Goal: Task Accomplishment & Management: Complete application form

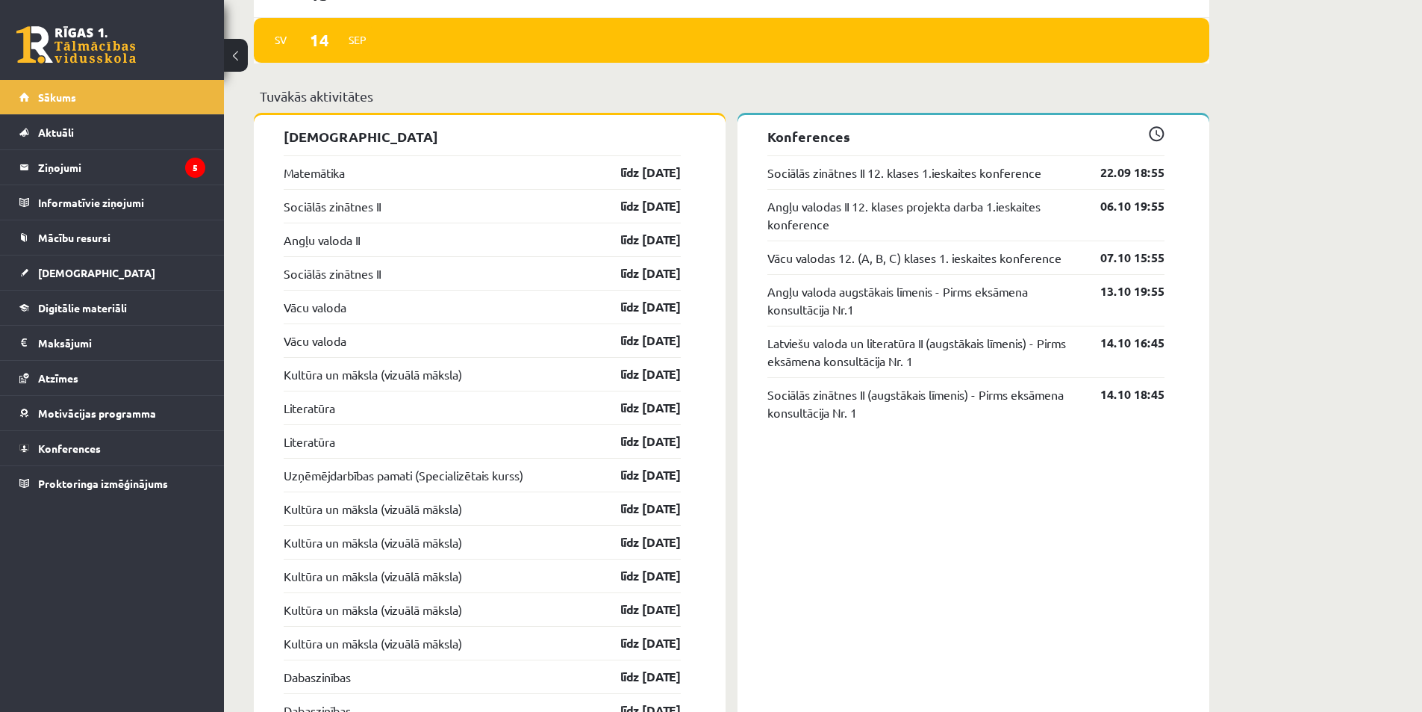
scroll to position [1261, 0]
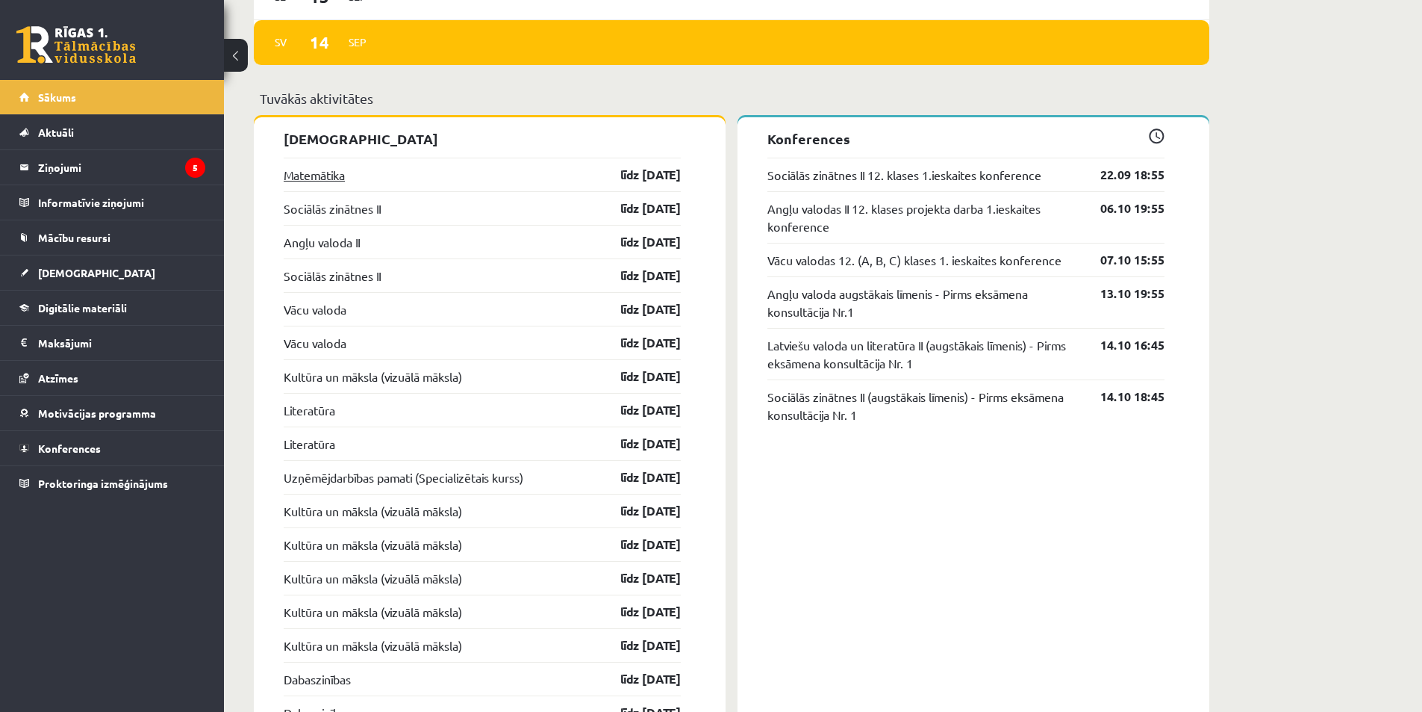
click at [331, 175] on link "Matemātika" at bounding box center [314, 175] width 61 height 18
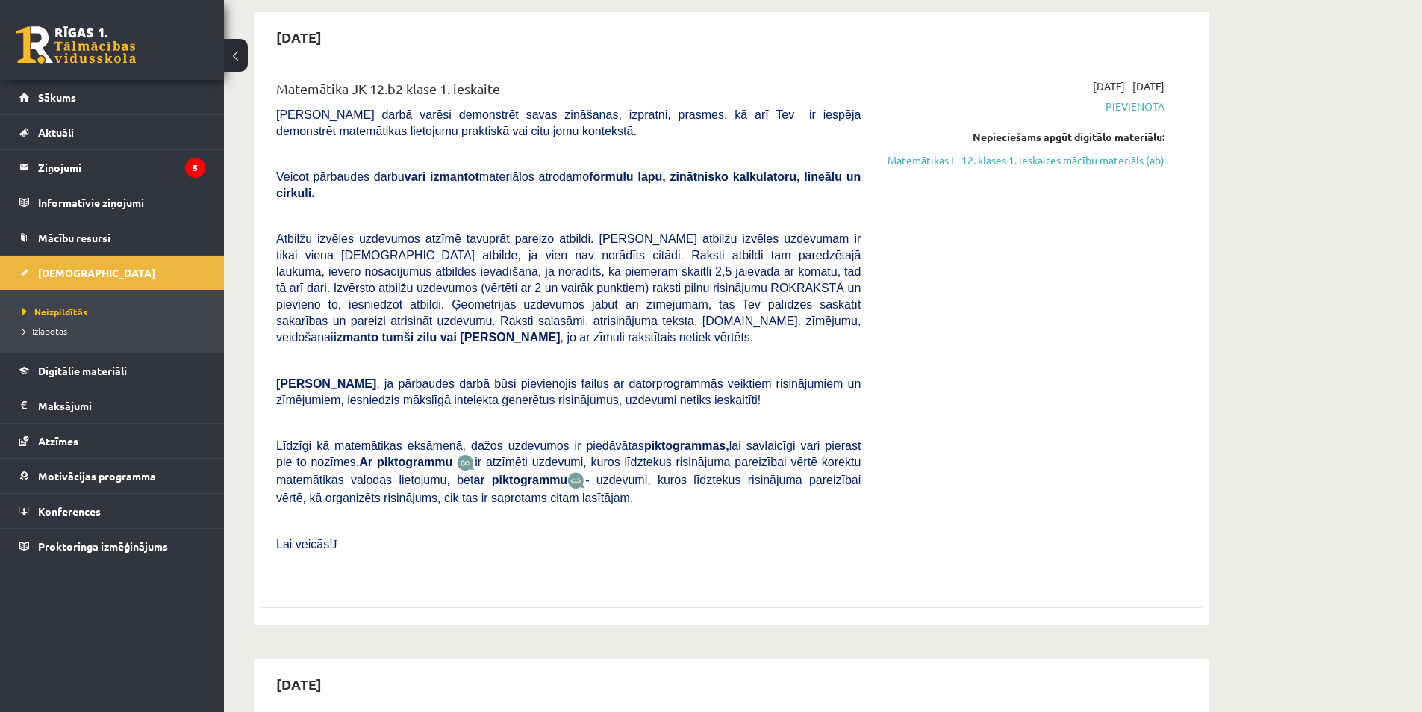
scroll to position [119, 0]
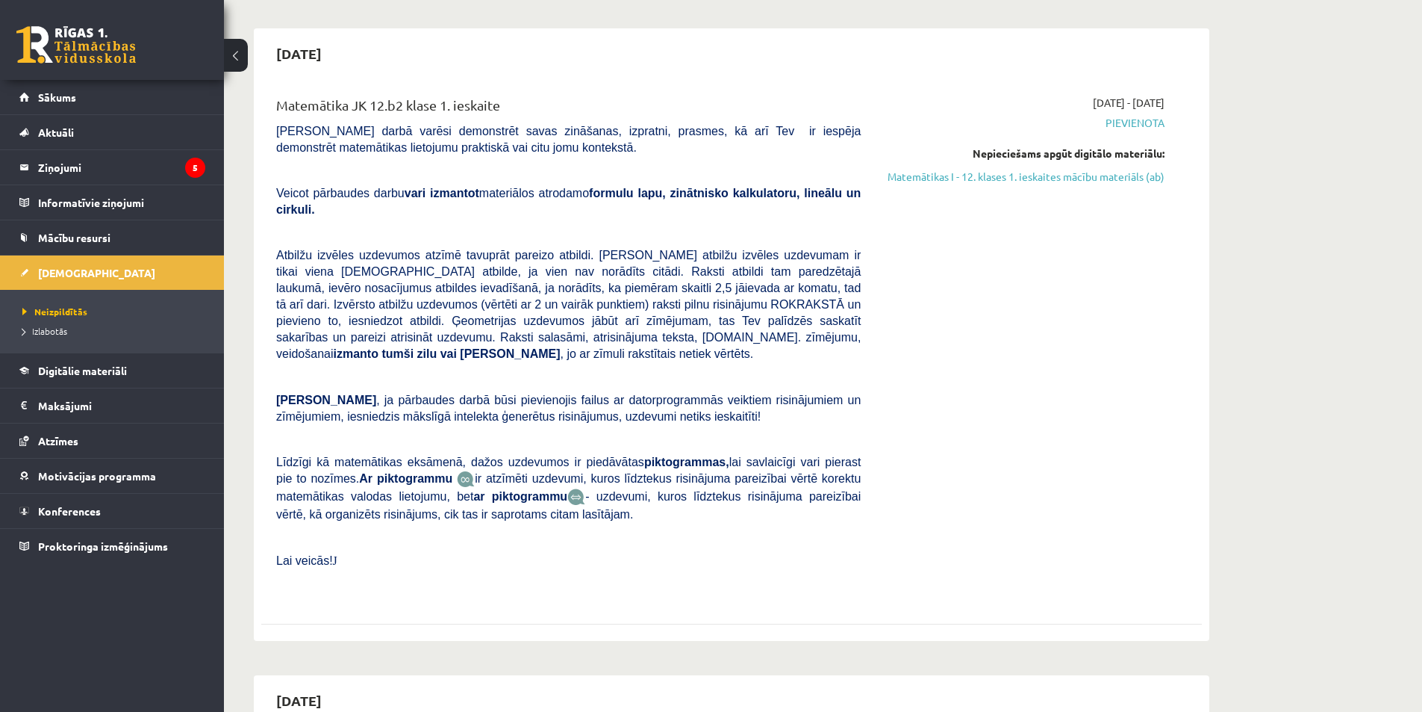
click at [1140, 116] on span "Pievienota" at bounding box center [1024, 123] width 282 height 16
click at [1139, 123] on span "Pievienota" at bounding box center [1024, 123] width 282 height 16
click at [1118, 174] on link "Matemātikas I - 12. klases 1. ieskaites mācību materiāls (ab)" at bounding box center [1024, 177] width 282 height 16
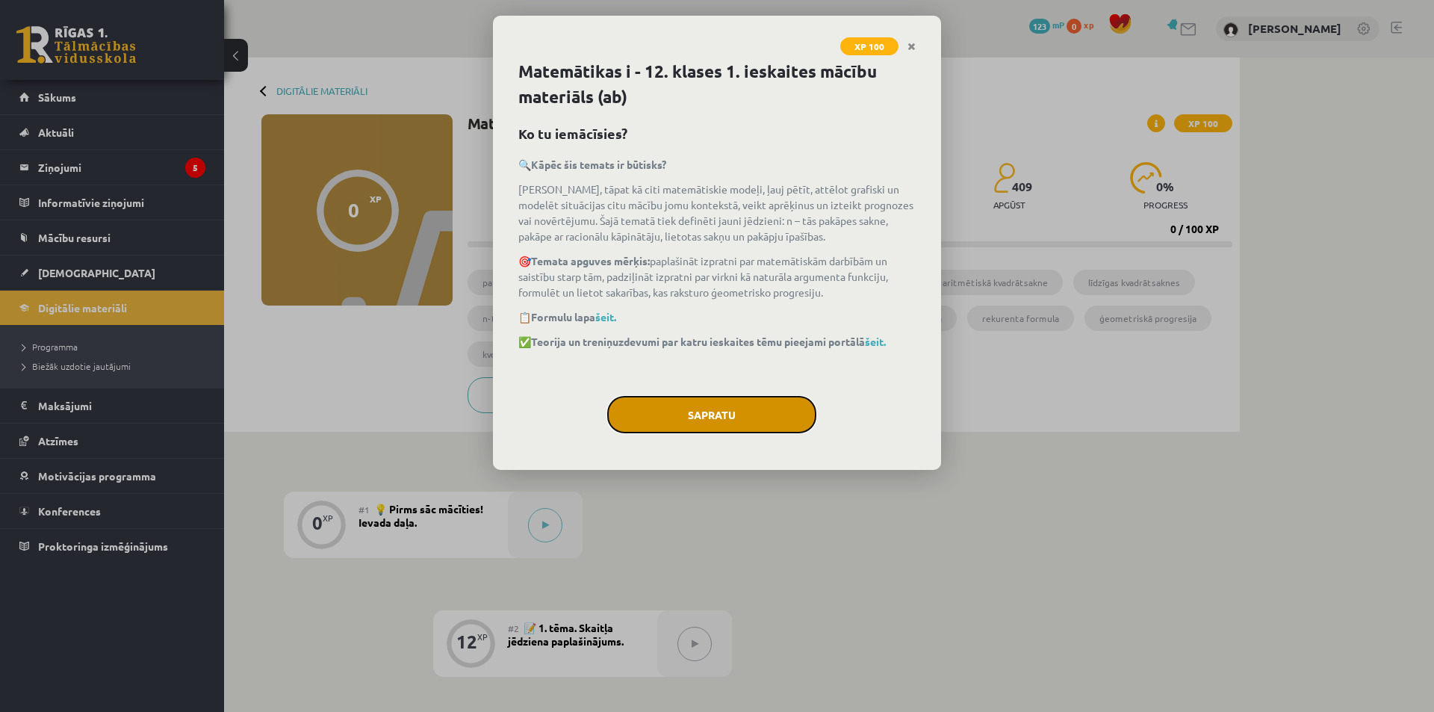
click at [712, 412] on button "Sapratu" at bounding box center [711, 414] width 209 height 37
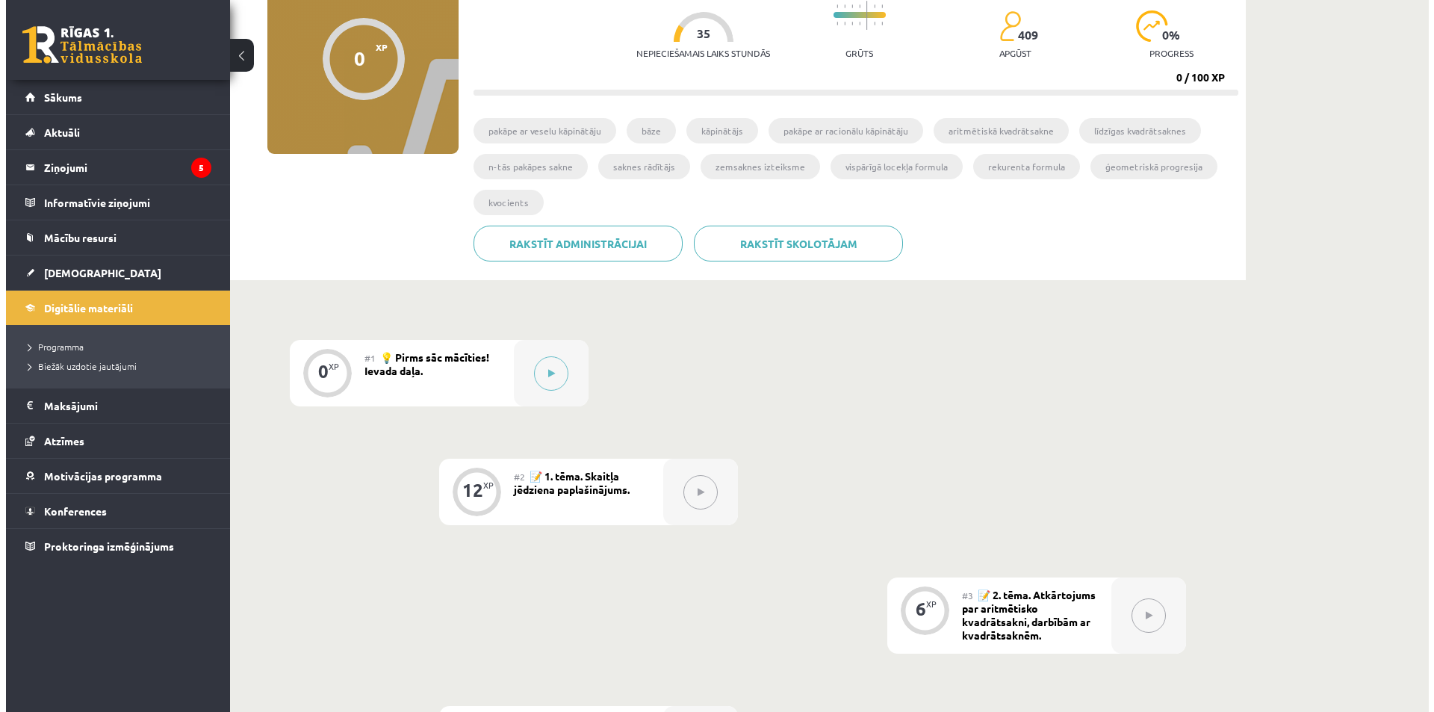
scroll to position [150, 0]
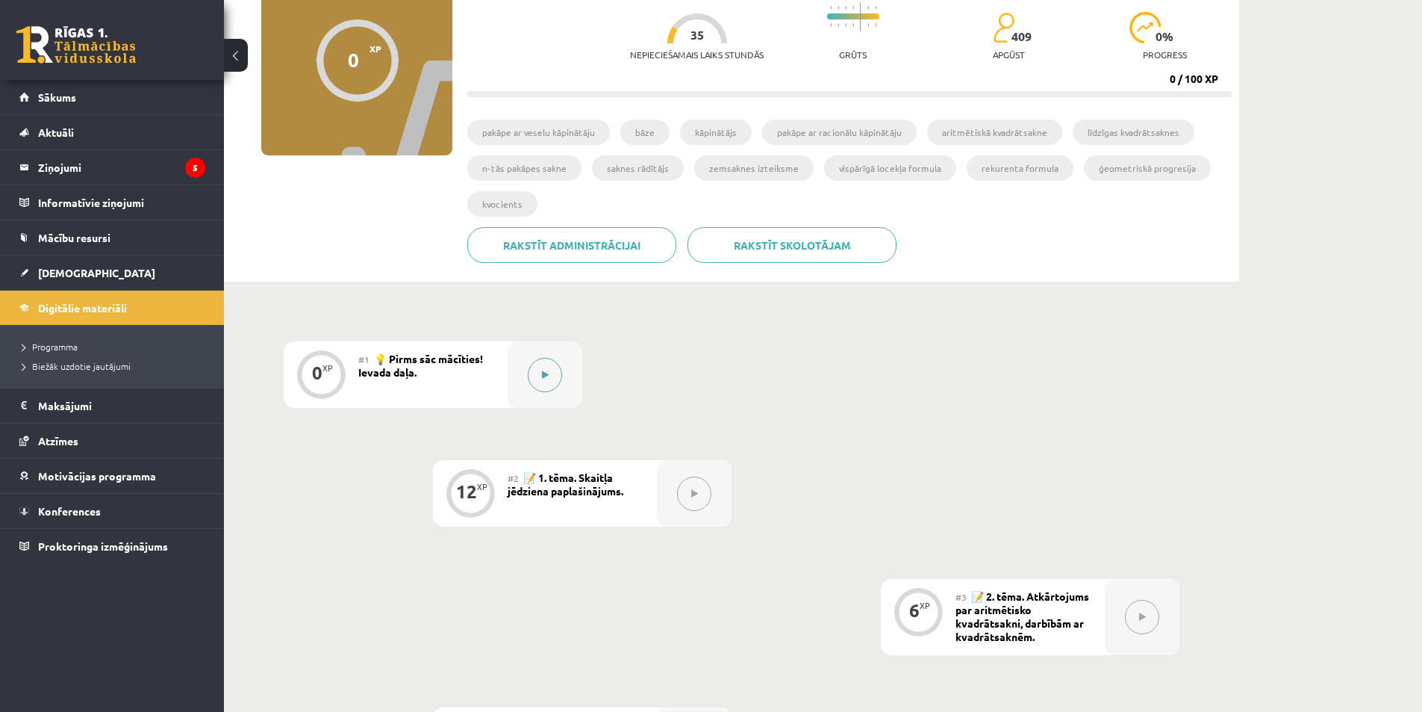
click at [533, 383] on button at bounding box center [545, 375] width 34 height 34
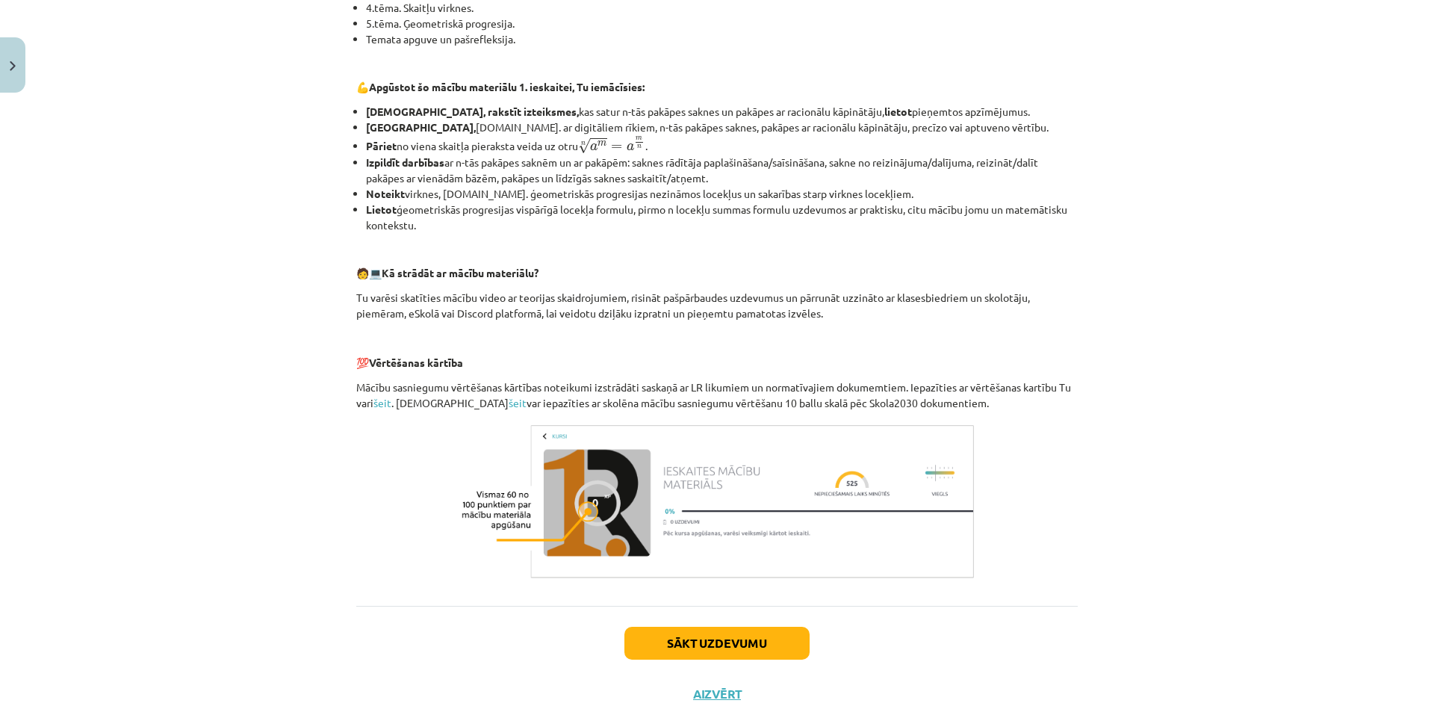
scroll to position [489, 0]
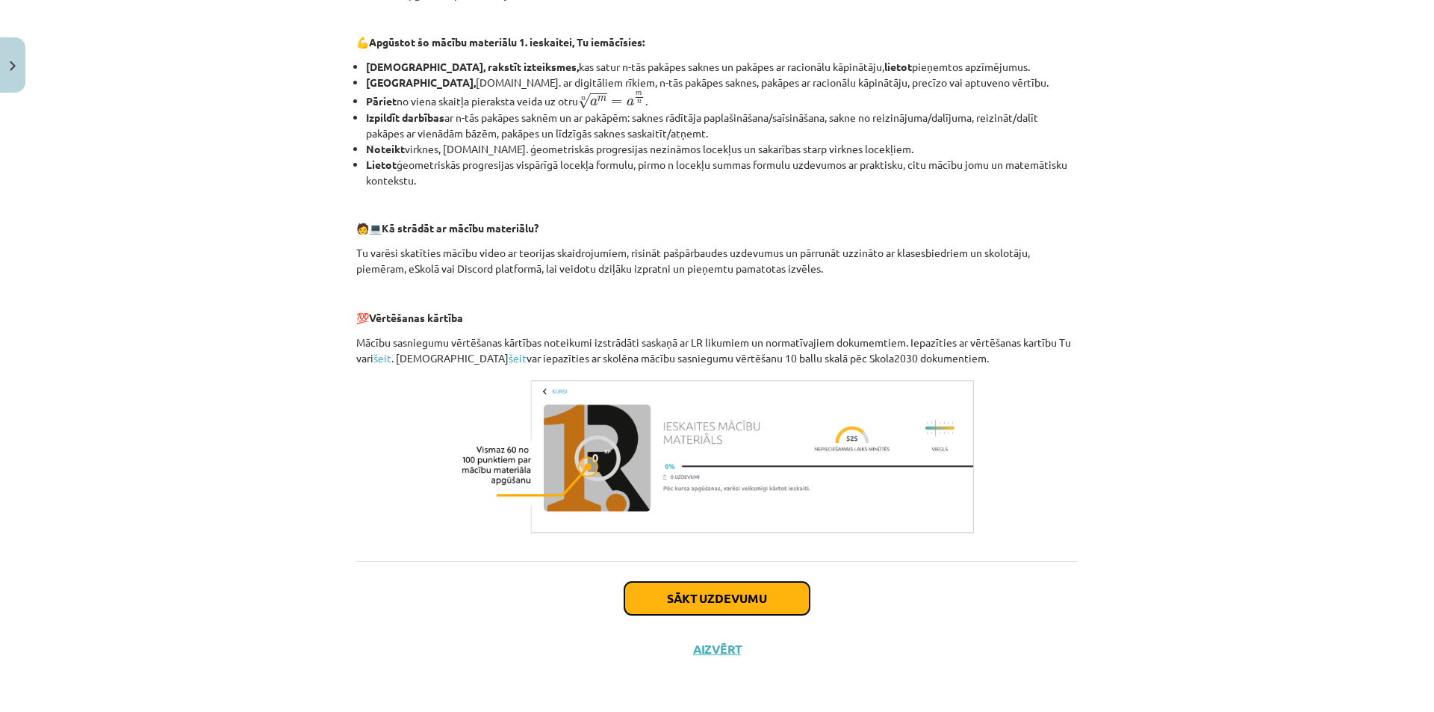
click at [739, 593] on button "Sākt uzdevumu" at bounding box center [716, 598] width 185 height 33
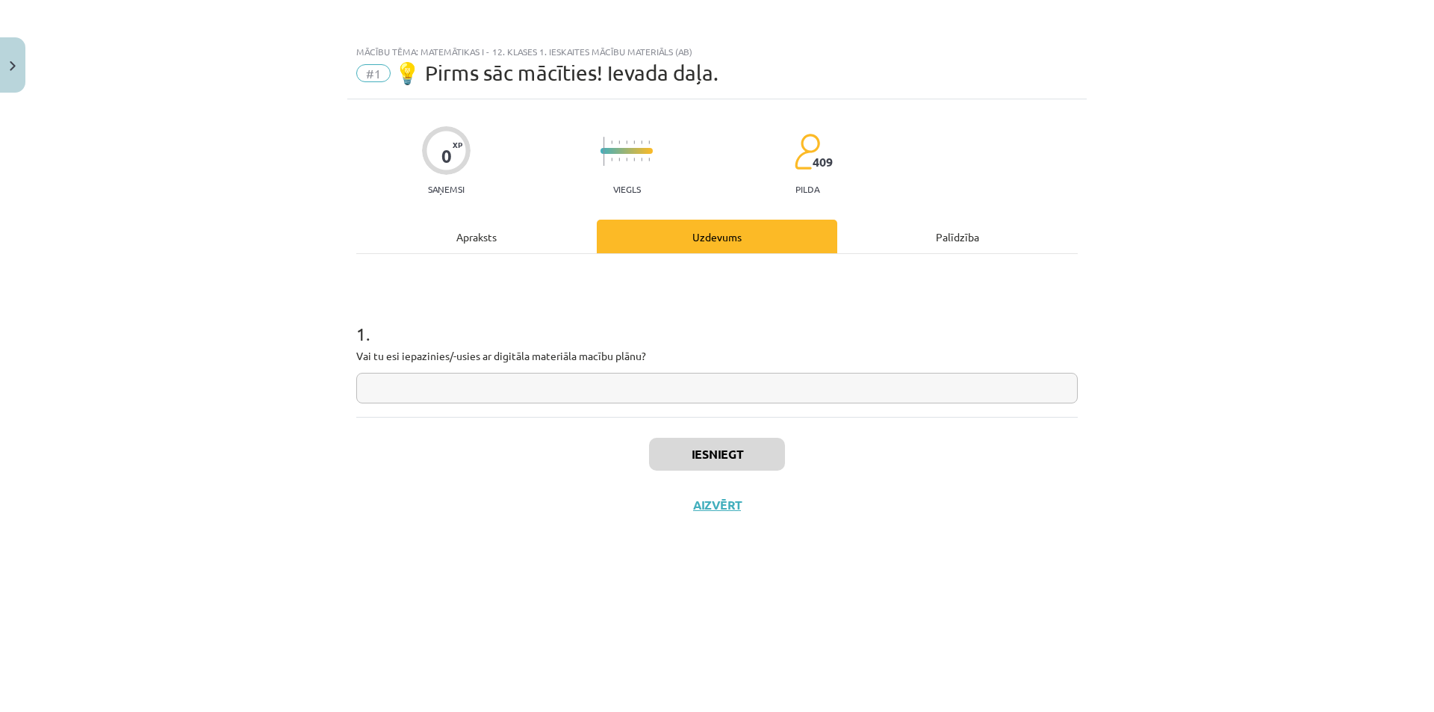
click at [641, 392] on input "text" at bounding box center [716, 388] width 721 height 31
type input "**"
click at [743, 461] on button "Iesniegt" at bounding box center [717, 454] width 136 height 33
click at [750, 510] on button "Nākamā nodarbība" at bounding box center [717, 514] width 146 height 34
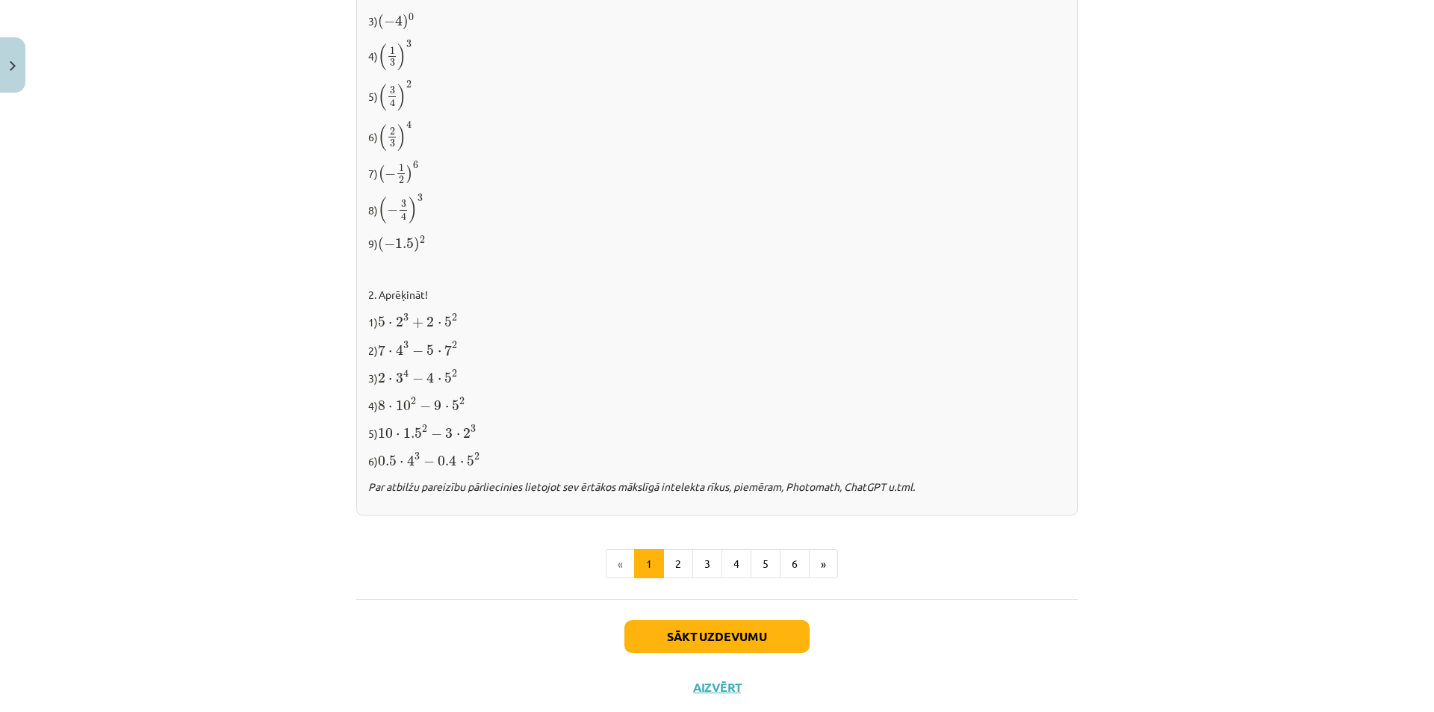
scroll to position [1386, 0]
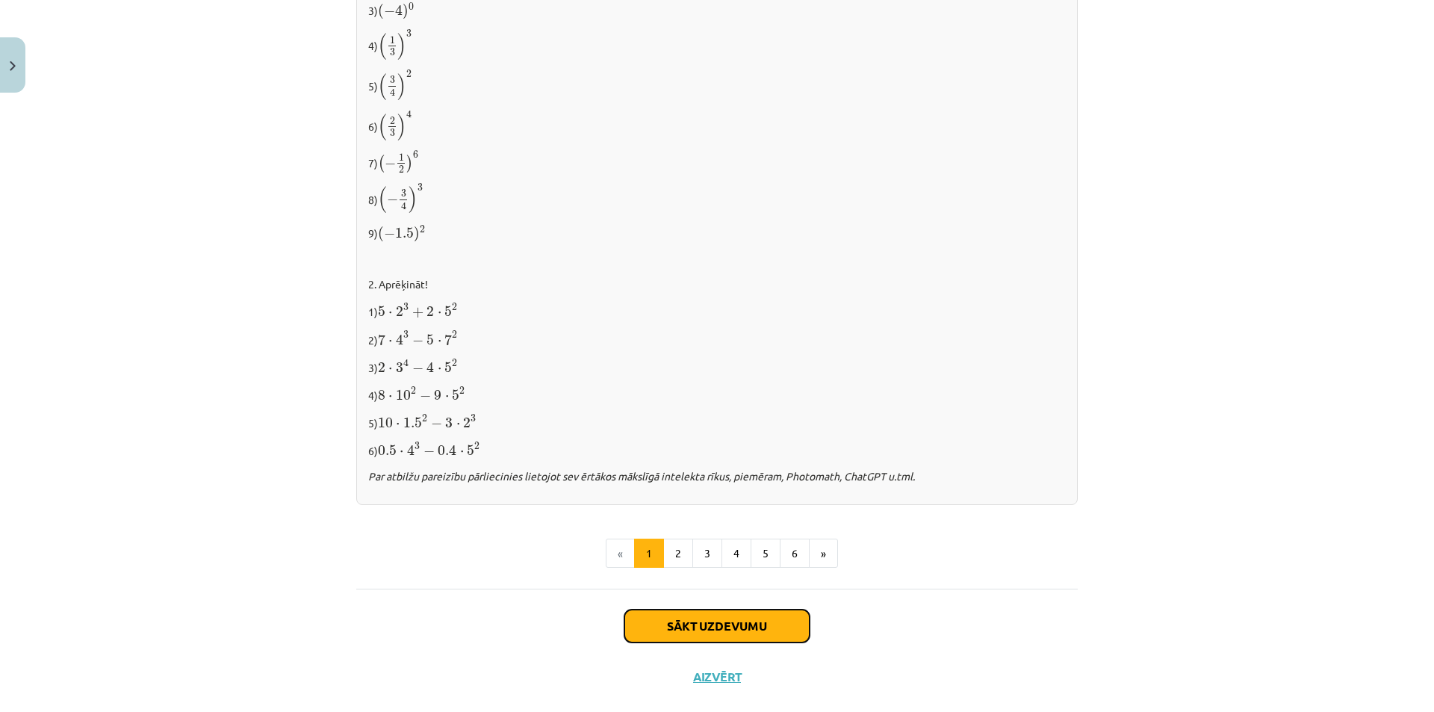
click at [736, 629] on button "Sākt uzdevumu" at bounding box center [716, 625] width 185 height 33
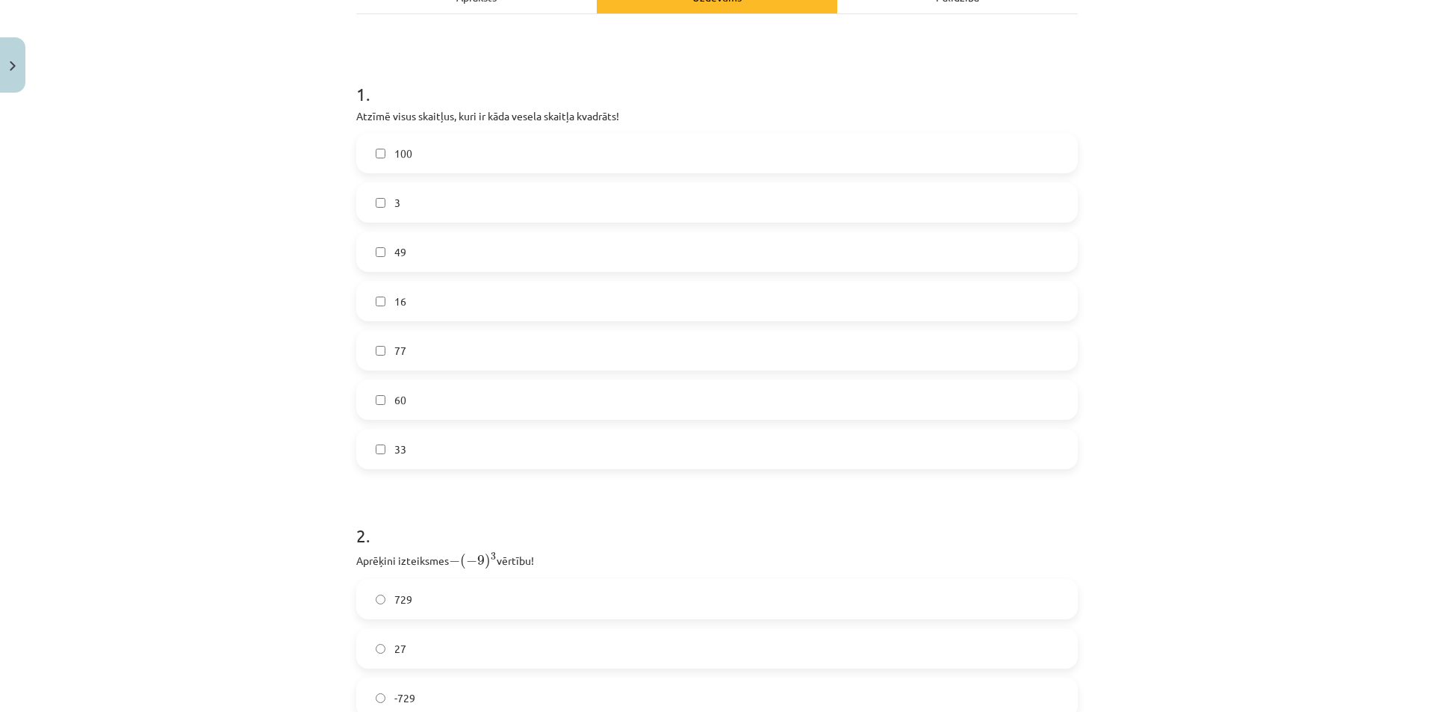
scroll to position [240, 0]
drag, startPoint x: 1431, startPoint y: 429, endPoint x: 1420, endPoint y: 434, distance: 12.1
click at [1420, 434] on div "Mācību tēma: Matemātikas i - 12. klases 1. ieskaites mācību materiāls (ab) #2 📝…" at bounding box center [717, 356] width 1434 height 712
click at [369, 140] on label "100" at bounding box center [717, 152] width 718 height 37
click at [369, 303] on label "16" at bounding box center [717, 300] width 718 height 37
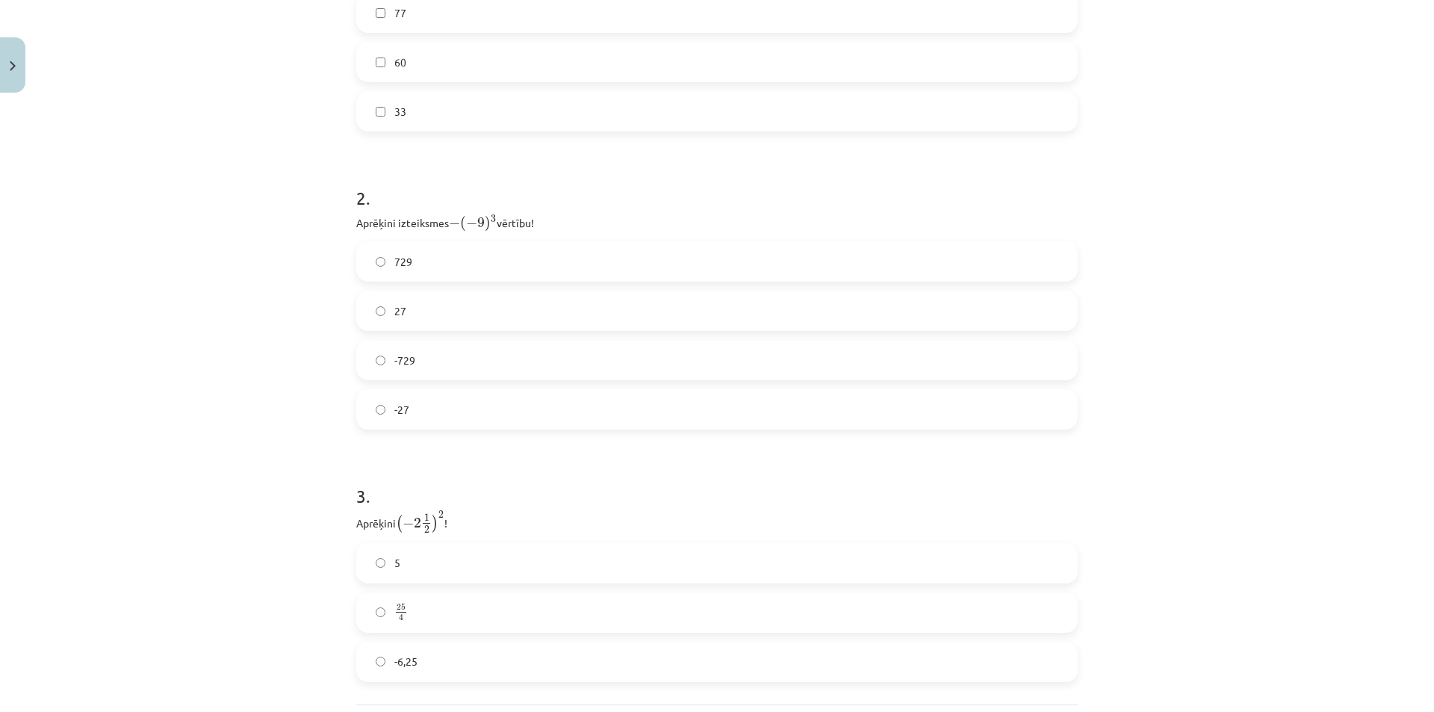
scroll to position [720, 0]
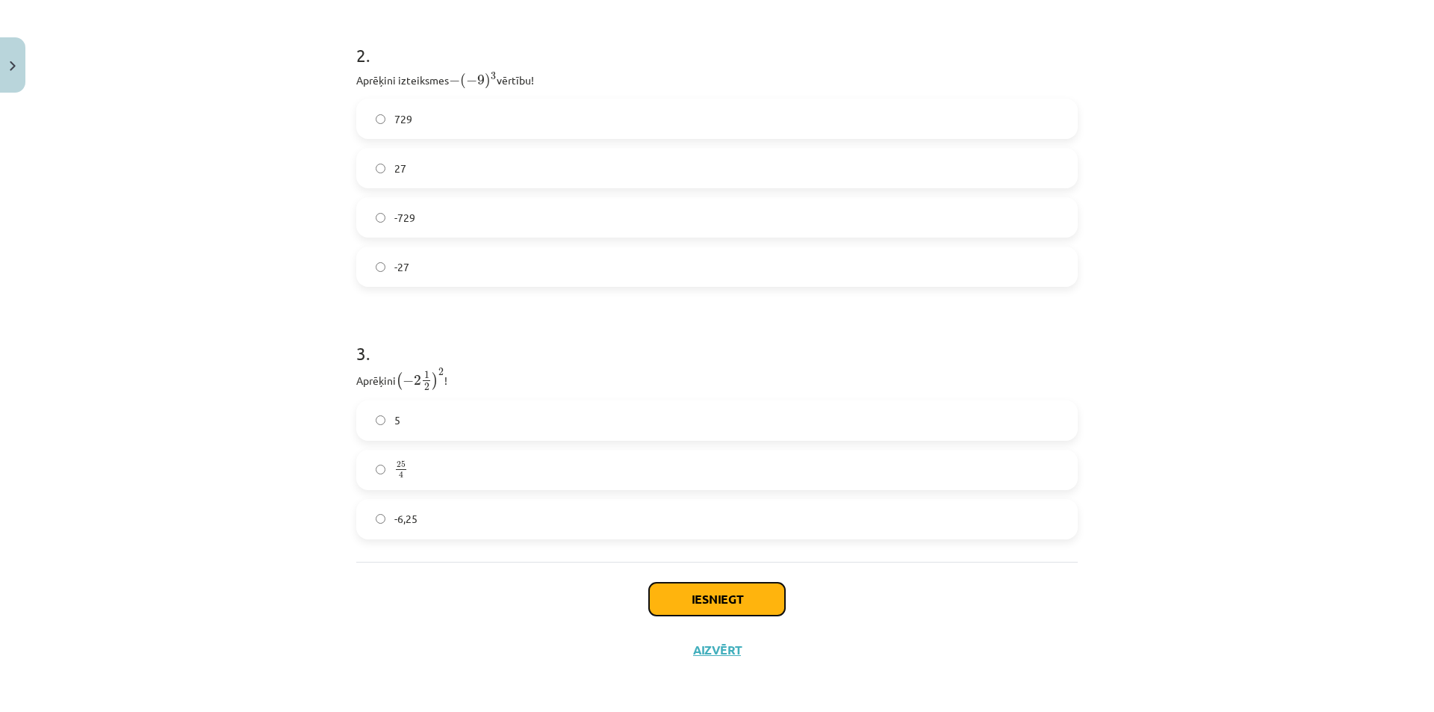
click at [700, 585] on button "Iesniegt" at bounding box center [717, 598] width 136 height 33
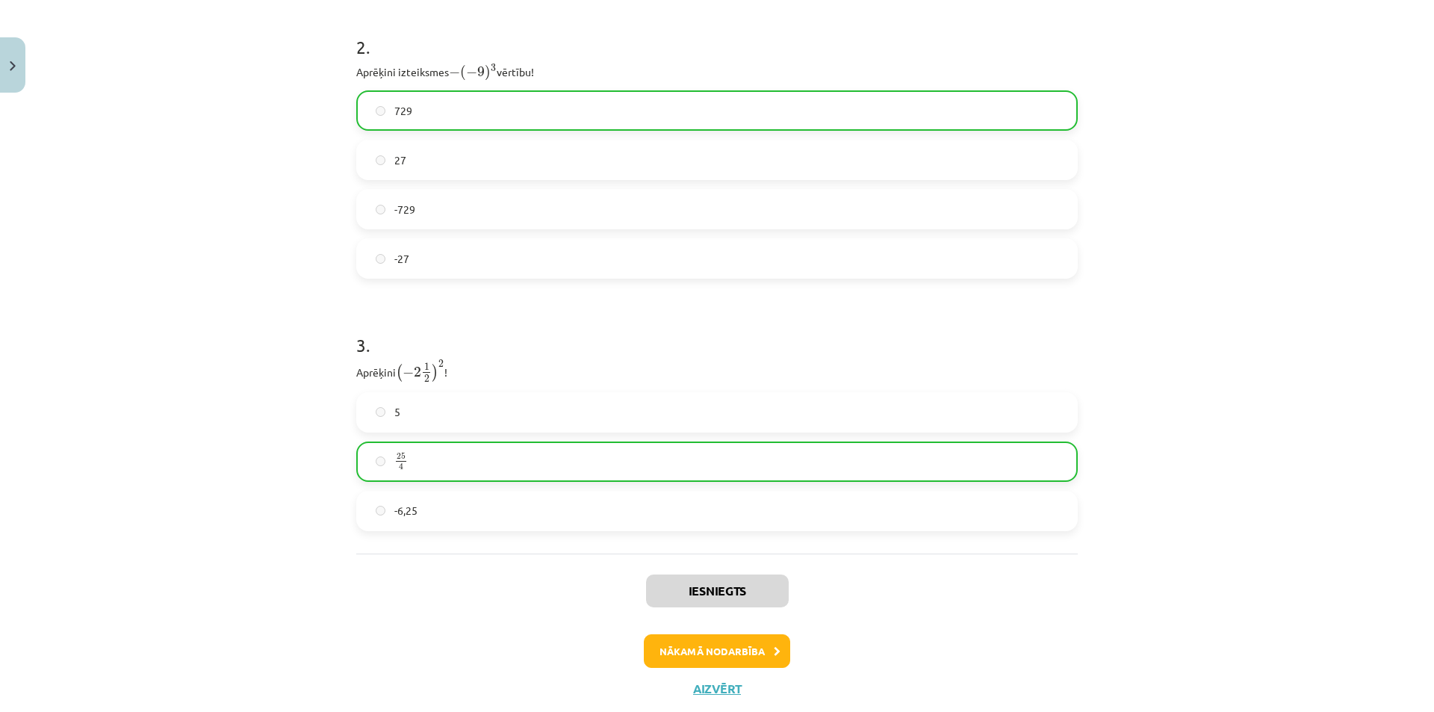
scroll to position [767, 0]
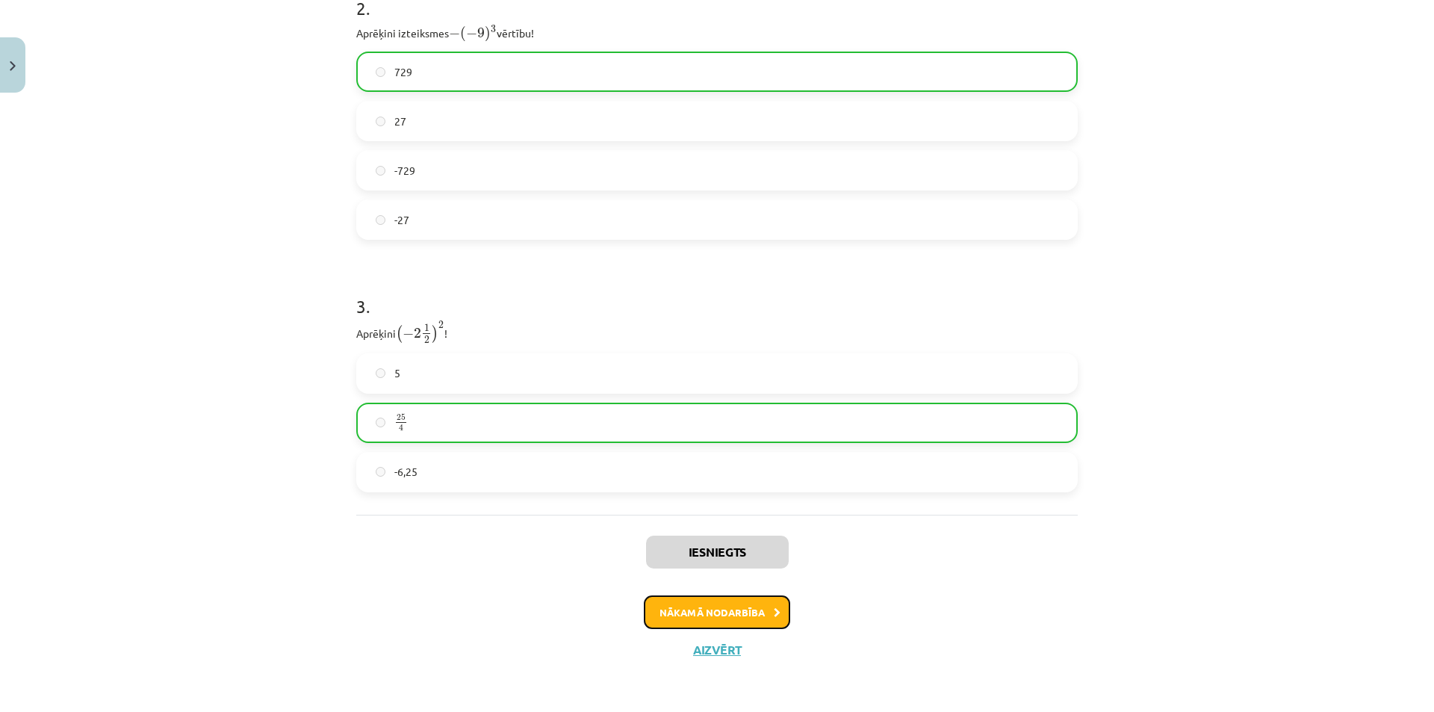
click at [715, 607] on button "Nākamā nodarbība" at bounding box center [717, 612] width 146 height 34
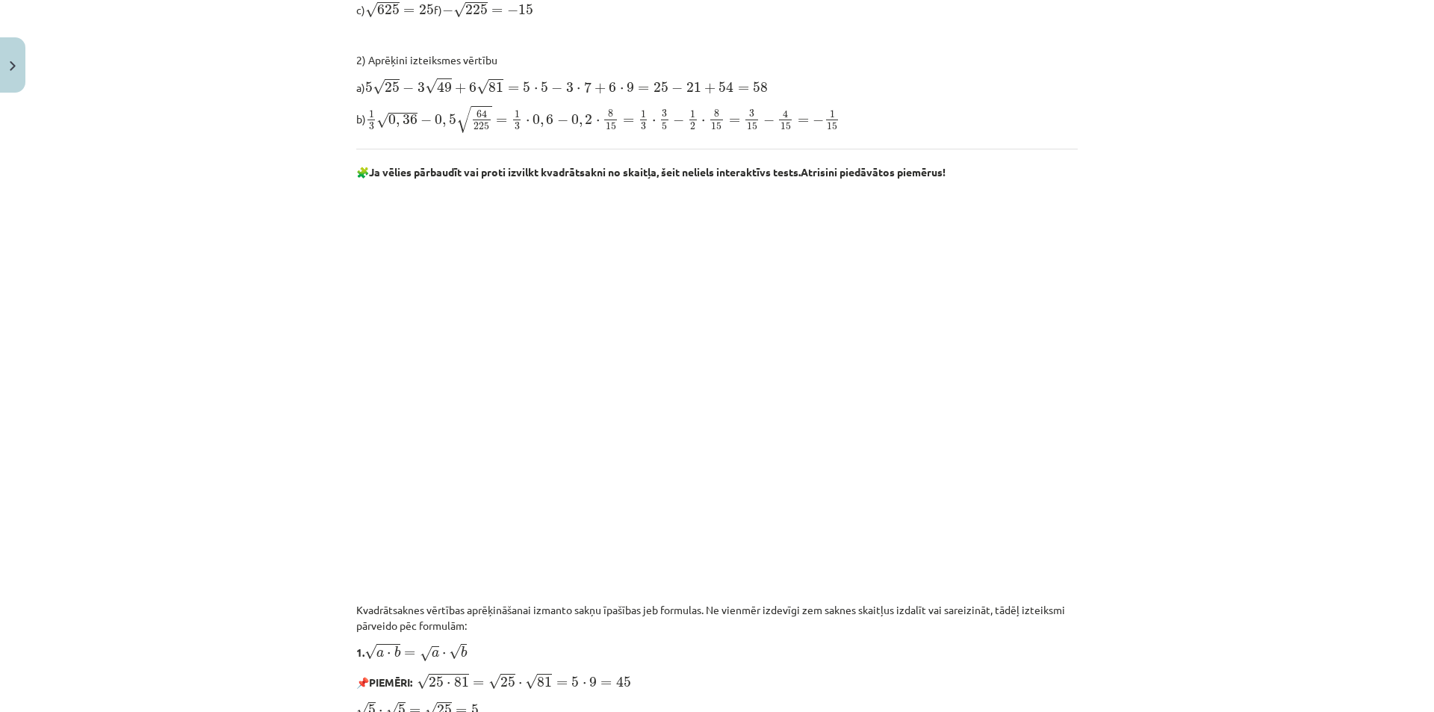
scroll to position [788, 0]
drag, startPoint x: 798, startPoint y: 394, endPoint x: 944, endPoint y: 173, distance: 264.1
click at [944, 173] on b "Atrisini piedāvātos piemērus!" at bounding box center [872, 170] width 145 height 13
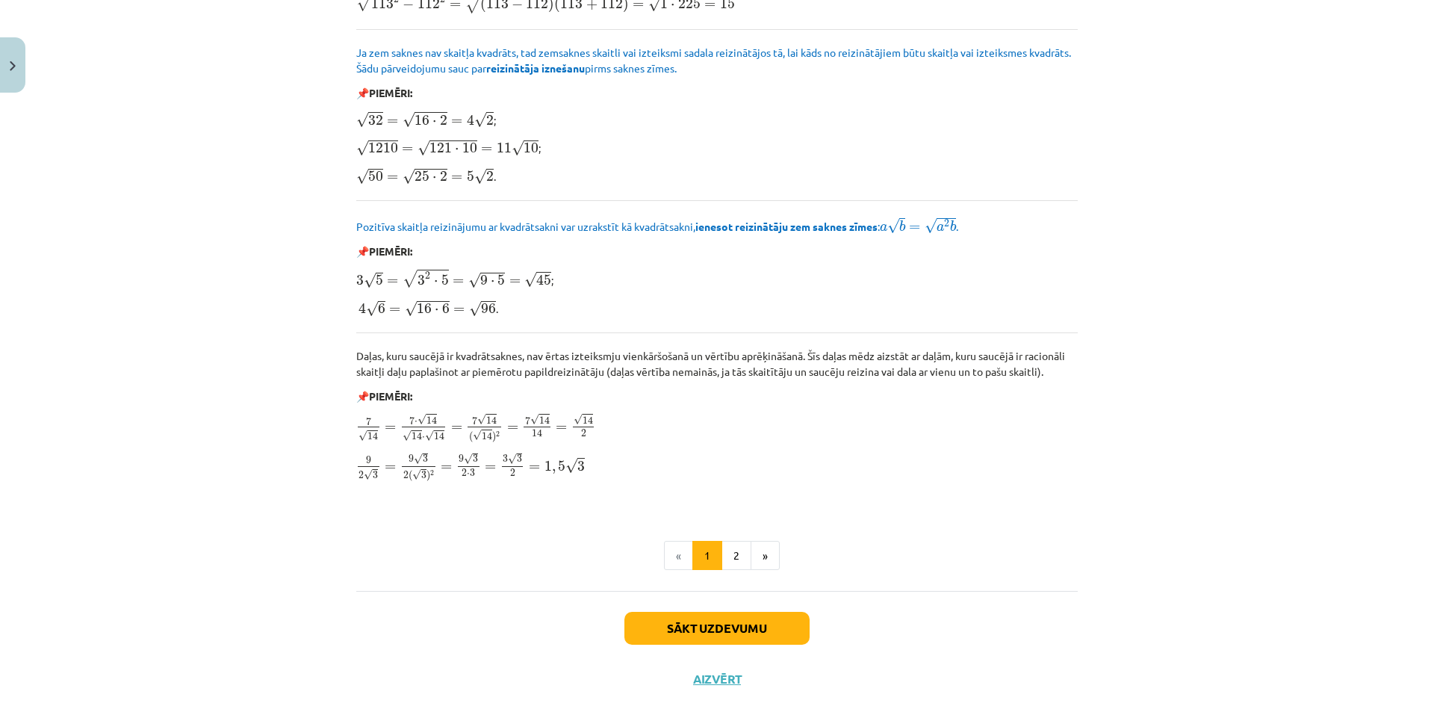
scroll to position [1626, 0]
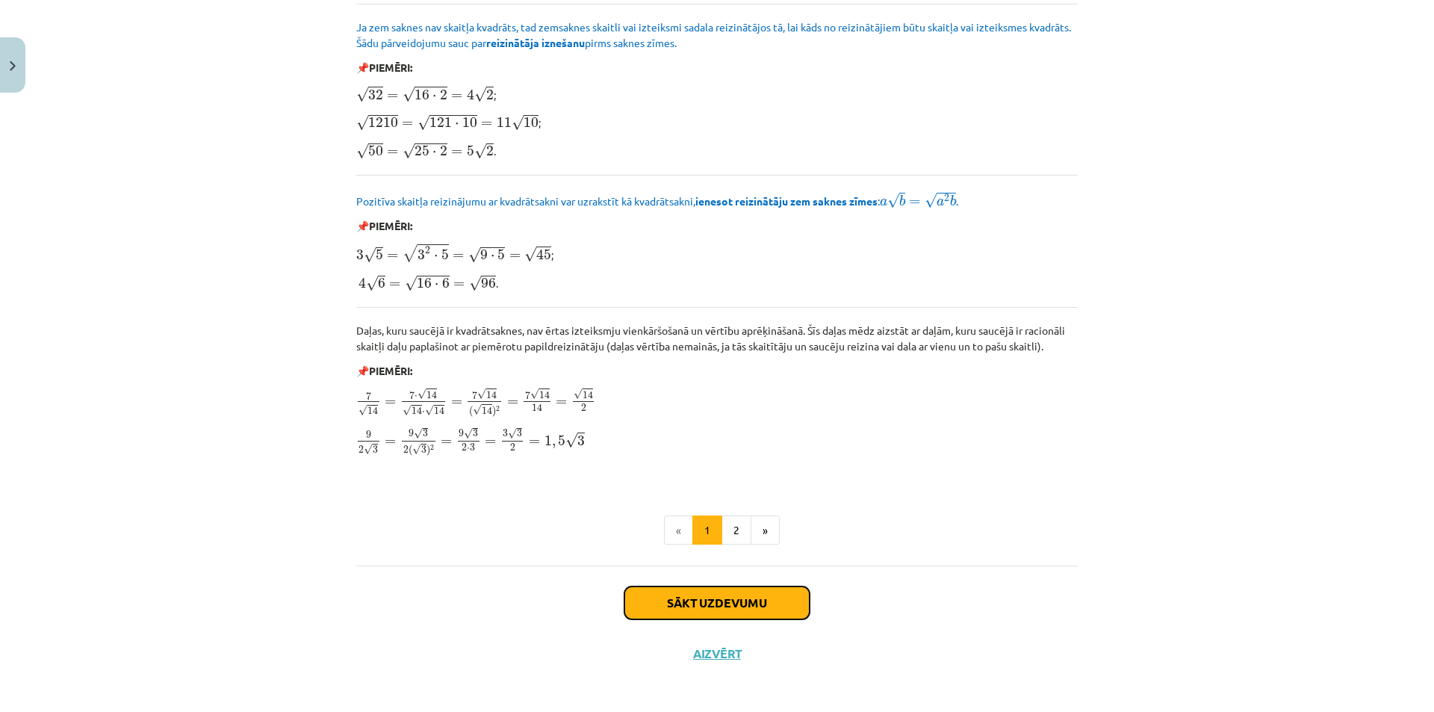
click at [751, 600] on button "Sākt uzdevumu" at bounding box center [716, 602] width 185 height 33
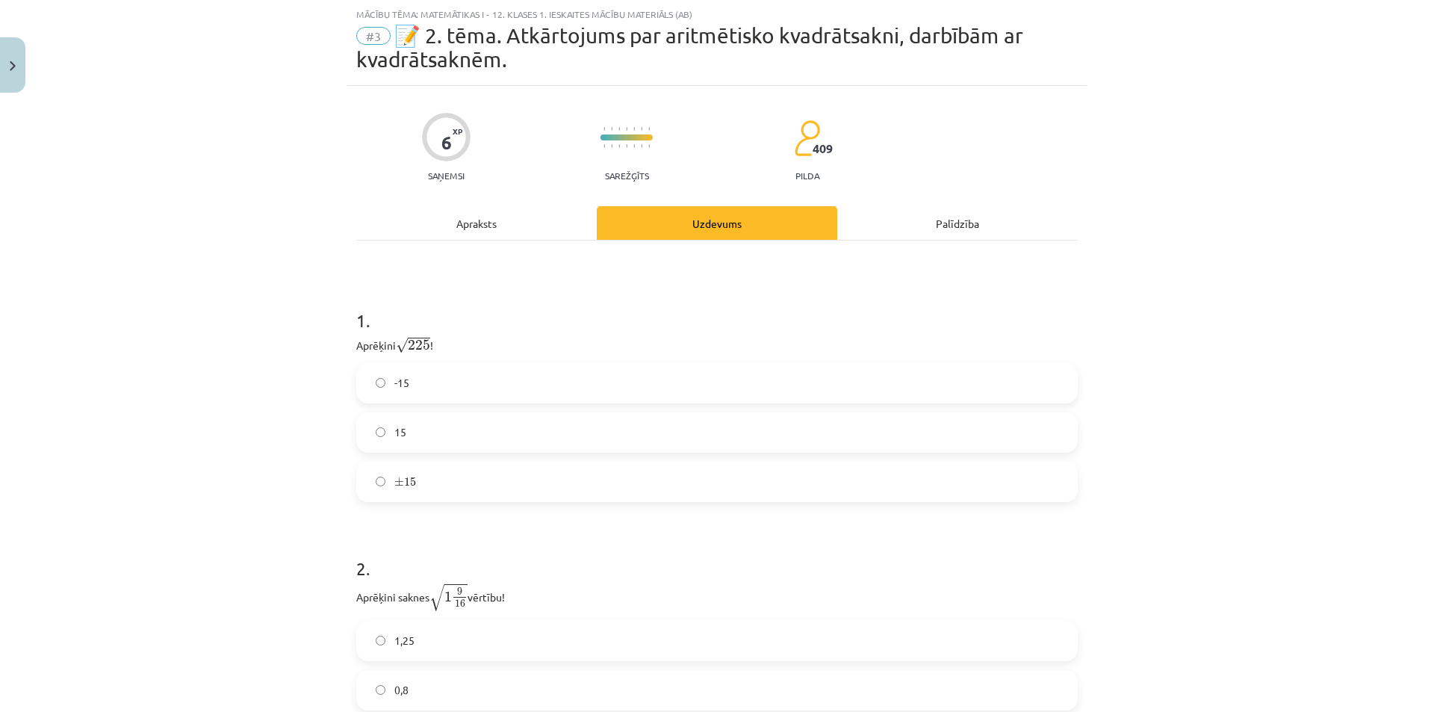
scroll to position [208, 0]
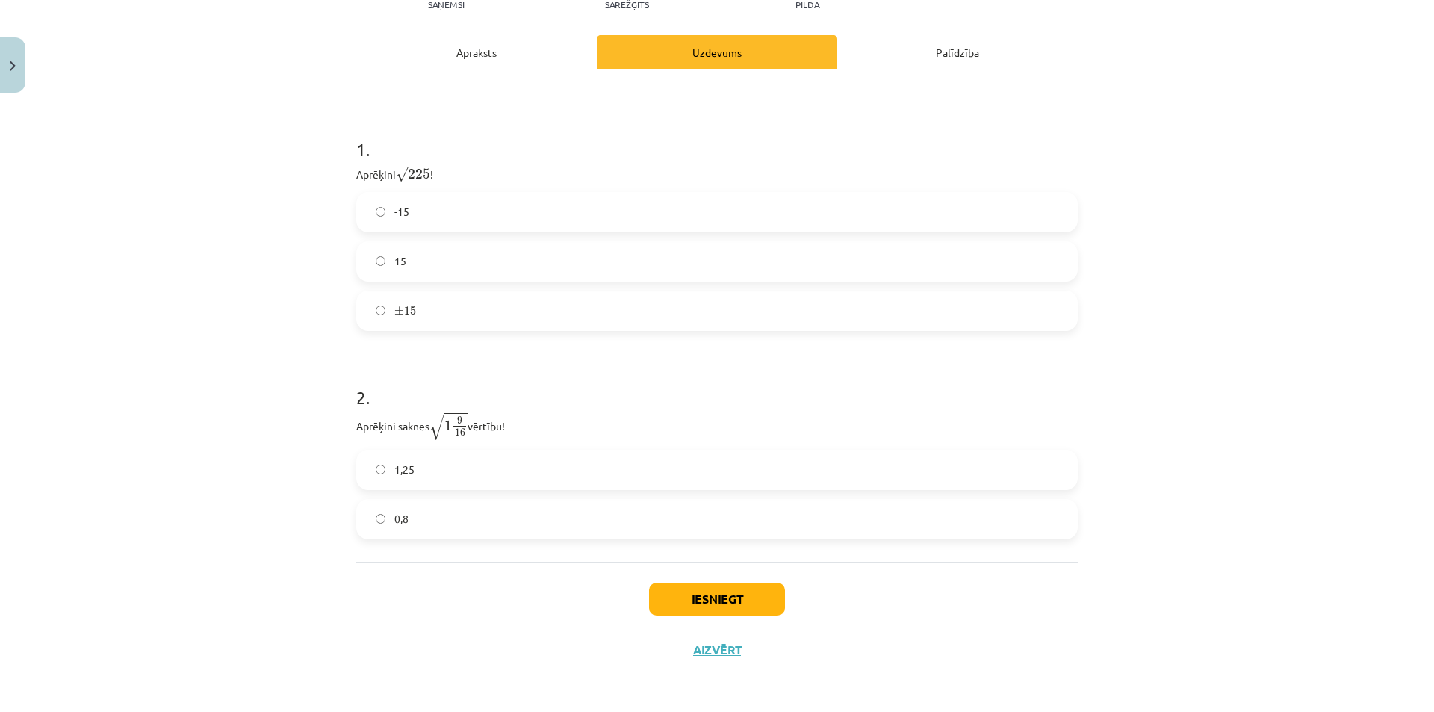
click at [367, 467] on label "1,25" at bounding box center [717, 469] width 718 height 37
click at [736, 592] on button "Iesniegt" at bounding box center [717, 598] width 136 height 33
click at [701, 603] on button "Iesniegt" at bounding box center [717, 598] width 136 height 33
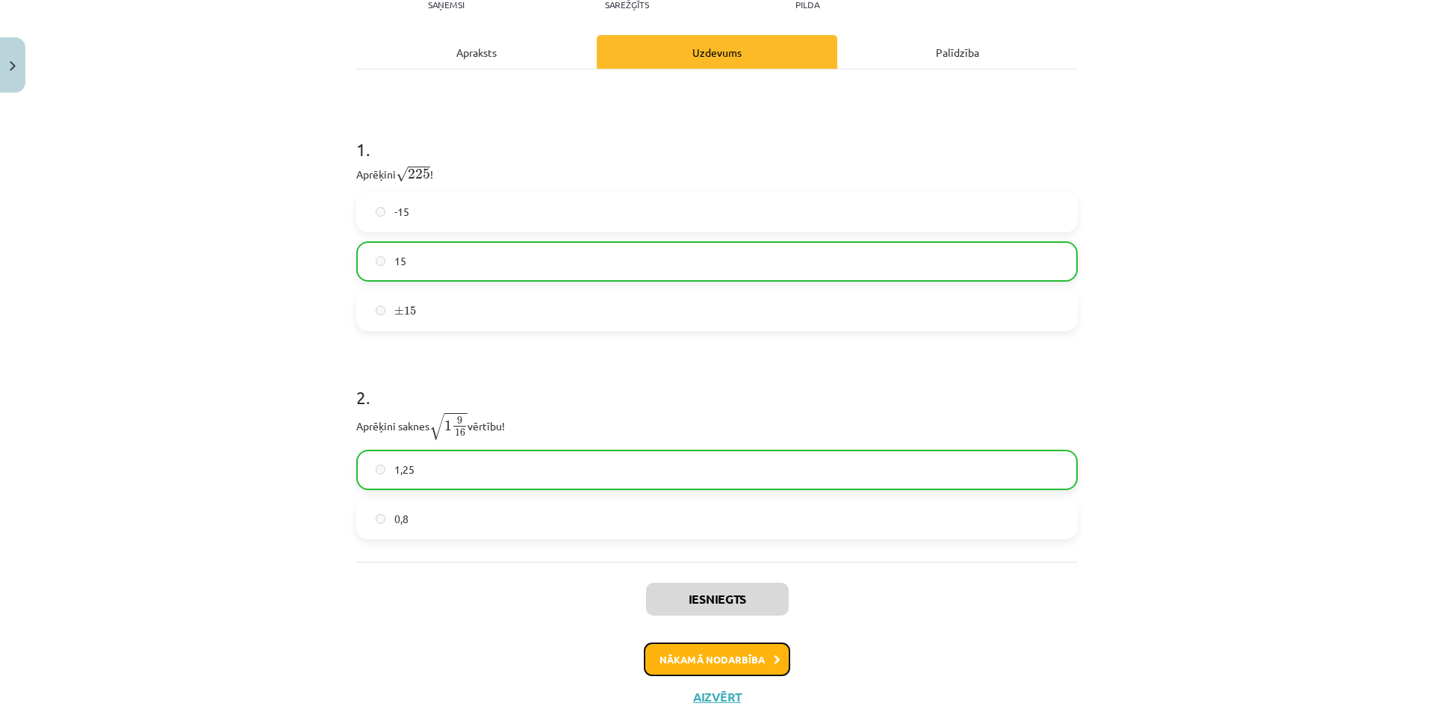
click at [730, 658] on button "Nākamā nodarbība" at bounding box center [717, 659] width 146 height 34
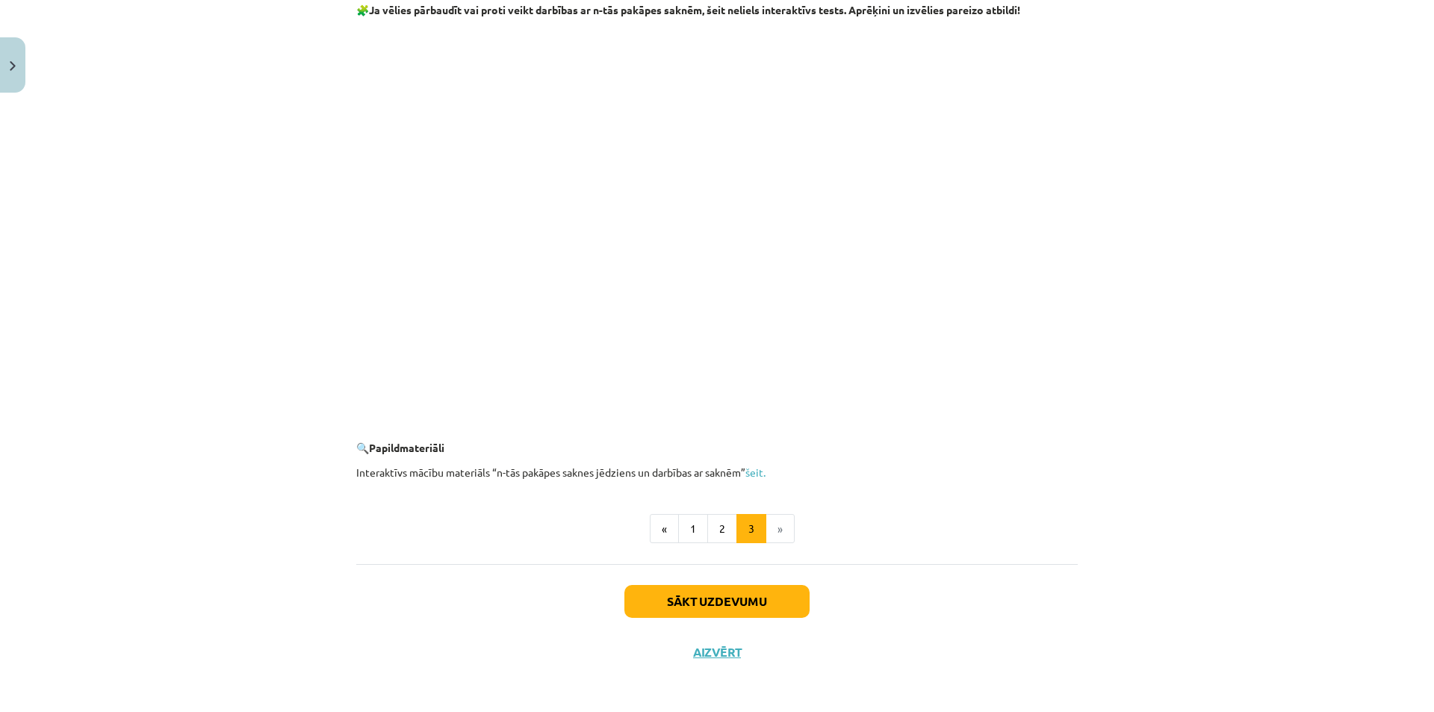
scroll to position [2545, 0]
click at [675, 604] on button "Sākt uzdevumu" at bounding box center [716, 598] width 185 height 33
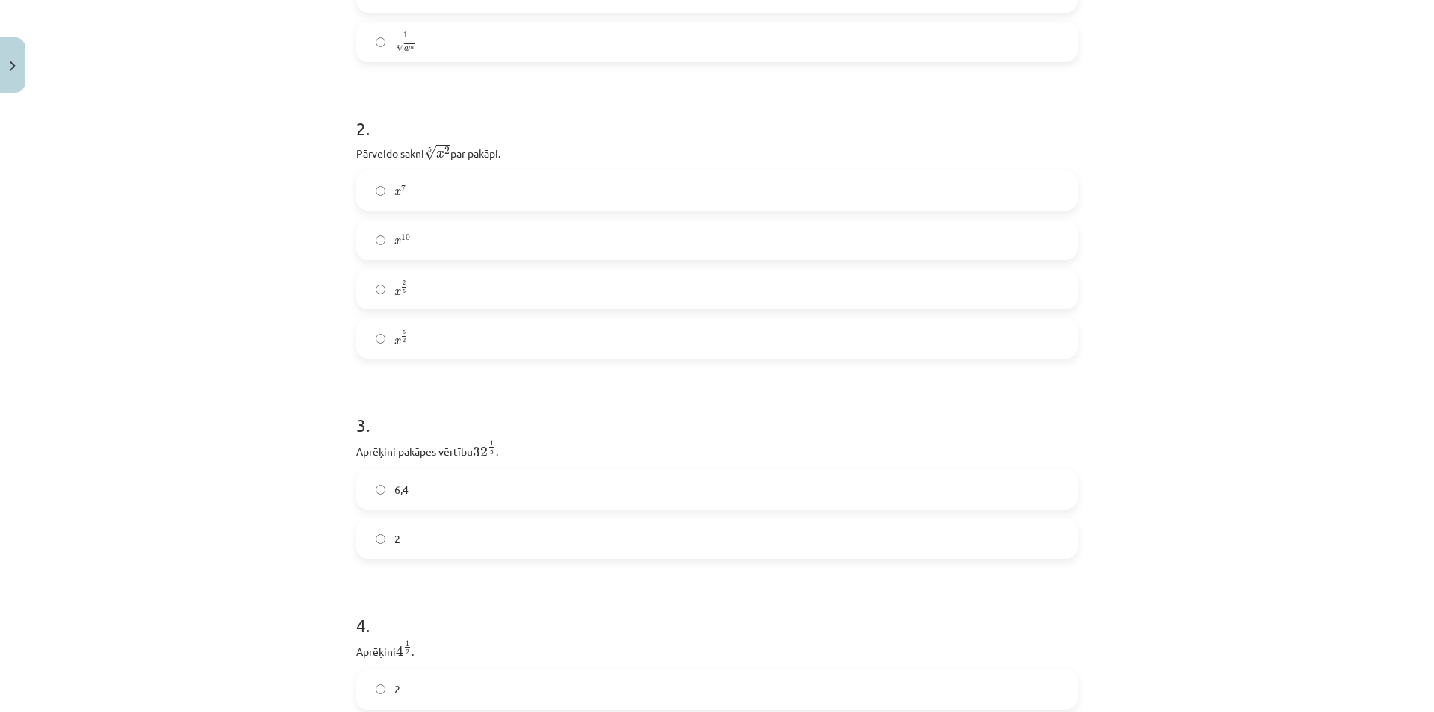
scroll to position [490, 0]
click at [367, 294] on label "x 2 5 x 2 5" at bounding box center [717, 300] width 718 height 37
click at [381, 243] on label "2" at bounding box center [717, 244] width 718 height 37
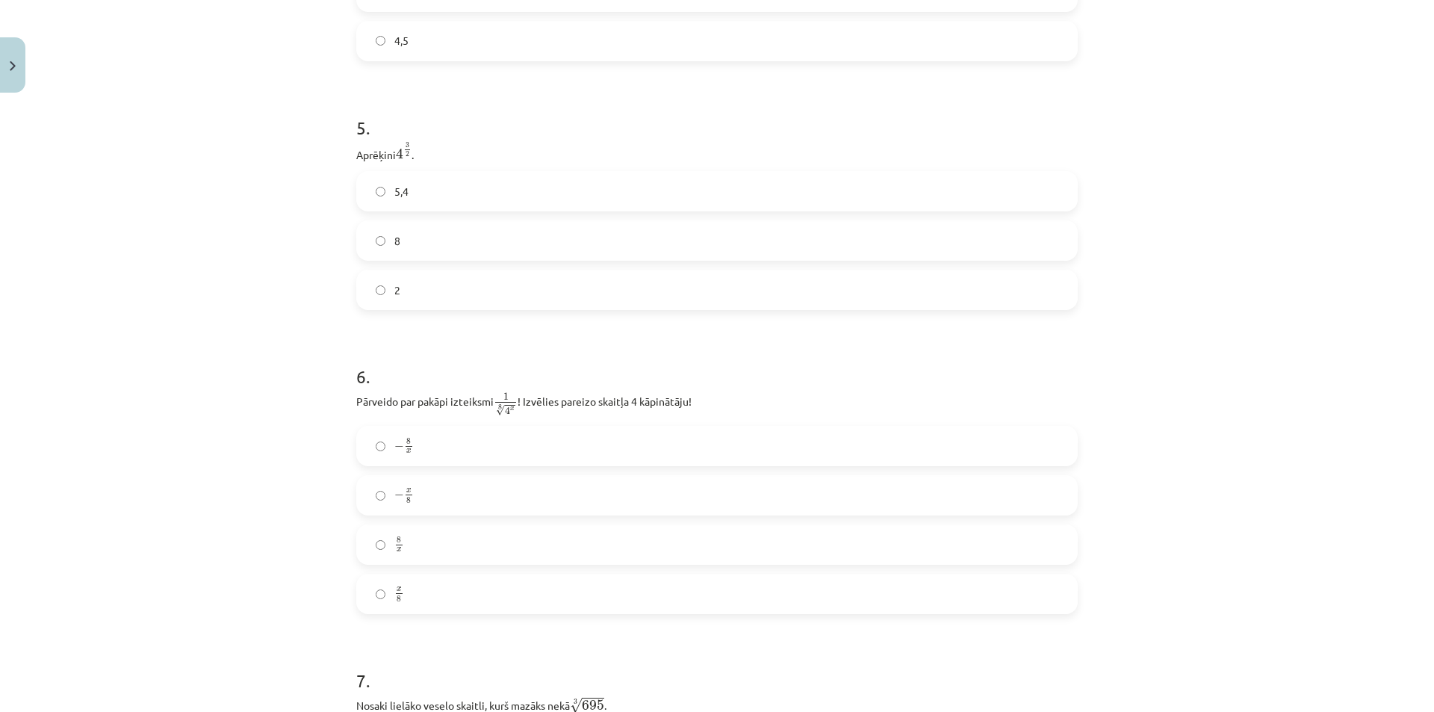
scroll to position [1207, 0]
click at [368, 233] on label "8" at bounding box center [717, 232] width 718 height 37
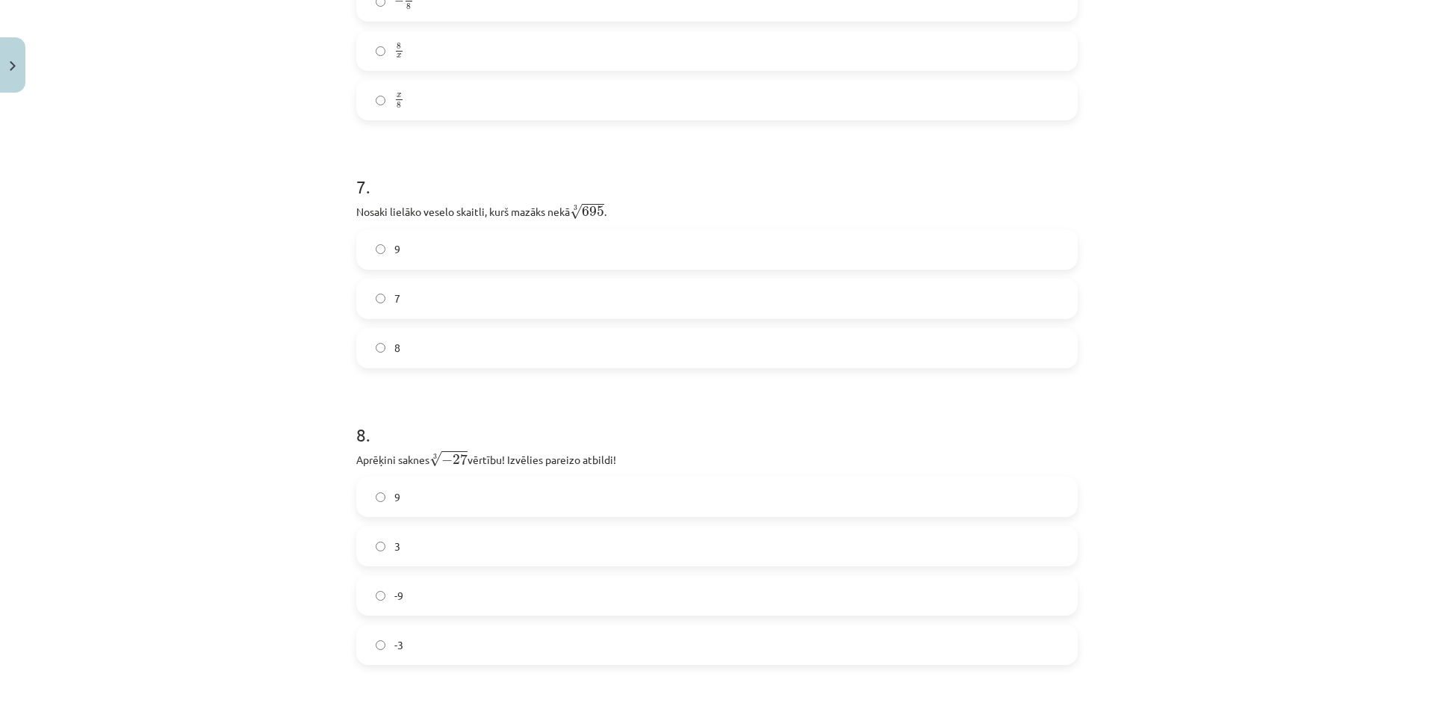
scroll to position [1702, 0]
click at [380, 635] on label "-3" at bounding box center [717, 634] width 718 height 37
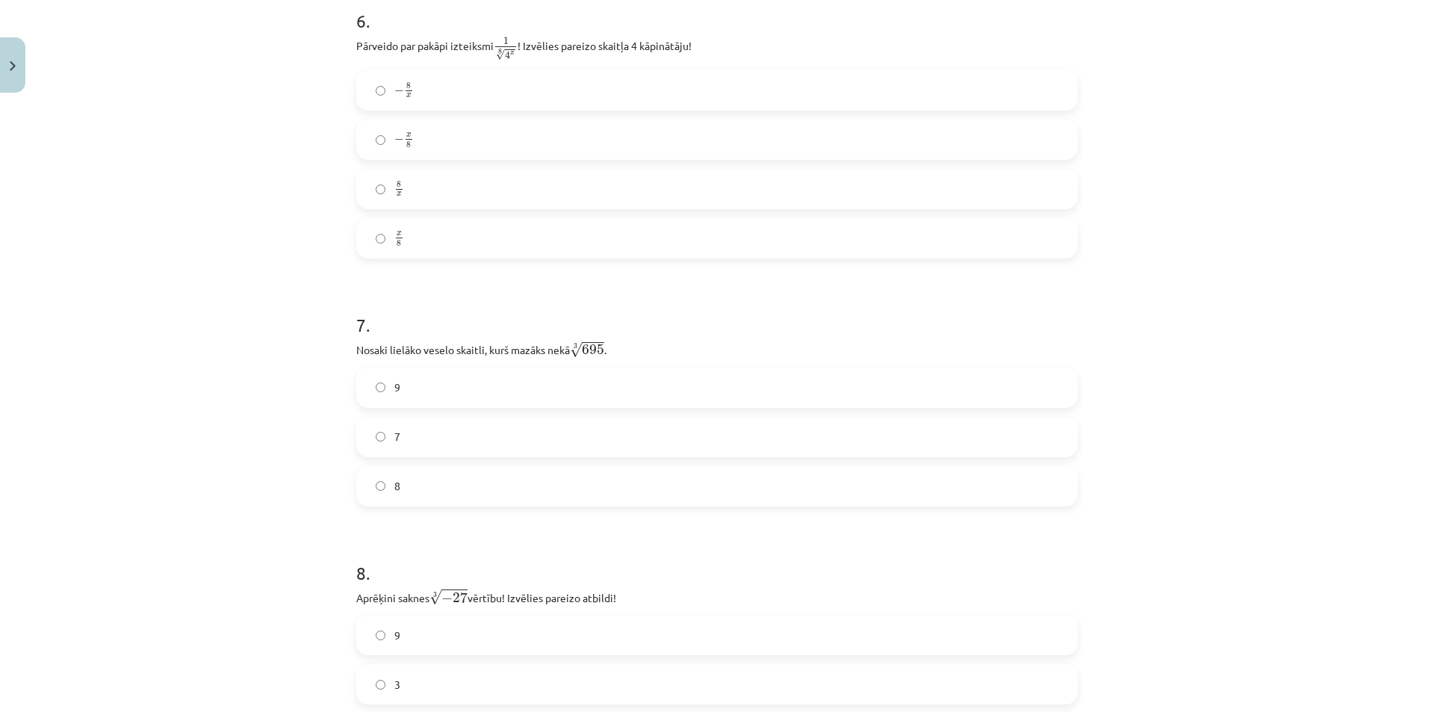
scroll to position [1553, 0]
click at [366, 491] on label "8" at bounding box center [717, 487] width 718 height 37
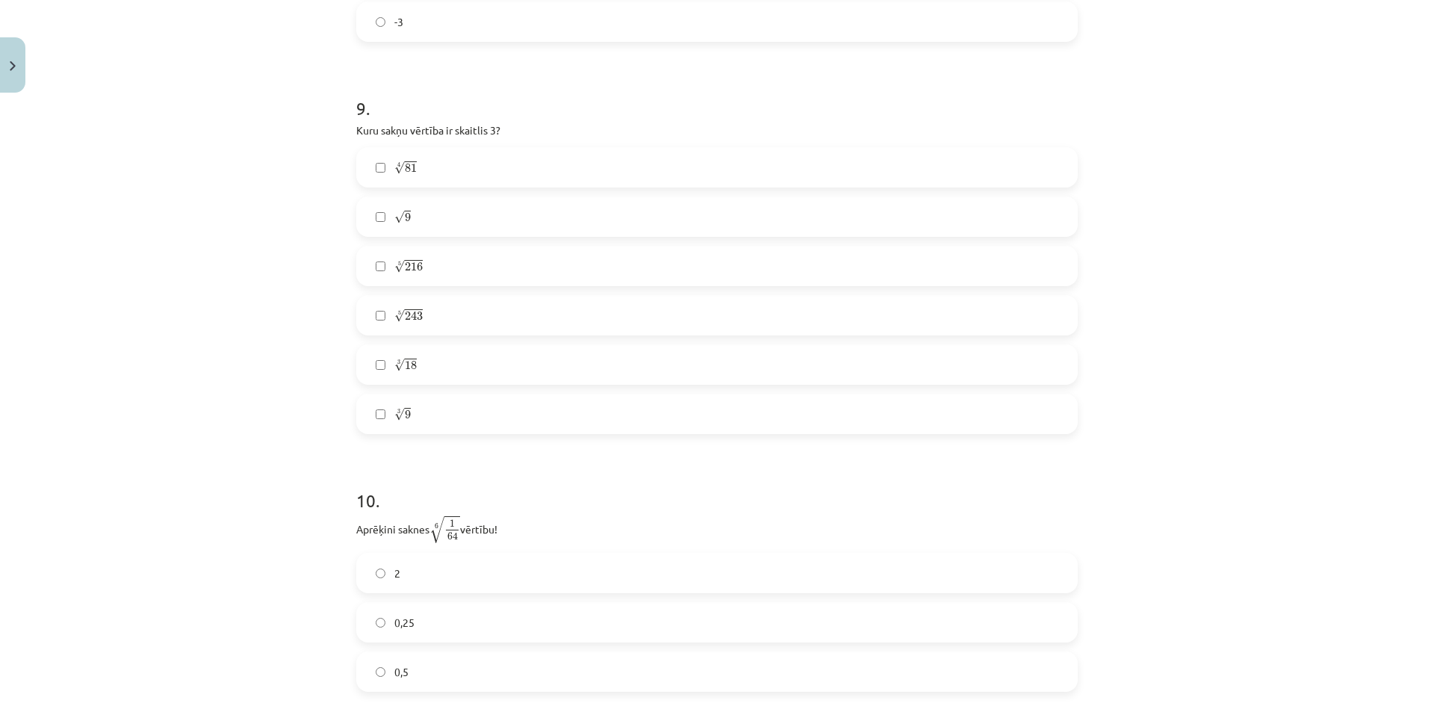
scroll to position [2323, 0]
click at [363, 211] on label "√ 9 9" at bounding box center [717, 208] width 718 height 37
click at [364, 211] on label "√ 9 9" at bounding box center [717, 208] width 718 height 37
click at [380, 214] on label "√ 9 9" at bounding box center [717, 208] width 718 height 37
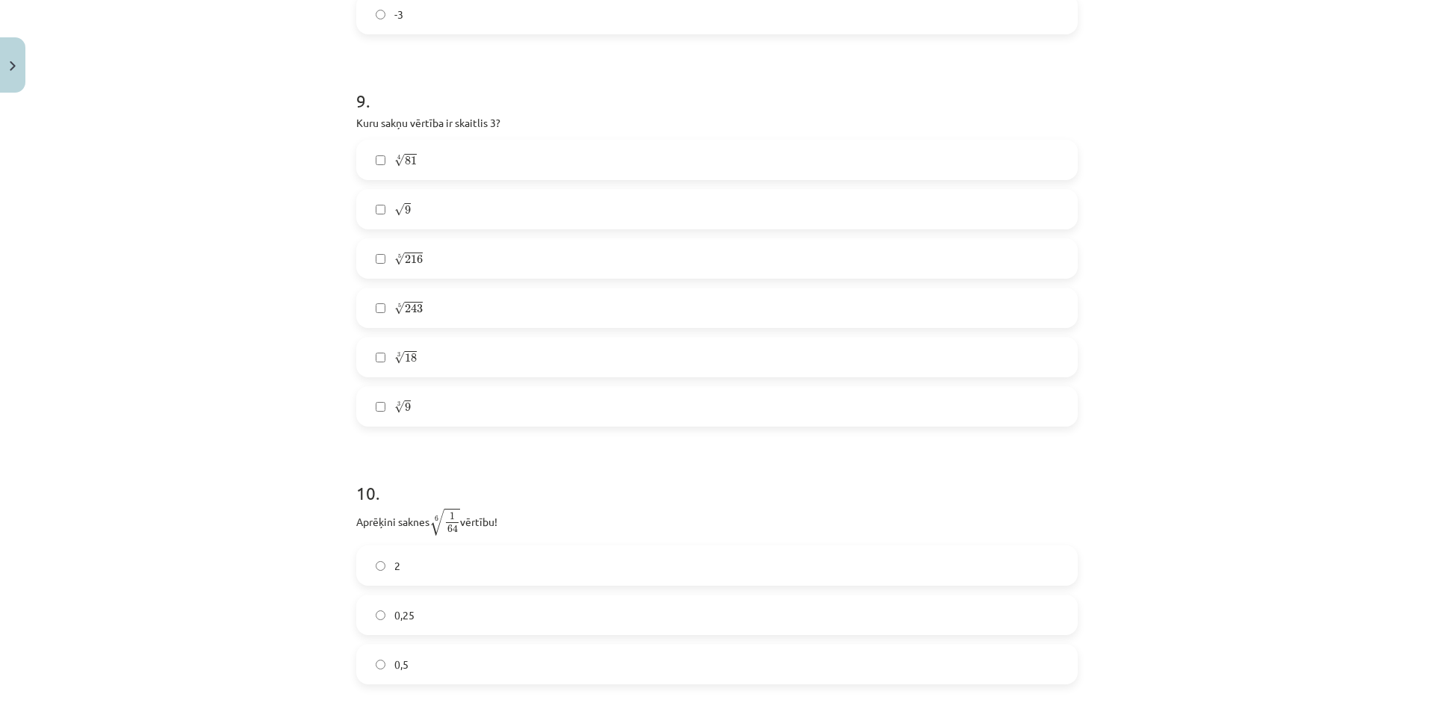
click at [380, 214] on label "√ 9 9" at bounding box center [717, 208] width 718 height 37
click at [421, 207] on label "√ 9 9" at bounding box center [717, 208] width 718 height 37
click at [394, 310] on span "√" at bounding box center [399, 308] width 10 height 13
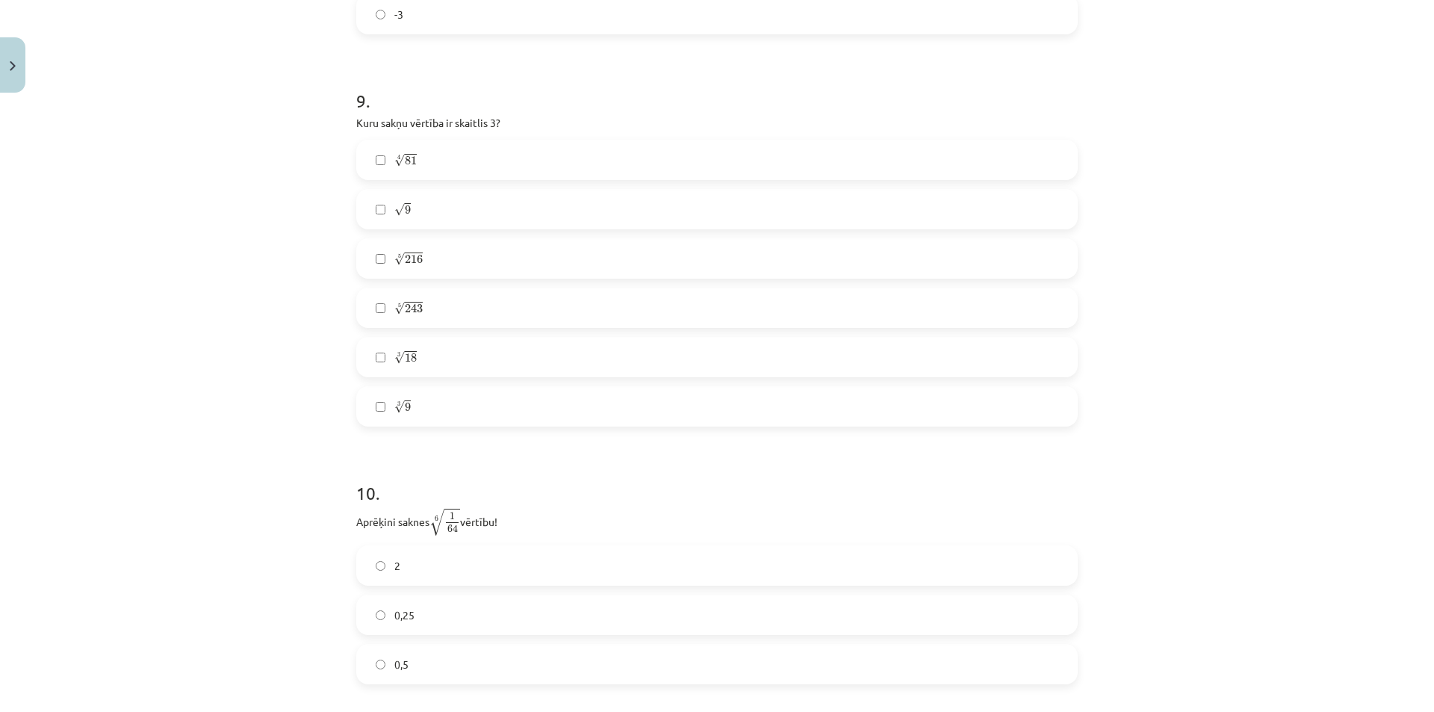
click at [380, 306] on label "5 √ 243 243 5" at bounding box center [717, 307] width 718 height 37
click at [479, 308] on label "5 √ 243 243 5" at bounding box center [717, 307] width 718 height 37
click at [382, 310] on label "5 √ 243 243 5" at bounding box center [717, 307] width 718 height 37
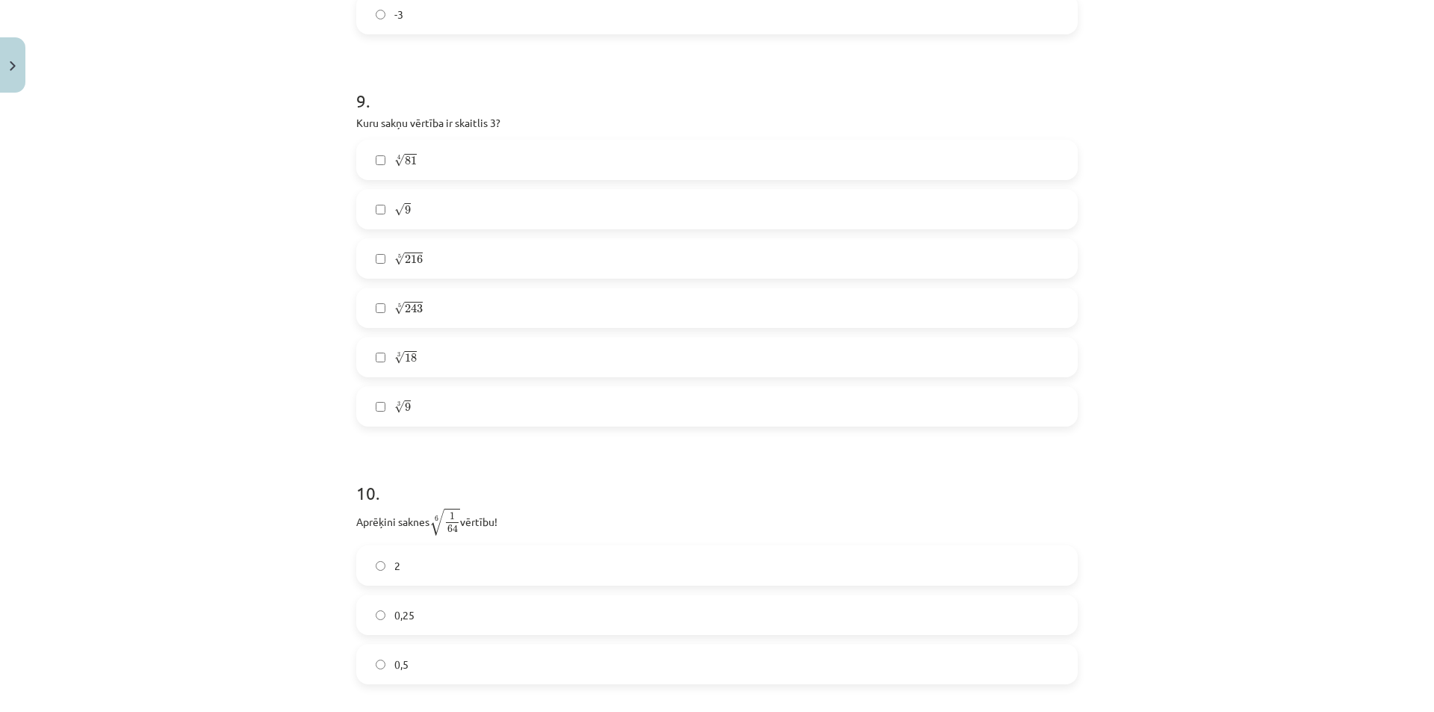
click at [473, 158] on label "4 √ 81 81 4" at bounding box center [717, 159] width 718 height 37
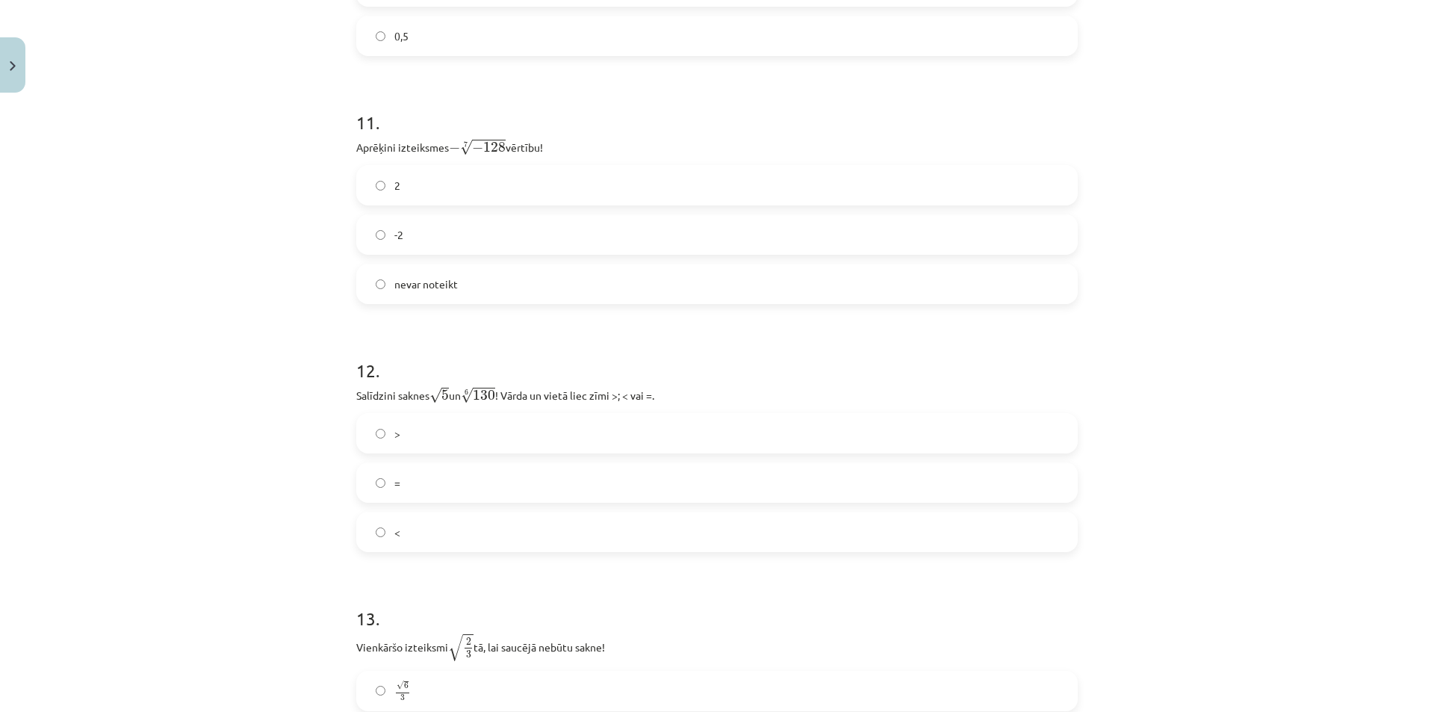
scroll to position [2932, 0]
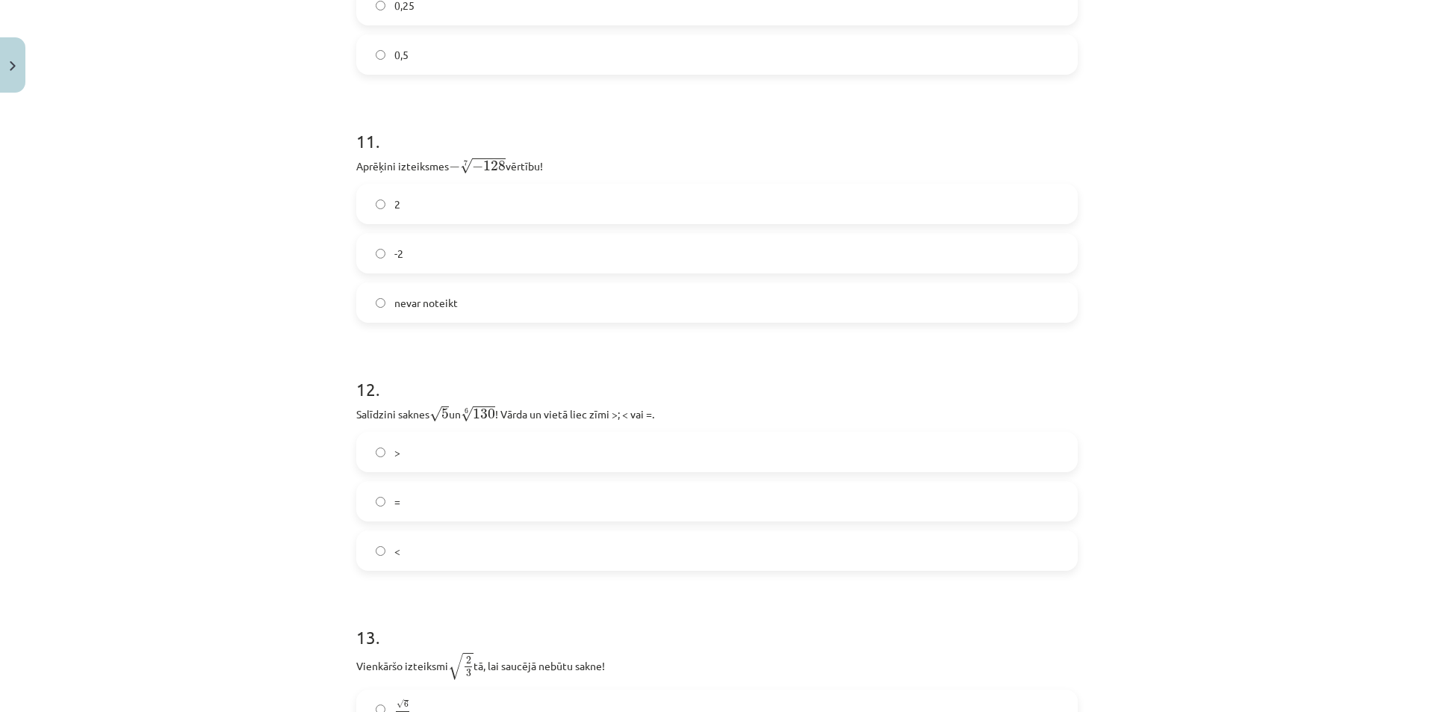
click at [379, 210] on label "2" at bounding box center [717, 203] width 718 height 37
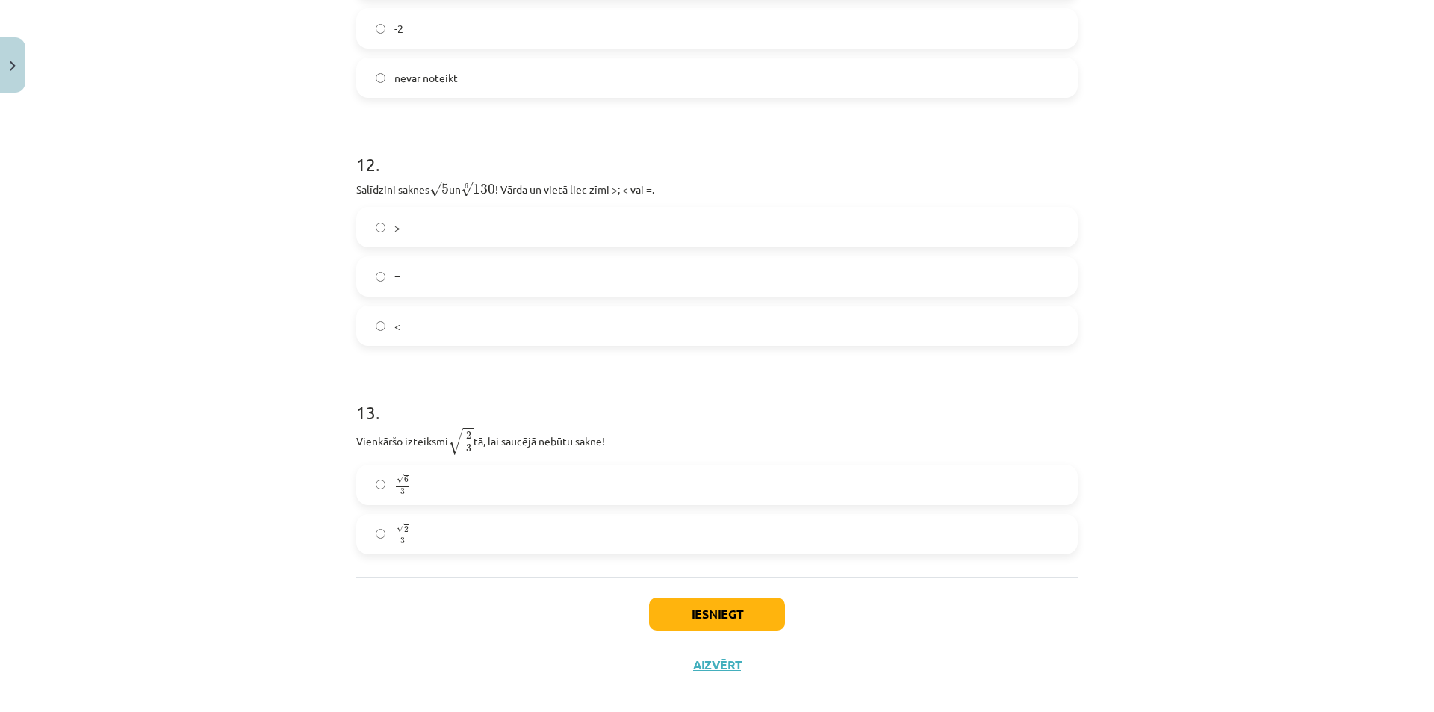
scroll to position [3173, 0]
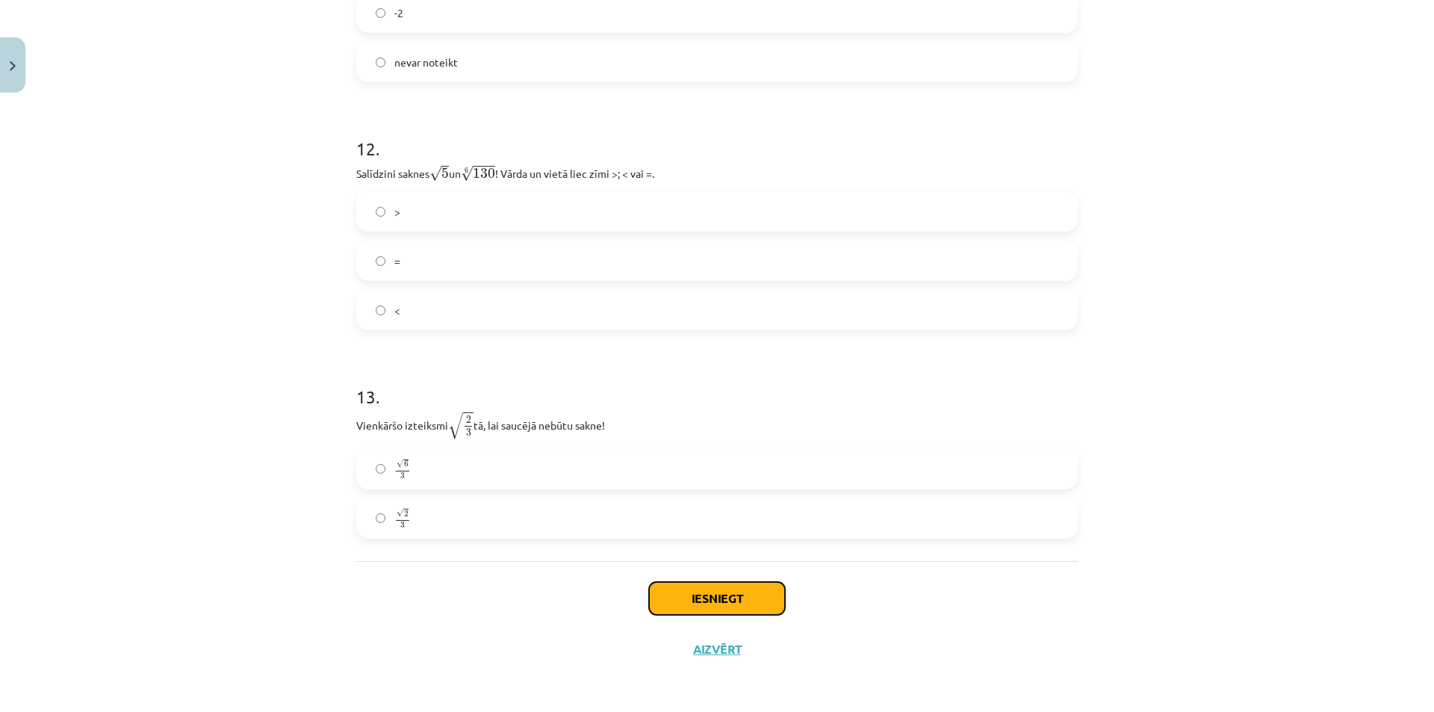
click at [750, 603] on button "Iesniegt" at bounding box center [717, 598] width 136 height 33
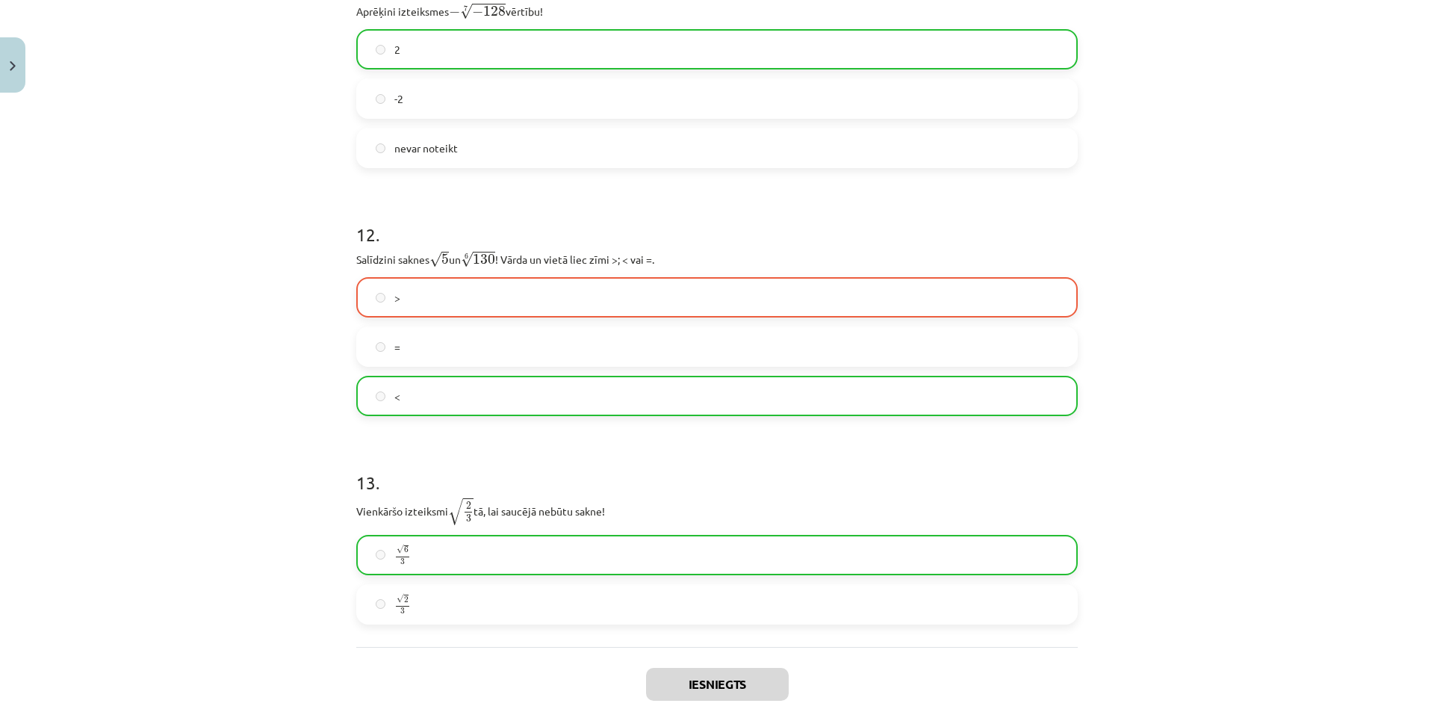
scroll to position [3221, 0]
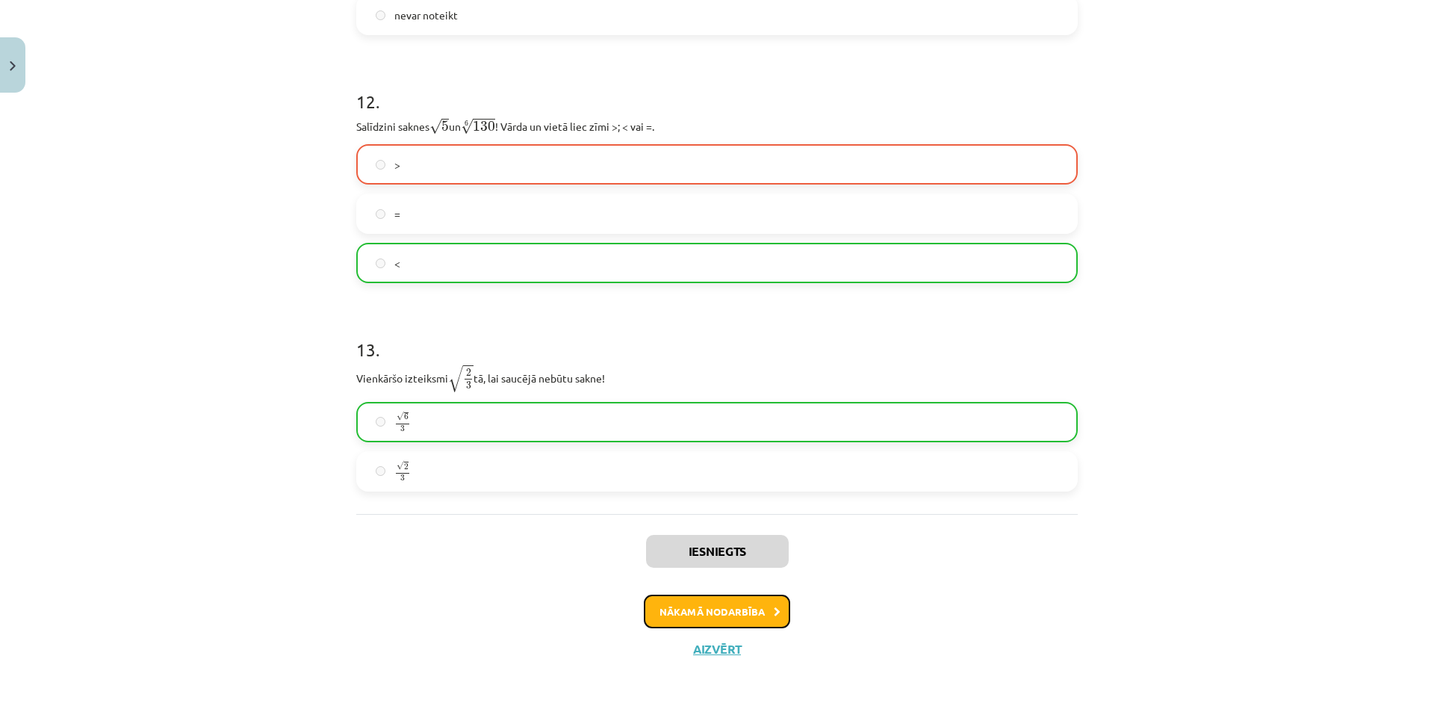
click at [738, 606] on button "Nākamā nodarbība" at bounding box center [717, 611] width 146 height 34
click at [738, 606] on div "Iesniegts Nākamā nodarbība Aizvērt" at bounding box center [716, 590] width 721 height 152
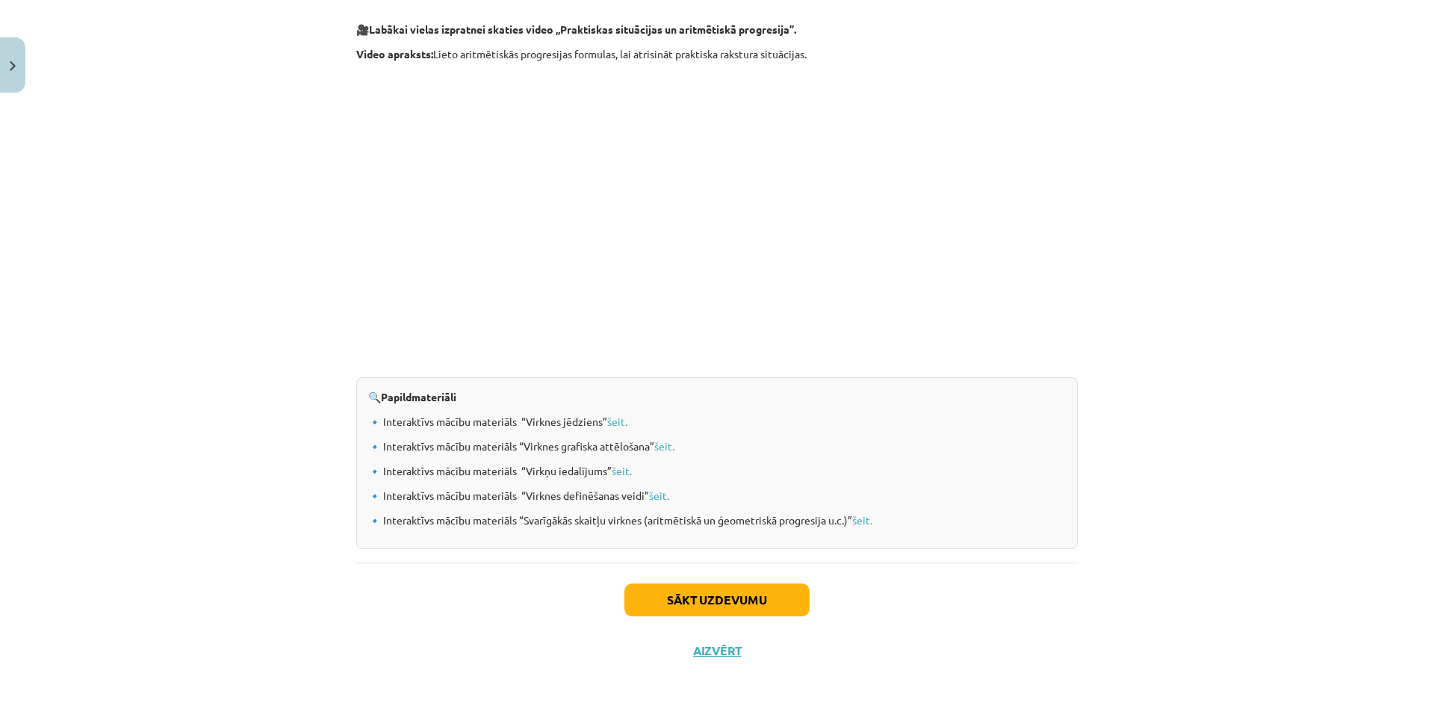
click at [736, 594] on button "Sākt uzdevumu" at bounding box center [716, 599] width 185 height 33
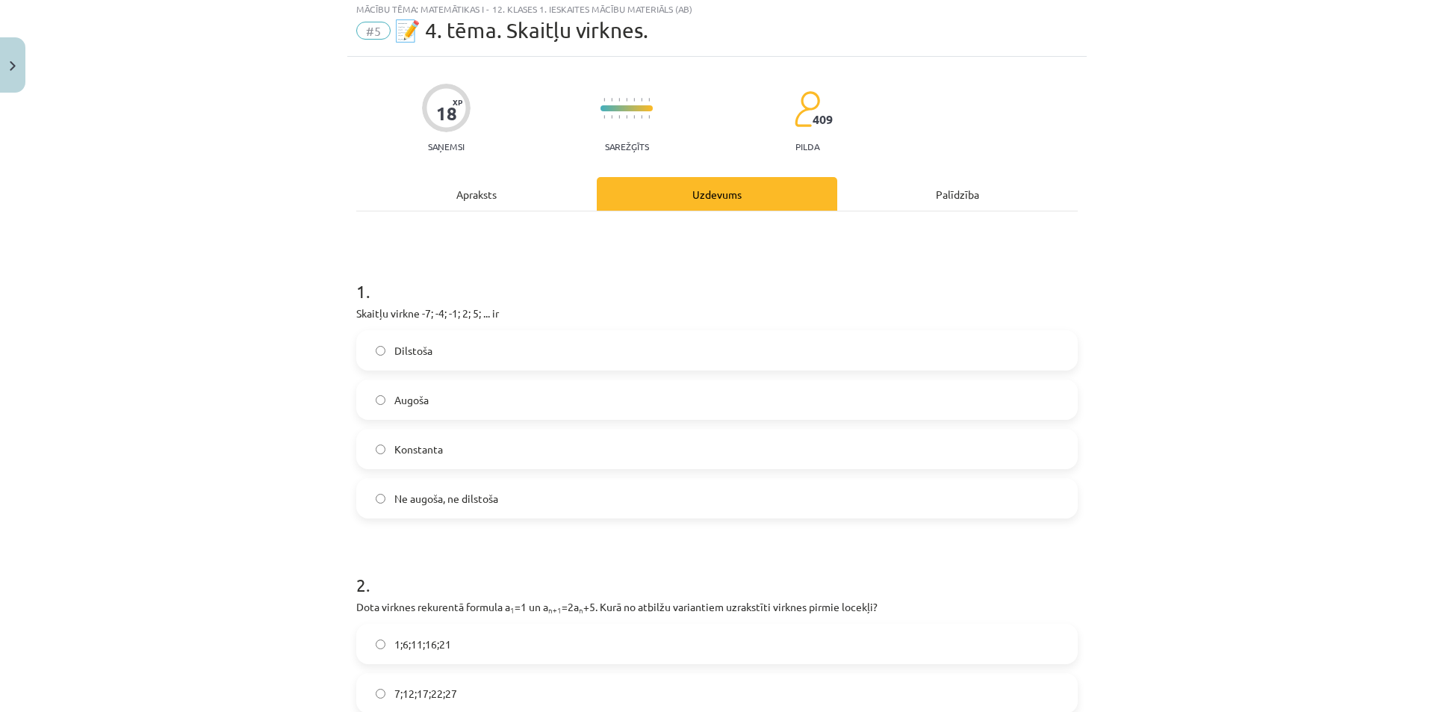
scroll to position [37, 0]
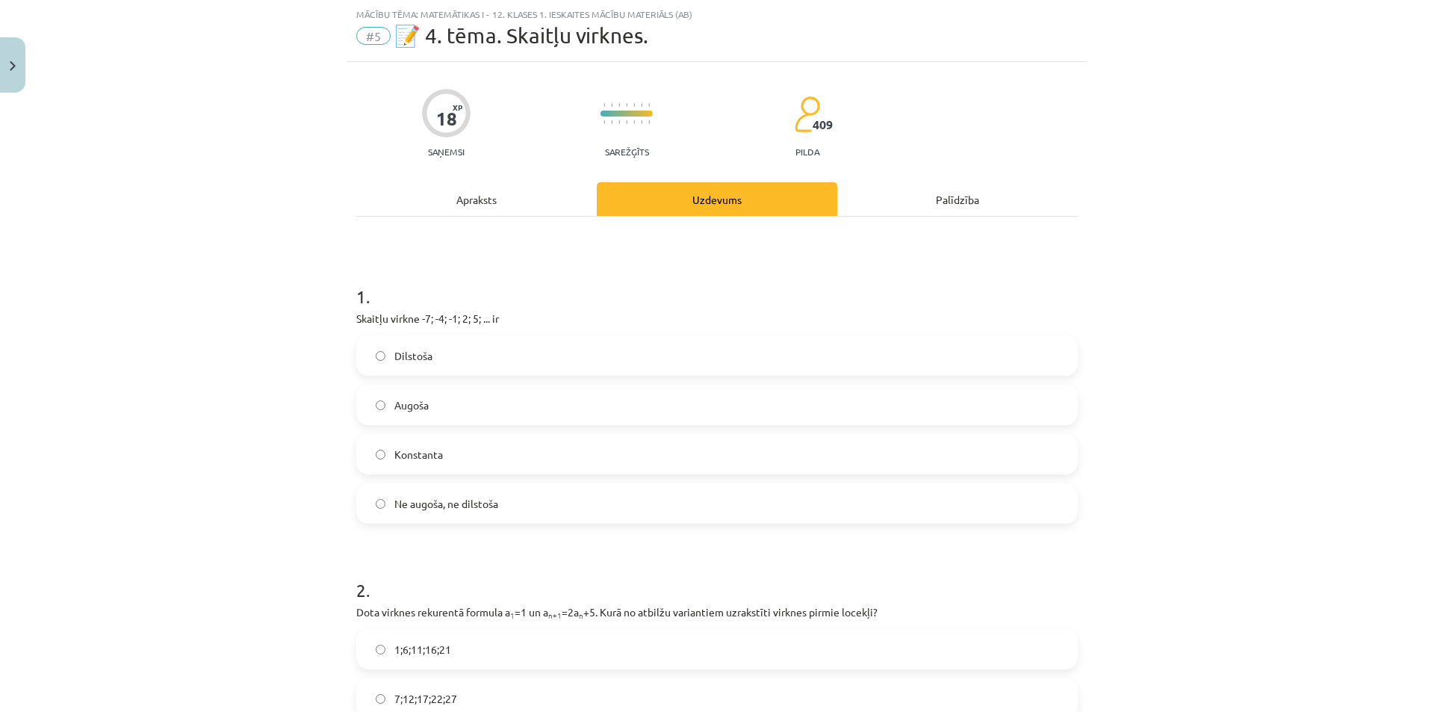
click at [426, 399] on label "Augoša" at bounding box center [717, 404] width 718 height 37
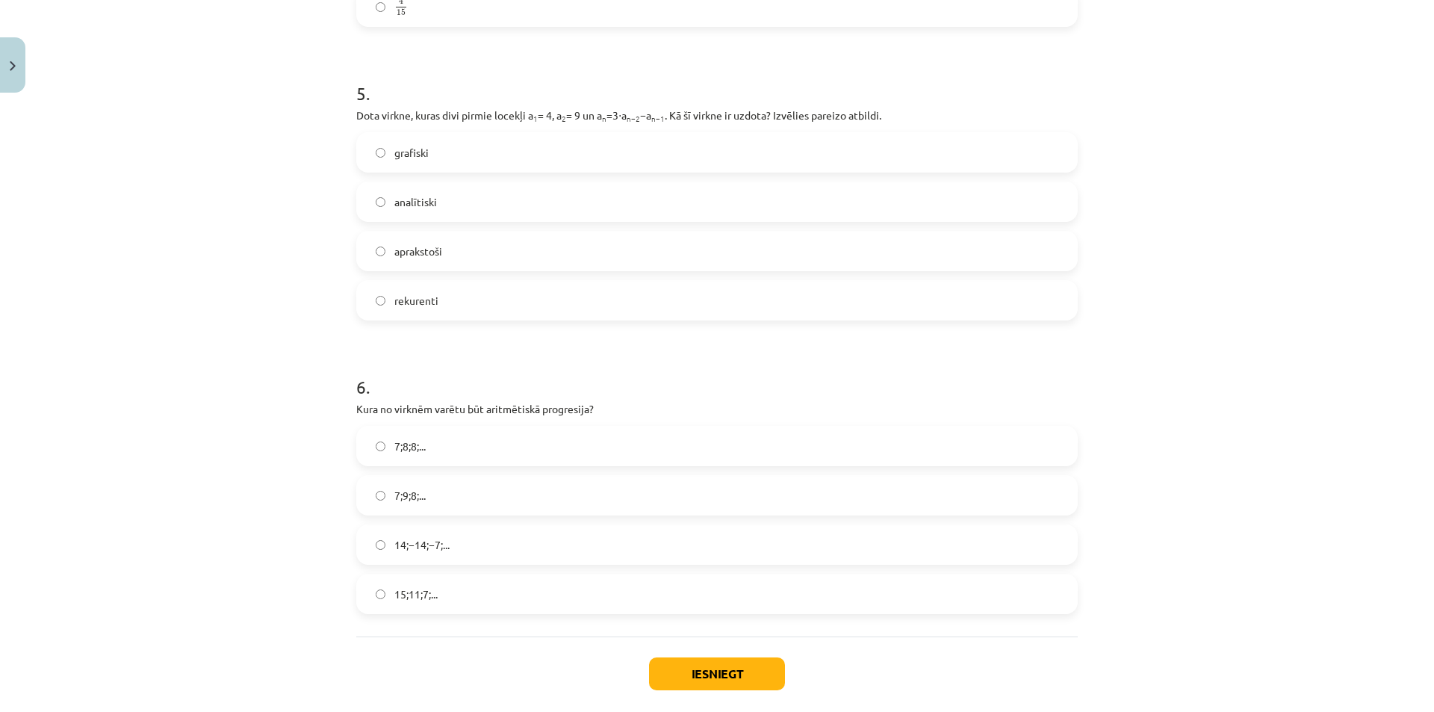
scroll to position [1424, 0]
click at [737, 669] on button "Iesniegt" at bounding box center [717, 669] width 136 height 33
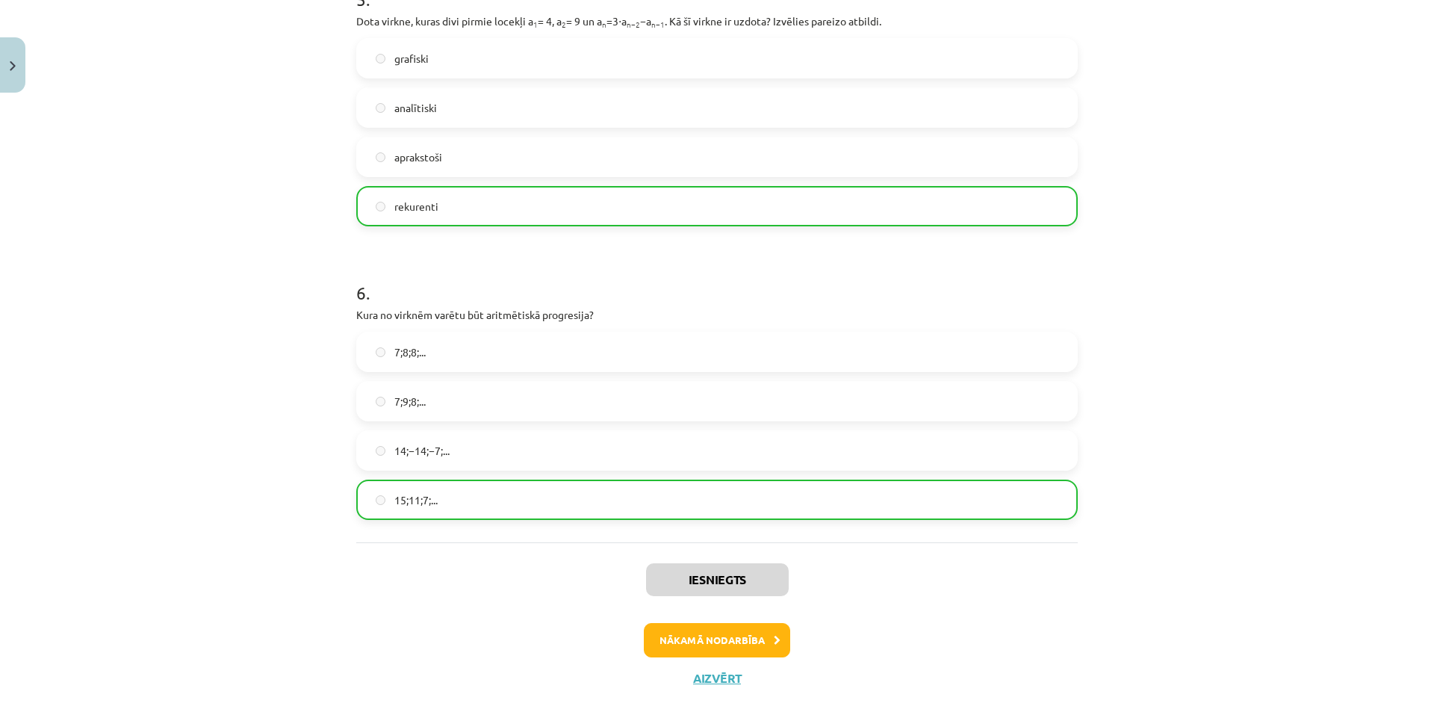
scroll to position [1543, 0]
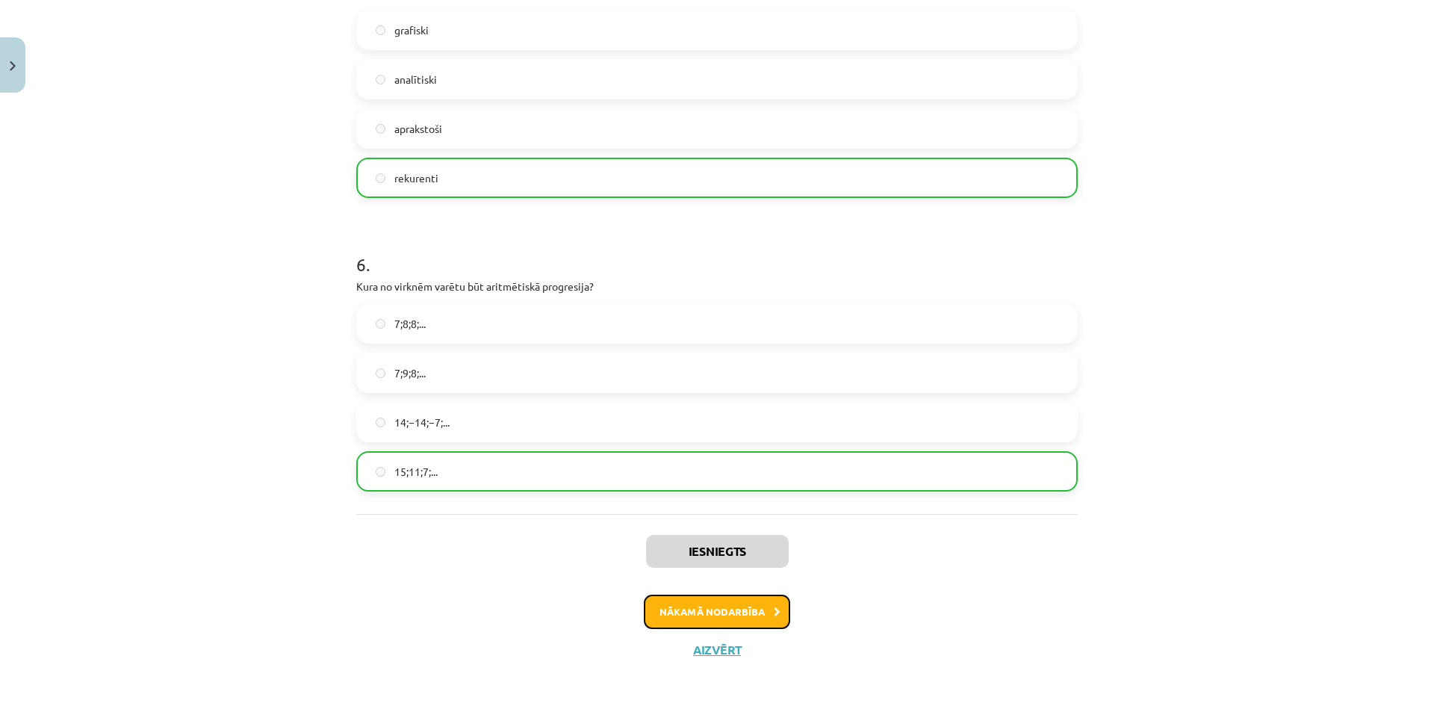
click at [743, 612] on button "Nākamā nodarbība" at bounding box center [717, 611] width 146 height 34
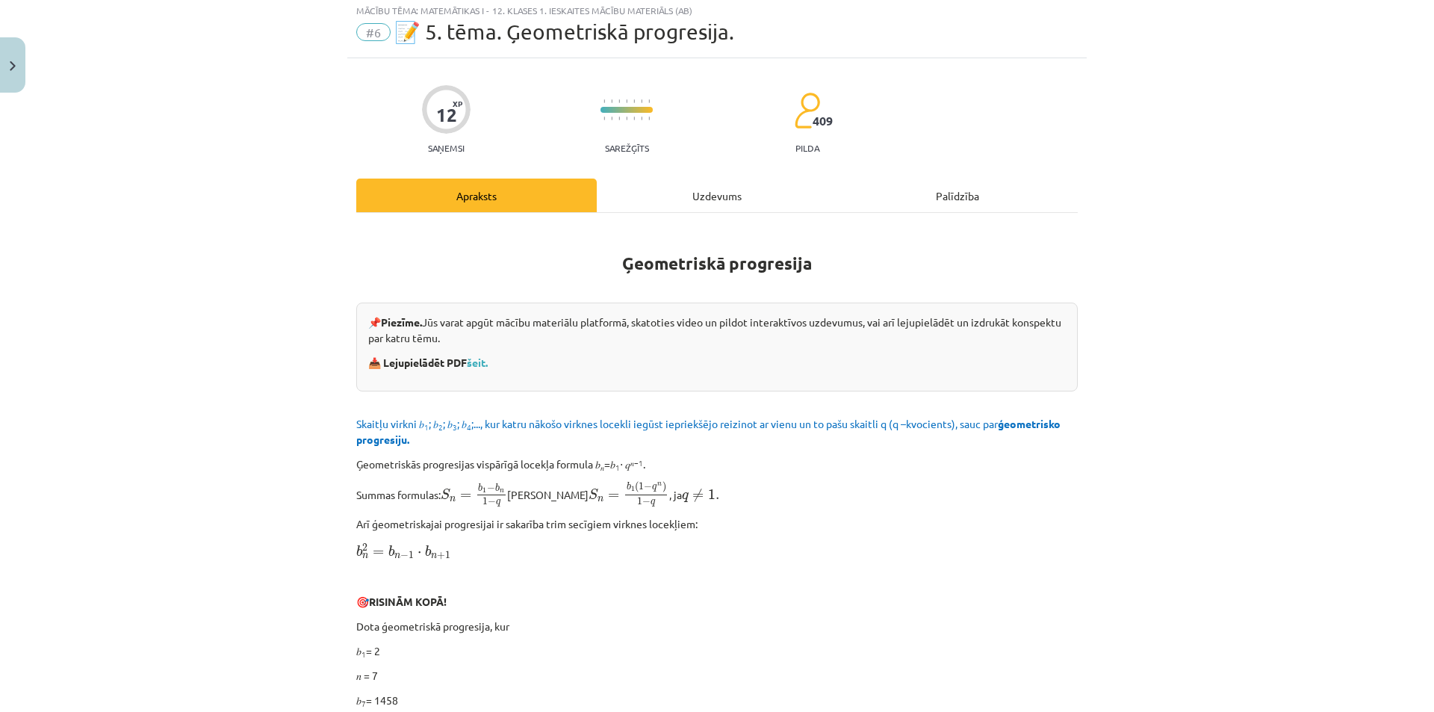
scroll to position [37, 0]
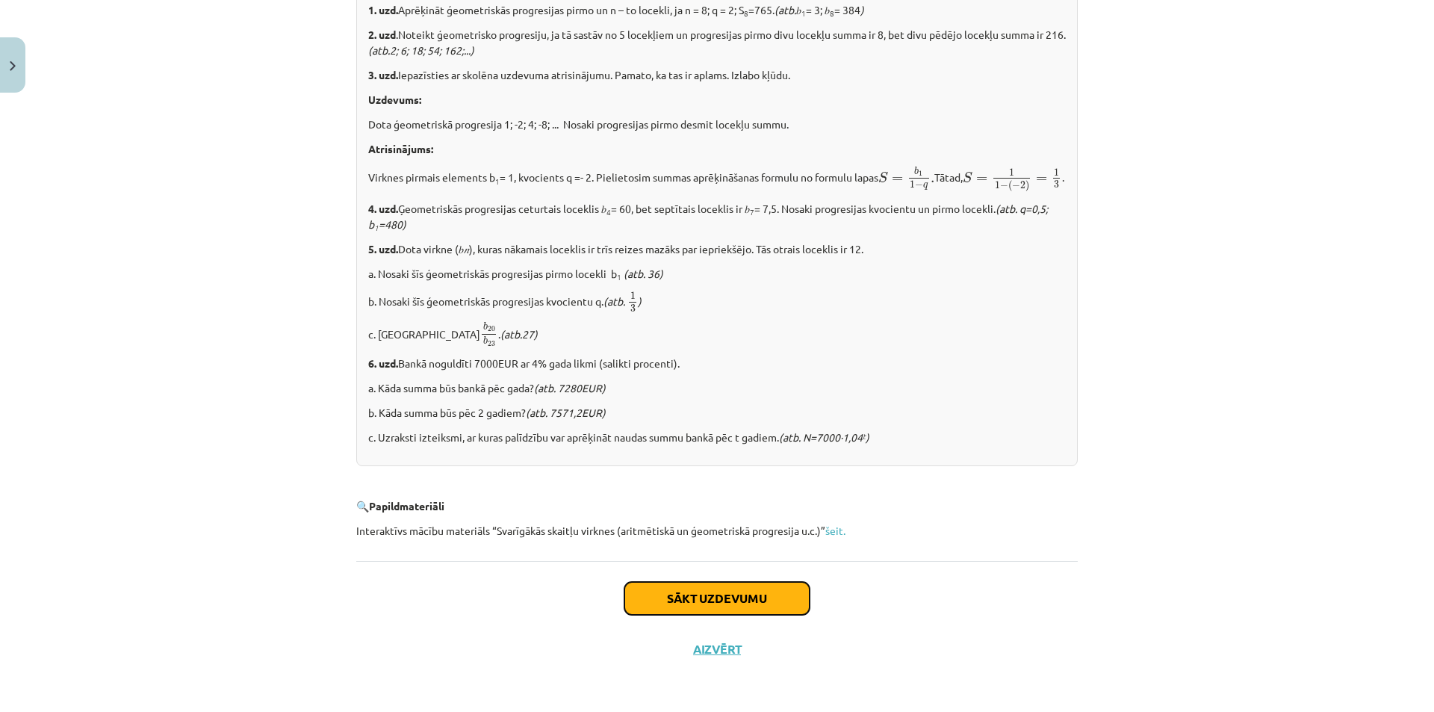
click at [746, 594] on button "Sākt uzdevumu" at bounding box center [716, 598] width 185 height 33
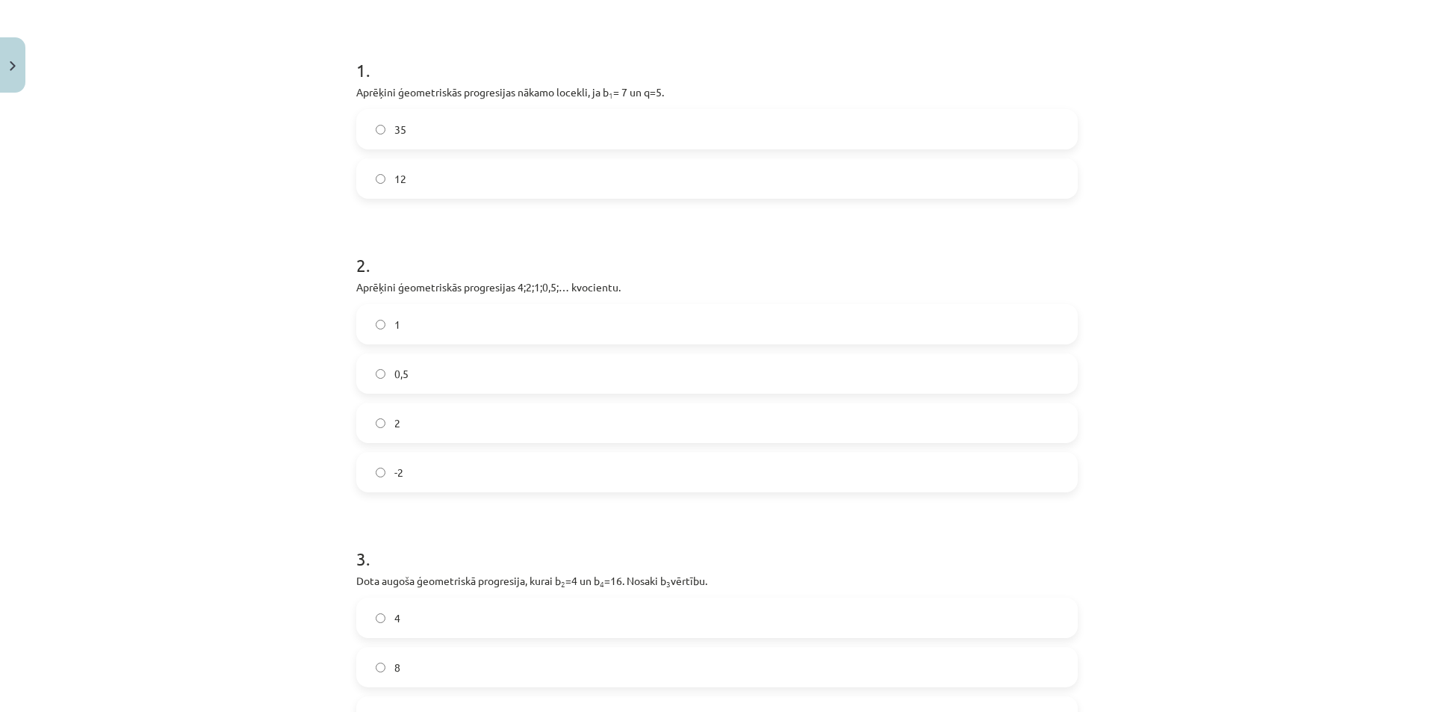
scroll to position [261, 0]
click at [347, 95] on div "12 XP Saņemsi Sarežģīts 409 pilda Apraksts Uzdevums Palīdzība 1 . Aprēķini ģeom…" at bounding box center [716, 381] width 739 height 1086
click at [634, 94] on p "Aprēķini ģeometriskās progresijas nākamo locekli, ja b 1 = 7 un q=5." at bounding box center [716, 95] width 721 height 16
click at [679, 96] on p "Aprēķini ģeometriskās progresijas nākamo locekli, ja b 1 = 7 un q=5." at bounding box center [716, 95] width 721 height 16
click at [547, 97] on p "Aprēķini ģeometriskās progresijas nākamo locekli, ja b 1 = 7 un q=5." at bounding box center [716, 95] width 721 height 16
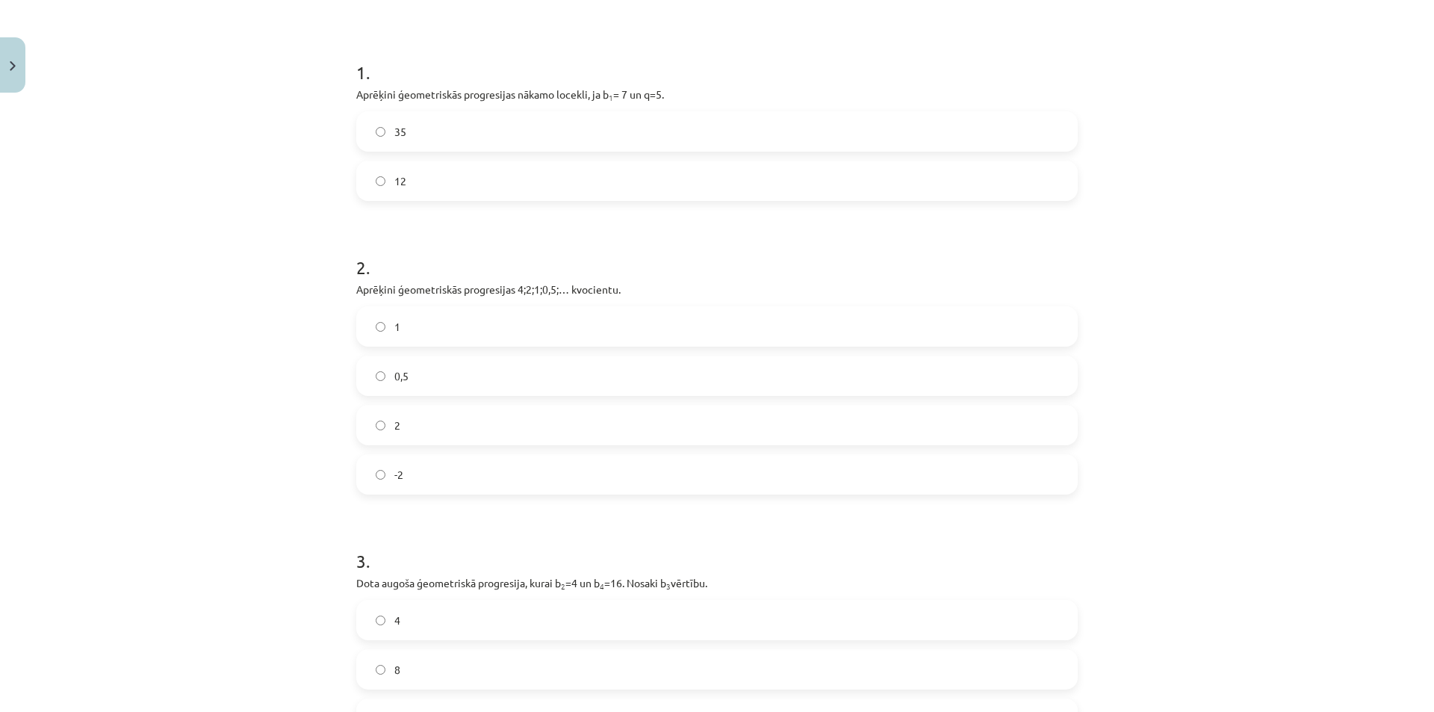
click at [356, 96] on p "Aprēķini ģeometriskās progresijas nākamo locekli, ja b 1 = 7 un q=5." at bounding box center [716, 95] width 721 height 16
drag, startPoint x: 570, startPoint y: 94, endPoint x: 676, endPoint y: 99, distance: 105.4
click at [676, 99] on p "Aprēķini ģeometriskās progresijas nākamo locekli, ja b 1 = 7 un q=5." at bounding box center [716, 95] width 721 height 16
click at [521, 92] on p "Aprēķini ģeometriskās progresijas nākamo locekli, ja b 1 = 7 un q=5." at bounding box center [716, 95] width 721 height 16
click at [432, 267] on h1 "2 ." at bounding box center [716, 254] width 721 height 46
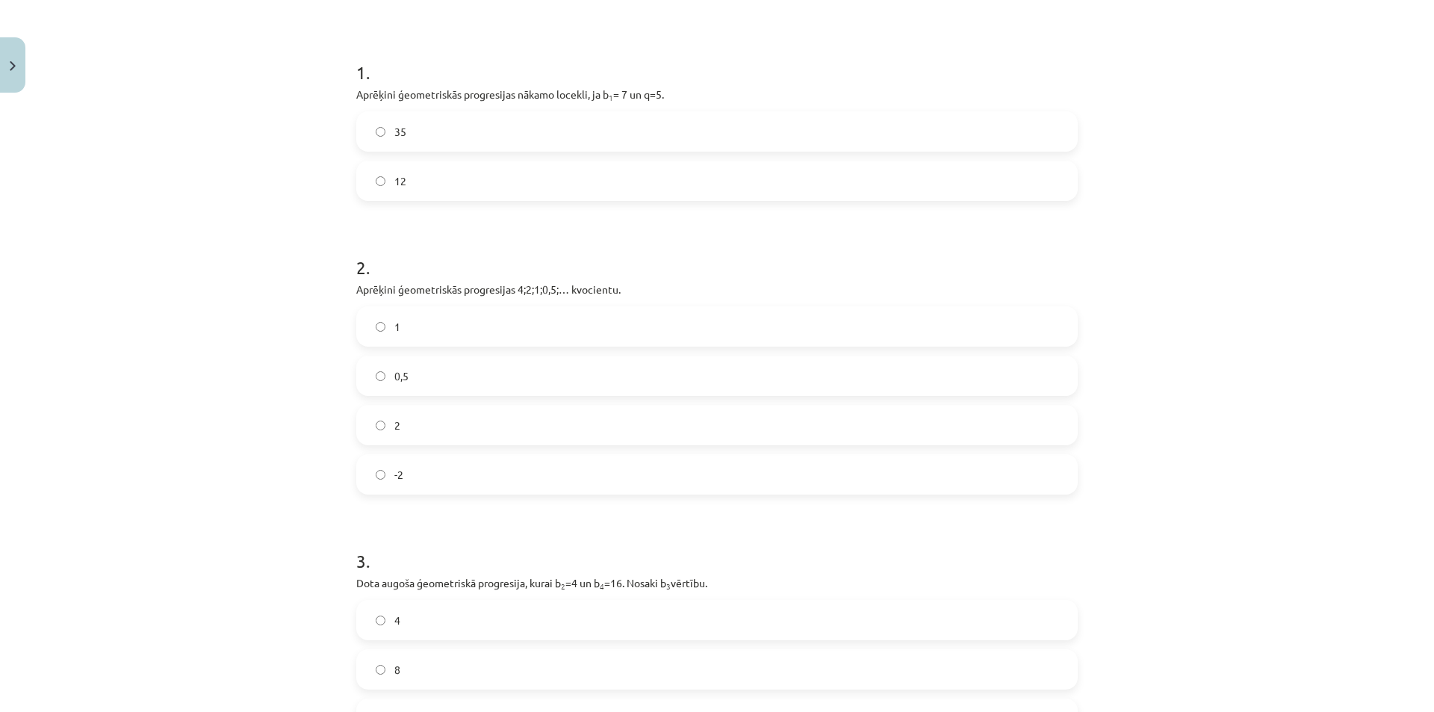
click at [356, 93] on p "Aprēķini ģeometriskās progresijas nākamo locekli, ja b 1 = 7 un q=5." at bounding box center [716, 95] width 721 height 16
drag, startPoint x: 352, startPoint y: 93, endPoint x: 541, endPoint y: 180, distance: 208.1
click at [476, 117] on div "1 . Aprēķini ģeometriskās progresijas nākamo locekli, ja b 1 = 7 un q=5. 35 12" at bounding box center [716, 118] width 721 height 165
click at [550, 223] on form "1 . Aprēķini ģeometriskās progresijas nākamo locekli, ja b 1 = 7 un q=5. 35 12 …" at bounding box center [716, 412] width 721 height 752
drag, startPoint x: 553, startPoint y: 256, endPoint x: 599, endPoint y: 362, distance: 115.7
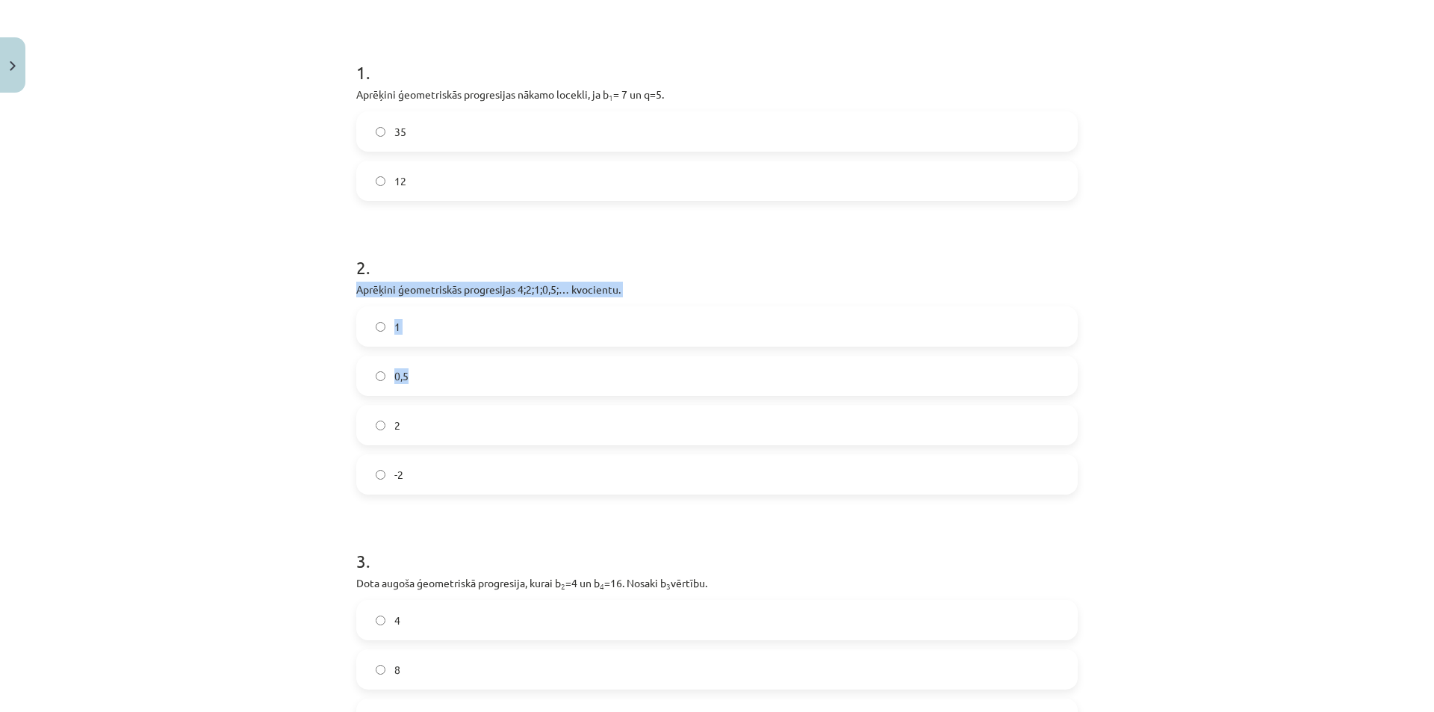
click at [598, 365] on div "2 . Aprēķini ģeometriskās progresijas 4;2;1;0,5;… kvocientu. 1 0,5 2 -2" at bounding box center [716, 363] width 721 height 264
click at [604, 369] on label "0,5" at bounding box center [717, 375] width 718 height 37
drag, startPoint x: 412, startPoint y: 230, endPoint x: 413, endPoint y: 217, distance: 12.7
click at [413, 229] on form "1 . Aprēķini ģeometriskās progresijas nākamo locekli, ja b 1 = 7 un q=5. 35 12 …" at bounding box center [716, 412] width 721 height 752
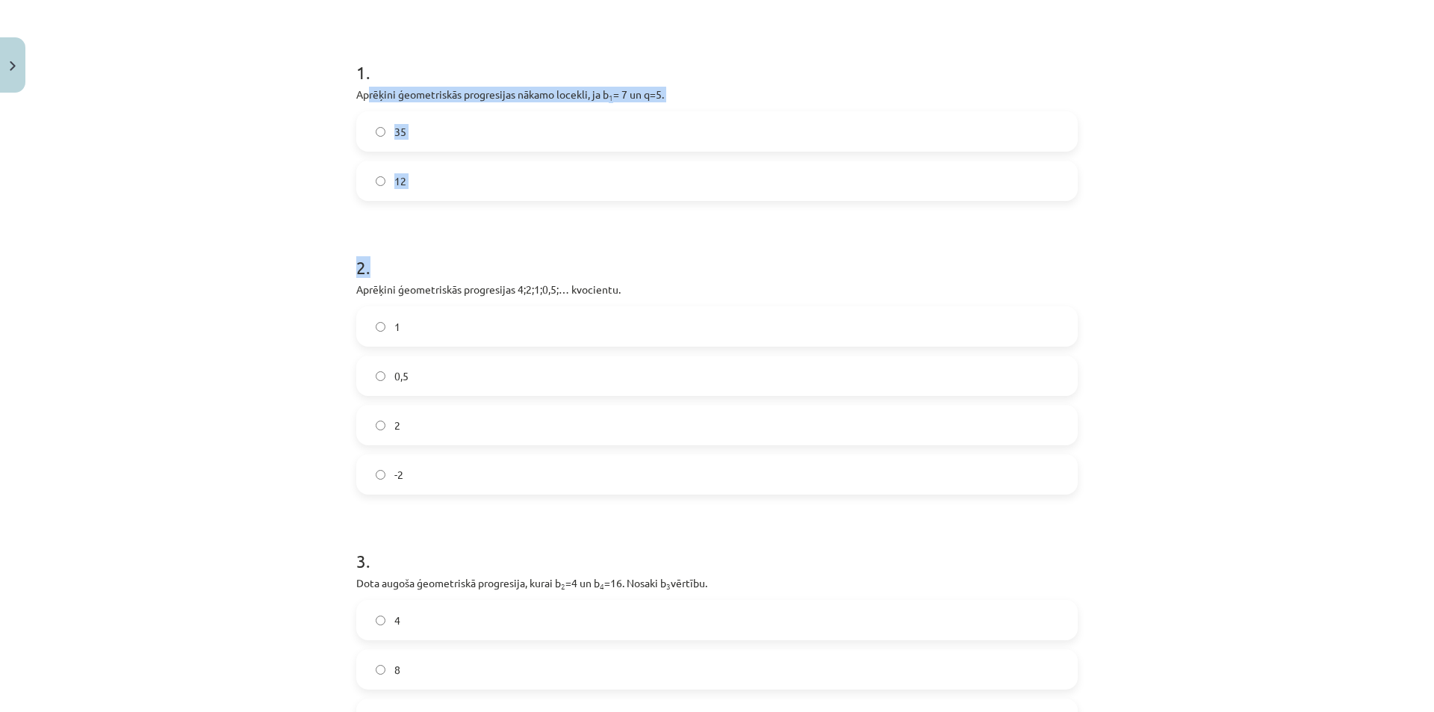
drag, startPoint x: 444, startPoint y: 108, endPoint x: 573, endPoint y: 239, distance: 183.2
click at [573, 239] on form "1 . Aprēķini ģeometriskās progresijas nākamo locekli, ja b 1 = 7 un q=5. 35 12 …" at bounding box center [716, 412] width 721 height 752
click at [584, 237] on h1 "2 ." at bounding box center [716, 254] width 721 height 46
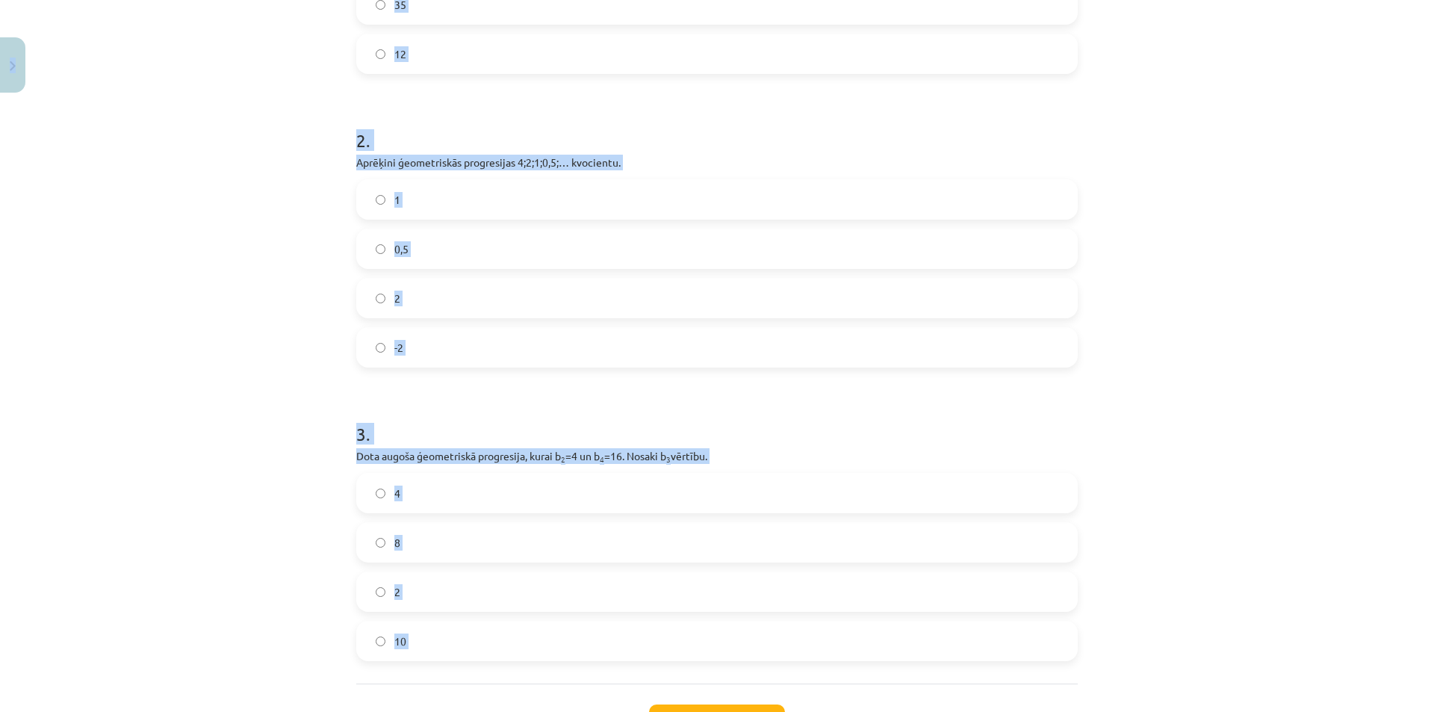
scroll to position [511, 0]
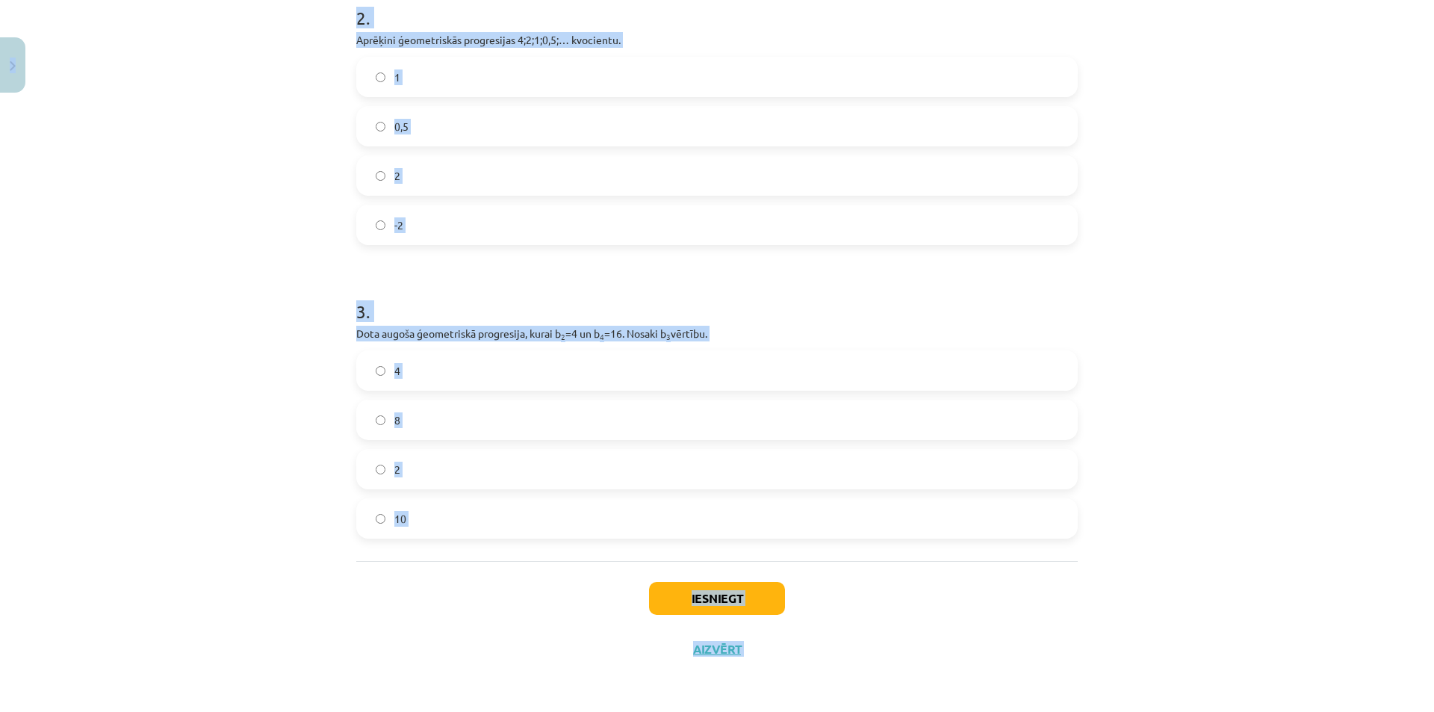
click at [298, 304] on div "Mācību tēma: Matemātikas i - 12. klases 1. ieskaites mācību materiāls (ab) #6 📝…" at bounding box center [717, 356] width 1434 height 712
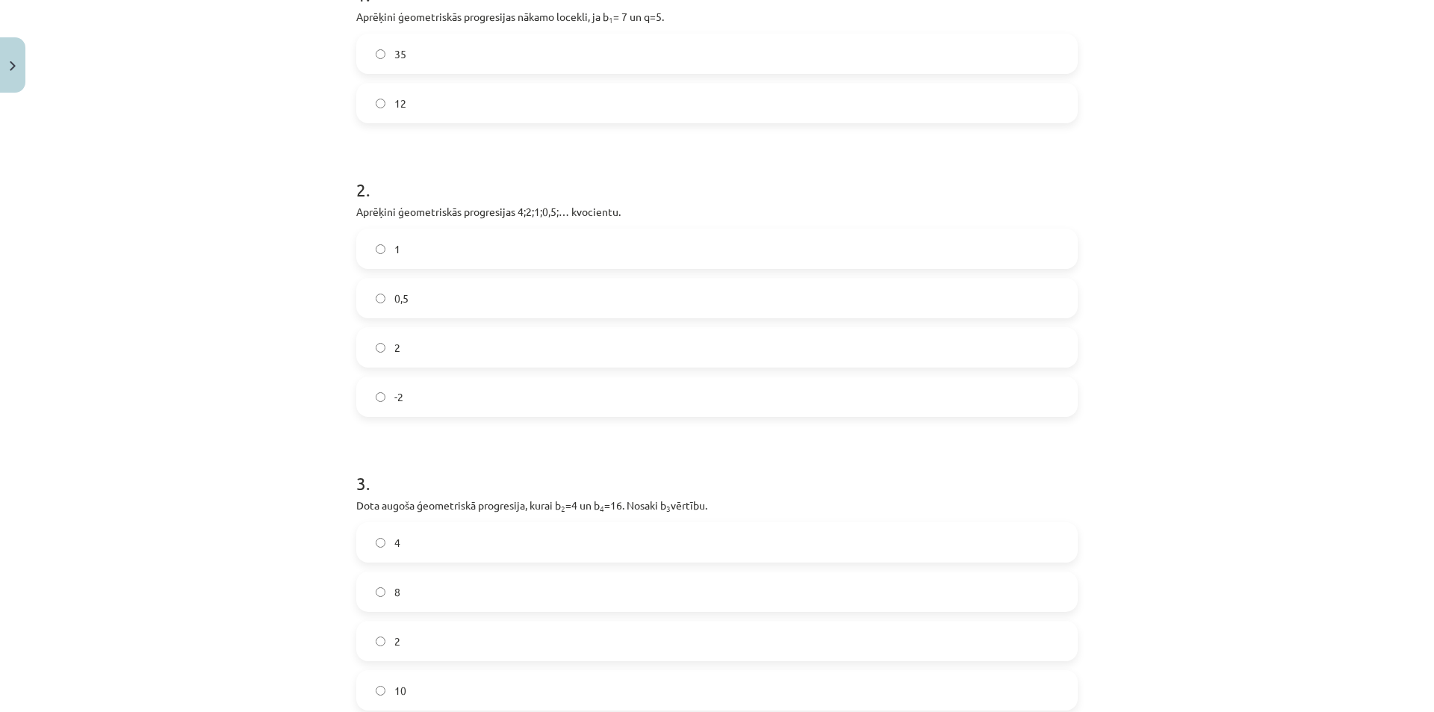
scroll to position [0, 0]
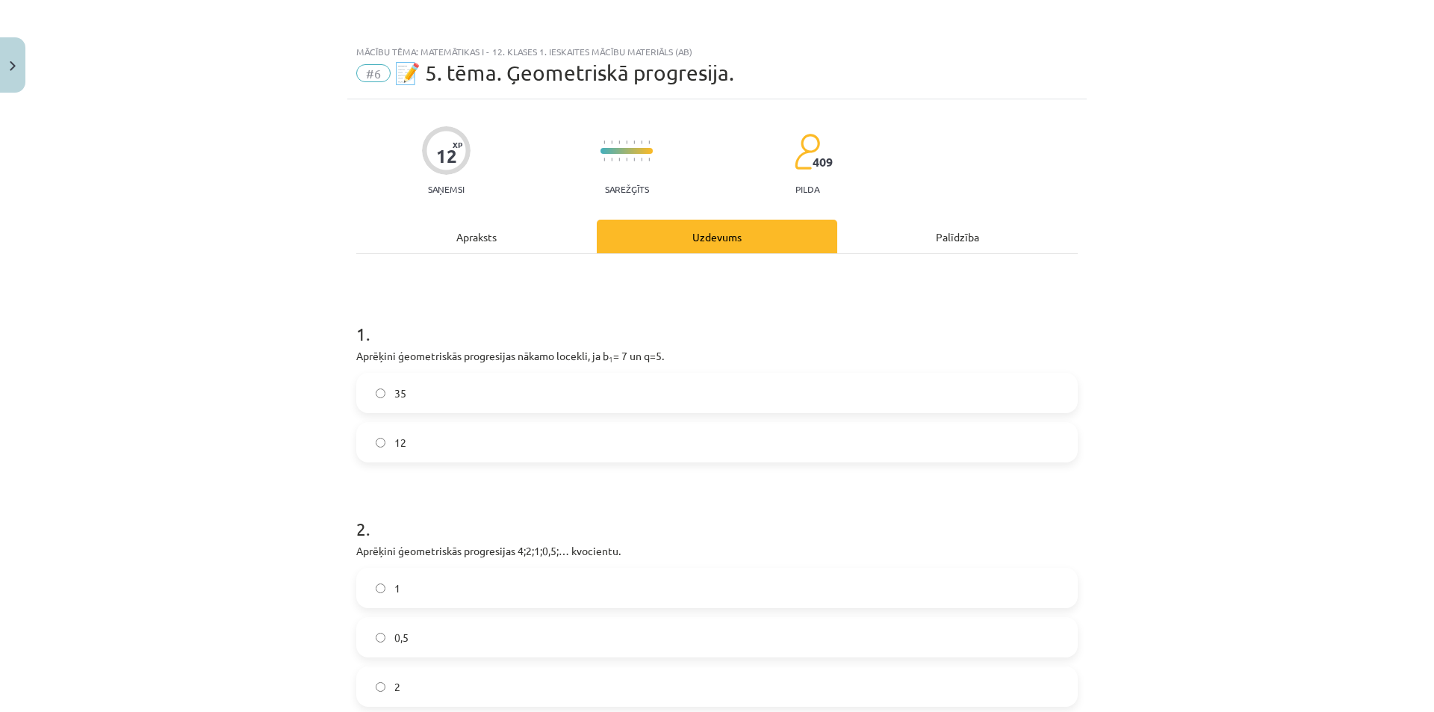
click at [464, 382] on label "35" at bounding box center [717, 392] width 718 height 37
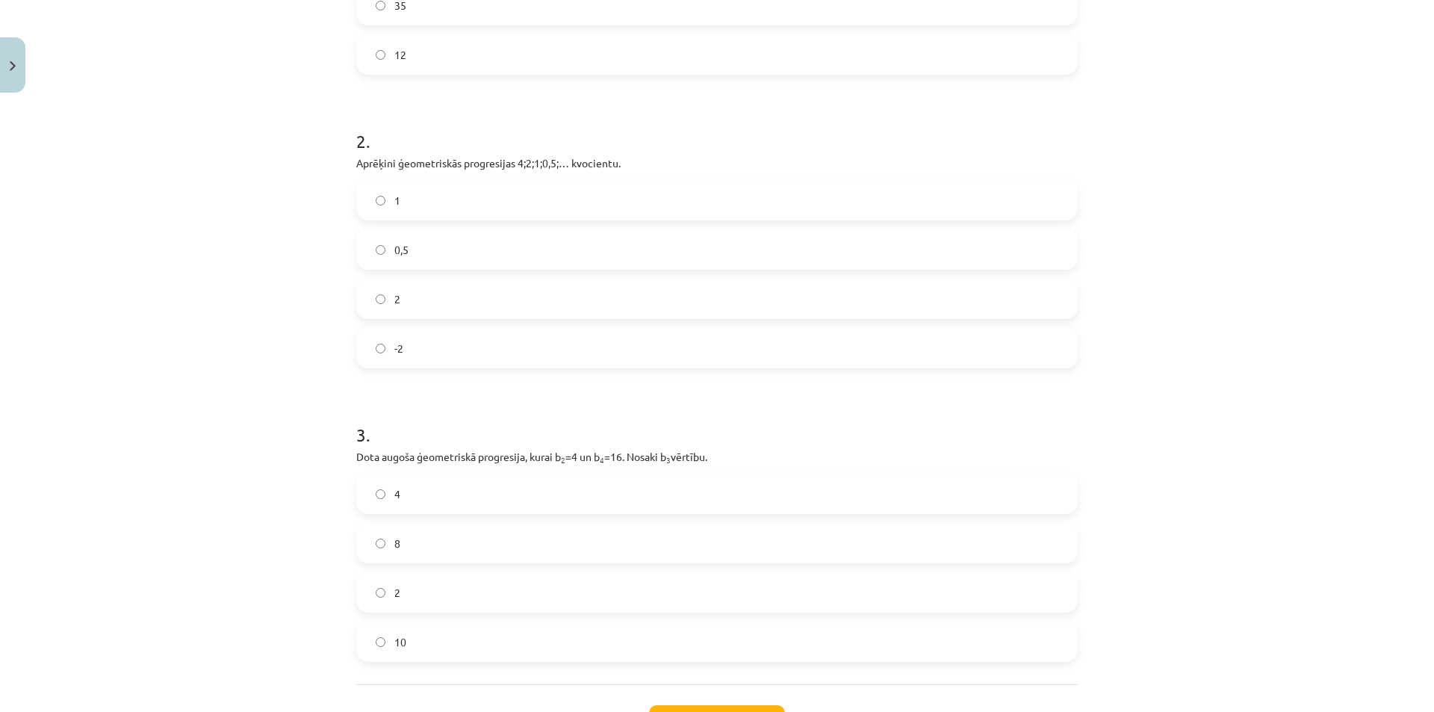
scroll to position [403, 0]
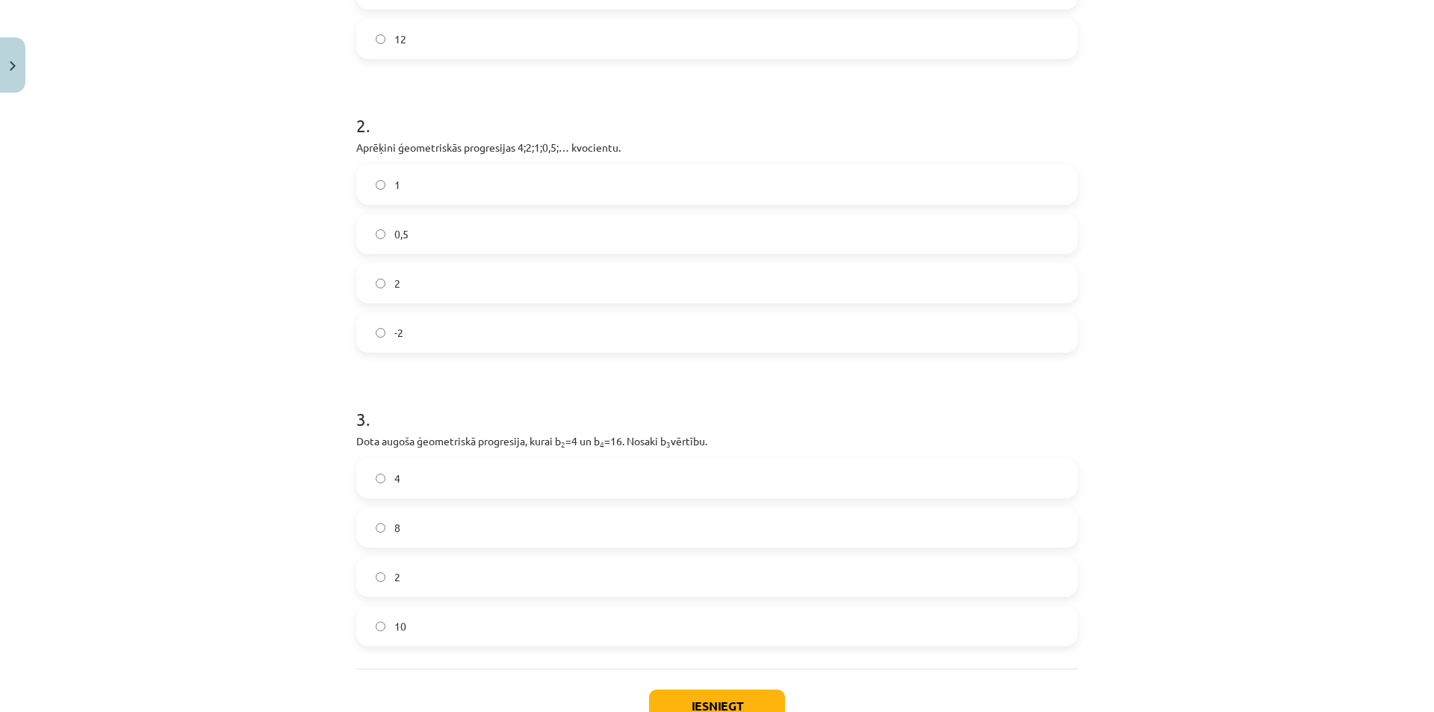
click at [447, 515] on label "8" at bounding box center [717, 527] width 718 height 37
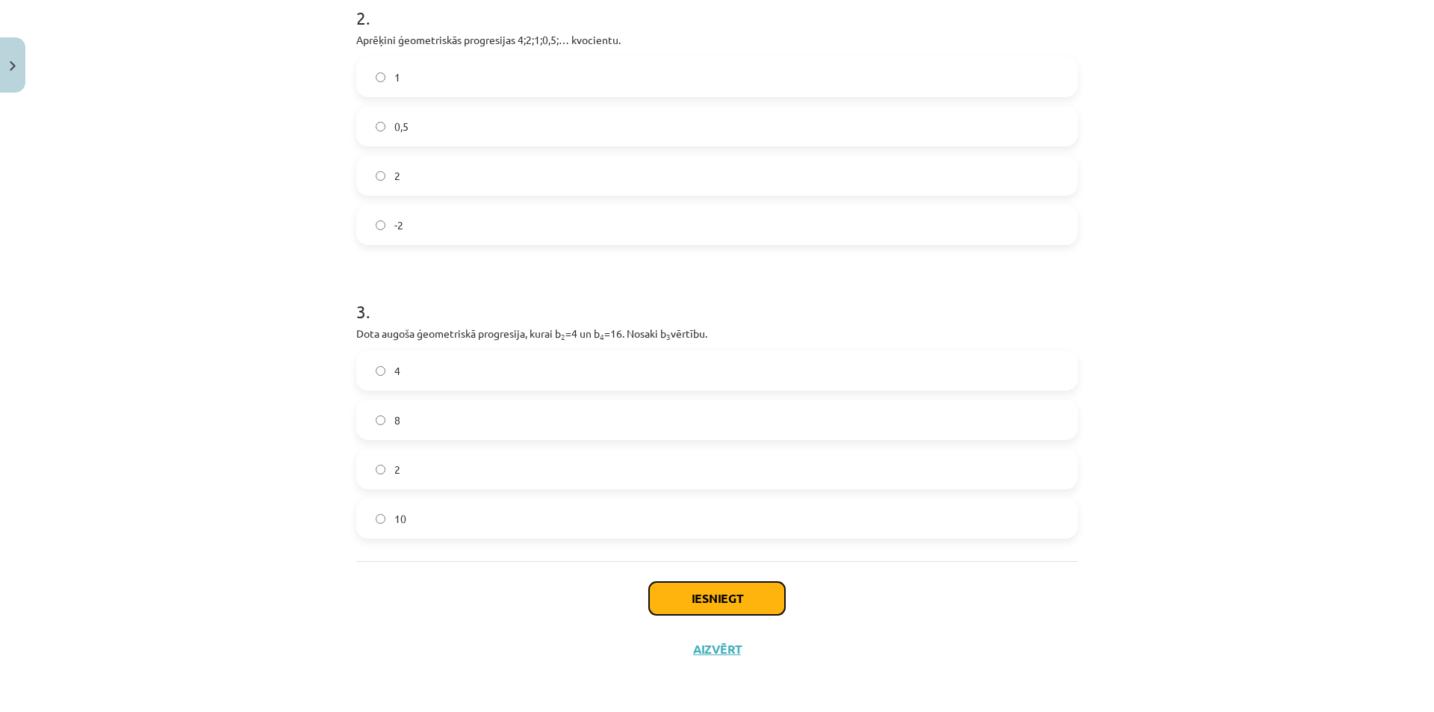
click at [728, 602] on button "Iesniegt" at bounding box center [717, 598] width 136 height 33
click at [728, 601] on button "Iesniegt" at bounding box center [717, 598] width 136 height 33
click at [711, 593] on button "Iesniegt" at bounding box center [717, 598] width 136 height 33
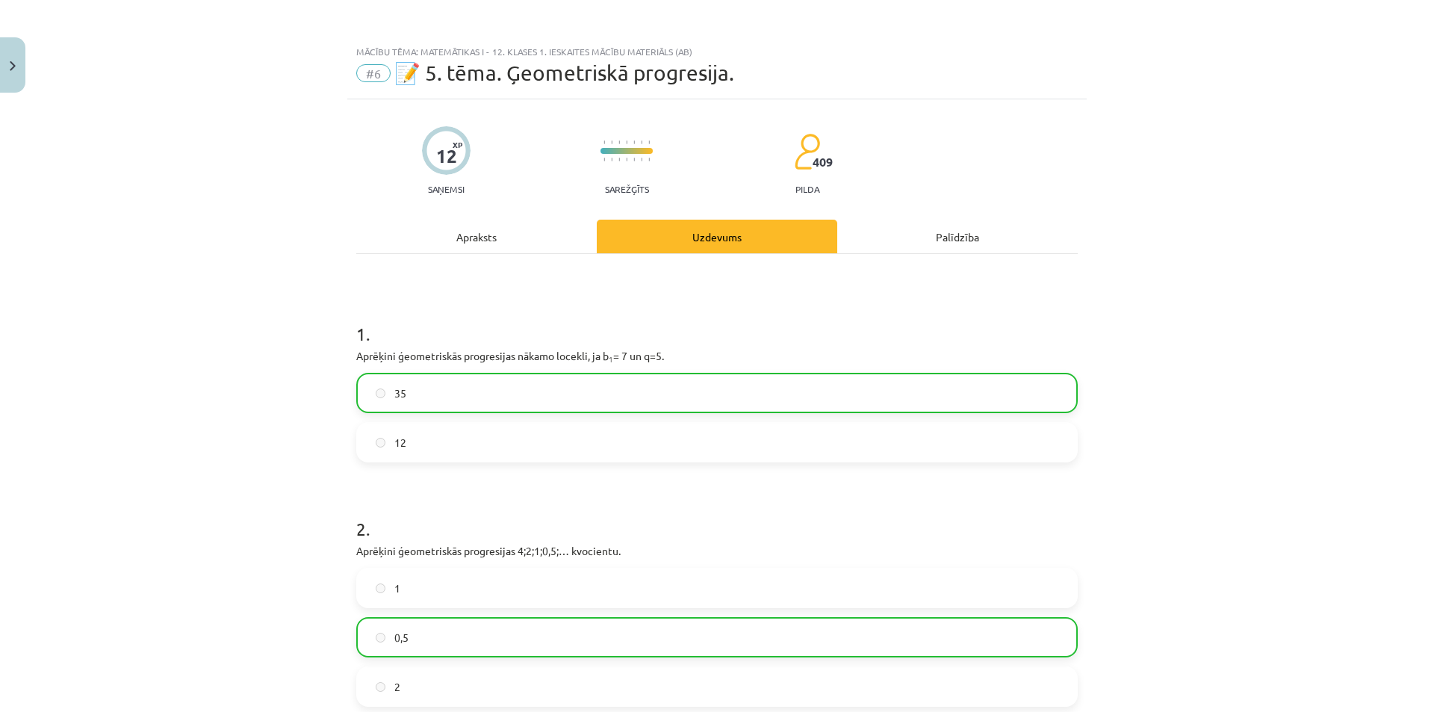
scroll to position [559, 0]
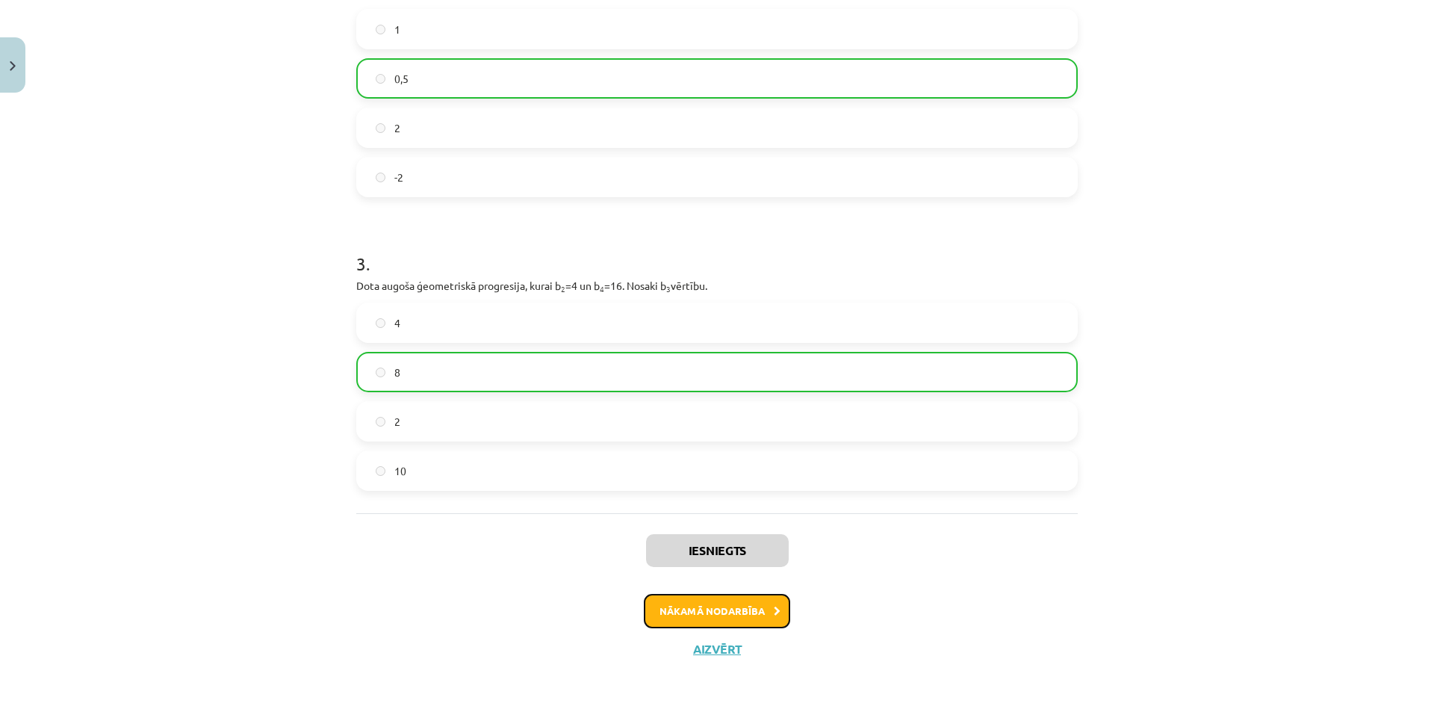
click at [727, 607] on button "Nākamā nodarbība" at bounding box center [717, 611] width 146 height 34
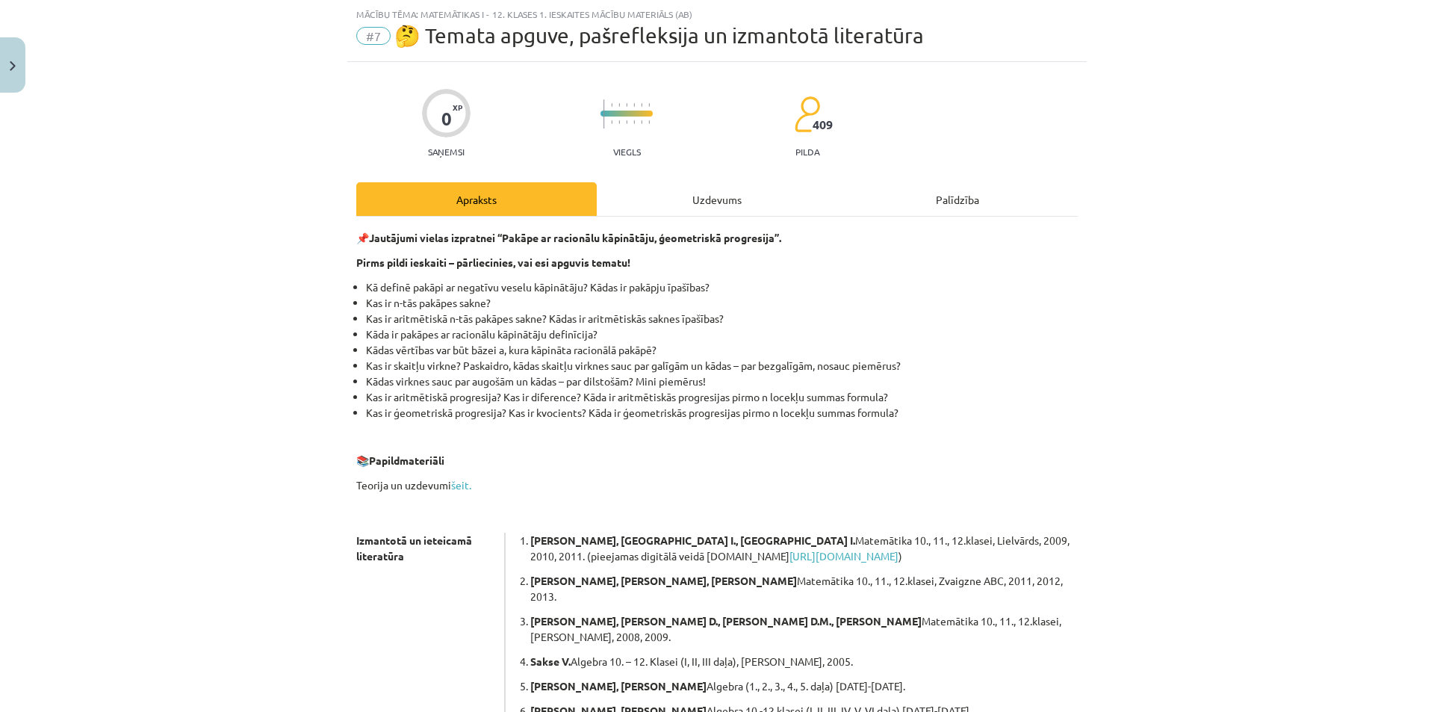
scroll to position [233, 0]
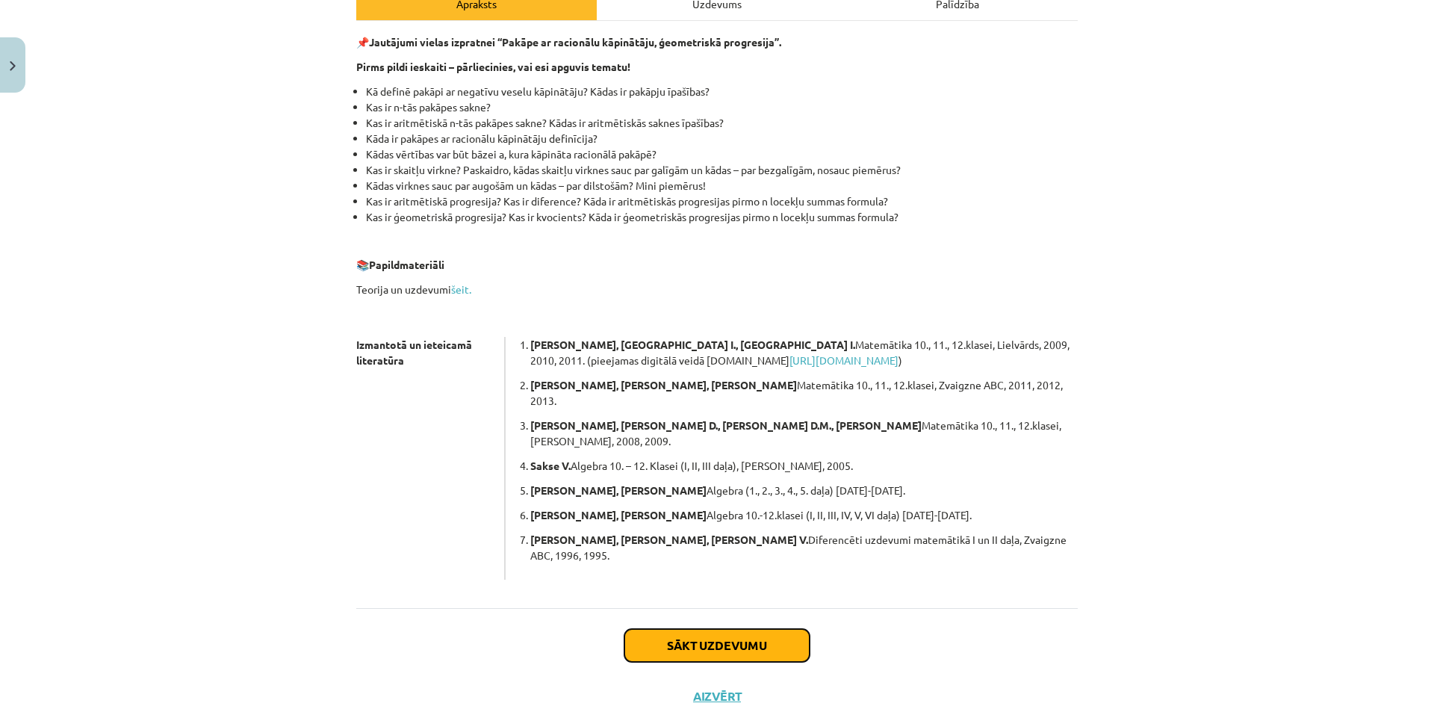
click at [755, 629] on button "Sākt uzdevumu" at bounding box center [716, 645] width 185 height 33
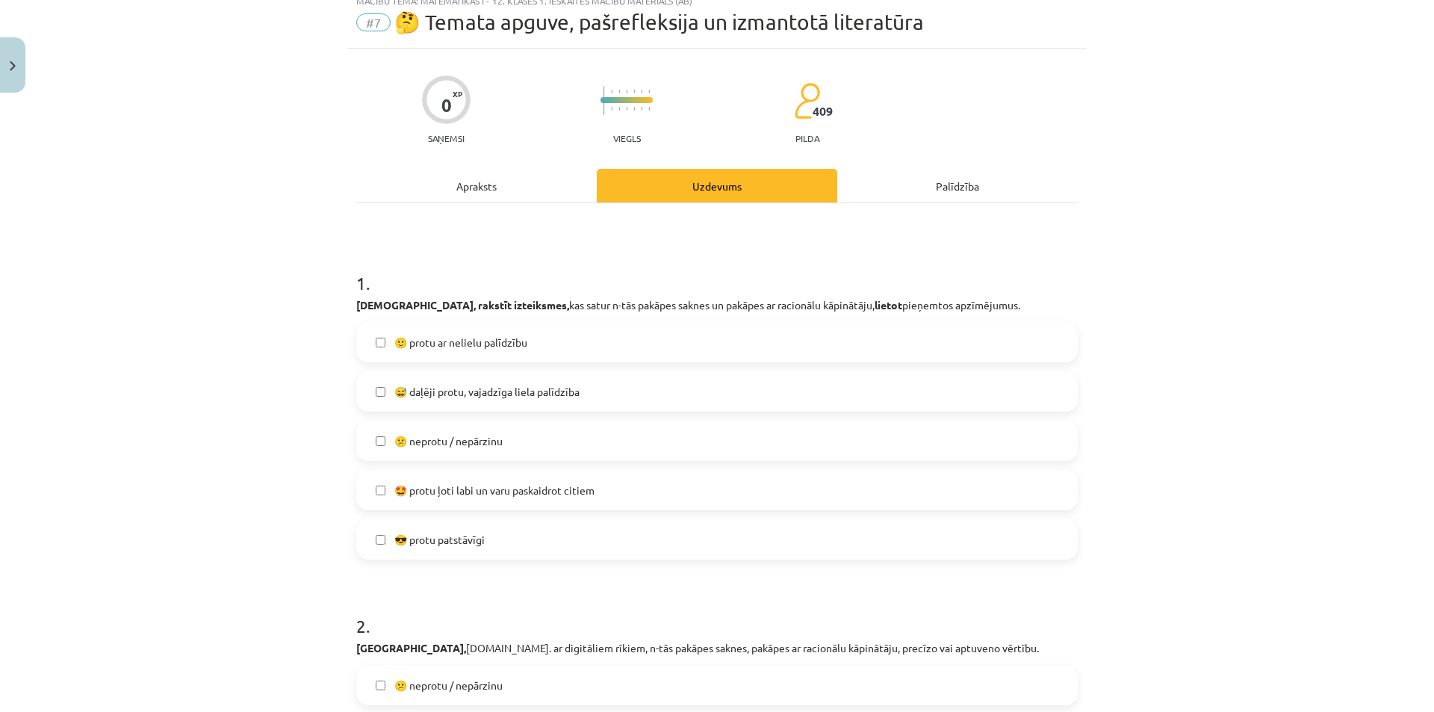
scroll to position [37, 0]
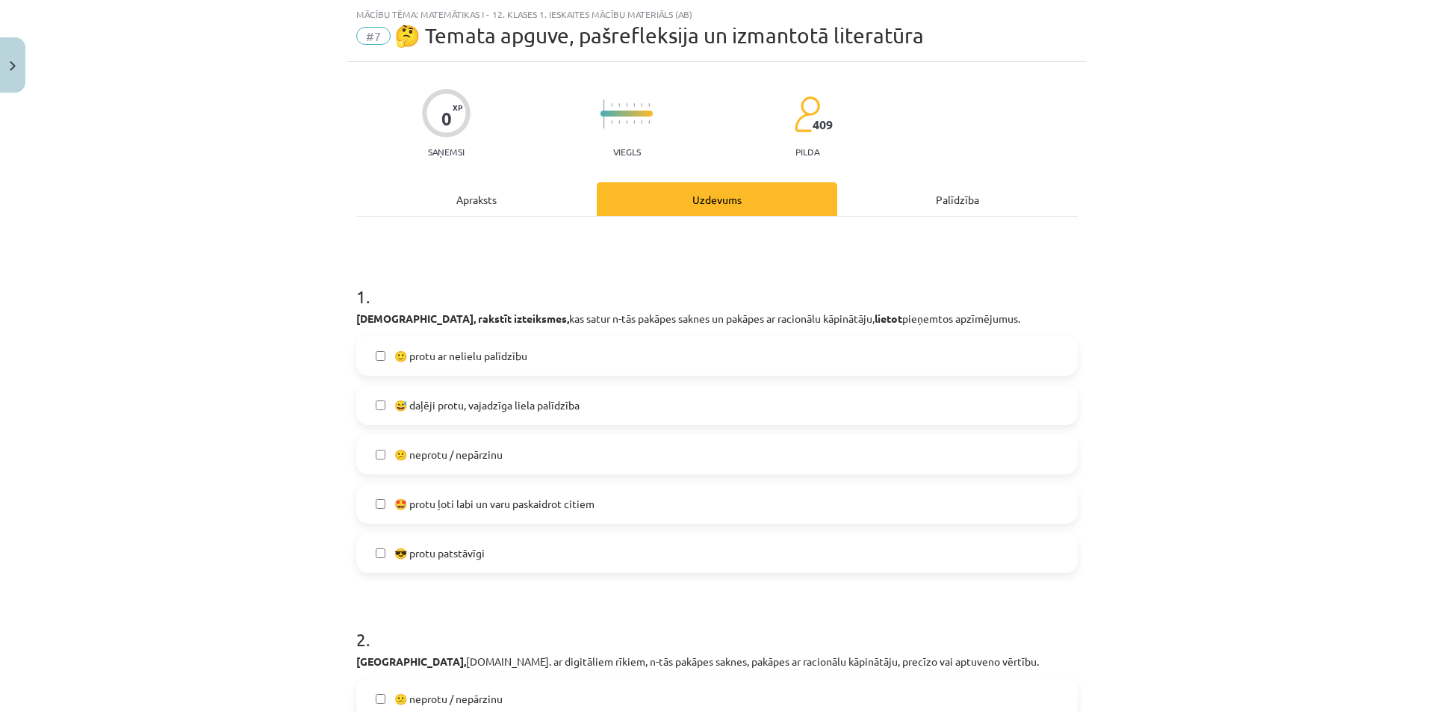
click at [421, 405] on span "😅 daļēji protu, vajadzīga liela palīdzība" at bounding box center [486, 405] width 185 height 16
click at [394, 405] on span "😅 daļēji protu, vajadzīga liela palīdzība" at bounding box center [486, 405] width 185 height 16
click at [385, 403] on label "😅 daļēji protu, vajadzīga liela palīdzība" at bounding box center [717, 404] width 718 height 37
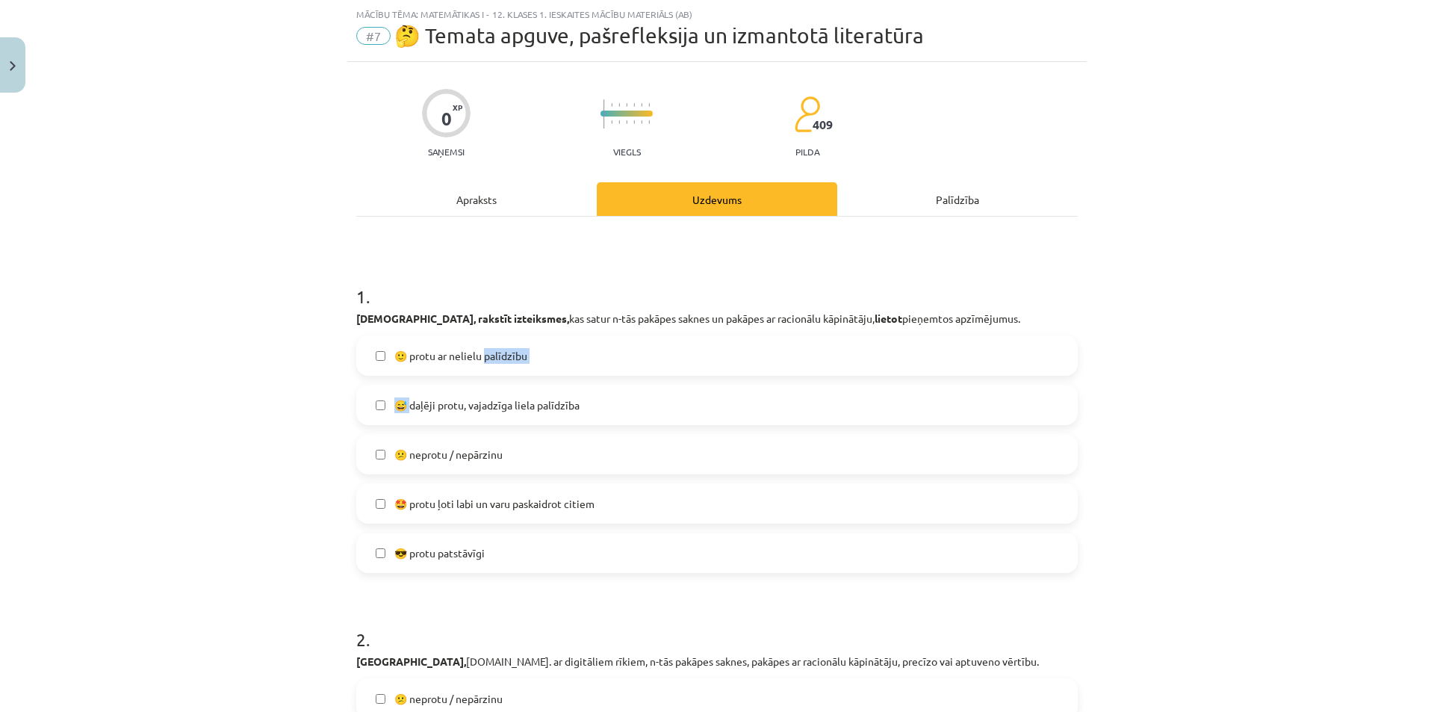
click at [385, 403] on label "😅 daļēji protu, vajadzīga liela palīdzība" at bounding box center [717, 404] width 718 height 37
click at [382, 404] on label "😅 daļēji protu, vajadzīga liela palīdzība" at bounding box center [717, 404] width 718 height 37
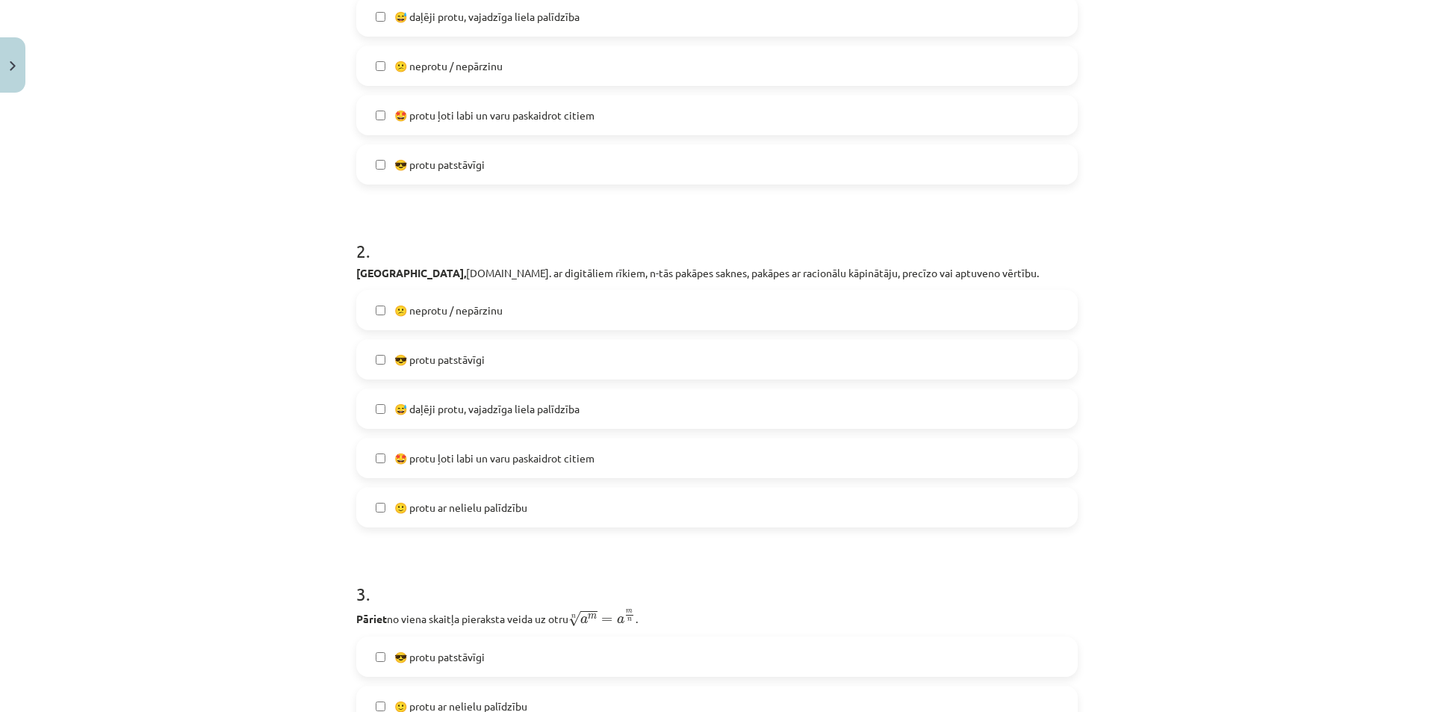
scroll to position [430, 0]
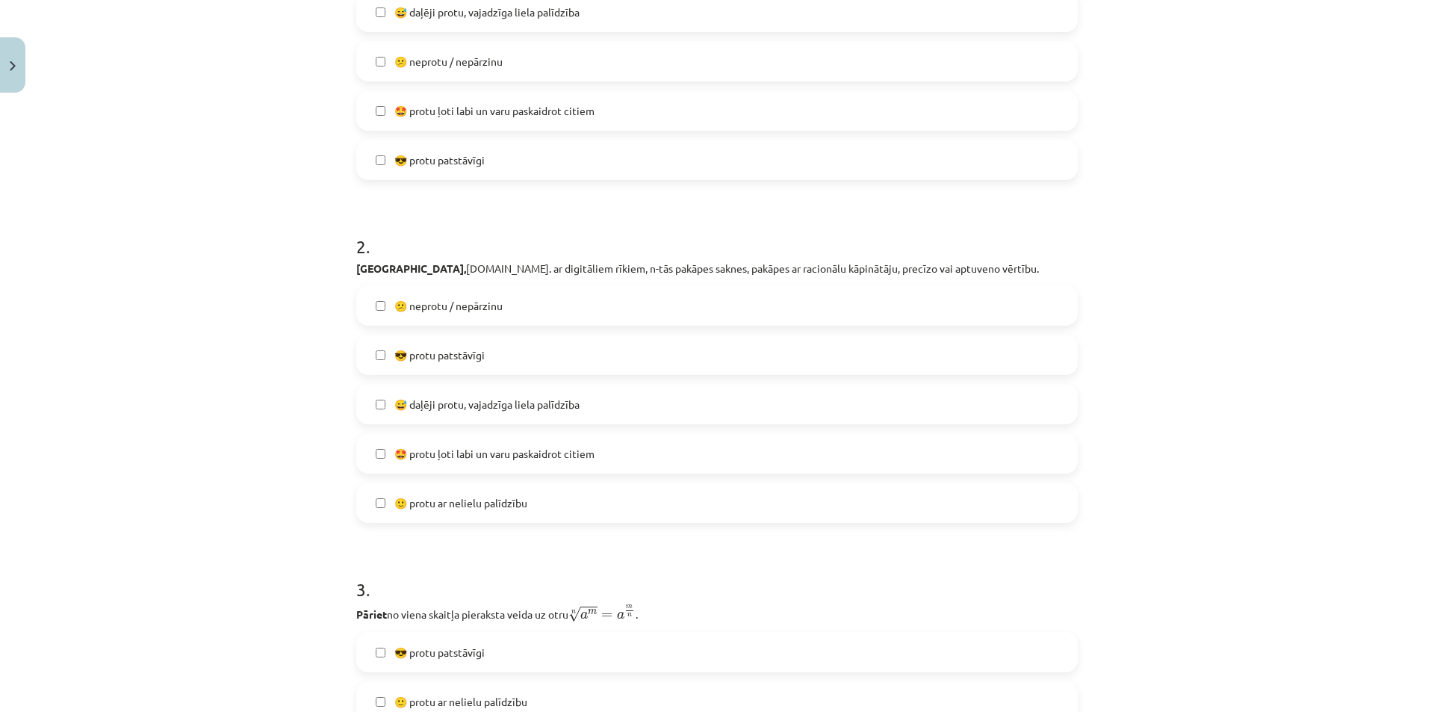
click at [381, 409] on label "😅 daļēji protu, vajadzīga liela palīdzība" at bounding box center [717, 403] width 718 height 37
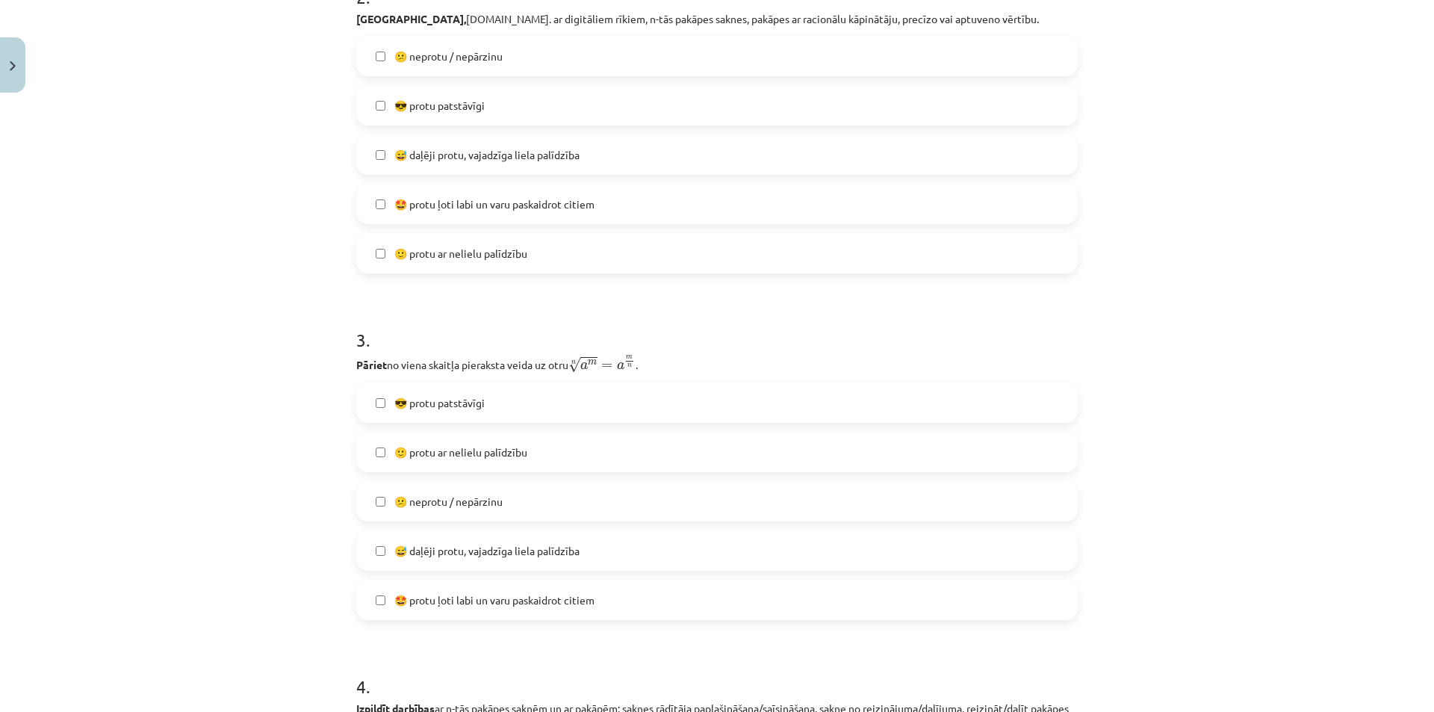
scroll to position [684, 0]
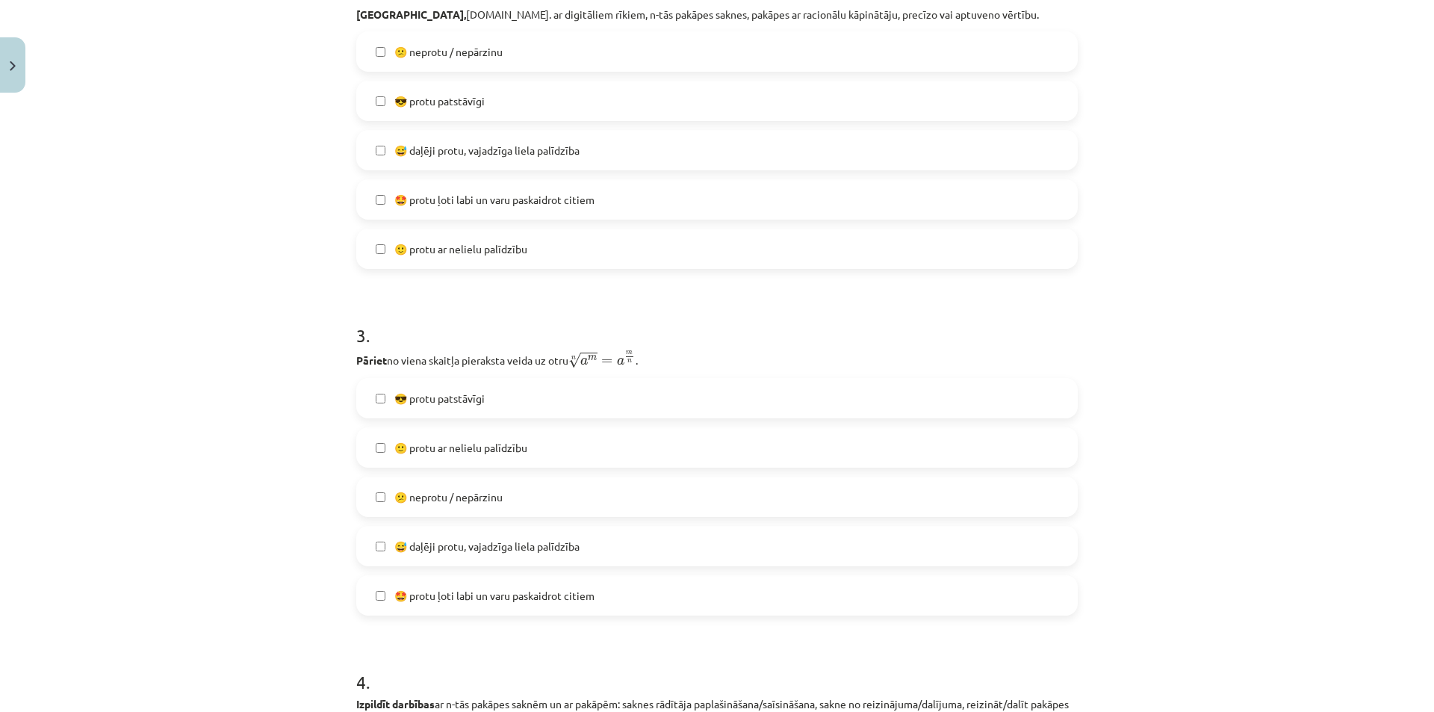
click at [378, 405] on label "😎 protu patstāvīgi" at bounding box center [717, 397] width 718 height 37
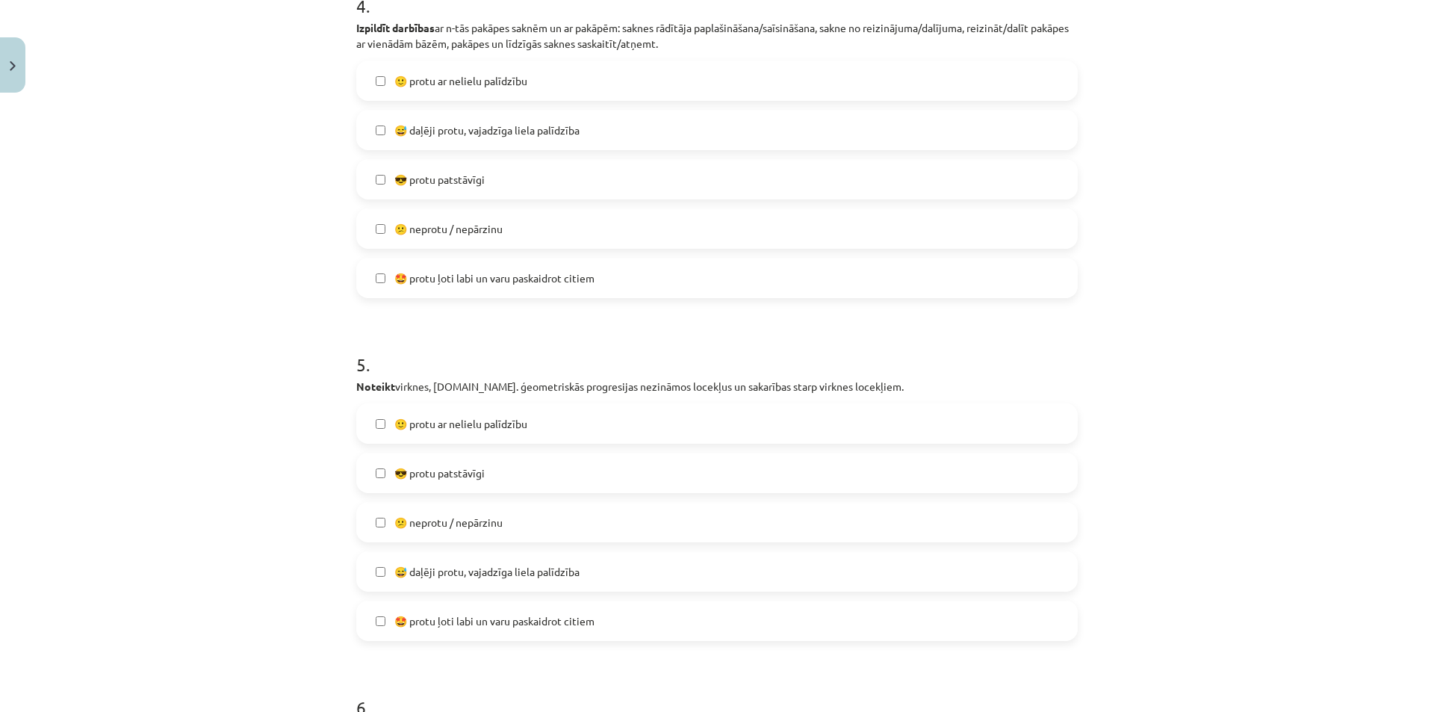
scroll to position [1362, 0]
click at [366, 476] on label "😎 protu patstāvīgi" at bounding box center [717, 470] width 718 height 37
click at [367, 476] on label "😎 protu patstāvīgi" at bounding box center [717, 470] width 718 height 37
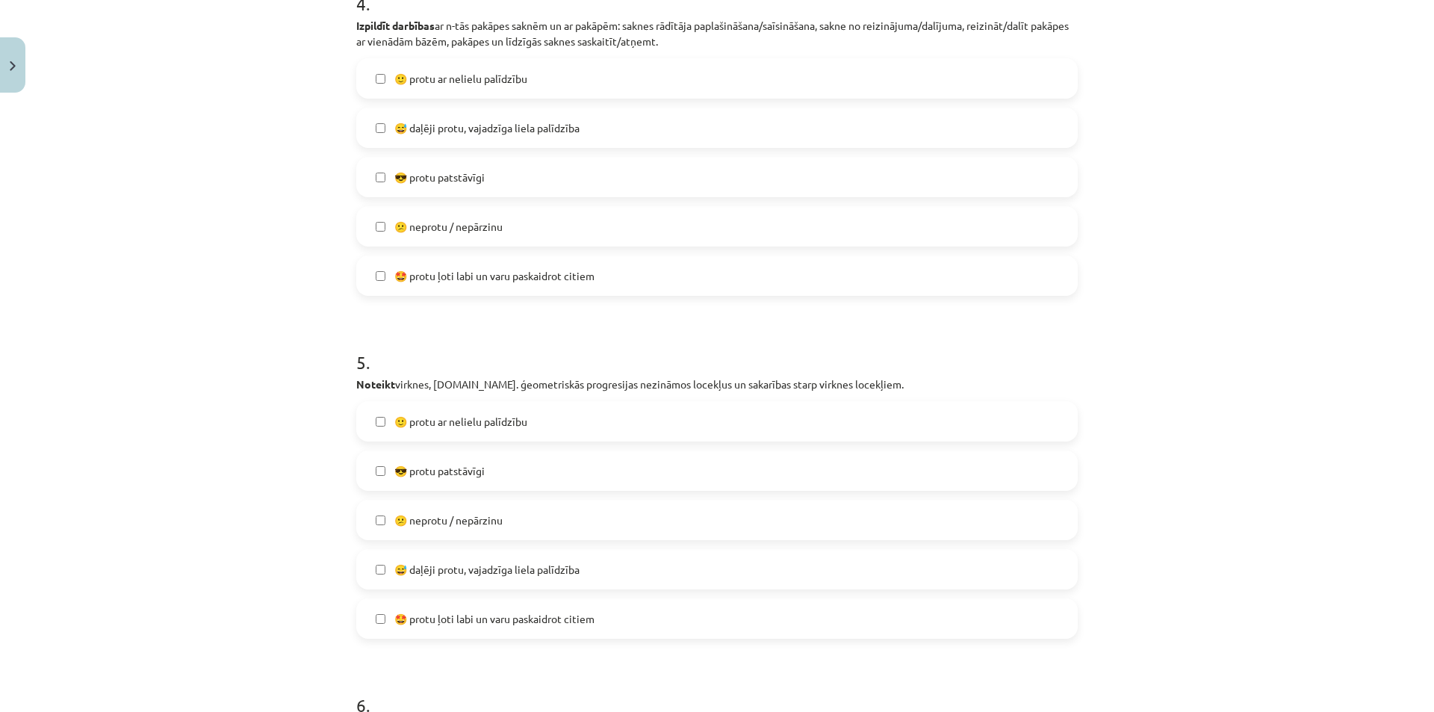
click at [385, 468] on label "😎 protu patstāvīgi" at bounding box center [717, 470] width 718 height 37
click at [380, 467] on label "😎 protu patstāvīgi" at bounding box center [717, 470] width 718 height 37
click at [378, 482] on label "😎 protu patstāvīgi" at bounding box center [717, 470] width 718 height 37
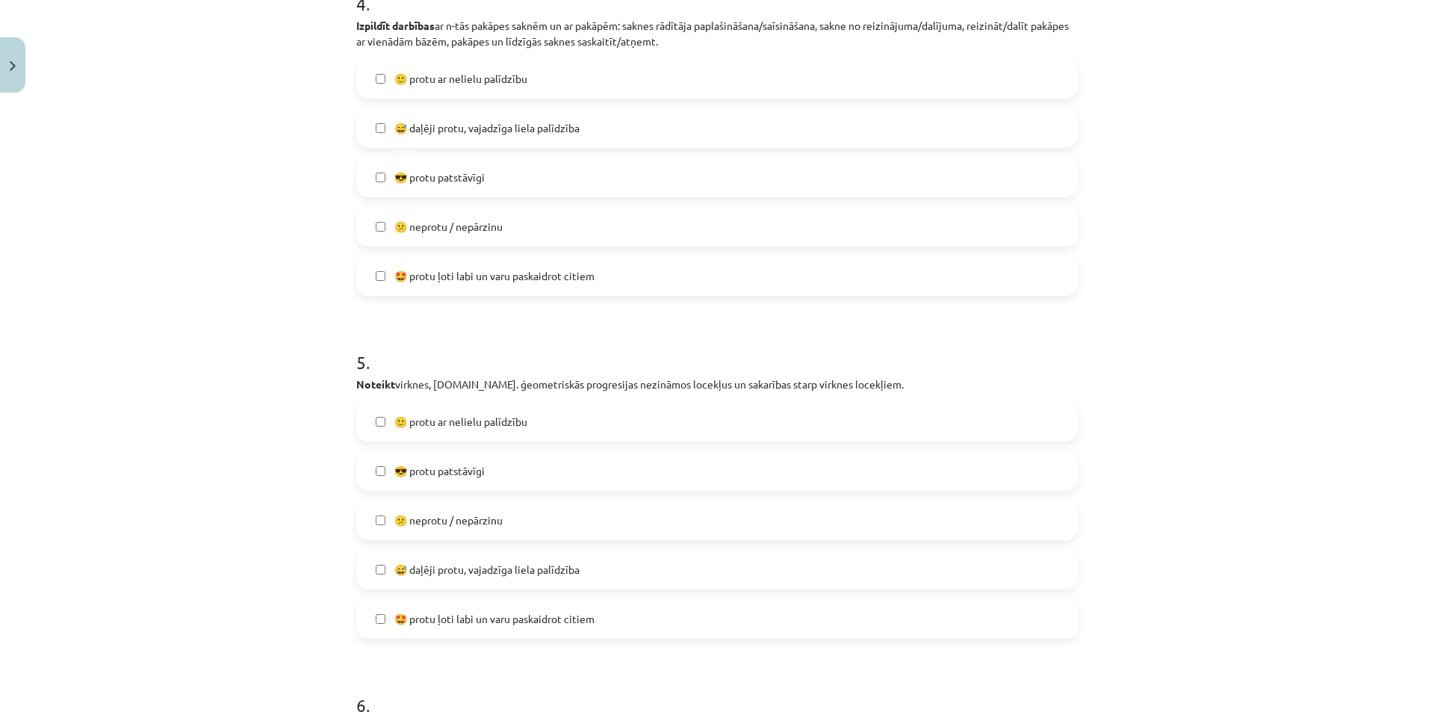
click at [491, 478] on label "😎 protu patstāvīgi" at bounding box center [717, 470] width 718 height 37
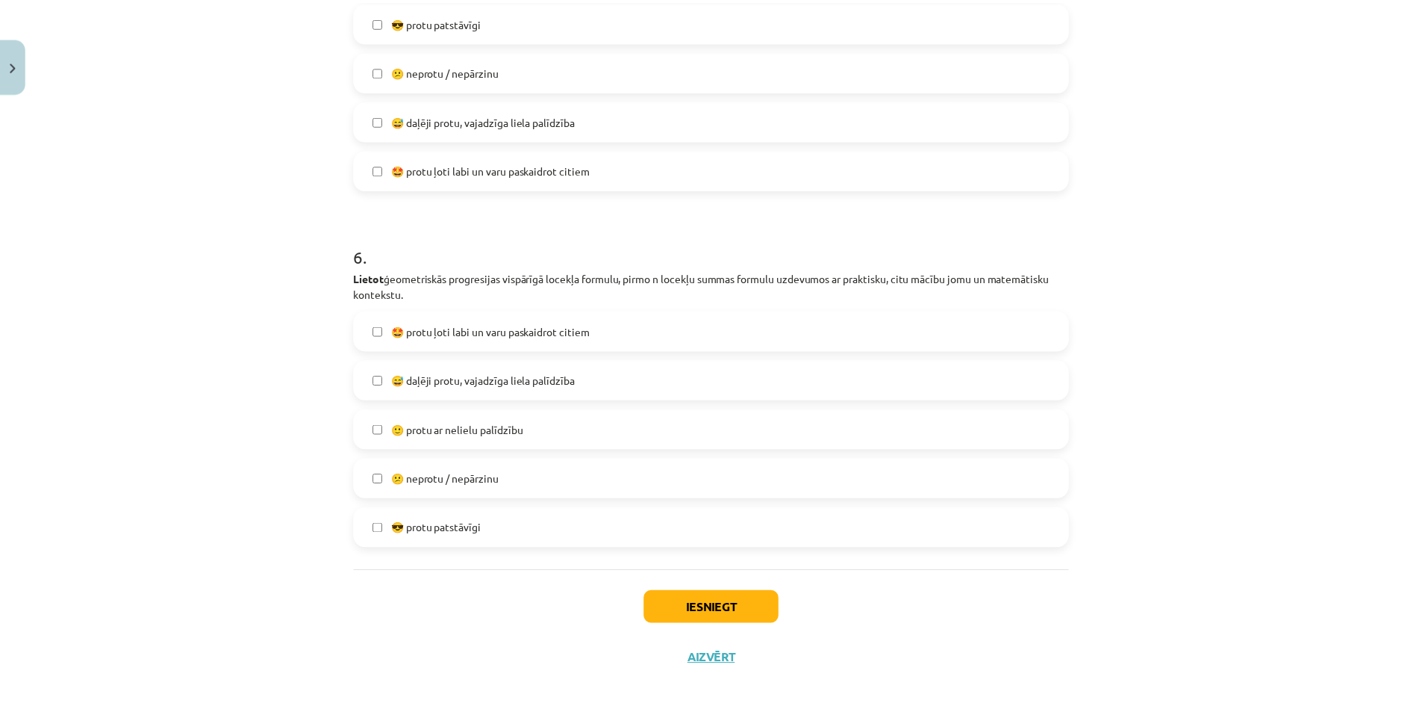
scroll to position [1820, 0]
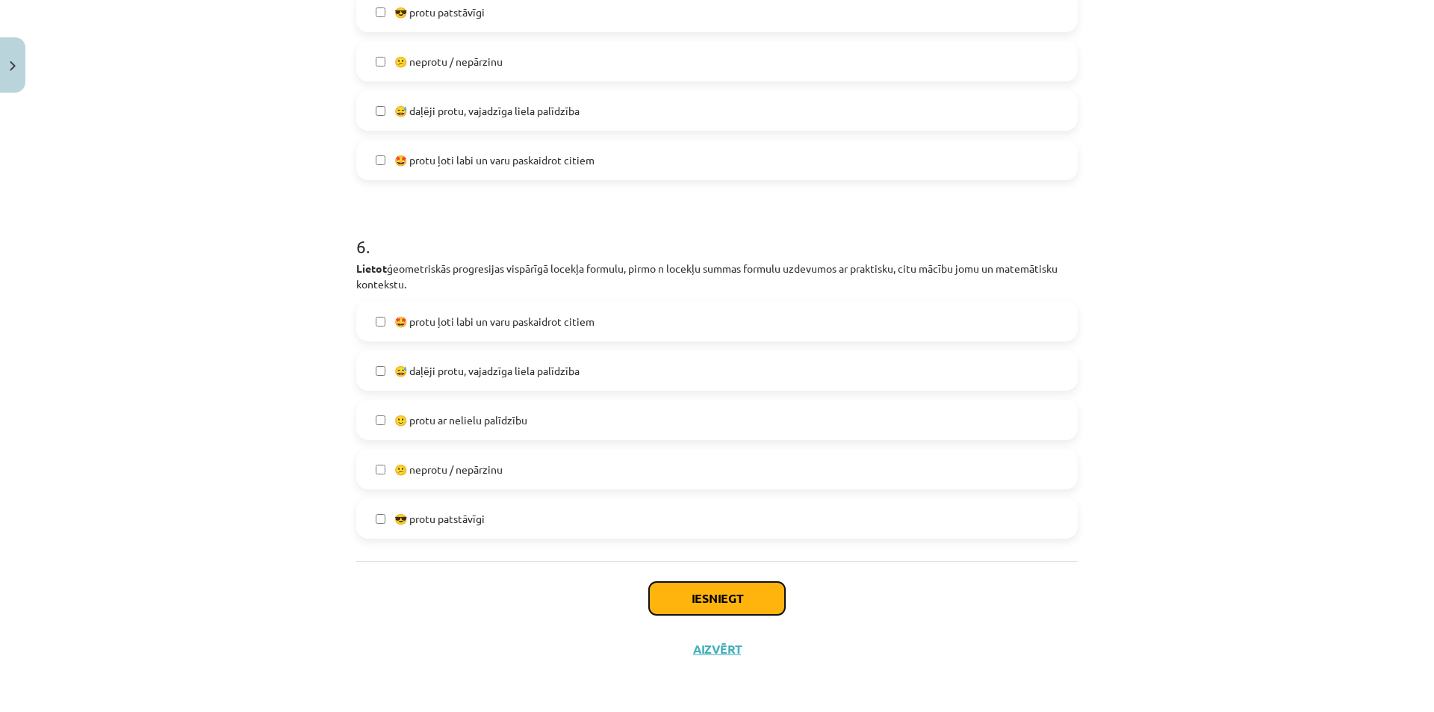
click at [699, 600] on button "Iesniegt" at bounding box center [717, 598] width 136 height 33
click at [732, 593] on button "Iesniegt" at bounding box center [717, 598] width 136 height 33
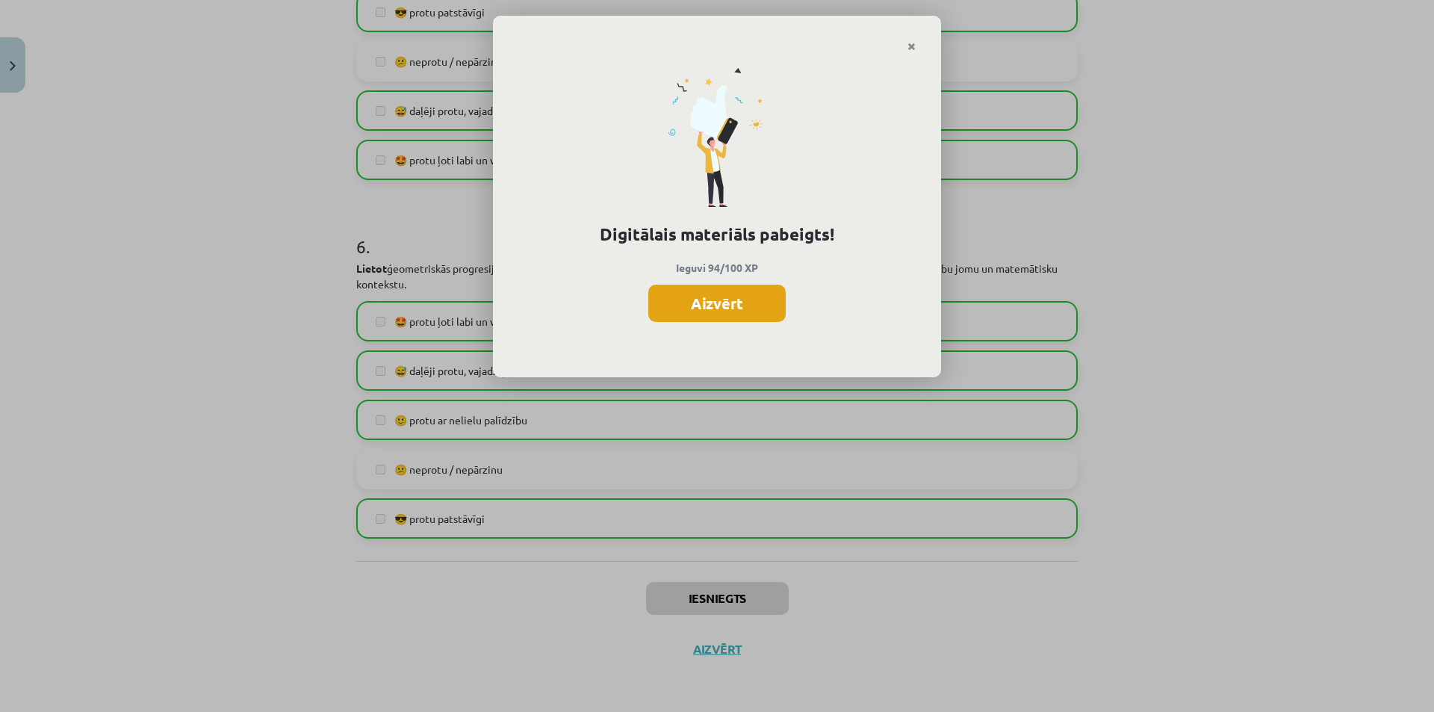
click at [730, 306] on button "Aizvērt" at bounding box center [716, 302] width 137 height 37
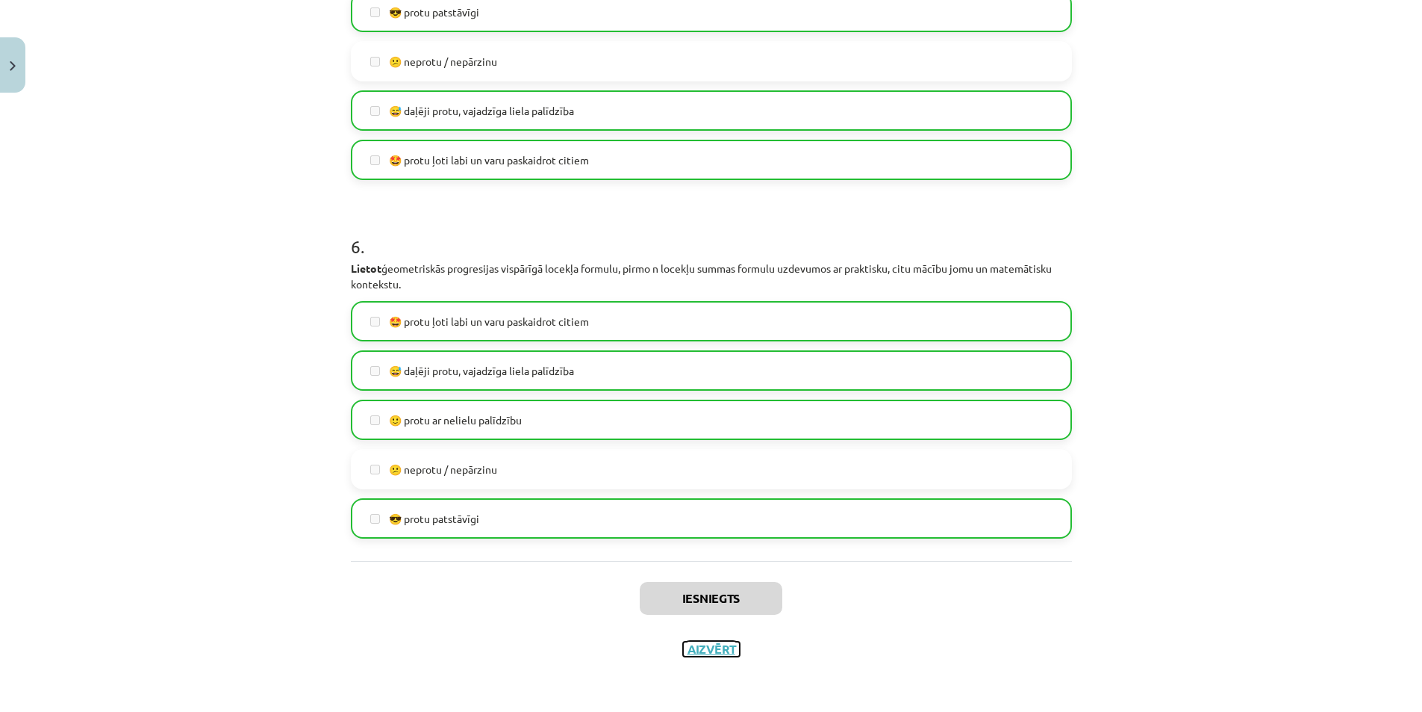
click at [704, 650] on button "Aizvērt" at bounding box center [711, 648] width 57 height 15
click at [703, 650] on div "Iesniegts Aizvērt" at bounding box center [711, 613] width 721 height 105
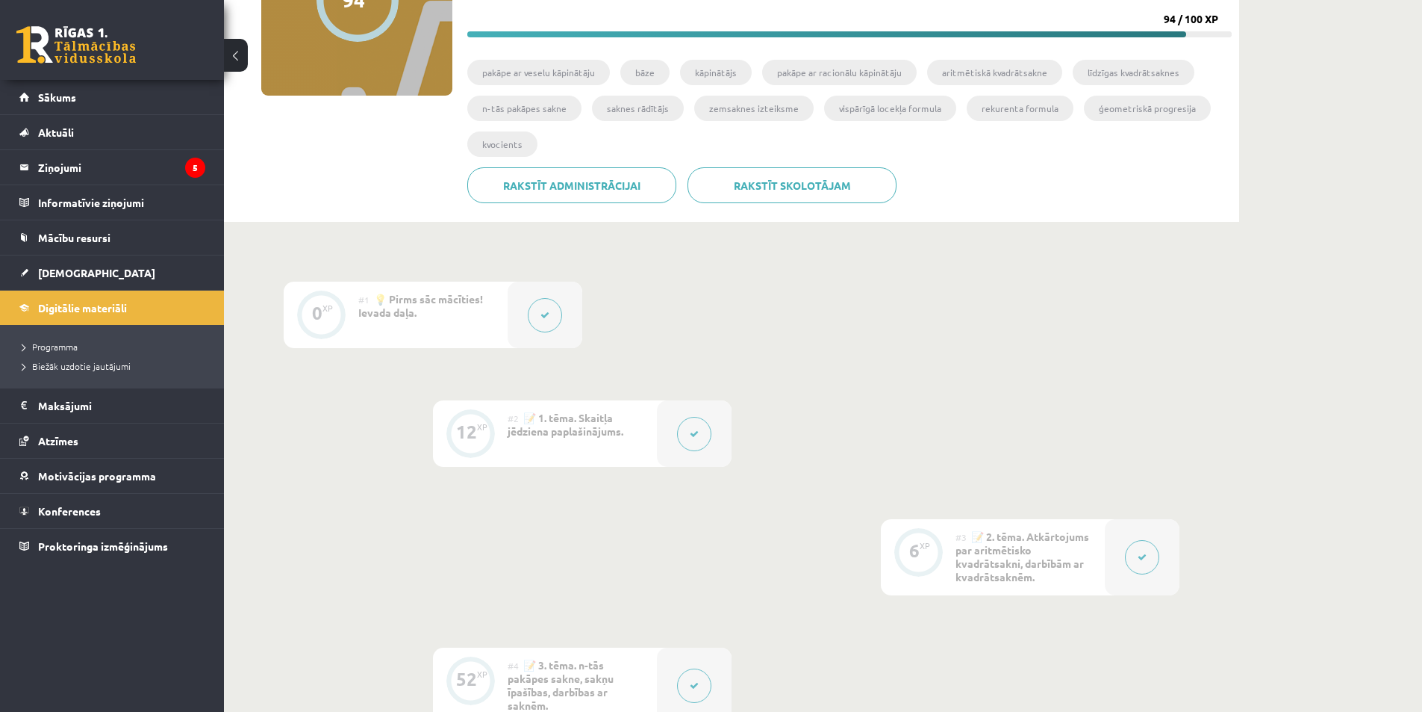
scroll to position [0, 0]
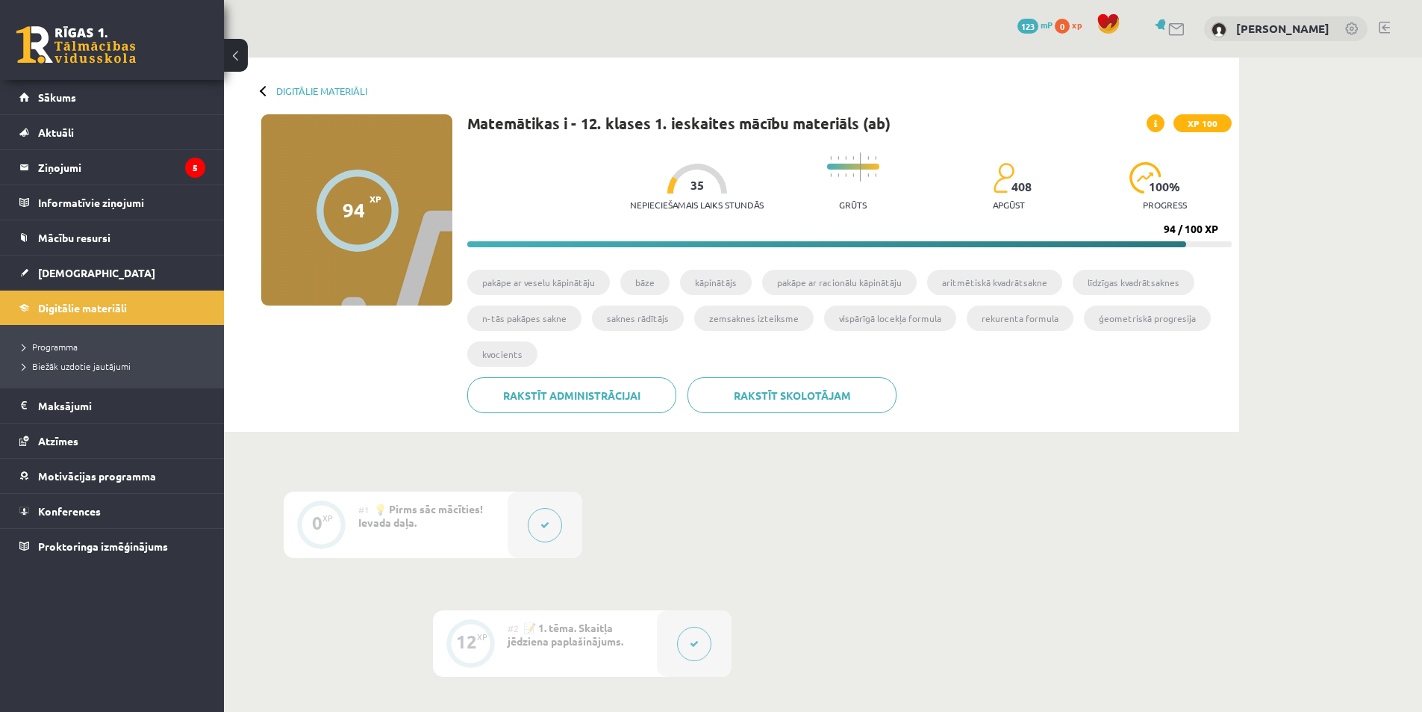
click at [305, 83] on div "Digitālie materiāli 94 XP XP 100 94 / 100 XP Matemātikas i - 12. klases 1. iesk…" at bounding box center [732, 244] width 1016 height 374
click at [309, 91] on link "Digitālie materiāli" at bounding box center [321, 90] width 91 height 11
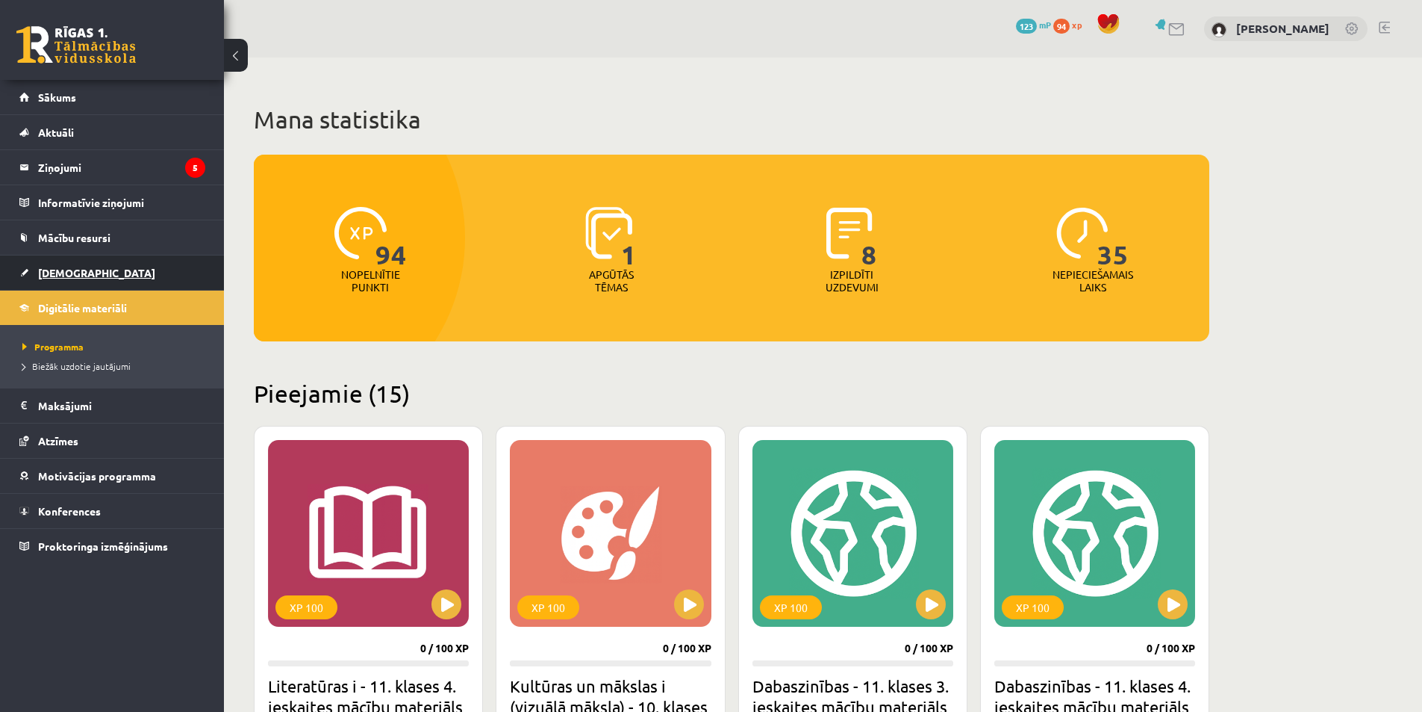
click at [75, 276] on span "[DEMOGRAPHIC_DATA]" at bounding box center [96, 272] width 117 height 13
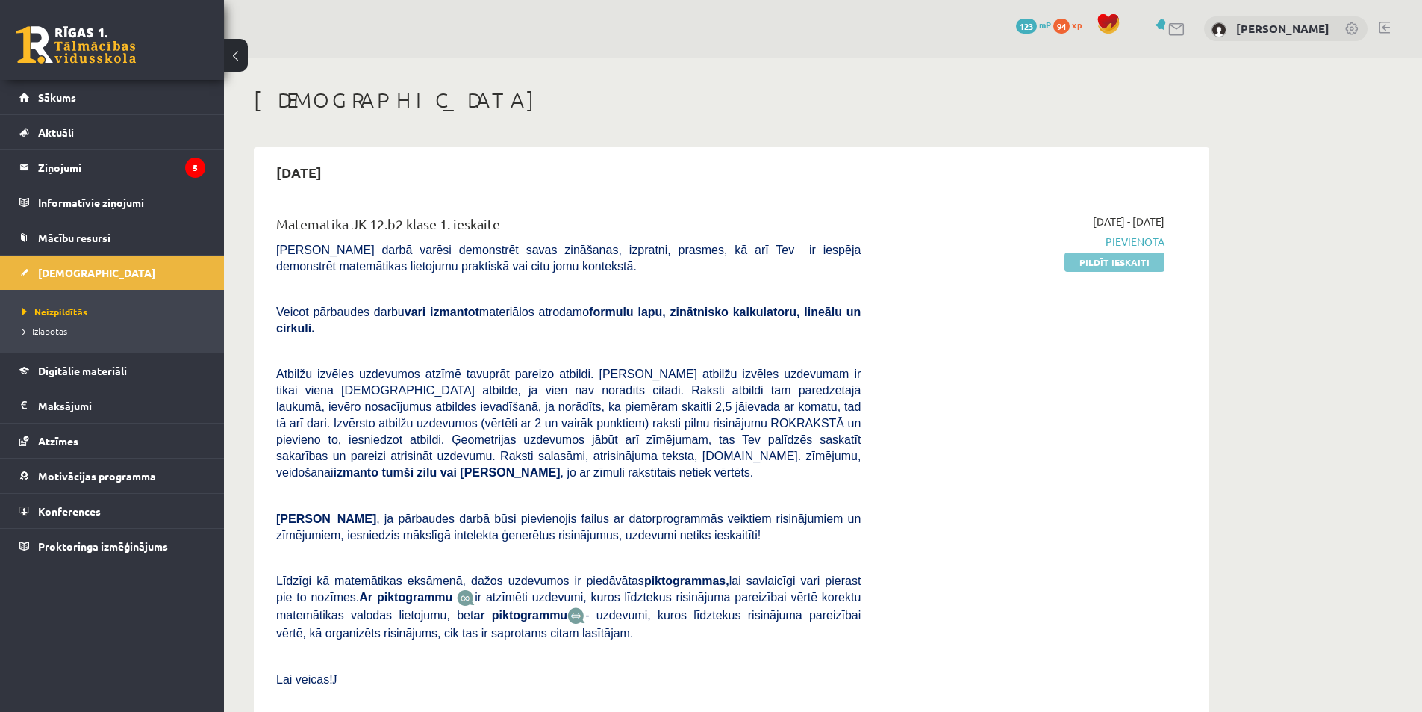
click at [1078, 258] on link "Pildīt ieskaiti" at bounding box center [1115, 261] width 100 height 19
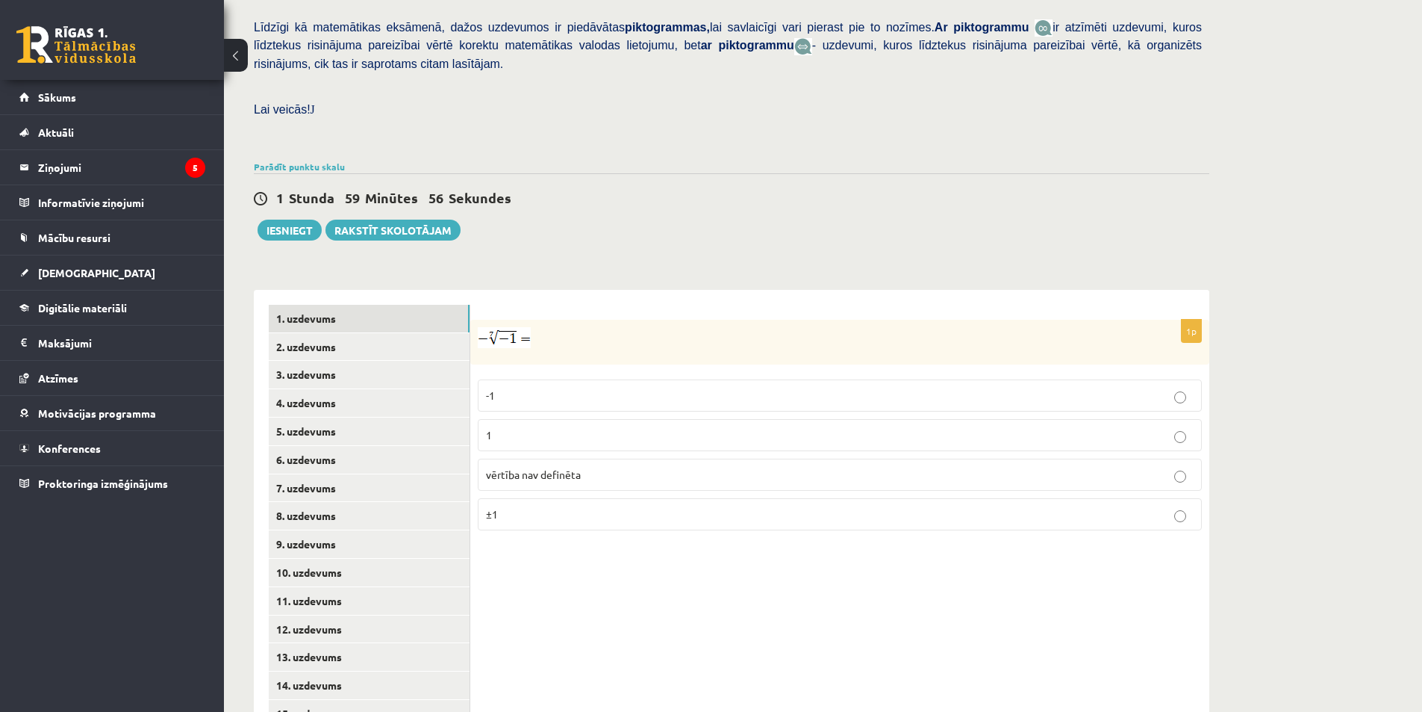
scroll to position [387, 0]
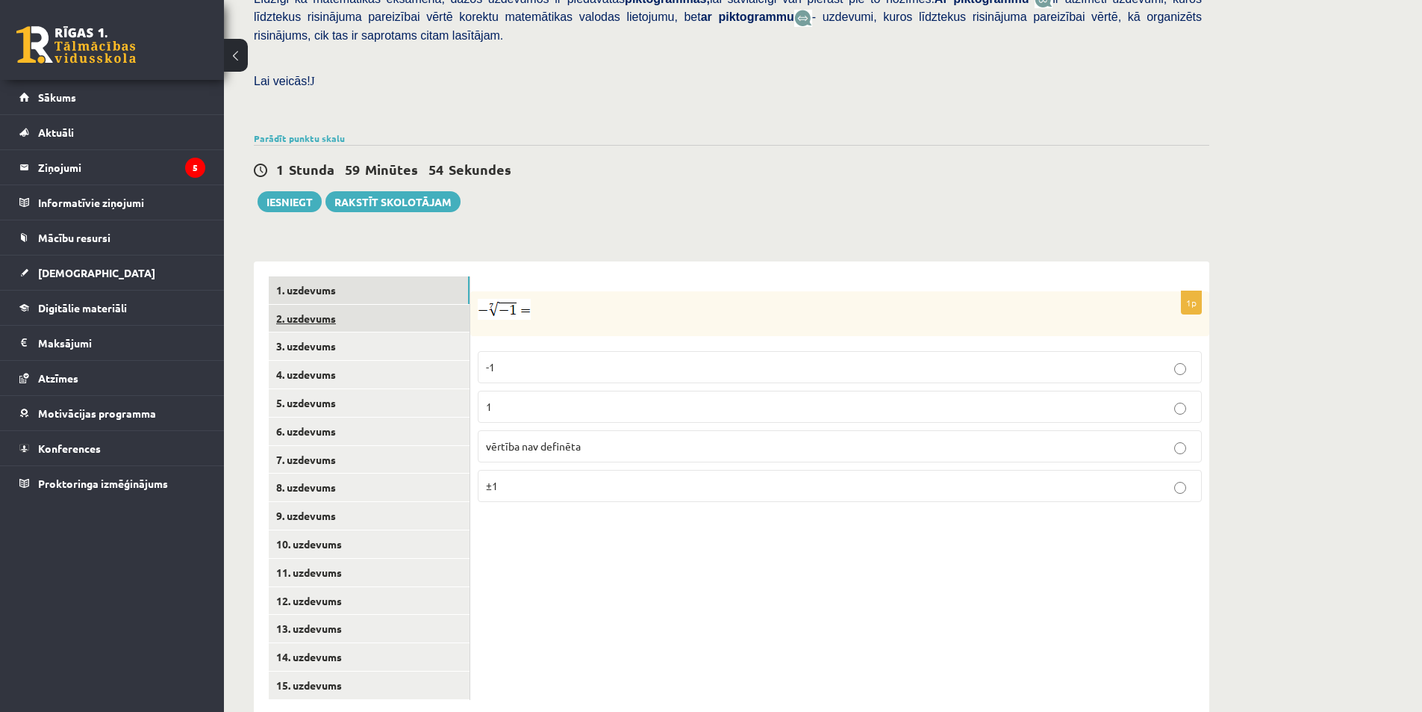
click at [320, 305] on link "2. uzdevums" at bounding box center [369, 319] width 201 height 28
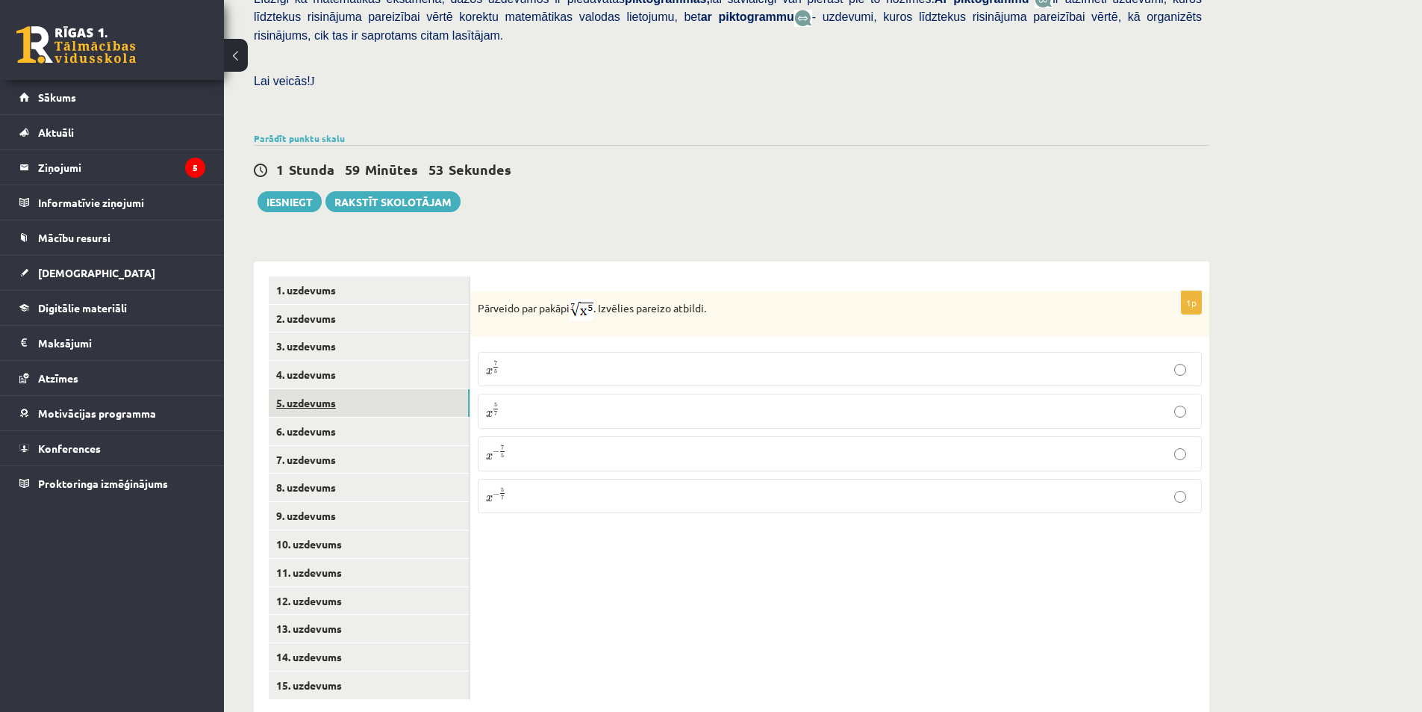
click at [302, 389] on link "5. uzdevums" at bounding box center [369, 403] width 201 height 28
click at [308, 446] on link "7. uzdevums" at bounding box center [369, 460] width 201 height 28
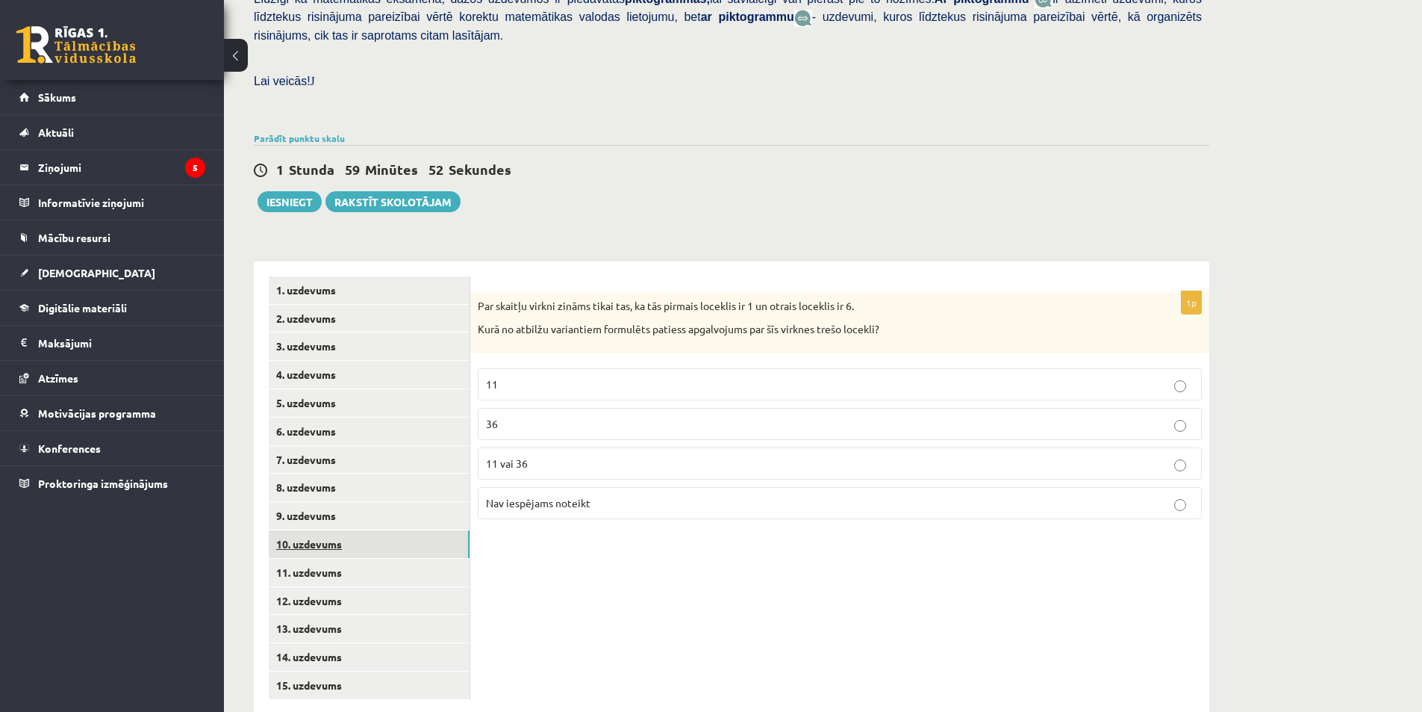
click at [312, 530] on link "10. uzdevums" at bounding box center [369, 544] width 201 height 28
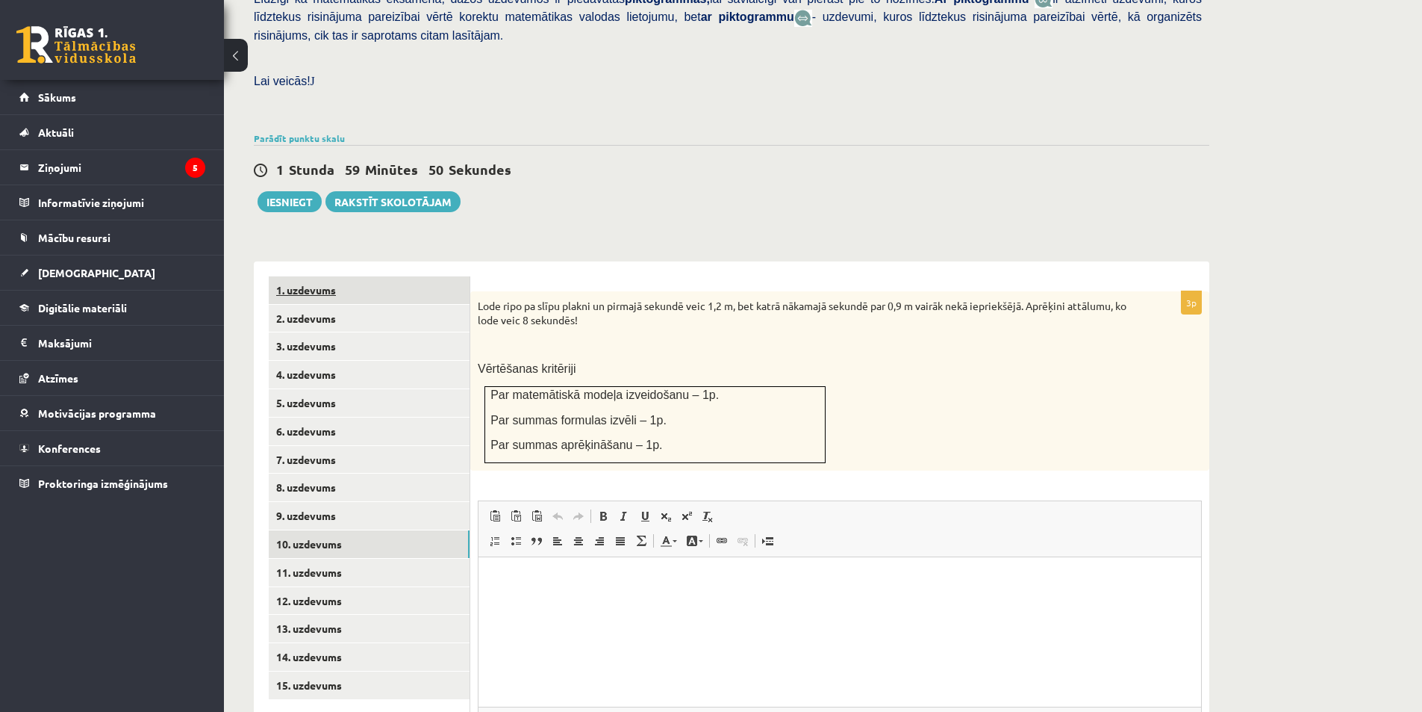
scroll to position [0, 0]
click at [373, 211] on div "Matemātika JK 12.b2 klase 1. ieskaite , Anete Kamaldiņa (12.b2 JK klase) Pārbau…" at bounding box center [732, 263] width 1016 height 1185
click at [312, 276] on link "1. uzdevums" at bounding box center [369, 290] width 201 height 28
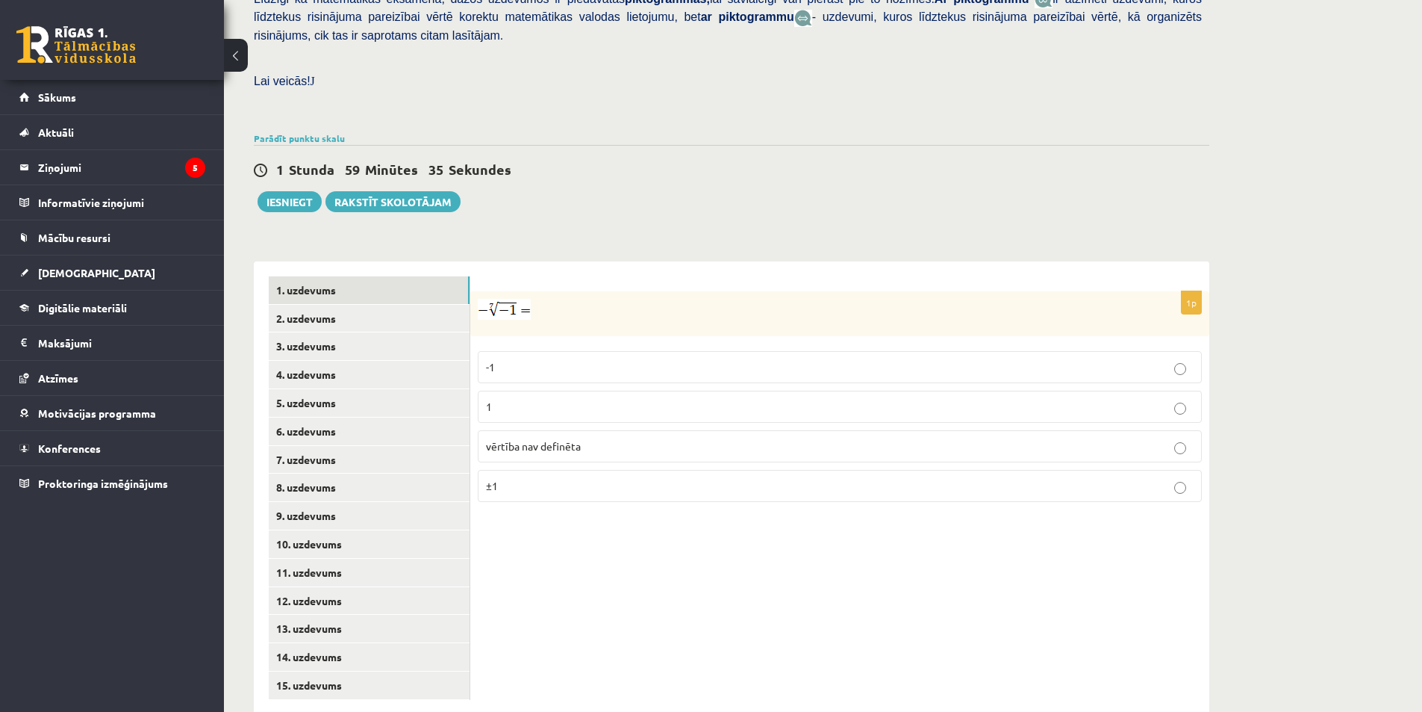
click at [518, 399] on p "1" at bounding box center [840, 407] width 708 height 16
click at [320, 304] on link "2. uzdevums" at bounding box center [369, 318] width 201 height 28
click at [1193, 401] on p "x 5 7 x 5 7" at bounding box center [840, 410] width 708 height 19
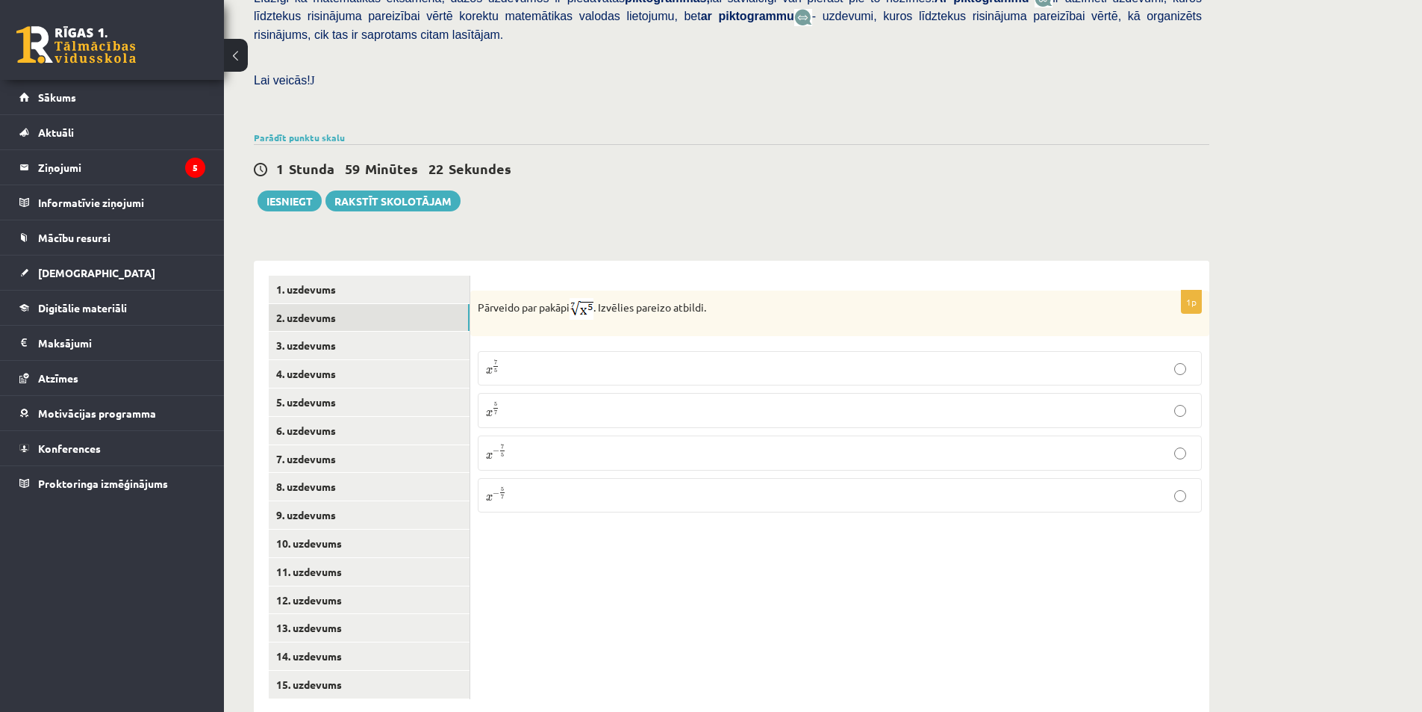
click at [1193, 401] on p "x 5 7 x 5 7" at bounding box center [840, 410] width 708 height 19
click at [282, 332] on link "3. uzdevums" at bounding box center [369, 346] width 201 height 28
click at [741, 373] on input "text" at bounding box center [768, 385] width 112 height 25
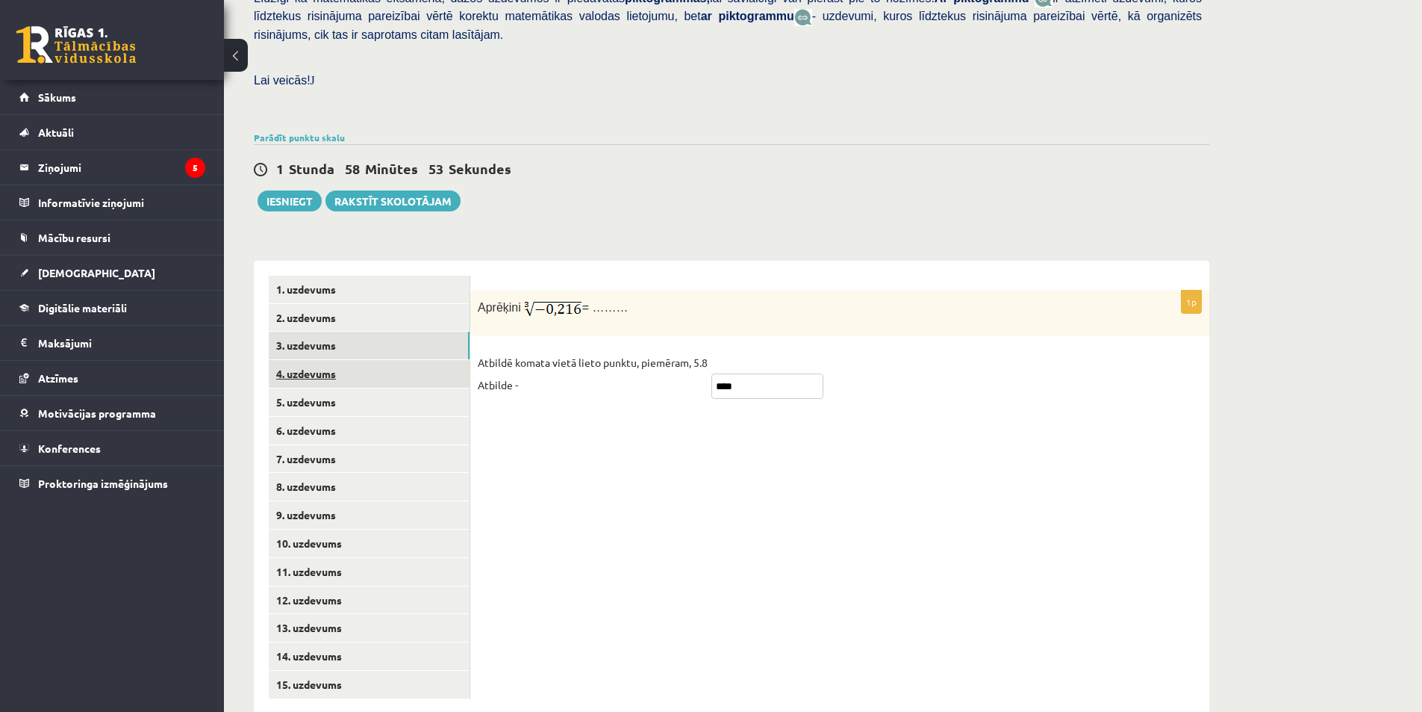
type input "****"
click at [299, 360] on link "4. uzdevums" at bounding box center [369, 374] width 201 height 28
click at [938, 298] on p "Nosaki vai dotais apgalvojums „Virkne, kas veidota no skaitļa 15 dalītājiem ir …" at bounding box center [803, 305] width 650 height 15
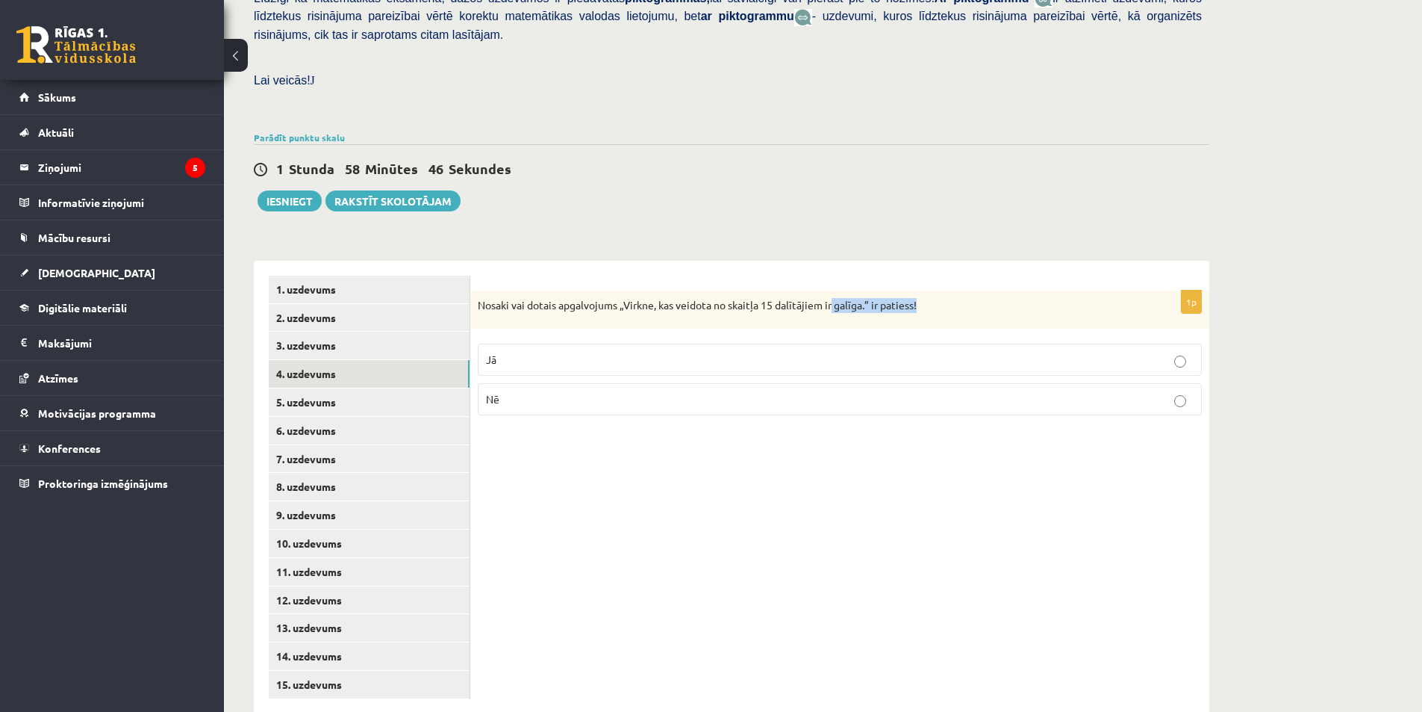
drag, startPoint x: 869, startPoint y: 273, endPoint x: 780, endPoint y: 270, distance: 89.7
click at [821, 298] on p "Nosaki vai dotais apgalvojums „Virkne, kas veidota no skaitļa 15 dalītājiem ir …" at bounding box center [803, 305] width 650 height 15
drag, startPoint x: 509, startPoint y: 276, endPoint x: 493, endPoint y: 273, distance: 16.0
click at [494, 298] on p "Nosaki vai dotais apgalvojums „Virkne, kas veidota no skaitļa 15 dalītājiem ir …" at bounding box center [803, 305] width 650 height 15
click at [479, 298] on p "Nosaki vai dotais apgalvojums „Virkne, kas veidota no skaitļa 15 dalītājiem ir …" at bounding box center [803, 305] width 650 height 15
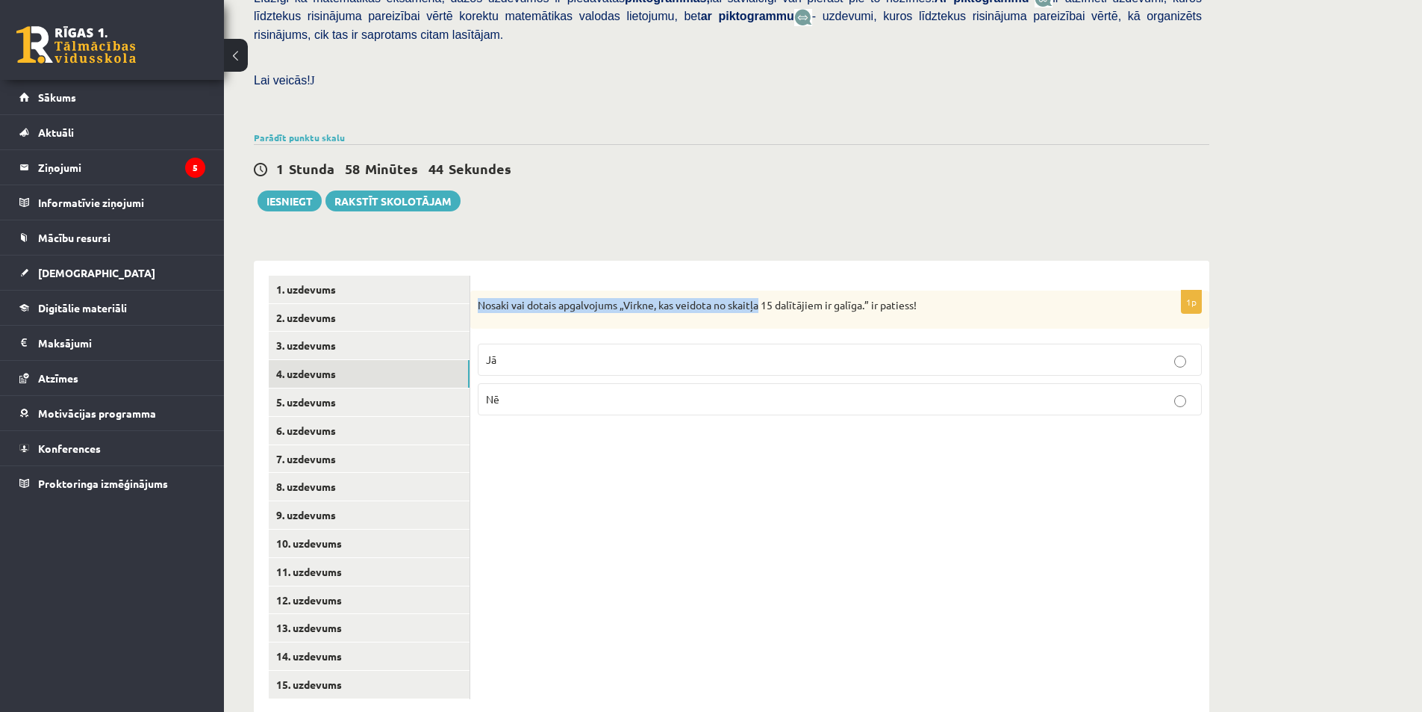
drag, startPoint x: 542, startPoint y: 273, endPoint x: 777, endPoint y: 271, distance: 235.2
click at [765, 298] on p "Nosaki vai dotais apgalvojums „Virkne, kas veidota no skaitļa 15 dalītājiem ir …" at bounding box center [803, 305] width 650 height 15
drag, startPoint x: 946, startPoint y: 270, endPoint x: 753, endPoint y: 266, distance: 192.7
click at [842, 298] on p "Nosaki vai dotais apgalvojums „Virkne, kas veidota no skaitļa 15 dalītājiem ir …" at bounding box center [803, 305] width 650 height 15
drag, startPoint x: 650, startPoint y: 269, endPoint x: 794, endPoint y: 275, distance: 144.2
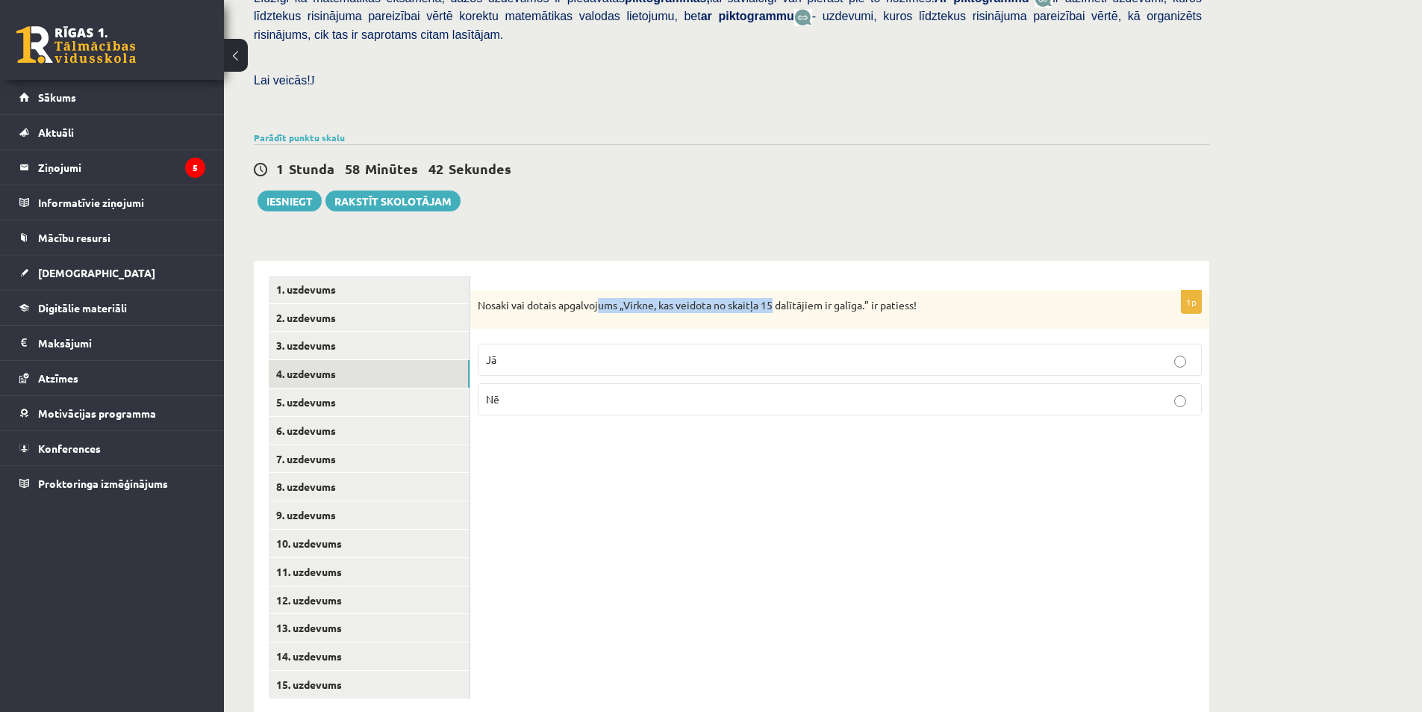
click at [788, 298] on p "Nosaki vai dotais apgalvojums „Virkne, kas veidota no skaitļa 15 dalītājiem ir …" at bounding box center [803, 305] width 650 height 15
drag, startPoint x: 915, startPoint y: 273, endPoint x: 894, endPoint y: 272, distance: 20.9
click at [910, 298] on p "Nosaki vai dotais apgalvojums „Virkne, kas veidota no skaitļa 15 dalītājiem ir …" at bounding box center [803, 305] width 650 height 15
click at [724, 201] on div "Matemātika JK 12.b2 klase 1. ieskaite , Anete Kamaldiņa (12.b2 JK klase) Pārbau…" at bounding box center [732, 207] width 1016 height 1074
drag, startPoint x: 472, startPoint y: 272, endPoint x: 836, endPoint y: 273, distance: 364.4
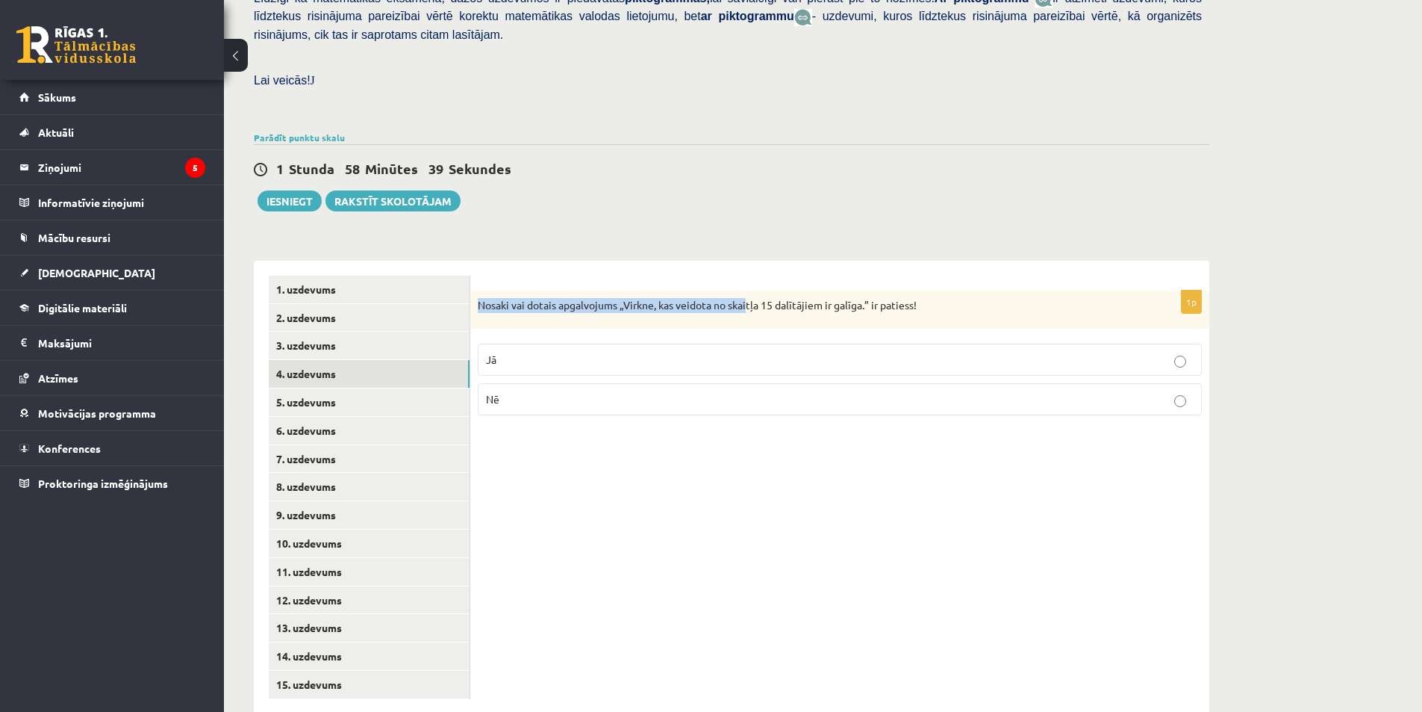
click at [777, 290] on div "Nosaki vai dotais apgalvojums „Virkne, kas veidota no skaitļa 15 dalītājiem ir …" at bounding box center [839, 309] width 739 height 39
drag, startPoint x: 932, startPoint y: 270, endPoint x: 880, endPoint y: 263, distance: 52.8
click at [900, 298] on p "Nosaki vai dotais apgalvojums „Virkne, kas veidota no skaitļa 15 dalītājiem ir …" at bounding box center [803, 305] width 650 height 15
click at [783, 246] on div "**********" at bounding box center [732, 480] width 956 height 468
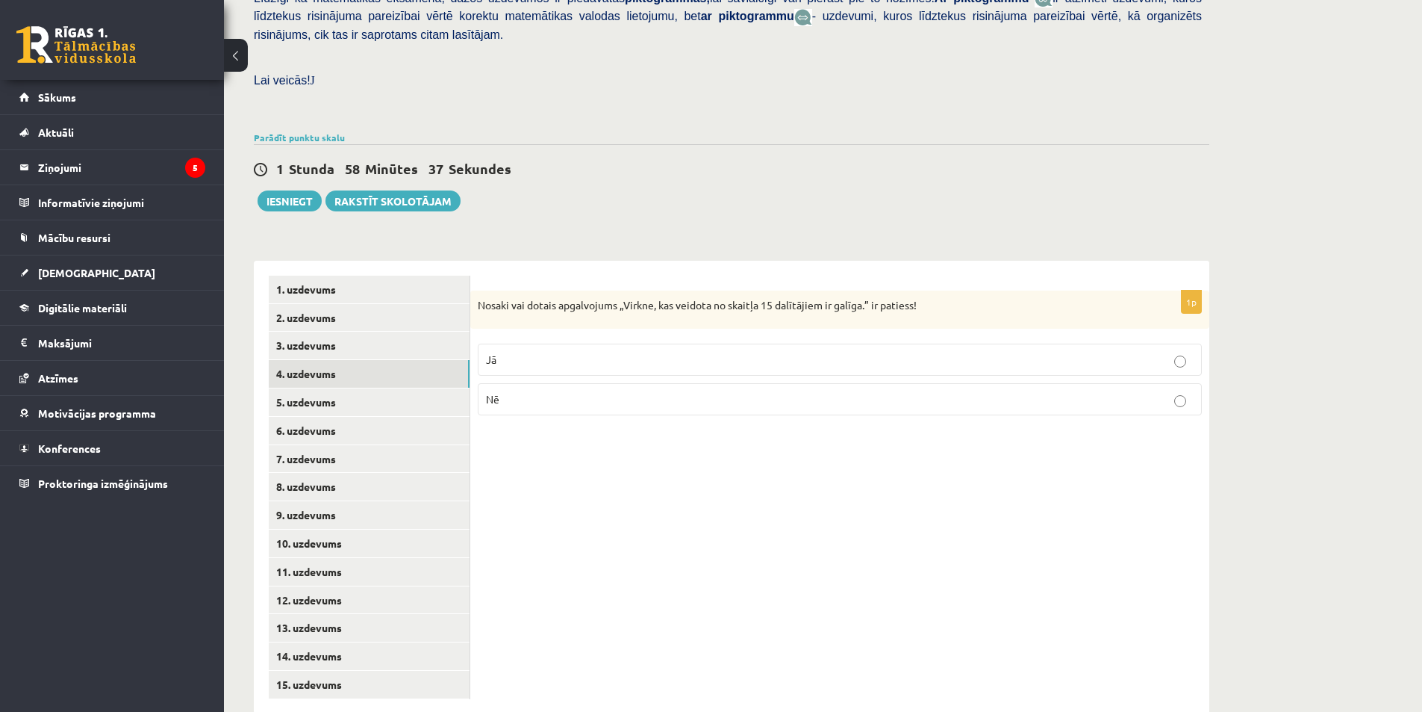
click at [763, 246] on div "**********" at bounding box center [732, 480] width 956 height 468
click at [479, 290] on div "Nosaki vai dotais apgalvojums „Virkne, kas veidota no skaitļa 15 dalītājiem ir …" at bounding box center [839, 309] width 739 height 39
drag, startPoint x: 493, startPoint y: 268, endPoint x: 540, endPoint y: 272, distance: 47.2
click at [512, 298] on p "Nosaki vai dotais apgalvojums „Virkne, kas veidota no skaitļa 15 dalītājiem ir …" at bounding box center [803, 305] width 650 height 15
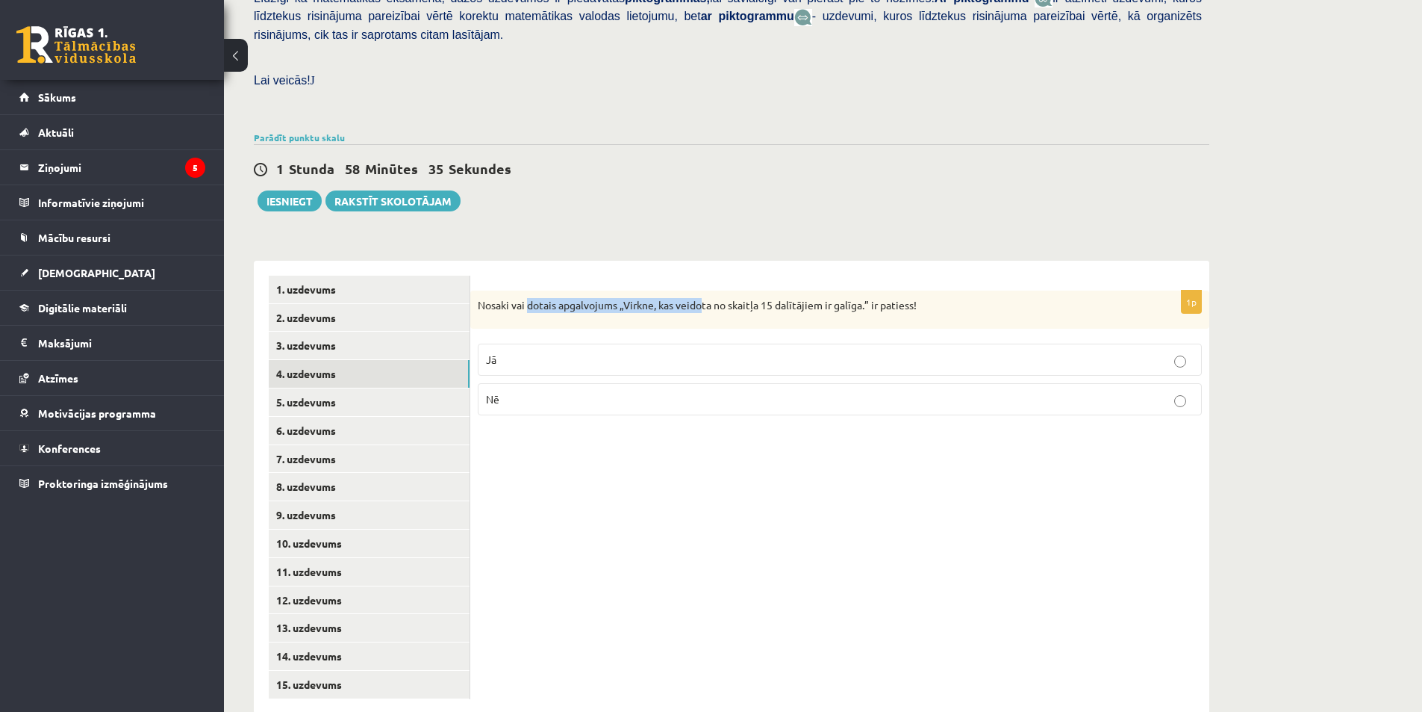
drag, startPoint x: 540, startPoint y: 272, endPoint x: 704, endPoint y: 284, distance: 164.8
click at [704, 290] on div "Nosaki vai dotais apgalvojums „Virkne, kas veidota no skaitļa 15 dalītājiem ir …" at bounding box center [839, 309] width 739 height 39
click at [702, 290] on div "Nosaki vai dotais apgalvojums „Virkne, kas veidota no skaitļa 15 dalītājiem ir …" at bounding box center [839, 309] width 739 height 39
click at [525, 298] on p "Nosaki vai dotais apgalvojums „Virkne, kas veidota no skaitļa 15 dalītājiem ir …" at bounding box center [803, 305] width 650 height 15
drag, startPoint x: 487, startPoint y: 268, endPoint x: 494, endPoint y: 269, distance: 7.5
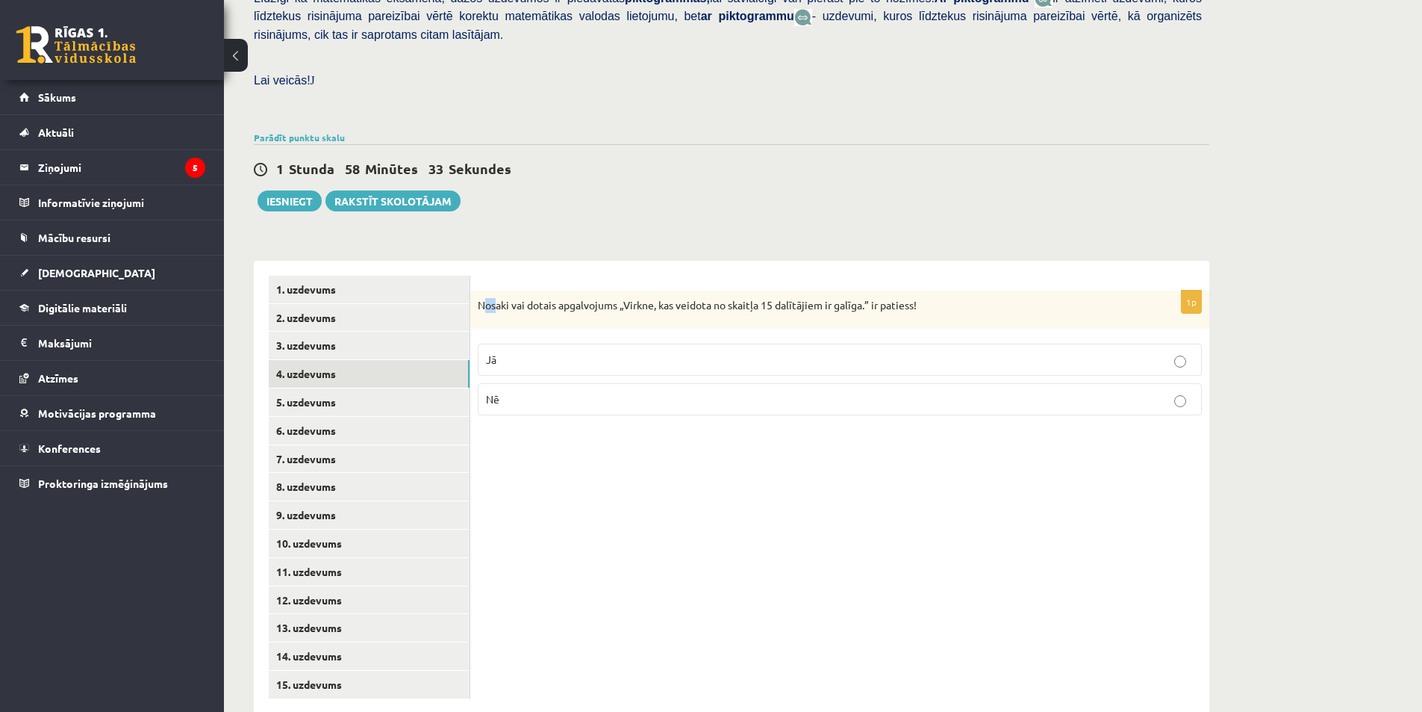
click at [494, 298] on p "Nosaki vai dotais apgalvojums „Virkne, kas veidota no skaitļa 15 dalītājiem ir …" at bounding box center [803, 305] width 650 height 15
click at [485, 298] on p "Nosaki vai dotais apgalvojums „Virkne, kas veidota no skaitļa 15 dalītājiem ir …" at bounding box center [803, 305] width 650 height 15
click at [478, 298] on p "Nosaki vai dotais apgalvojums „Virkne, kas veidota no skaitļa 15 dalītājiem ir …" at bounding box center [803, 305] width 650 height 15
click at [501, 298] on p "Nosaki vai dotais apgalvojums „Virkne, kas veidota no skaitļa 15 dalītājiem ir …" at bounding box center [803, 305] width 650 height 15
drag, startPoint x: 532, startPoint y: 270, endPoint x: 618, endPoint y: 273, distance: 86.7
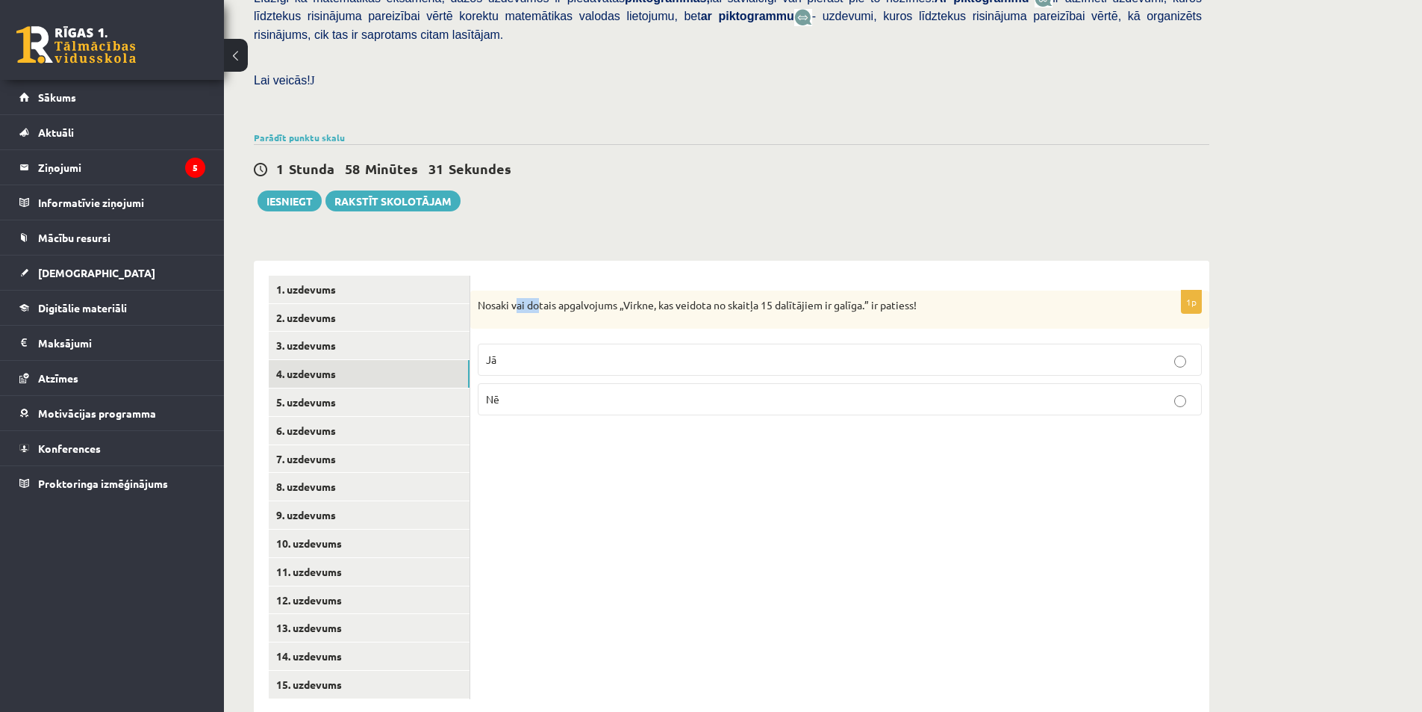
click at [540, 298] on p "Nosaki vai dotais apgalvojums „Virkne, kas veidota no skaitļa 15 dalītājiem ir …" at bounding box center [803, 305] width 650 height 15
click at [618, 298] on p "Nosaki vai dotais apgalvojums „Virkne, kas veidota no skaitļa 15 dalītājiem ir …" at bounding box center [803, 305] width 650 height 15
drag, startPoint x: 628, startPoint y: 271, endPoint x: 620, endPoint y: 271, distance: 8.2
click at [626, 298] on p "Nosaki vai dotais apgalvojums „Virkne, kas veidota no skaitļa 15 dalītājiem ir …" at bounding box center [803, 305] width 650 height 15
click at [617, 298] on p "Nosaki vai dotais apgalvojums „Virkne, kas veidota no skaitļa 15 dalītājiem ir …" at bounding box center [803, 305] width 650 height 15
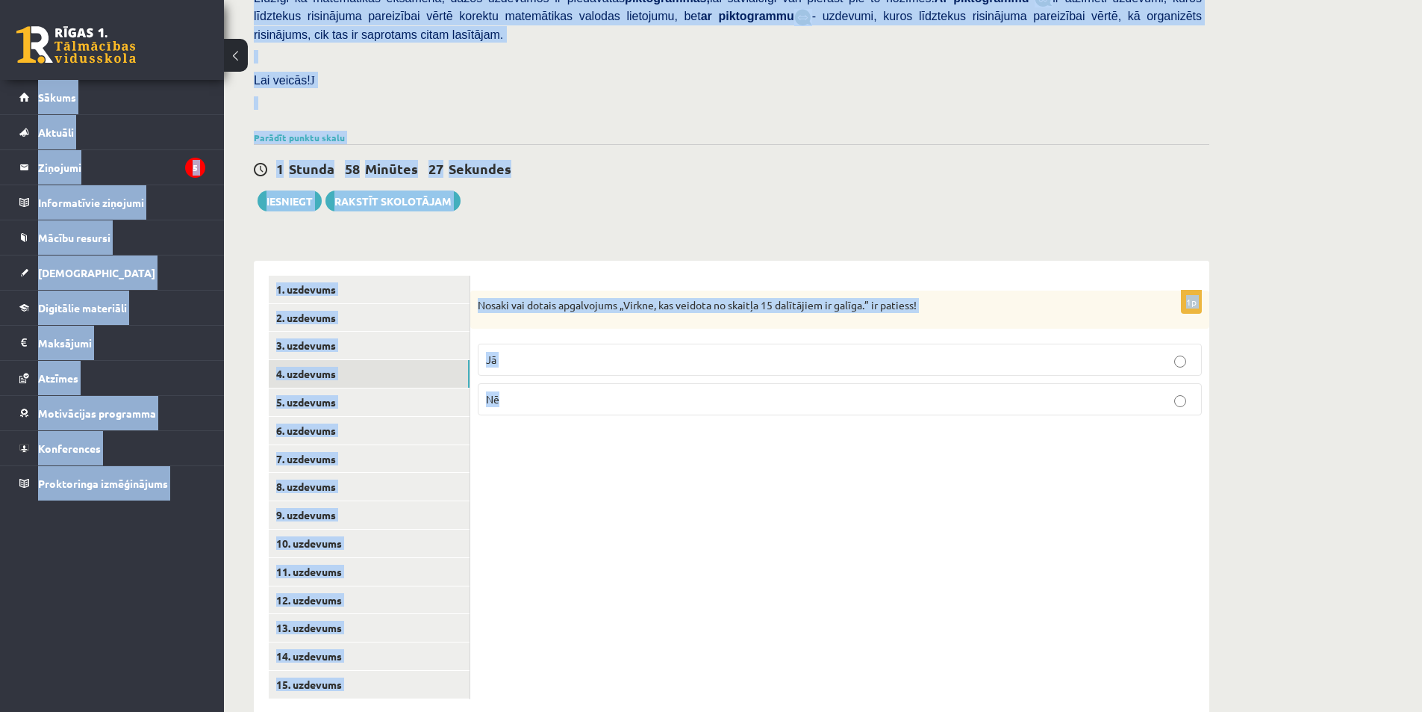
copy body "0 Dāvanas 123 mP 94 xp Anete Kamaldiņa Sākums Aktuāli Kā mācīties eSKOLĀ Kontak…"
click at [653, 454] on div "1p Nosaki vai dotais apgalvojums „Virkne, kas veidota no skaitļa 15 dalītājiem …" at bounding box center [839, 487] width 739 height 453
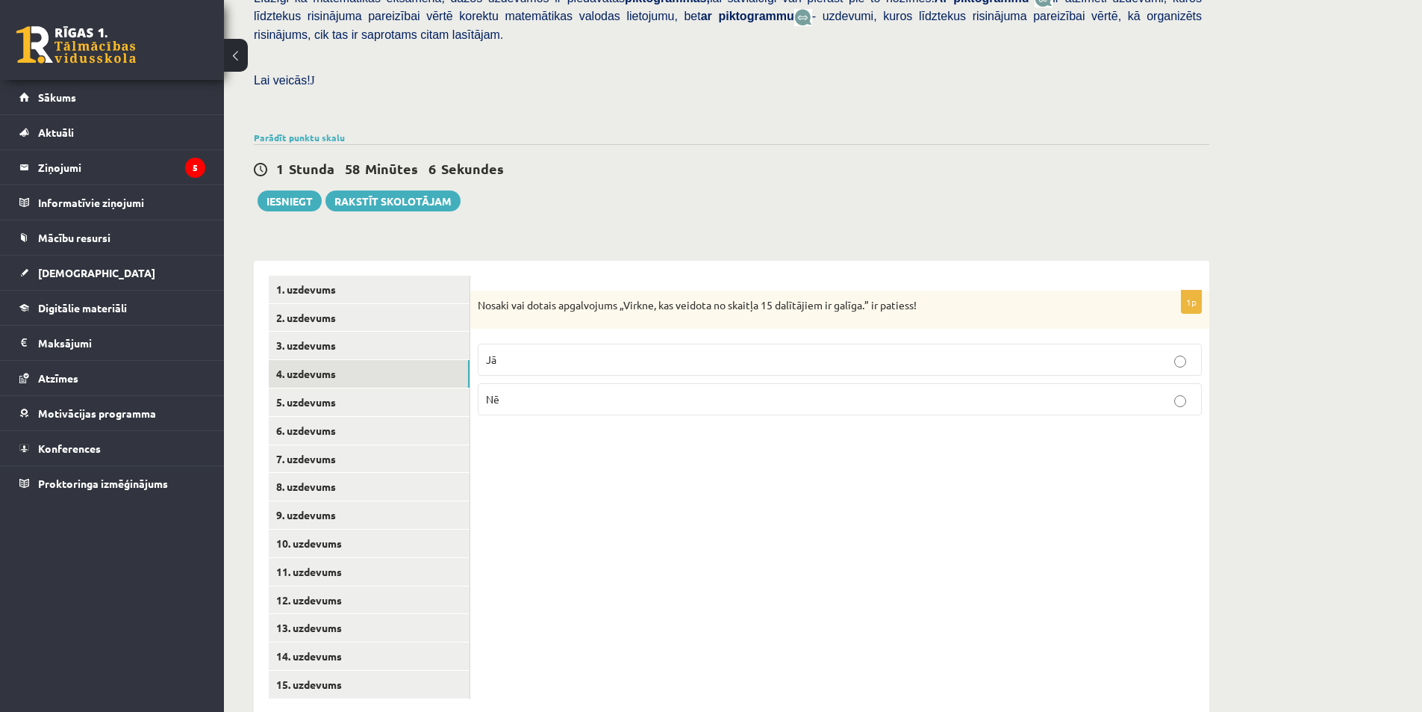
click at [644, 343] on label "Jā" at bounding box center [840, 359] width 724 height 32
click at [401, 388] on link "5. uzdevums" at bounding box center [369, 402] width 201 height 28
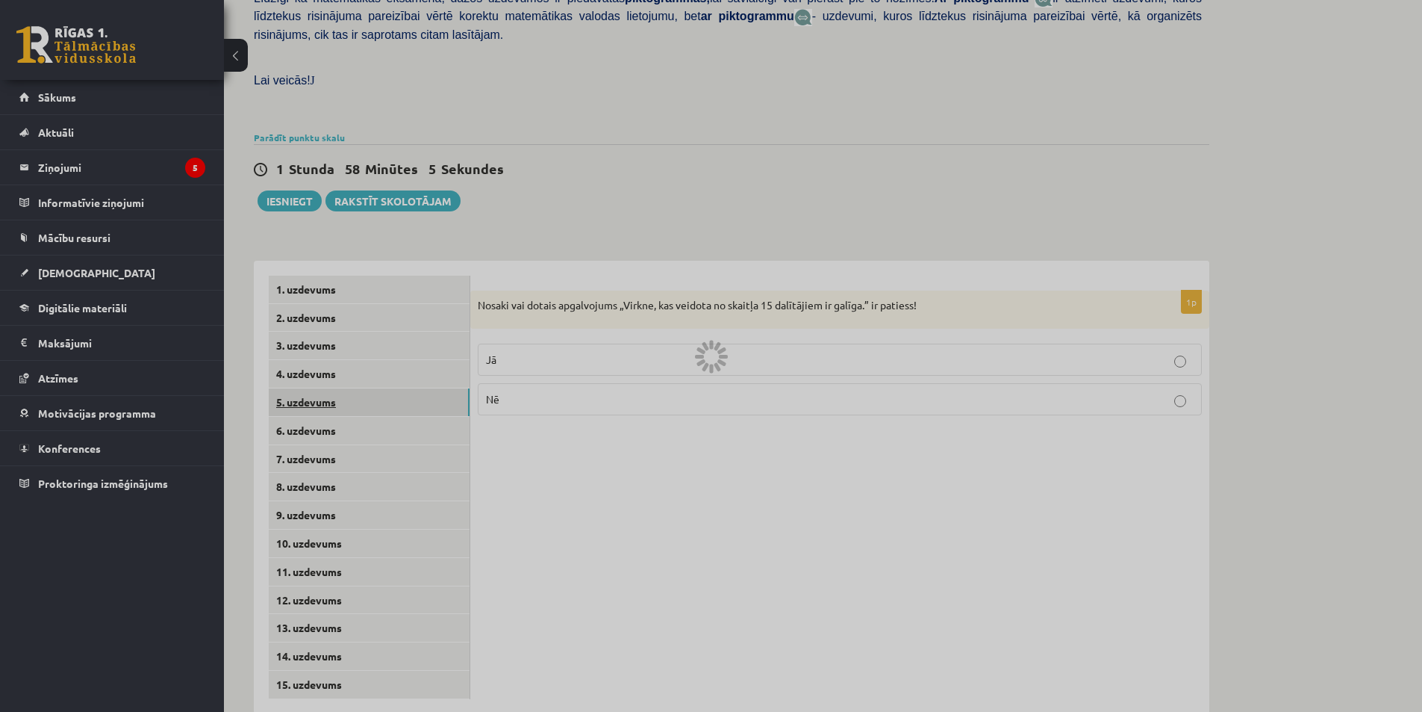
click at [401, 359] on div at bounding box center [711, 356] width 1422 height 712
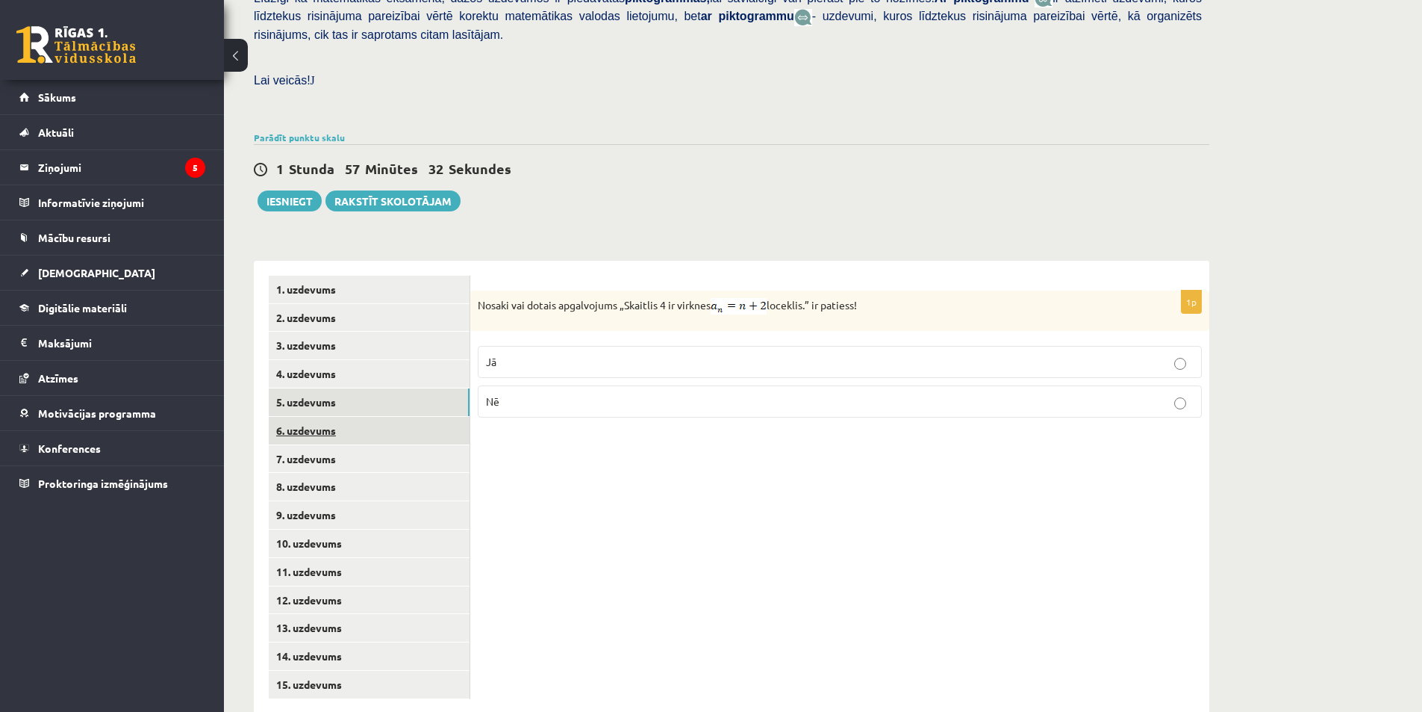
click at [314, 417] on link "6. uzdevums" at bounding box center [369, 431] width 201 height 28
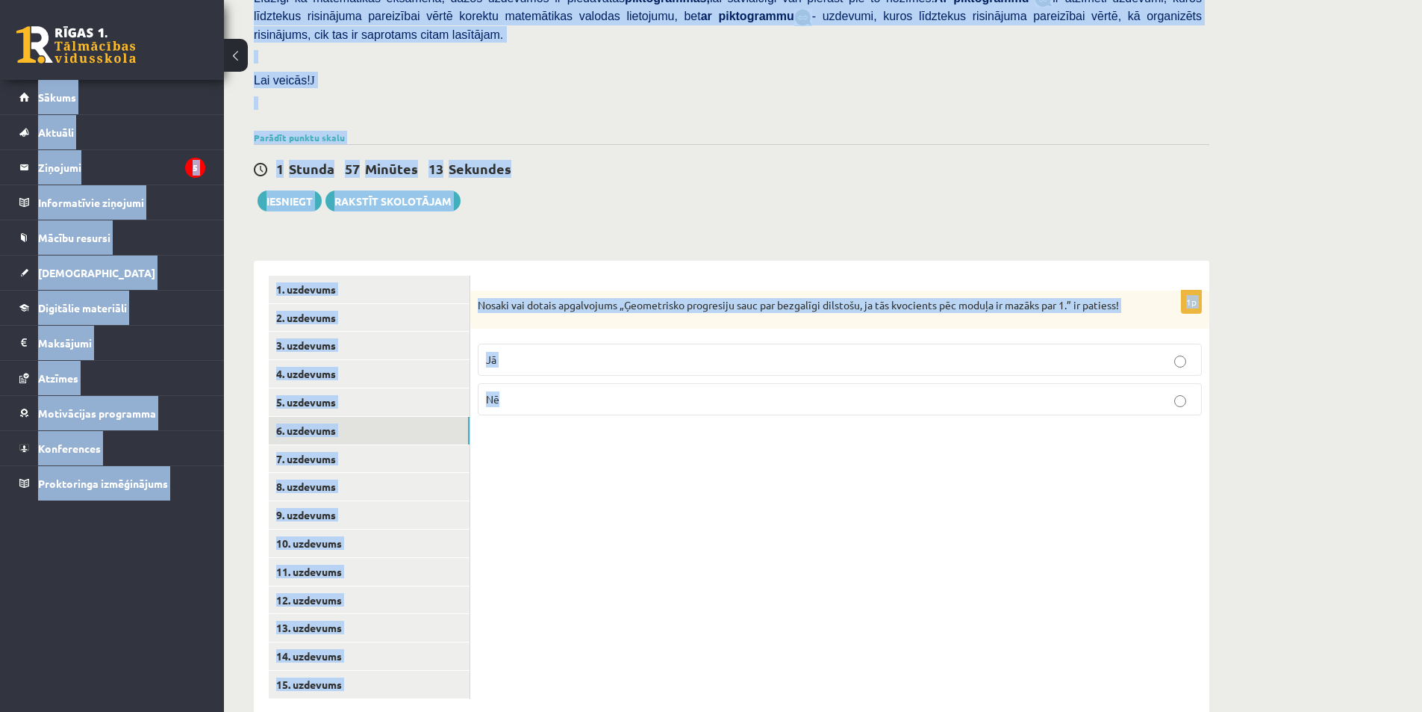
copy body "0 Dāvanas 123 mP 94 xp Anete Kamaldiņa Sākums Aktuāli Kā mācīties eSKOLĀ Kontak…"
click at [803, 174] on div "1 Stunda 56 Minūtes 55 Sekundes Ieskaite saglabāta! Iesniegt Rakstīt skolotājam" at bounding box center [732, 177] width 956 height 67
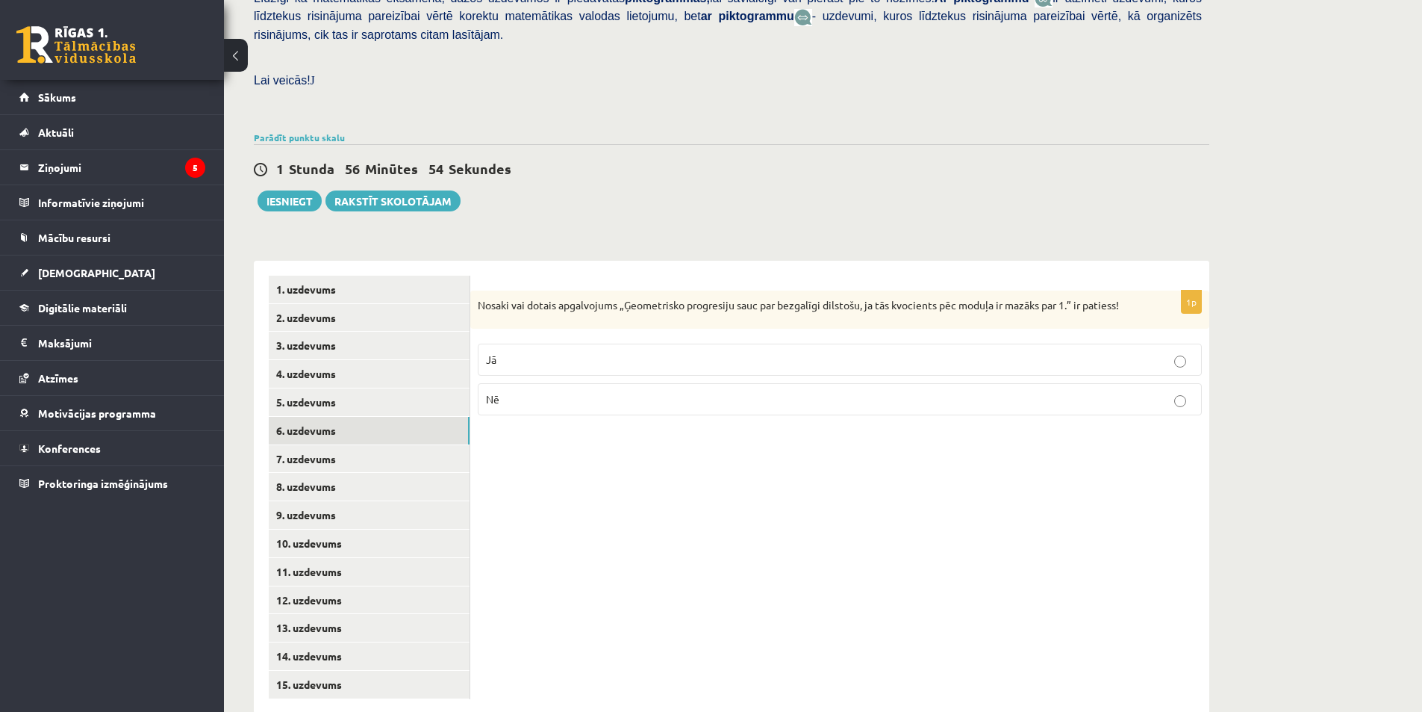
click at [748, 352] on p "Jā" at bounding box center [840, 360] width 708 height 16
click at [316, 445] on link "7. uzdevums" at bounding box center [369, 459] width 201 height 28
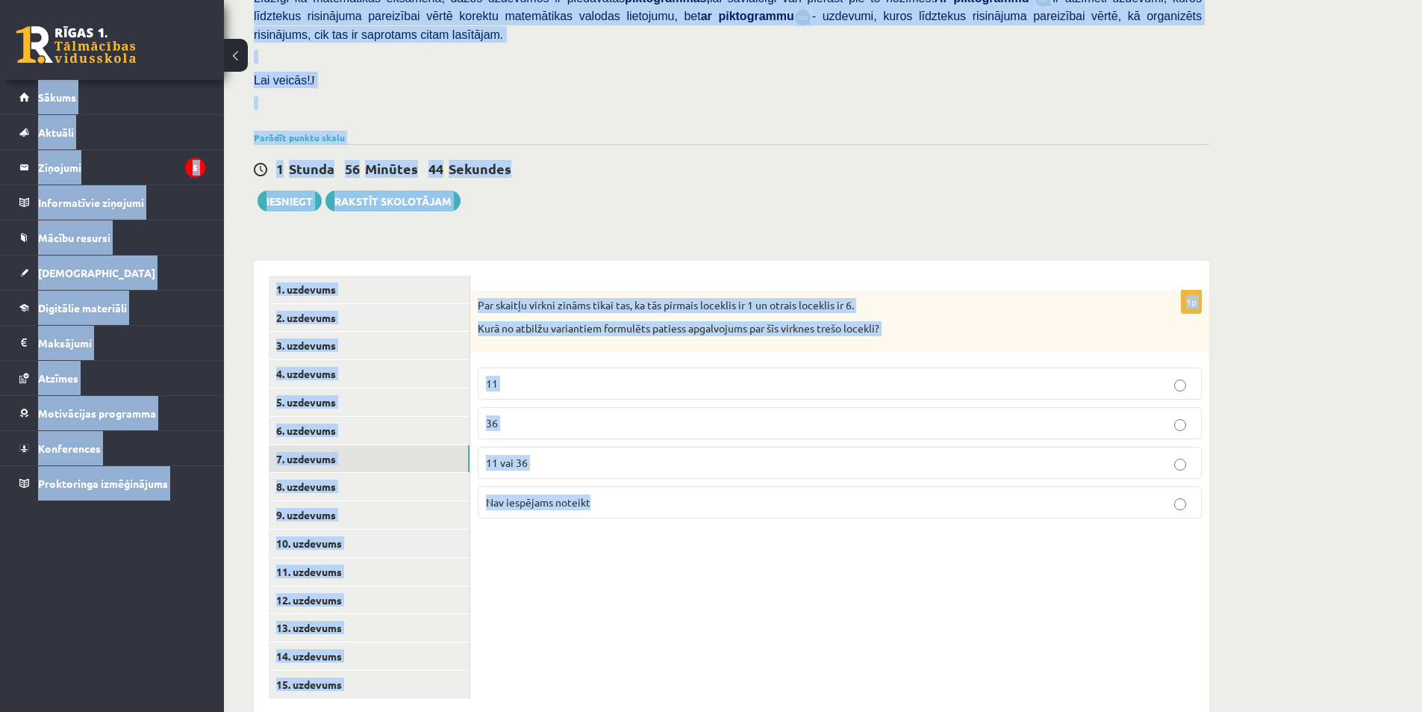
copy body "0 Dāvanas 123 mP 94 xp Anete Kamaldiņa Sākums Aktuāli Kā mācīties eSKOLĀ Kontak…"
click at [614, 568] on div "1p Par skaitļu virkni zināms tikai tas, ka tās pirmais loceklis ir 1 un otrais …" at bounding box center [839, 487] width 739 height 453
click at [611, 507] on div "1p Par skaitļu virkni zināms tikai tas, ka tās pirmais loceklis ir 1 un otrais …" at bounding box center [839, 487] width 739 height 453
click at [611, 509] on div "1p Par skaitļu virkni zināms tikai tas, ka tās pirmais loceklis ir 1 un otrais …" at bounding box center [839, 487] width 739 height 453
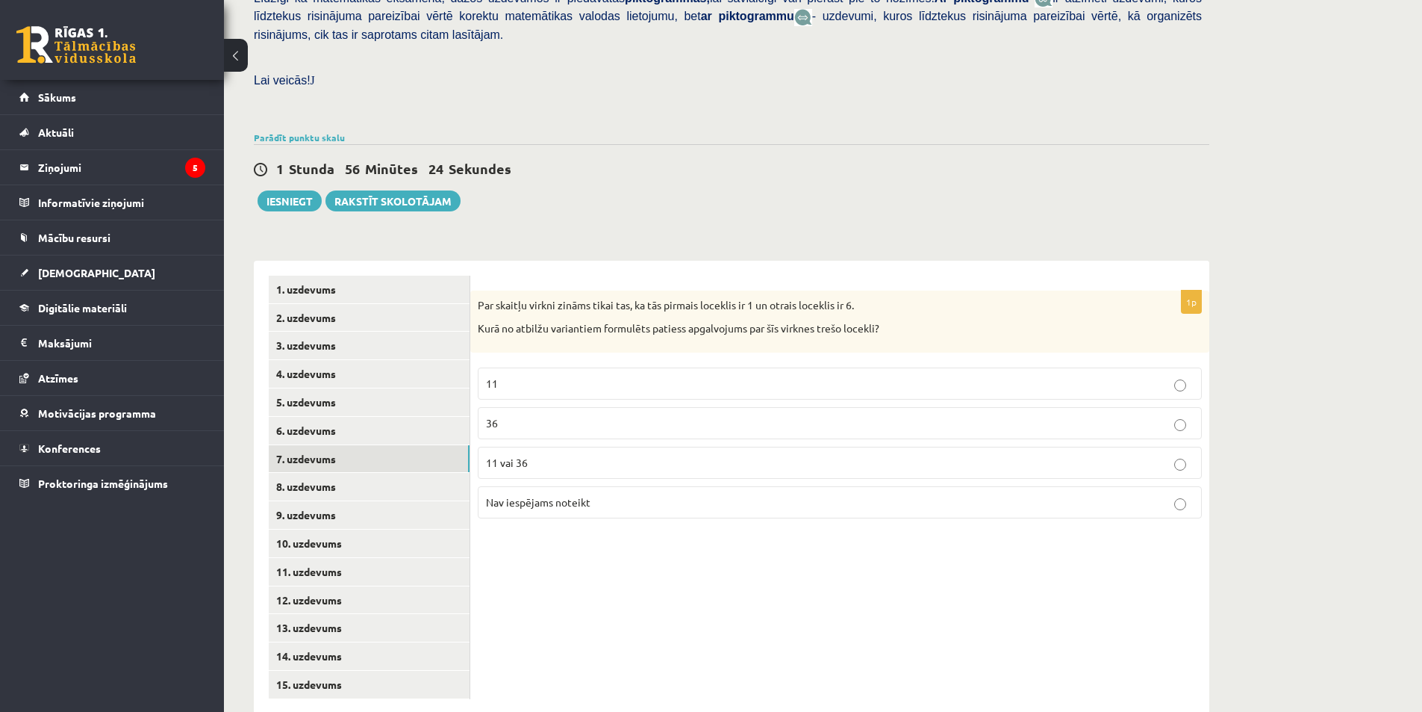
click at [591, 494] on p "Nav iespējams noteikt" at bounding box center [840, 502] width 708 height 16
click at [287, 473] on link "8. uzdevums" at bounding box center [369, 487] width 201 height 28
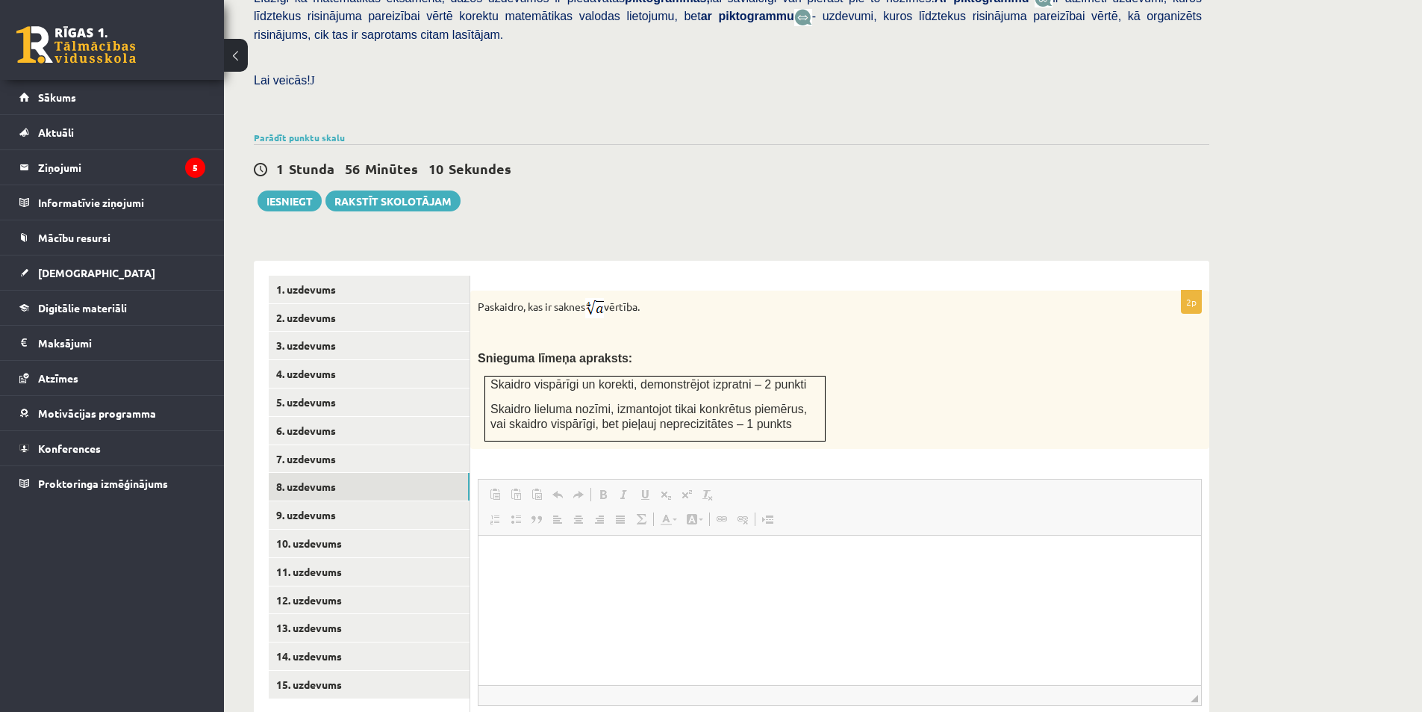
scroll to position [0, 0]
click at [533, 580] on html at bounding box center [840, 558] width 723 height 46
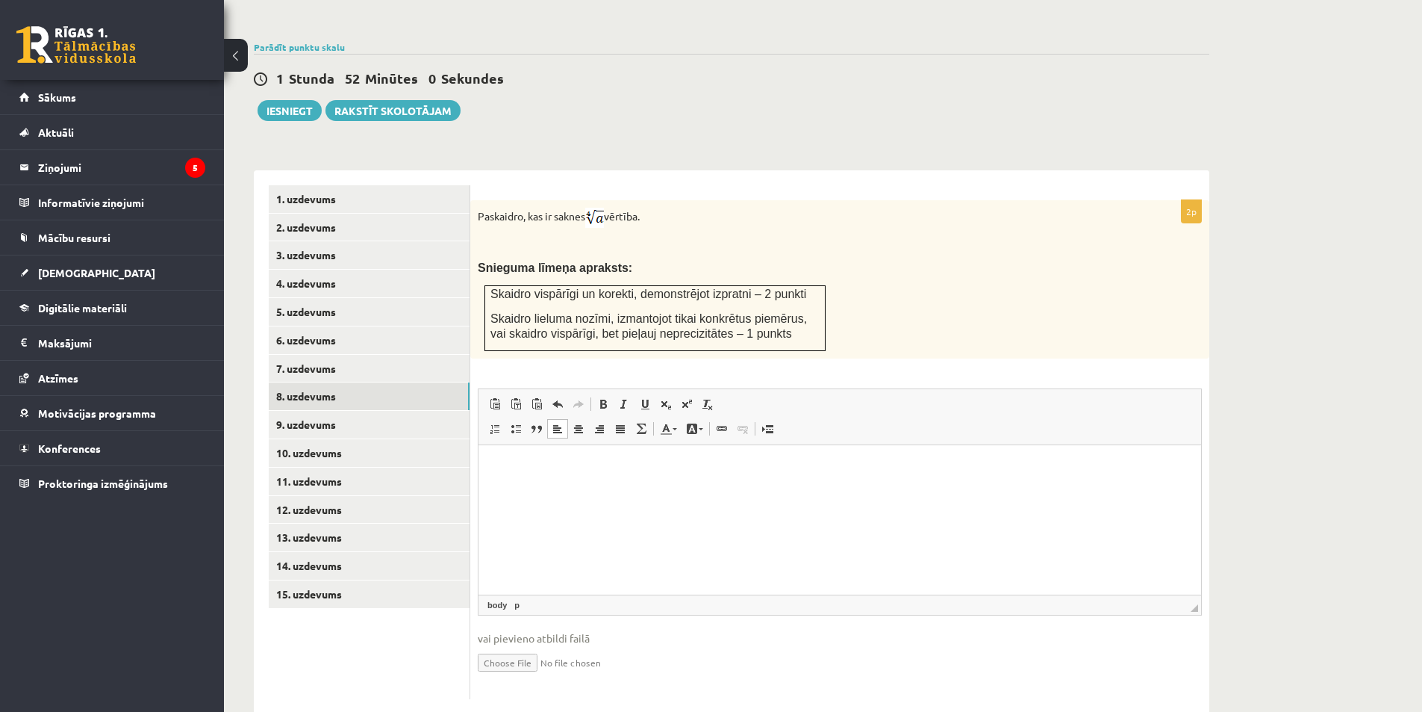
click at [657, 200] on div "Paskaidro, kas ir saknes vērtība. Snieguma līmeņa apraksts: Skaidro vispārīgi u…" at bounding box center [839, 279] width 739 height 158
click at [499, 490] on html at bounding box center [840, 467] width 723 height 46
click at [528, 646] on input "file" at bounding box center [840, 661] width 724 height 31
type input "**********"
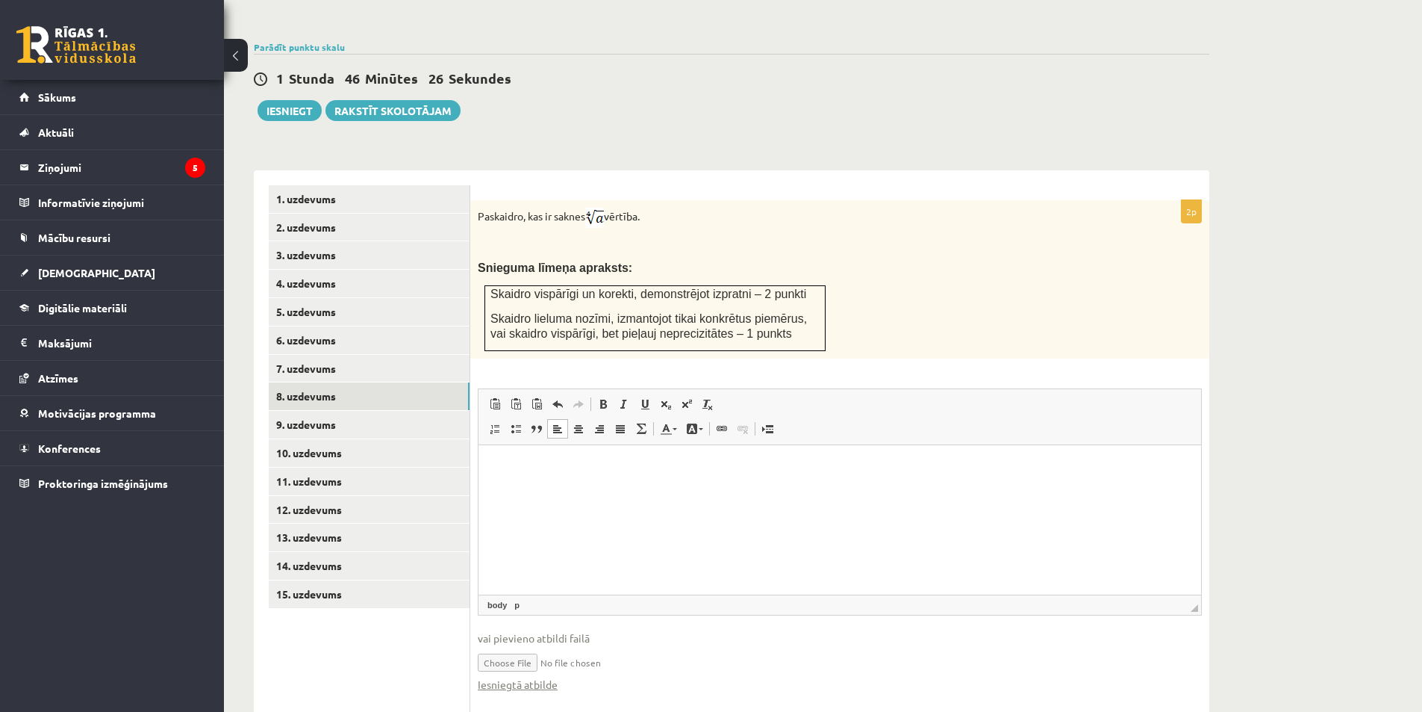
click at [603, 646] on input "file" at bounding box center [840, 661] width 724 height 31
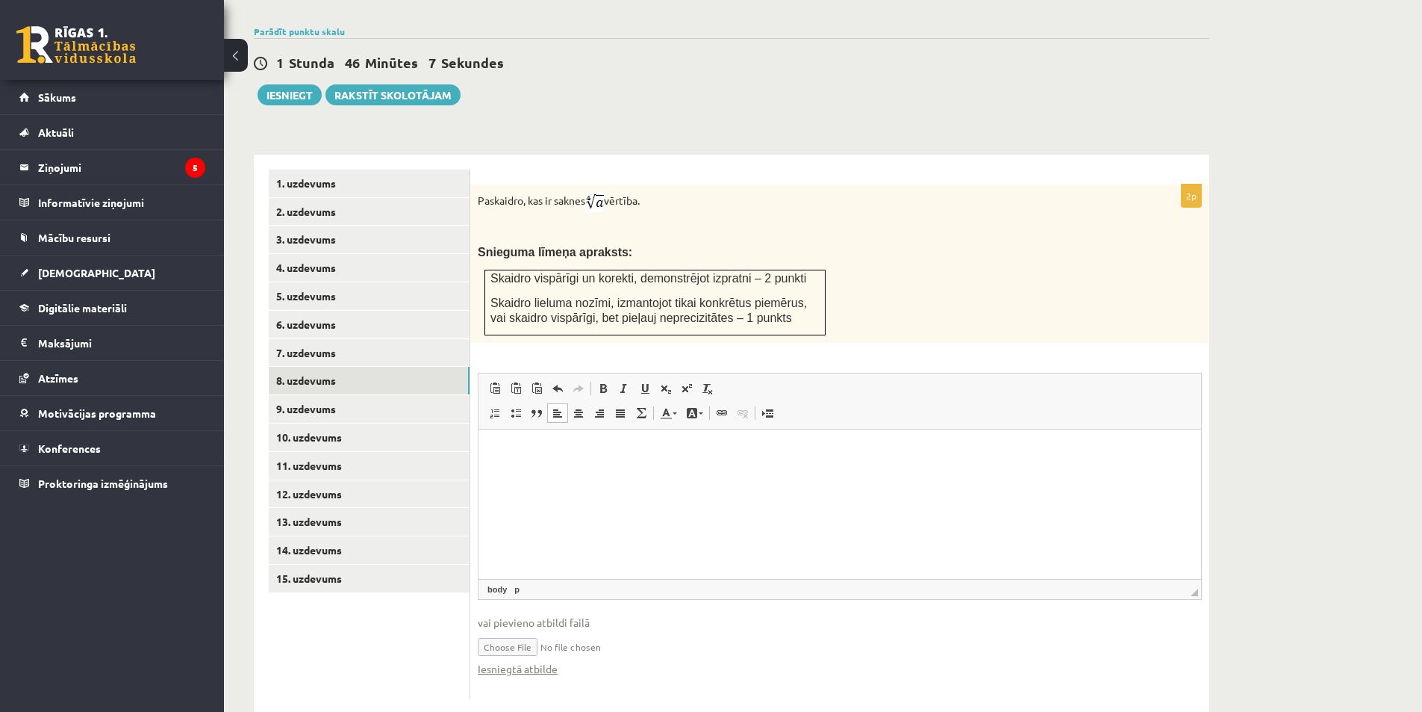
click at [515, 630] on input "file" at bounding box center [840, 645] width 724 height 31
type input "**********"
click at [310, 395] on link "9. uzdevums" at bounding box center [369, 409] width 201 height 28
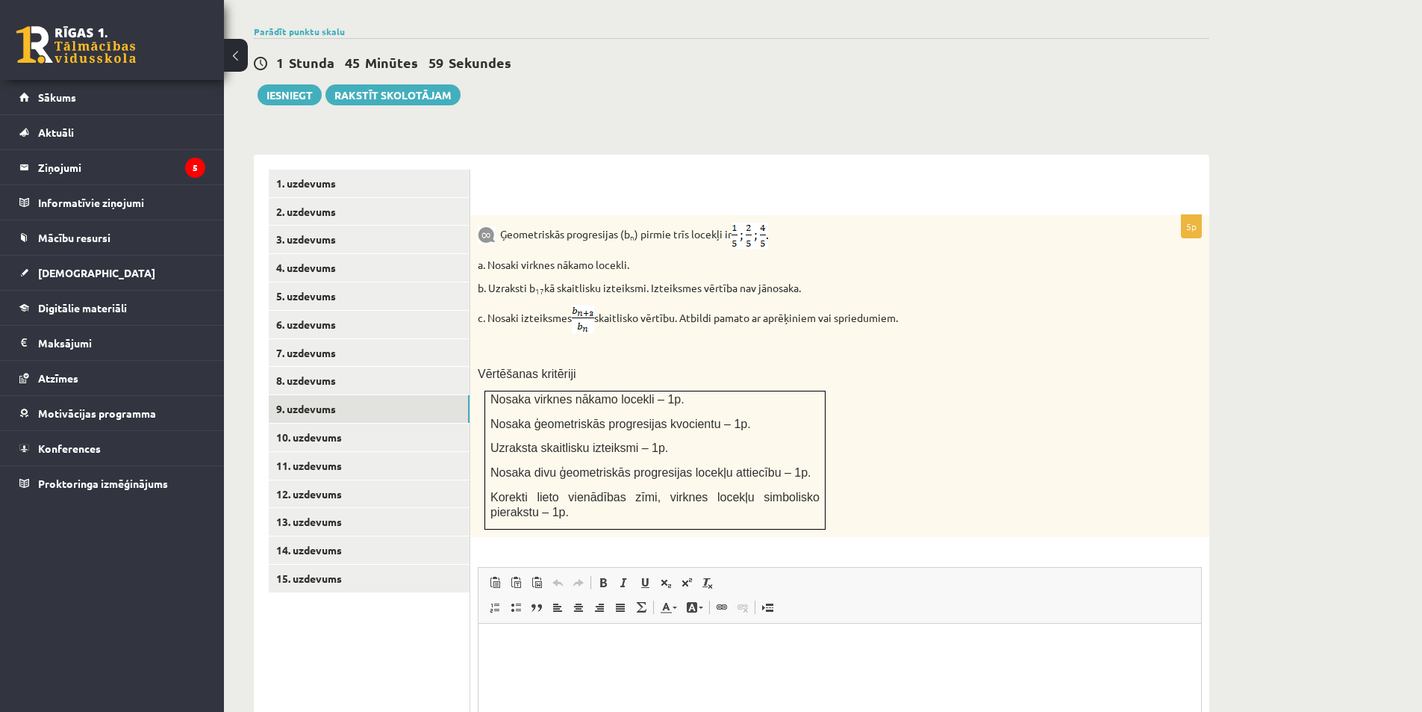
scroll to position [0, 0]
click at [330, 423] on link "10. uzdevums" at bounding box center [369, 437] width 201 height 28
click at [329, 406] on ul "1. uzdevums 2. uzdevums 3. uzdevums 4. uzdevums 5. uzdevums 6. uzdevums 7. uzde…" at bounding box center [370, 524] width 202 height 708
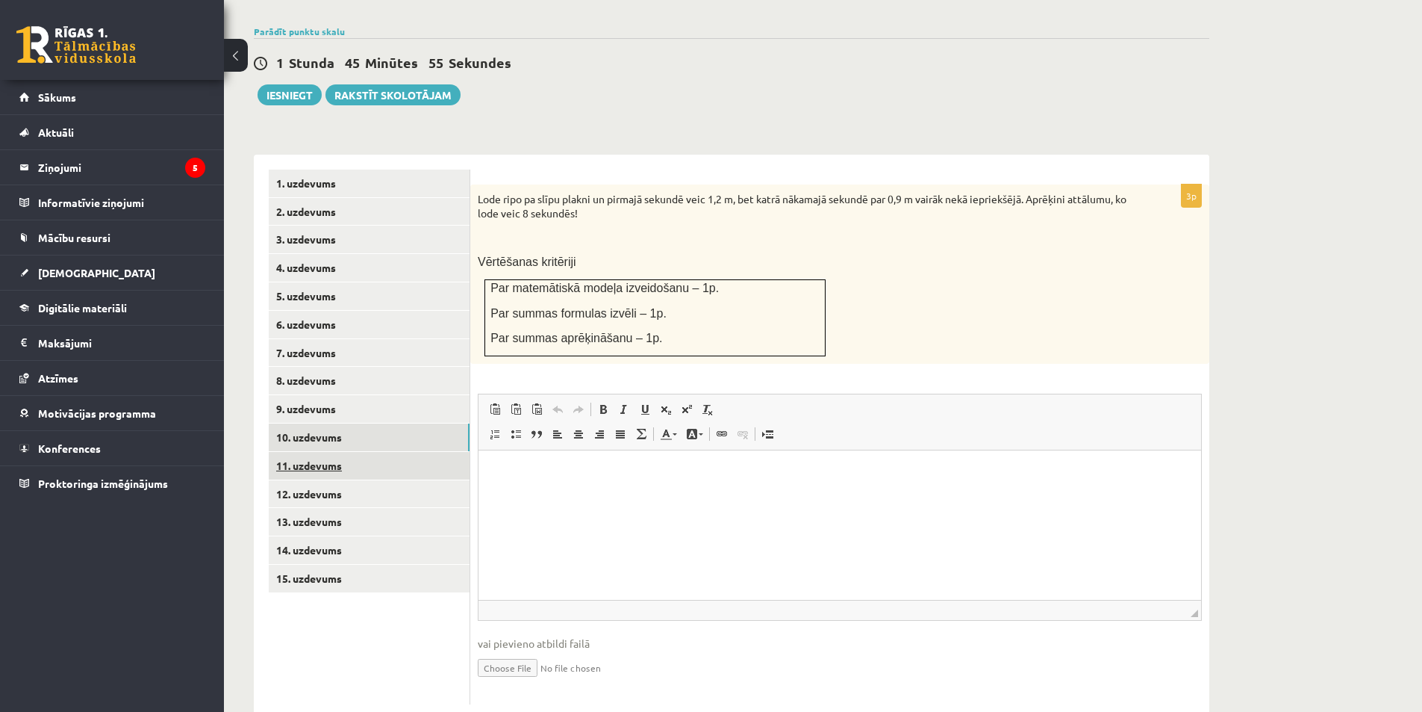
click at [328, 452] on link "11. uzdevums" at bounding box center [369, 466] width 201 height 28
click at [328, 429] on ul "1. uzdevums 2. uzdevums 3. uzdevums 4. uzdevums 5. uzdevums 6. uzdevums 7. uzde…" at bounding box center [370, 437] width 202 height 535
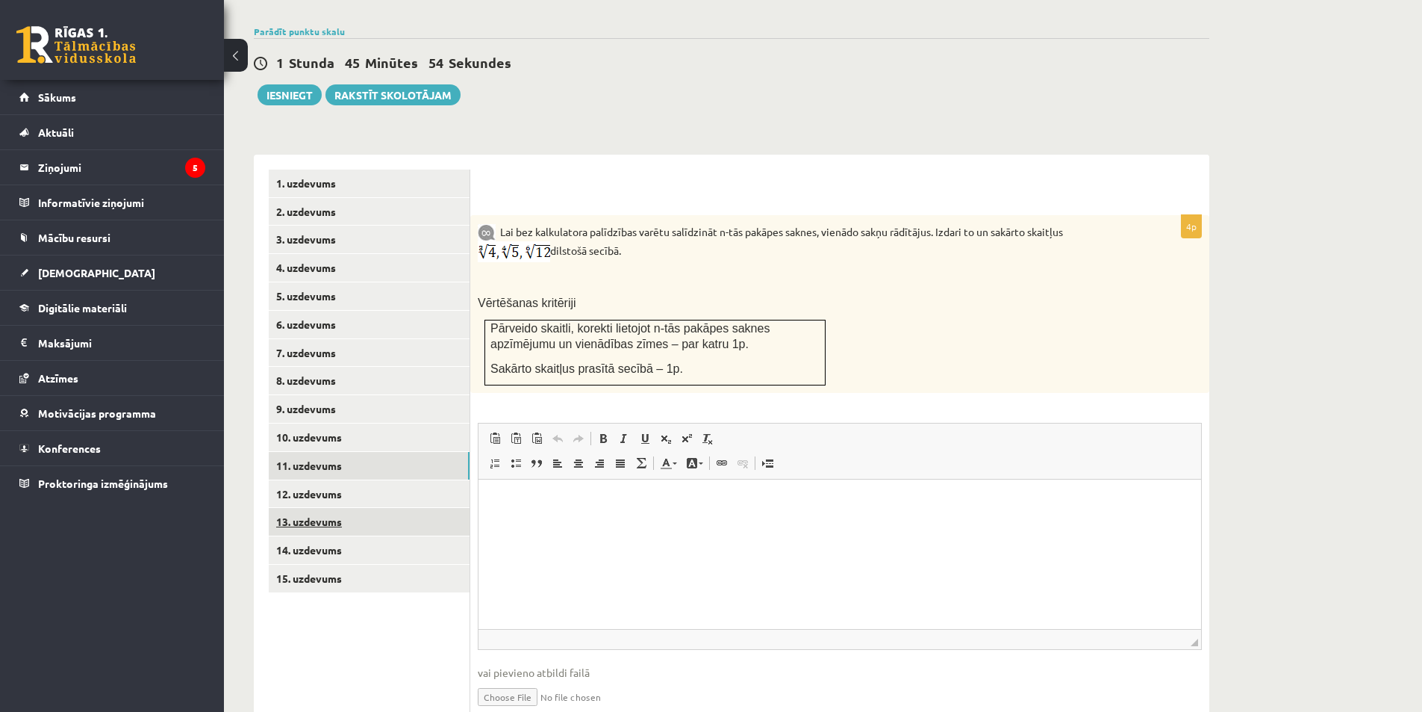
click at [316, 508] on link "13. uzdevums" at bounding box center [369, 522] width 201 height 28
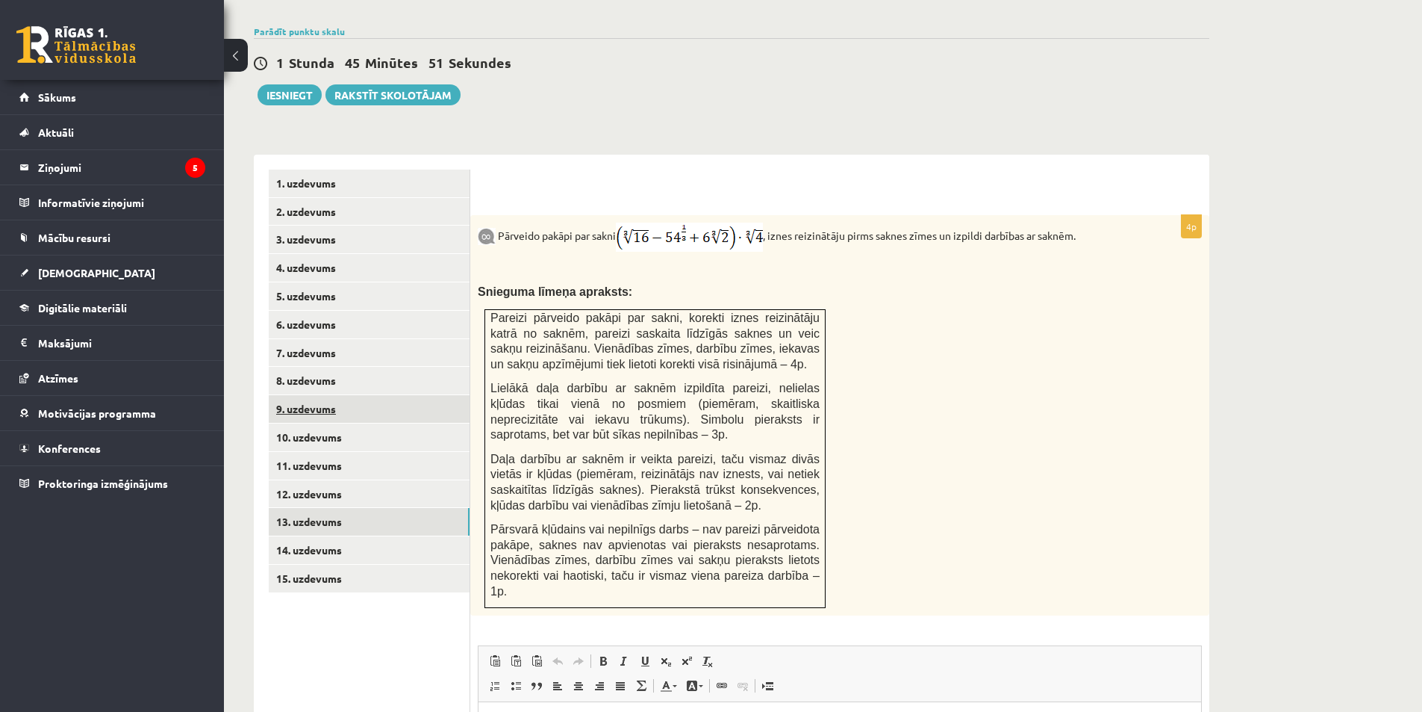
click at [315, 395] on link "9. uzdevums" at bounding box center [369, 409] width 201 height 28
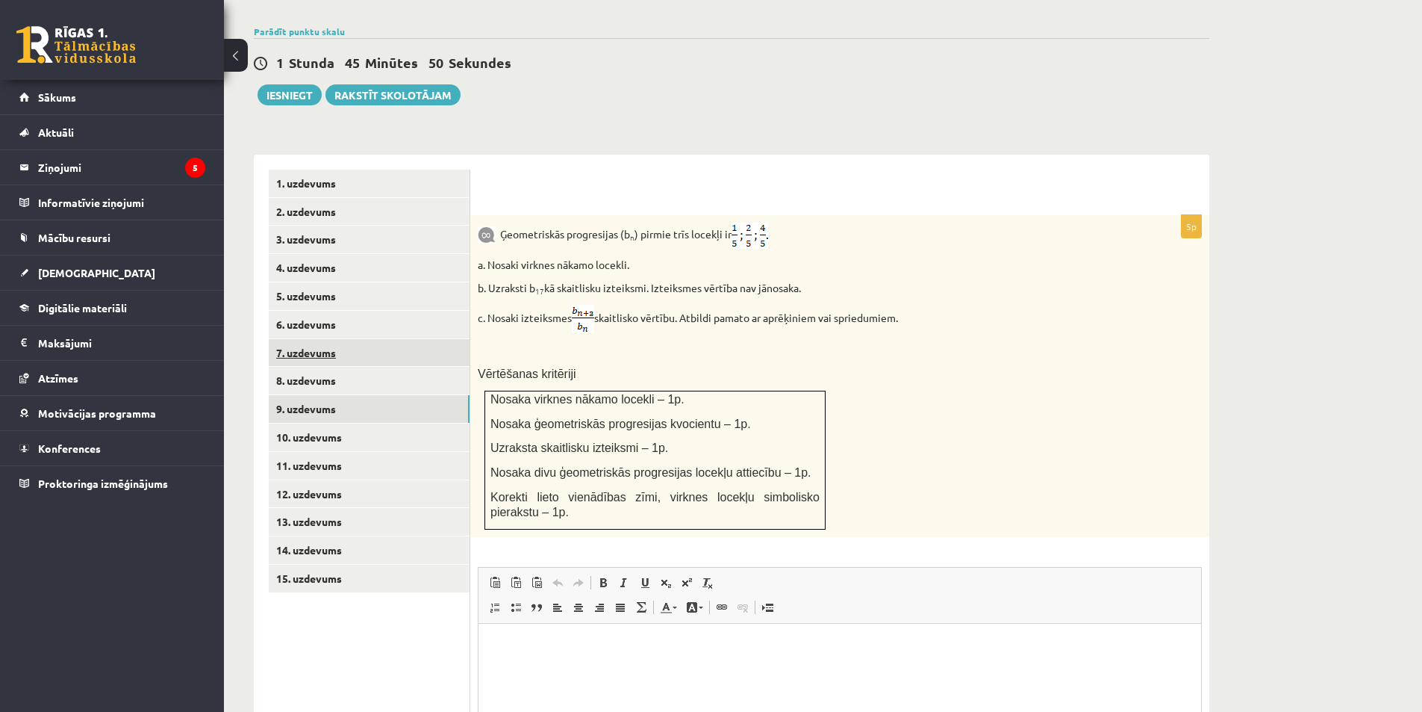
click at [307, 339] on link "7. uzdevums" at bounding box center [369, 353] width 201 height 28
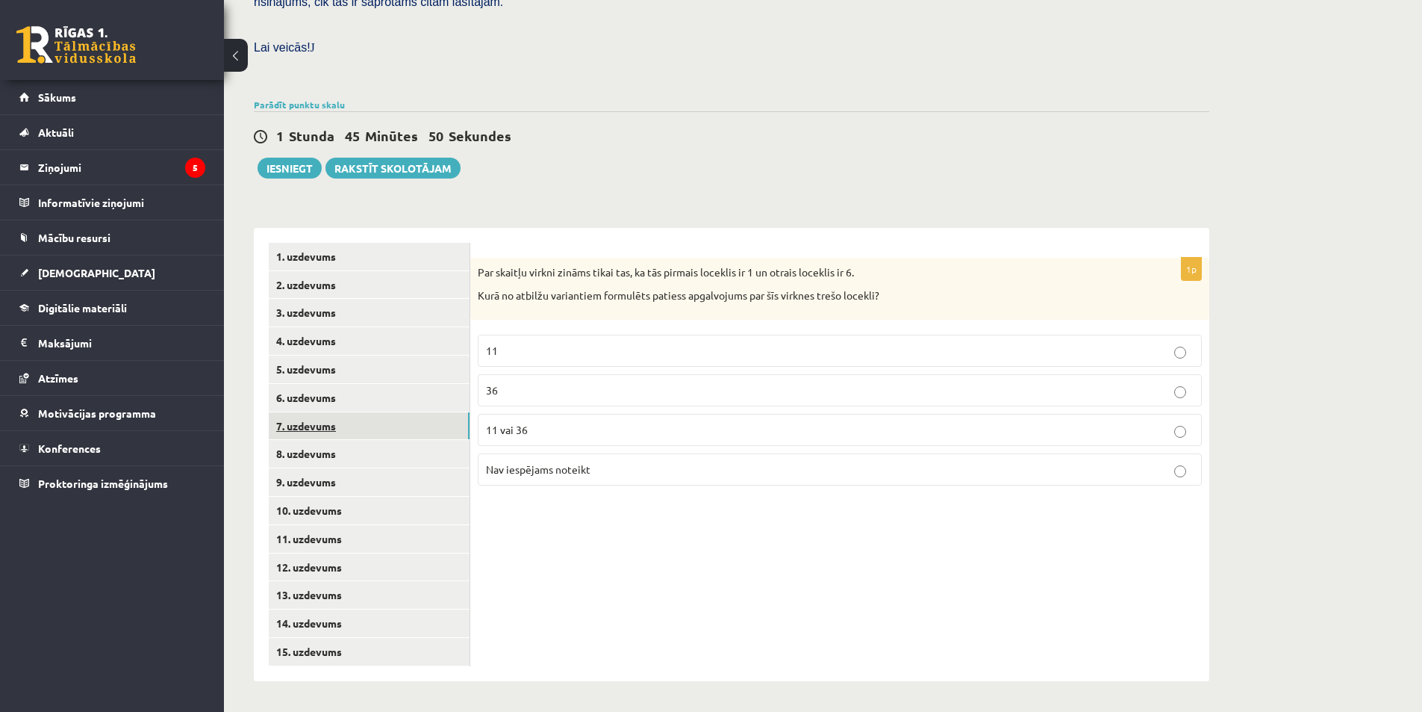
scroll to position [388, 0]
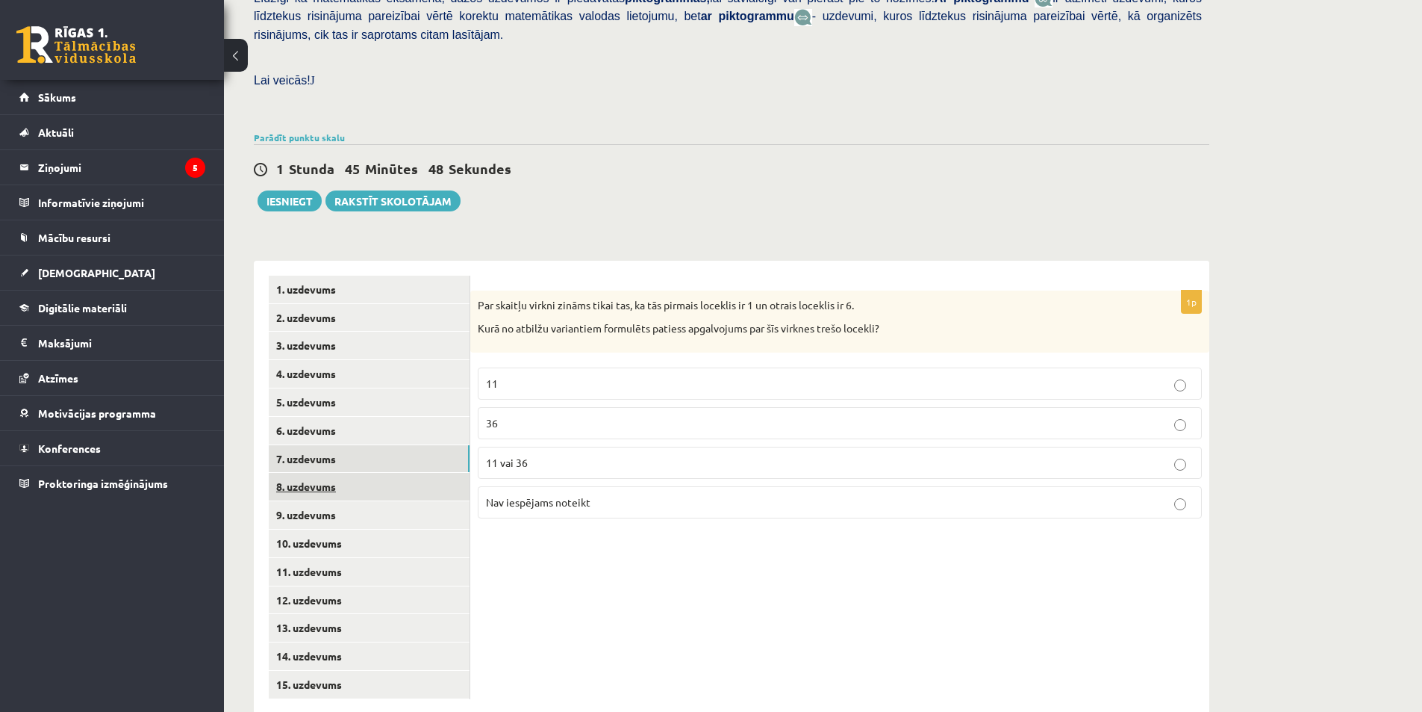
click at [335, 473] on link "8. uzdevums" at bounding box center [369, 487] width 201 height 28
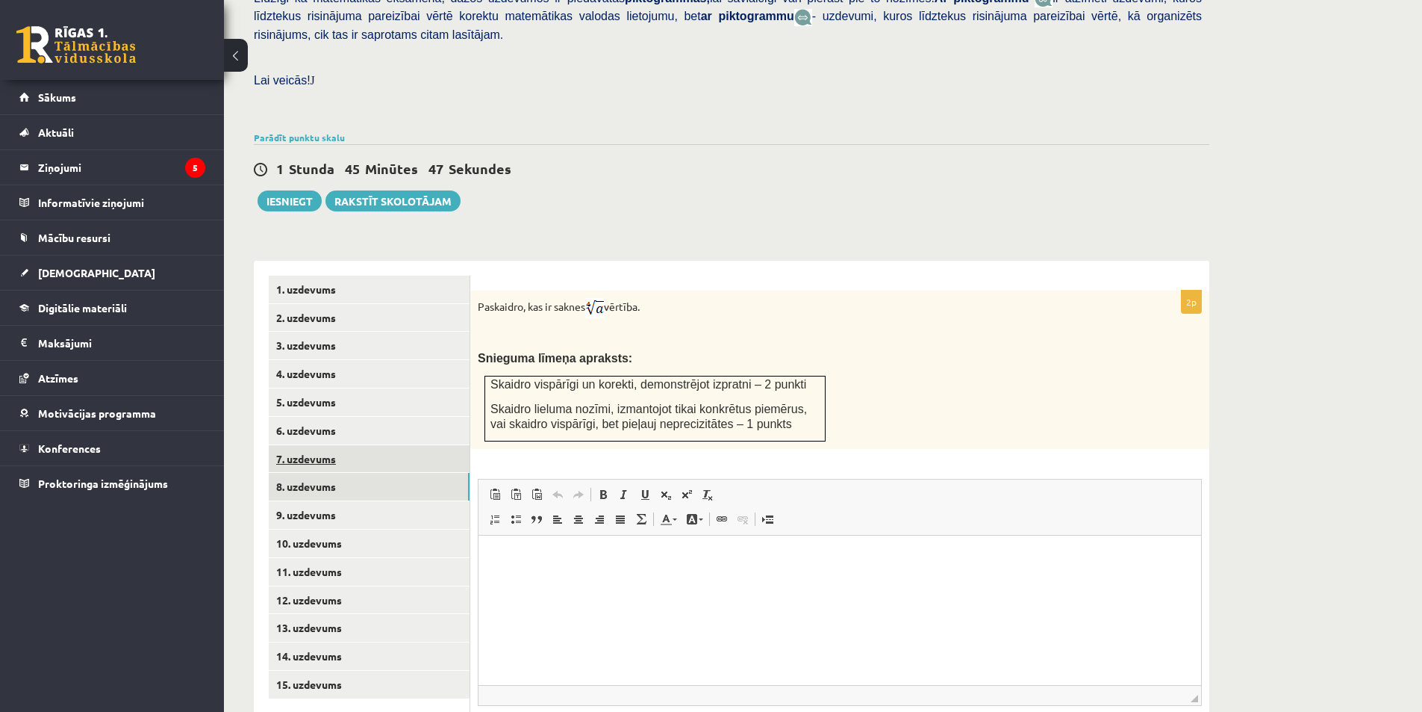
scroll to position [0, 0]
click at [299, 445] on link "7. uzdevums" at bounding box center [369, 459] width 201 height 28
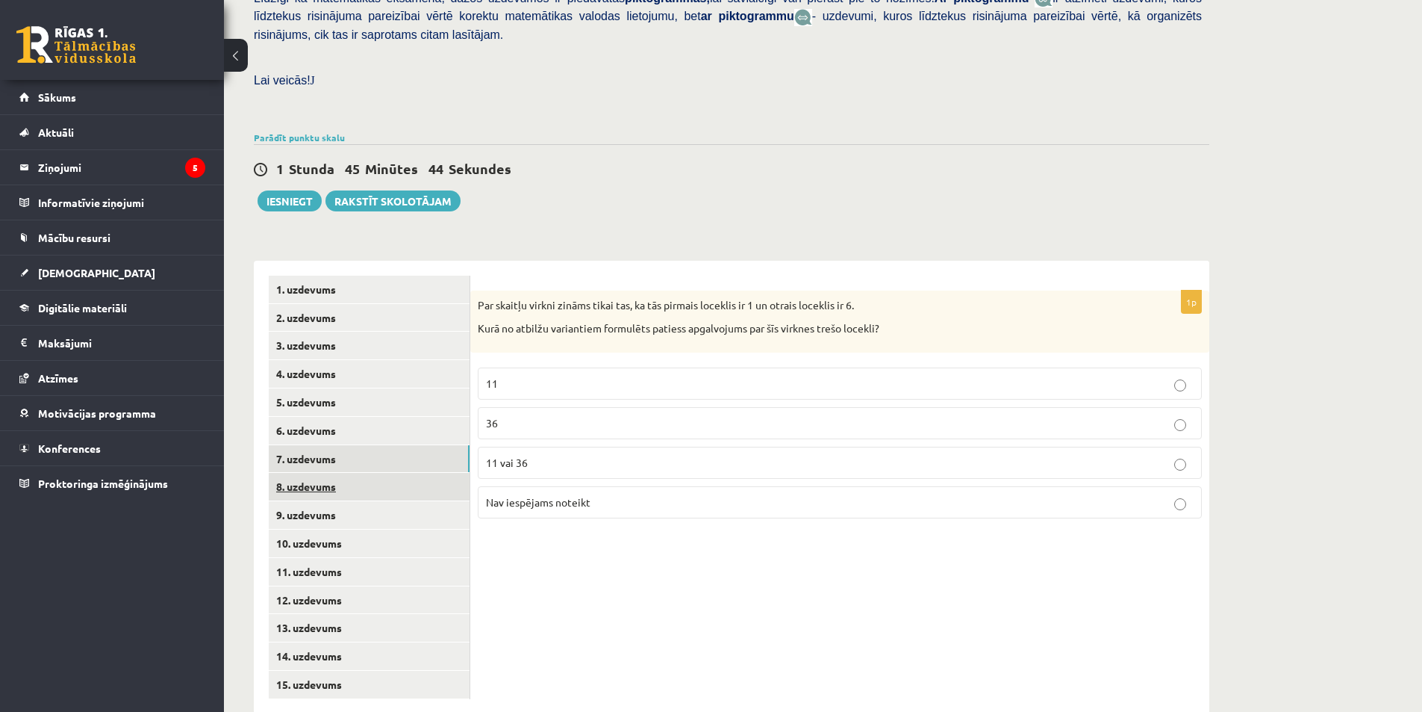
click at [302, 473] on link "8. uzdevums" at bounding box center [369, 487] width 201 height 28
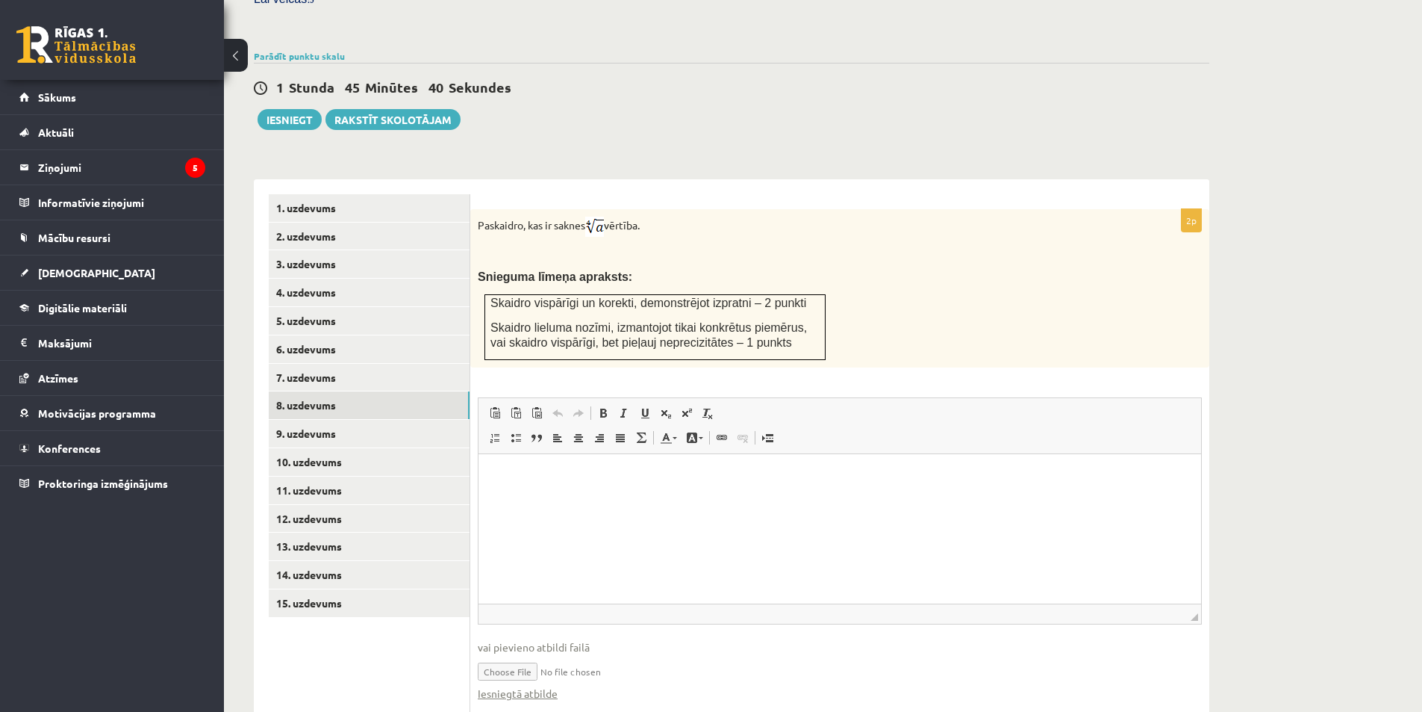
scroll to position [494, 0]
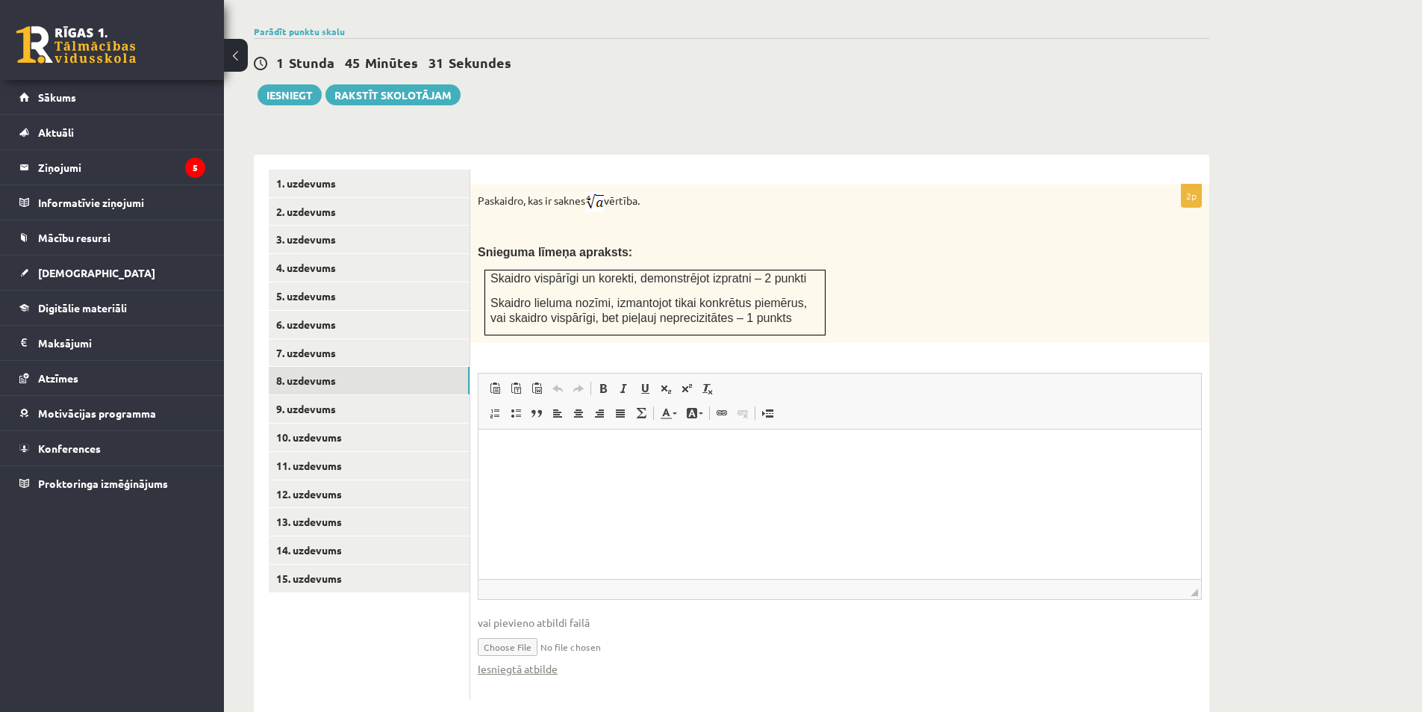
click at [514, 630] on input "file" at bounding box center [840, 645] width 724 height 31
type input "**********"
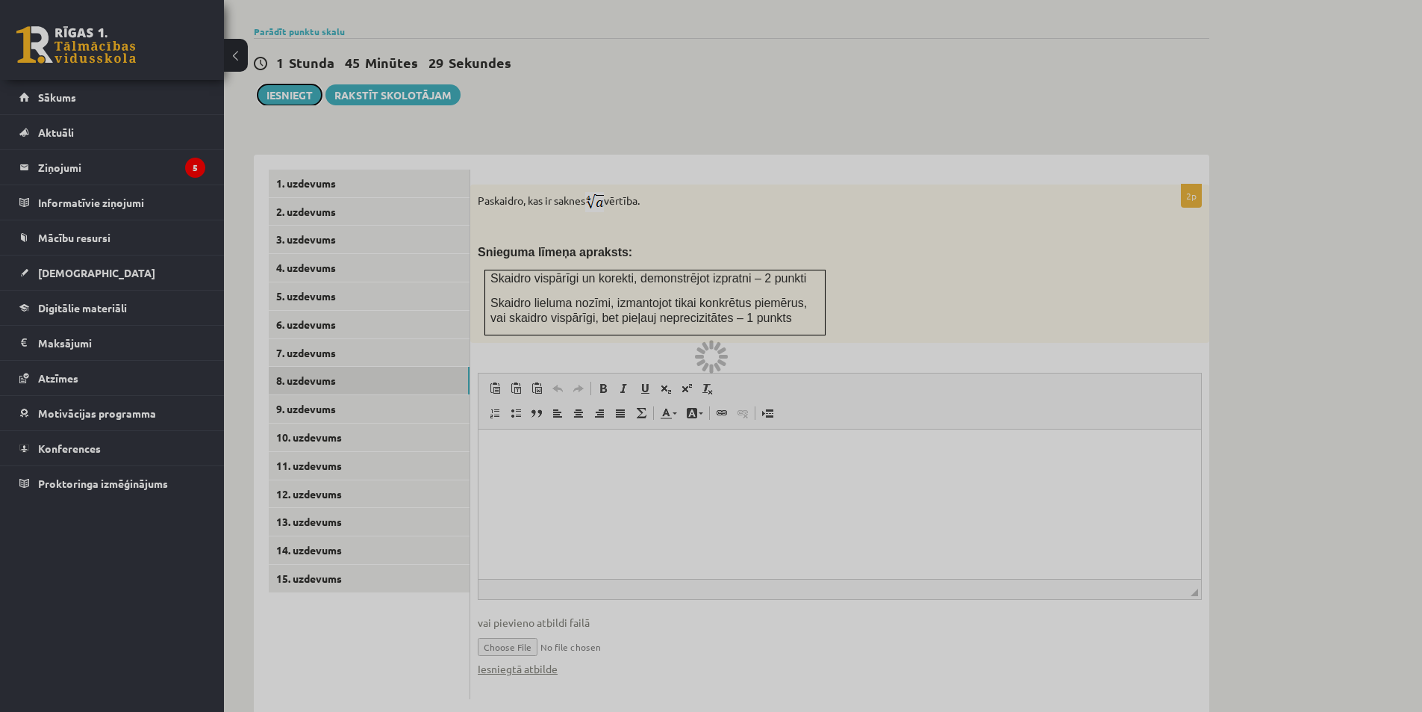
click at [282, 84] on button "Iesniegt" at bounding box center [290, 94] width 64 height 21
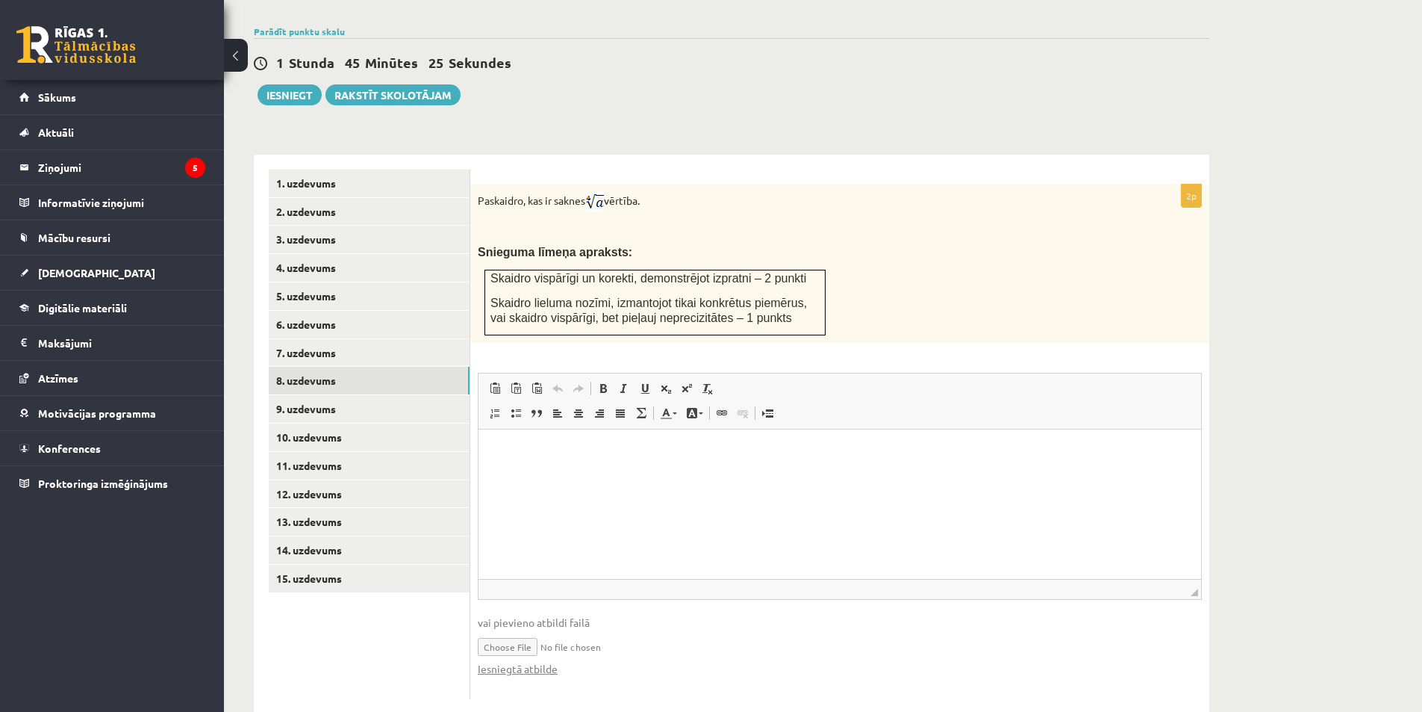
click at [846, 79] on div "Matemātika JK 12.b2 klase 1. ieskaite , Anete Kamaldiņa (12.b2 JK klase) Pārbau…" at bounding box center [732, 154] width 1016 height 1180
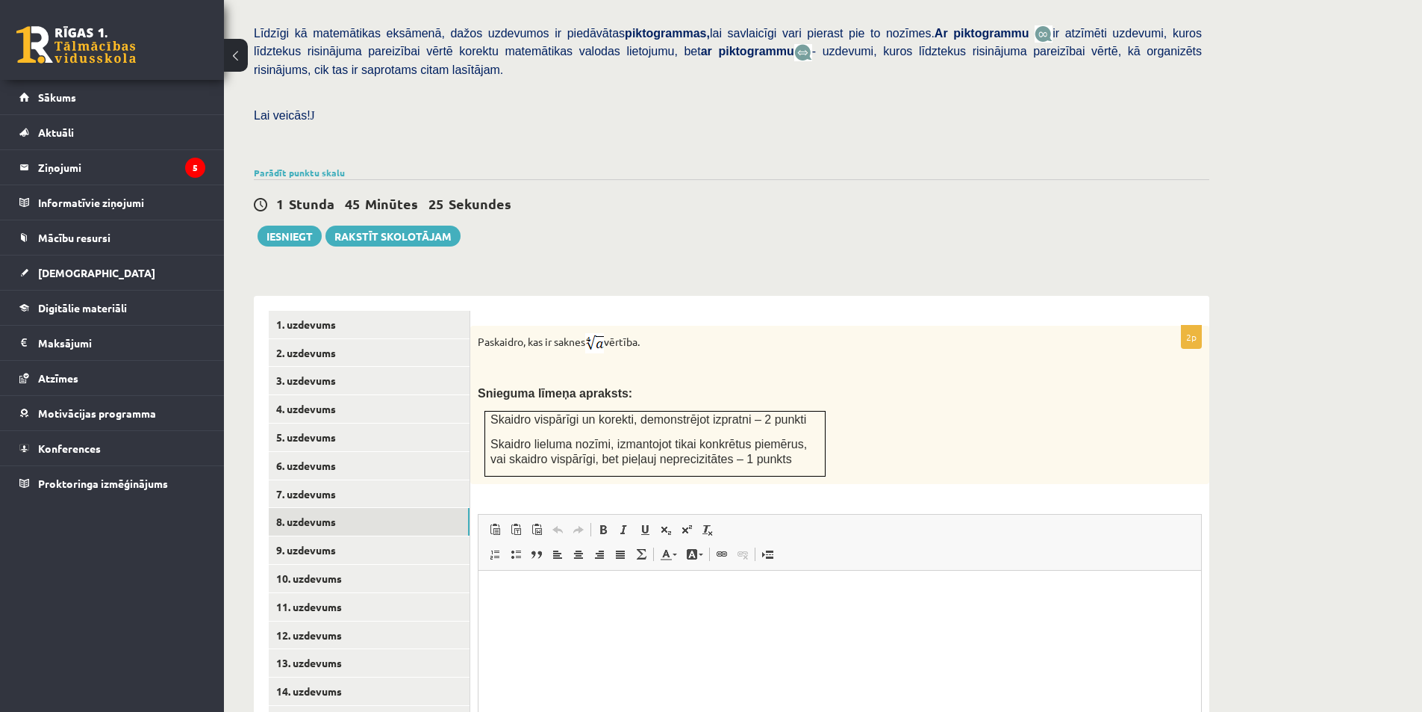
drag, startPoint x: 740, startPoint y: 438, endPoint x: 736, endPoint y: 446, distance: 9.4
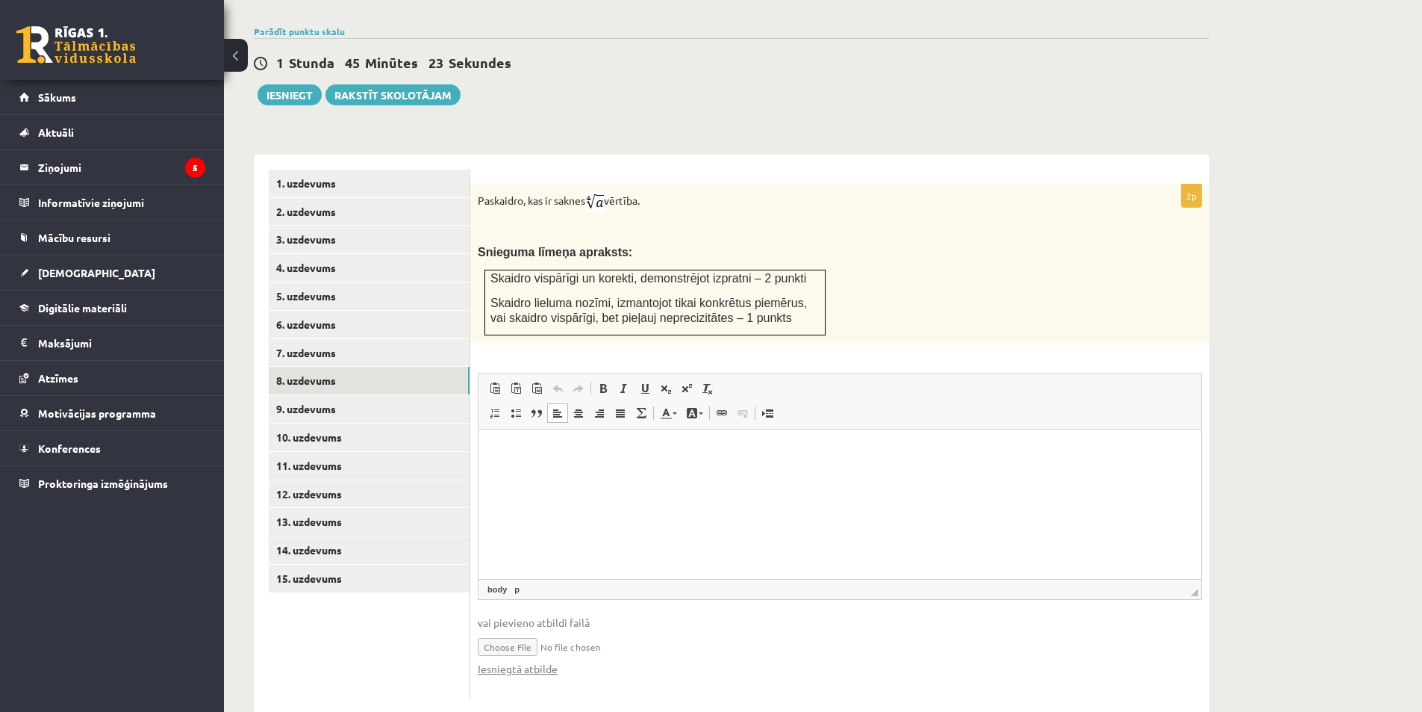
click at [606, 474] on html at bounding box center [840, 452] width 723 height 46
click at [295, 395] on link "9. uzdevums" at bounding box center [369, 409] width 201 height 28
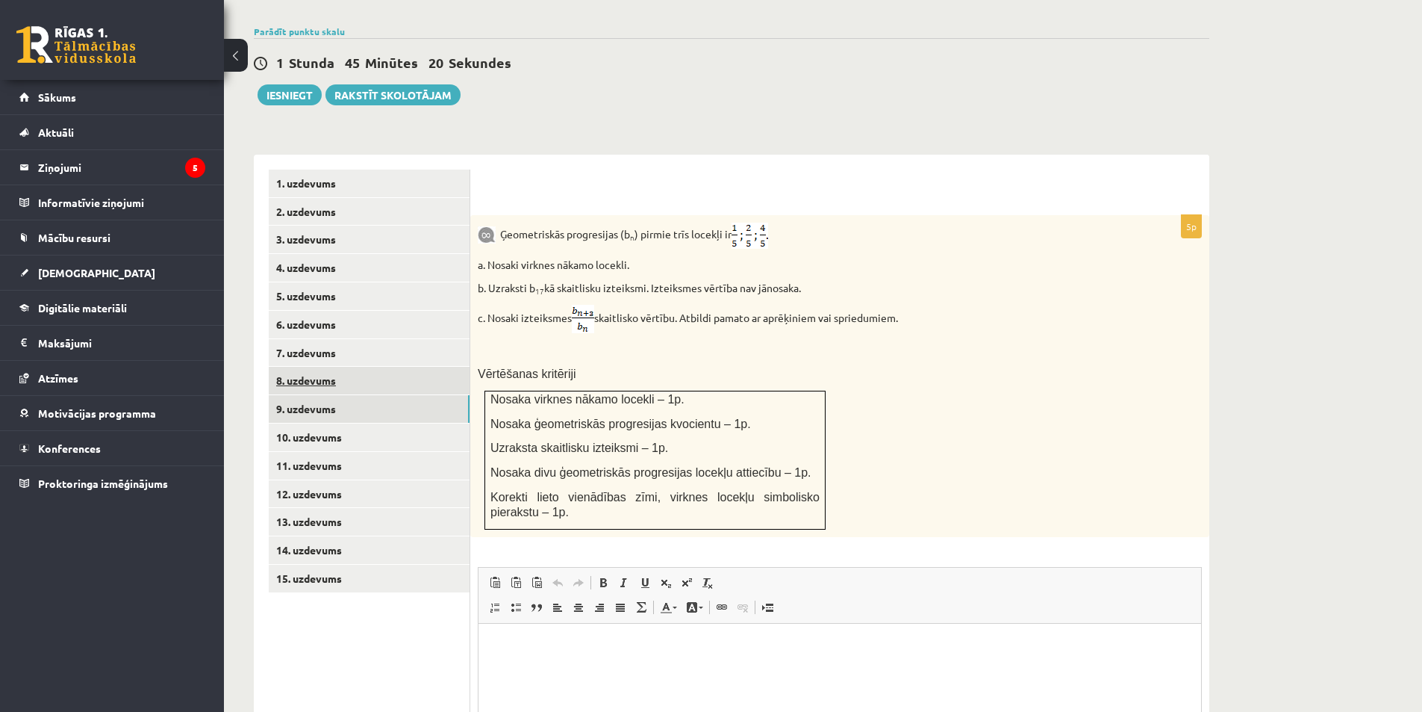
scroll to position [0, 0]
click at [310, 367] on link "8. uzdevums" at bounding box center [369, 381] width 201 height 28
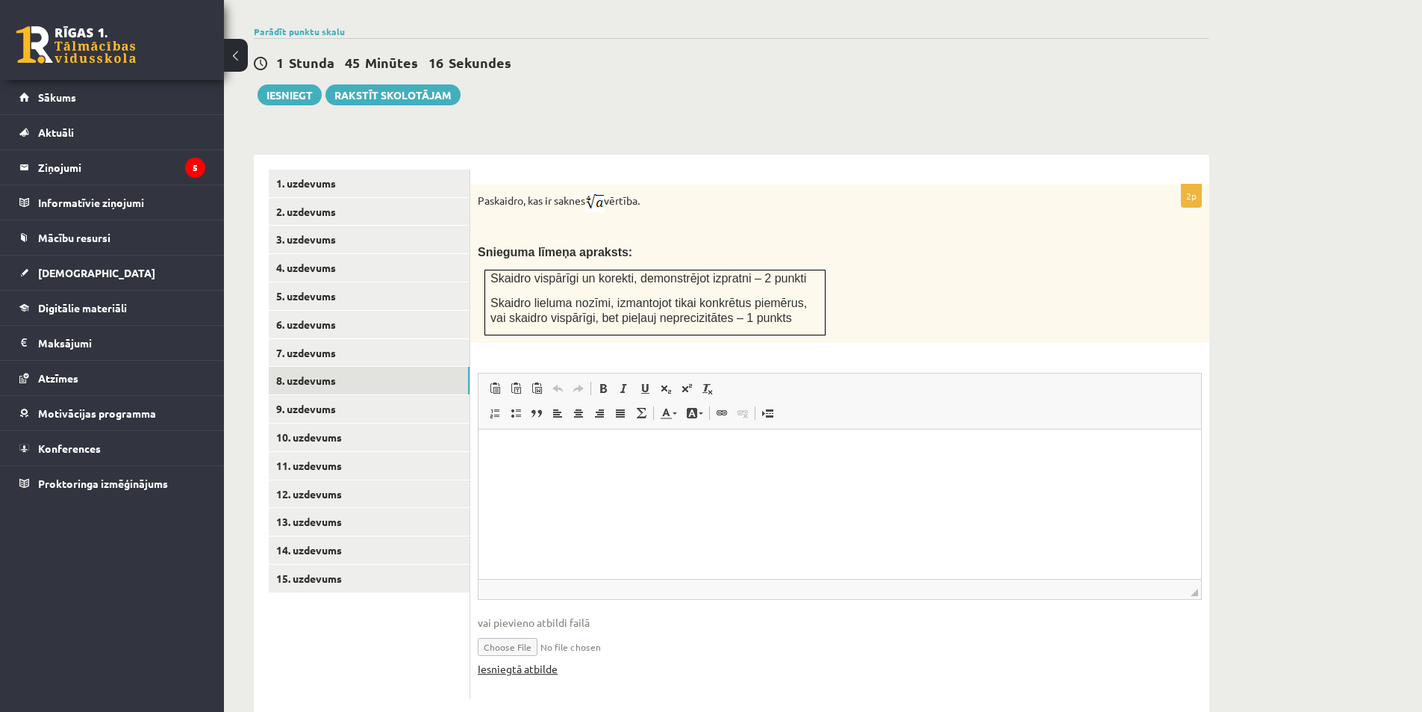
click at [537, 661] on link "Iesniegtā atbilde" at bounding box center [518, 669] width 80 height 16
click at [529, 661] on link "Iesniegtā atbilde" at bounding box center [518, 669] width 80 height 16
click at [320, 395] on link "9. uzdevums" at bounding box center [369, 409] width 201 height 28
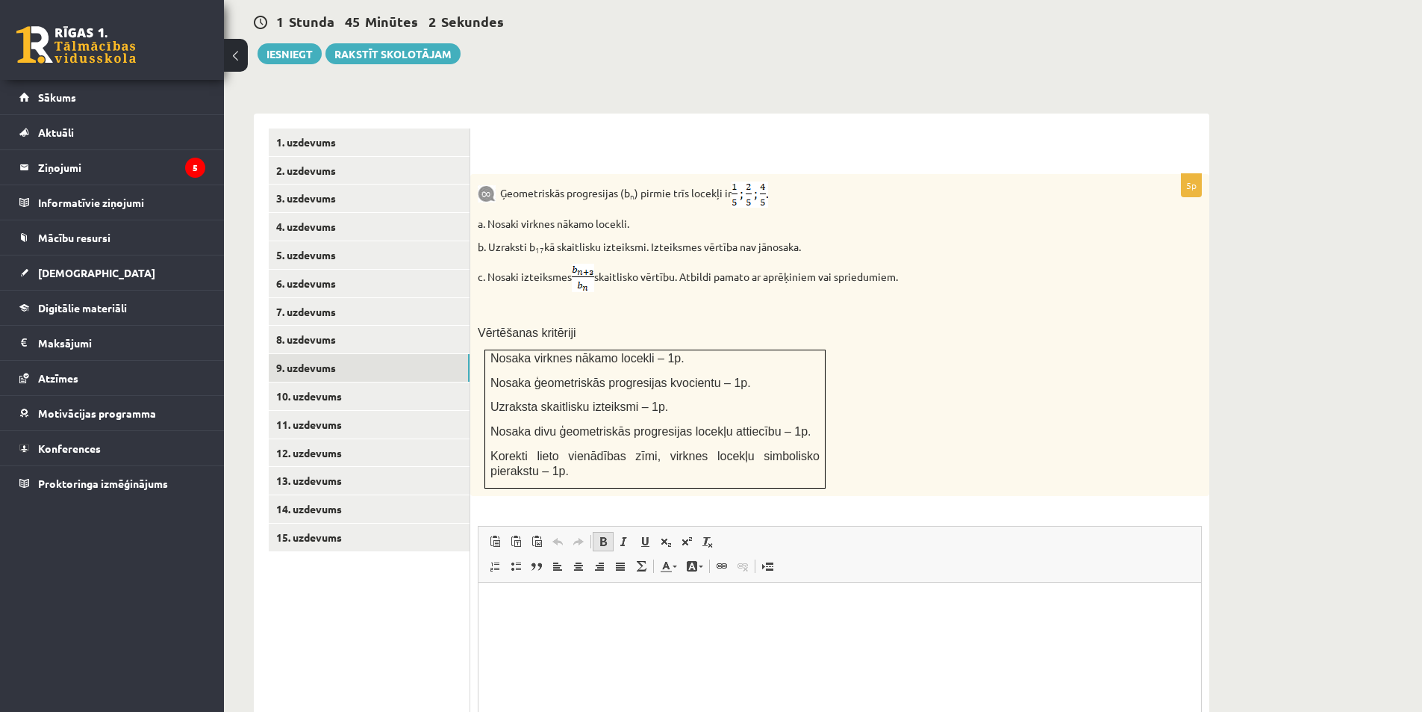
scroll to position [523, 0]
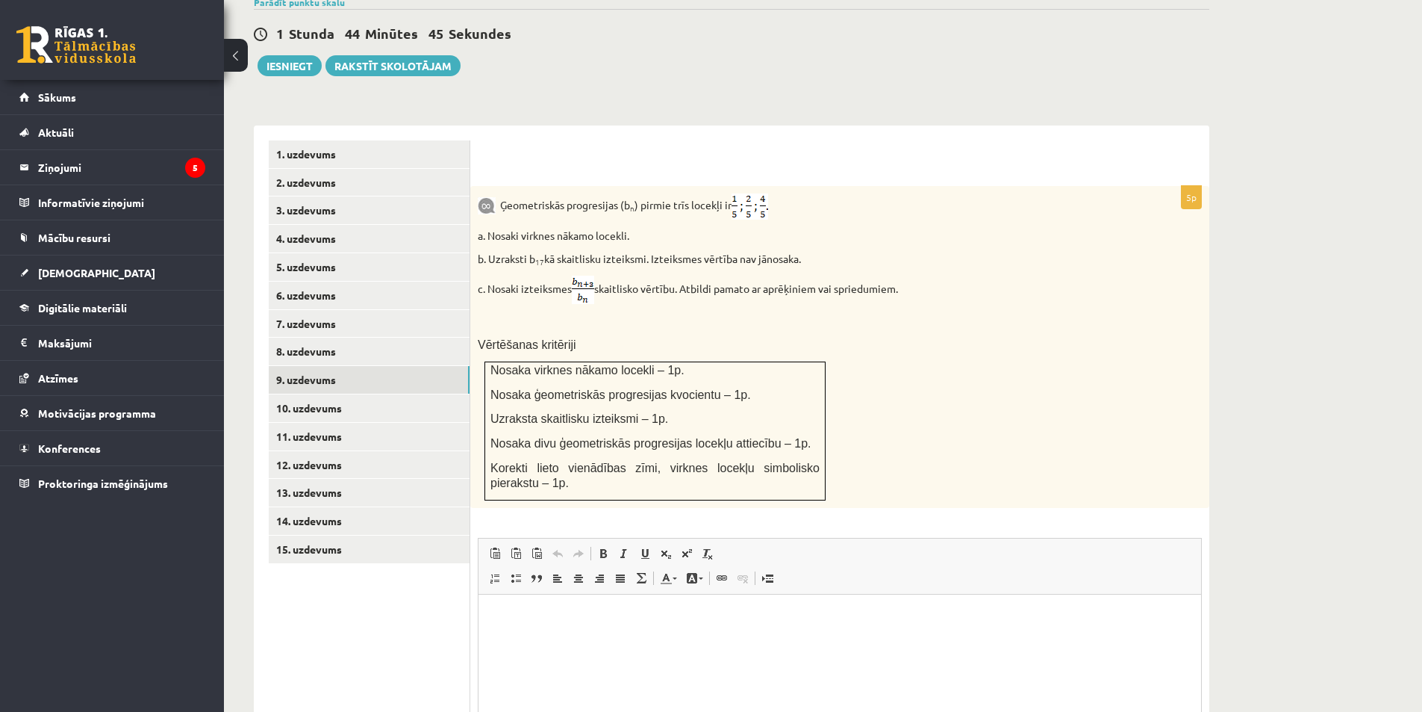
click at [904, 538] on span "Editor toolbars Paste Keyboard shortcut Ctrl+V Paste as plain text Keyboard sho…" at bounding box center [840, 566] width 723 height 56
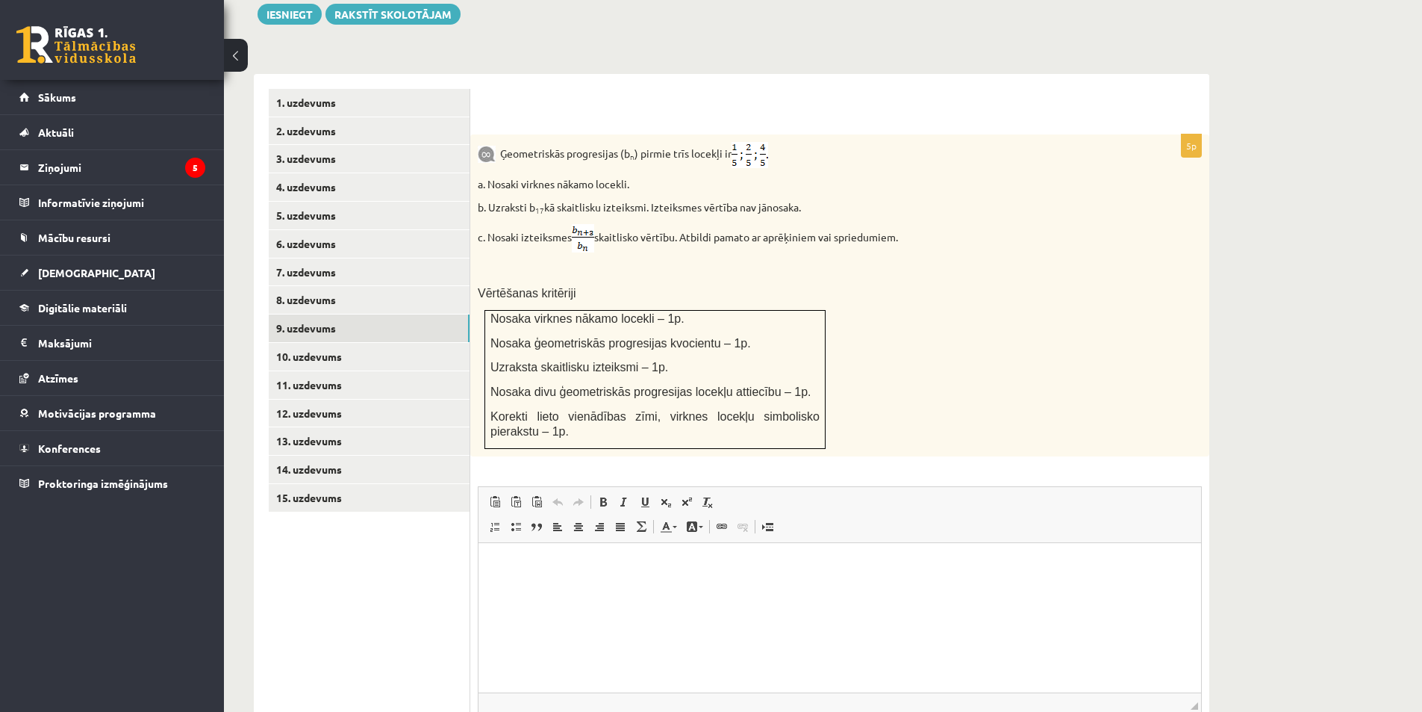
scroll to position [672, 0]
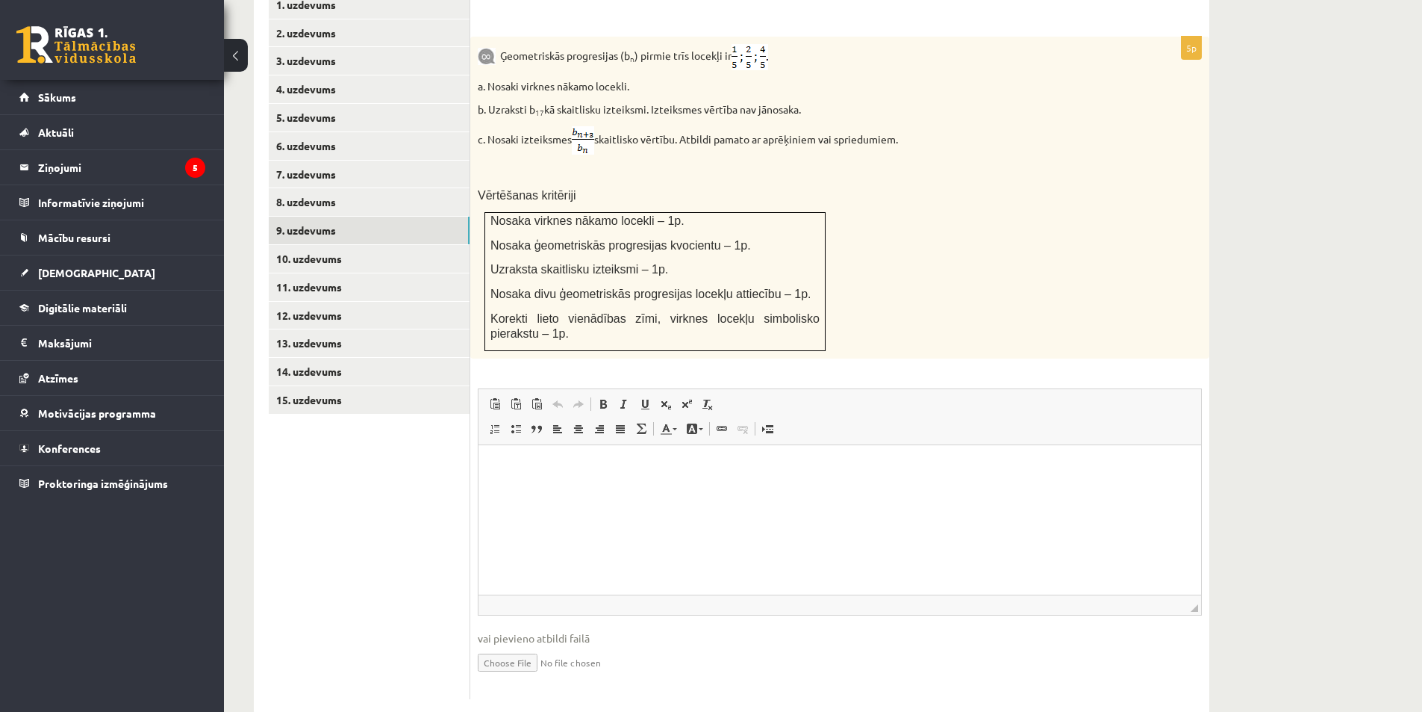
click at [502, 646] on input "file" at bounding box center [840, 661] width 724 height 31
type input "**********"
click at [540, 677] on link "Iesniegtā atbilde" at bounding box center [518, 685] width 80 height 16
click at [317, 245] on link "10. uzdevums" at bounding box center [369, 259] width 201 height 28
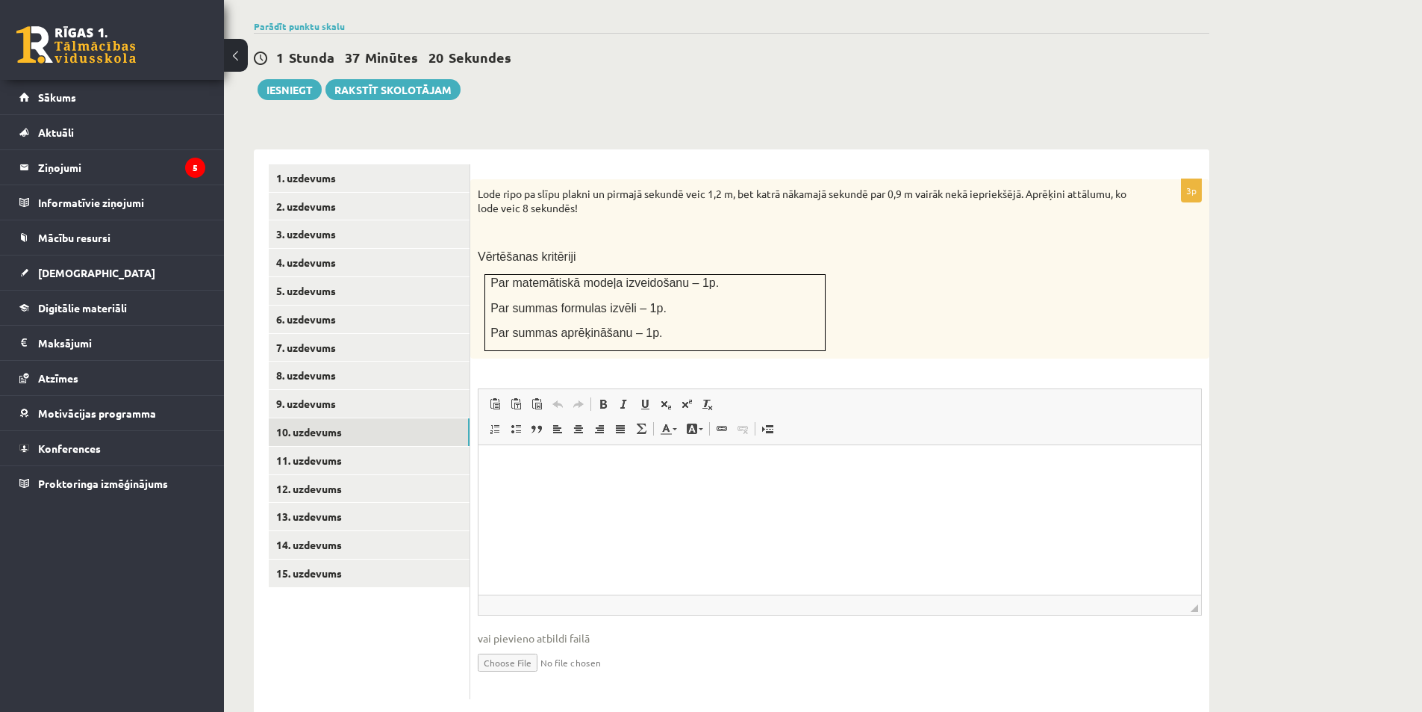
scroll to position [0, 0]
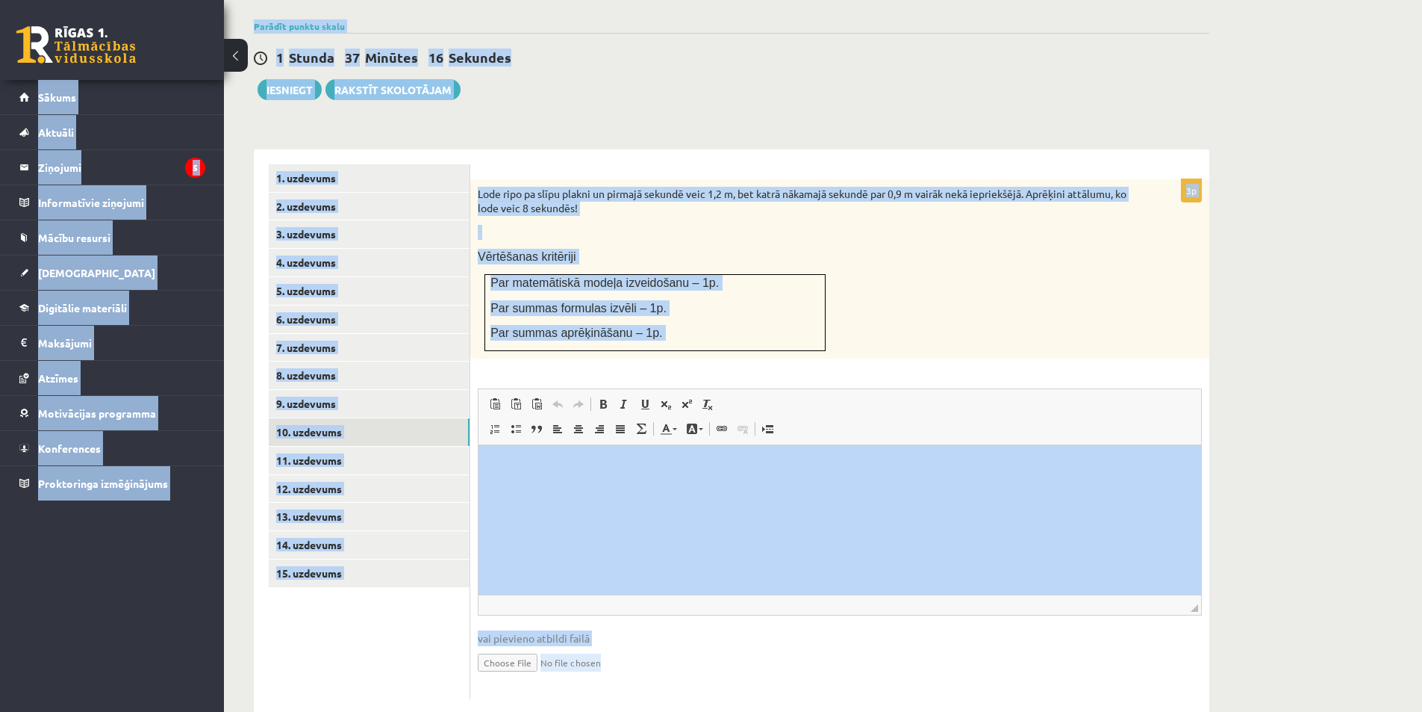
click at [902, 255] on div "Lode ripo pa slīpu plakni un pirmajā sekundē veic 1,2 m, bet katrā nākamajā sek…" at bounding box center [839, 268] width 739 height 179
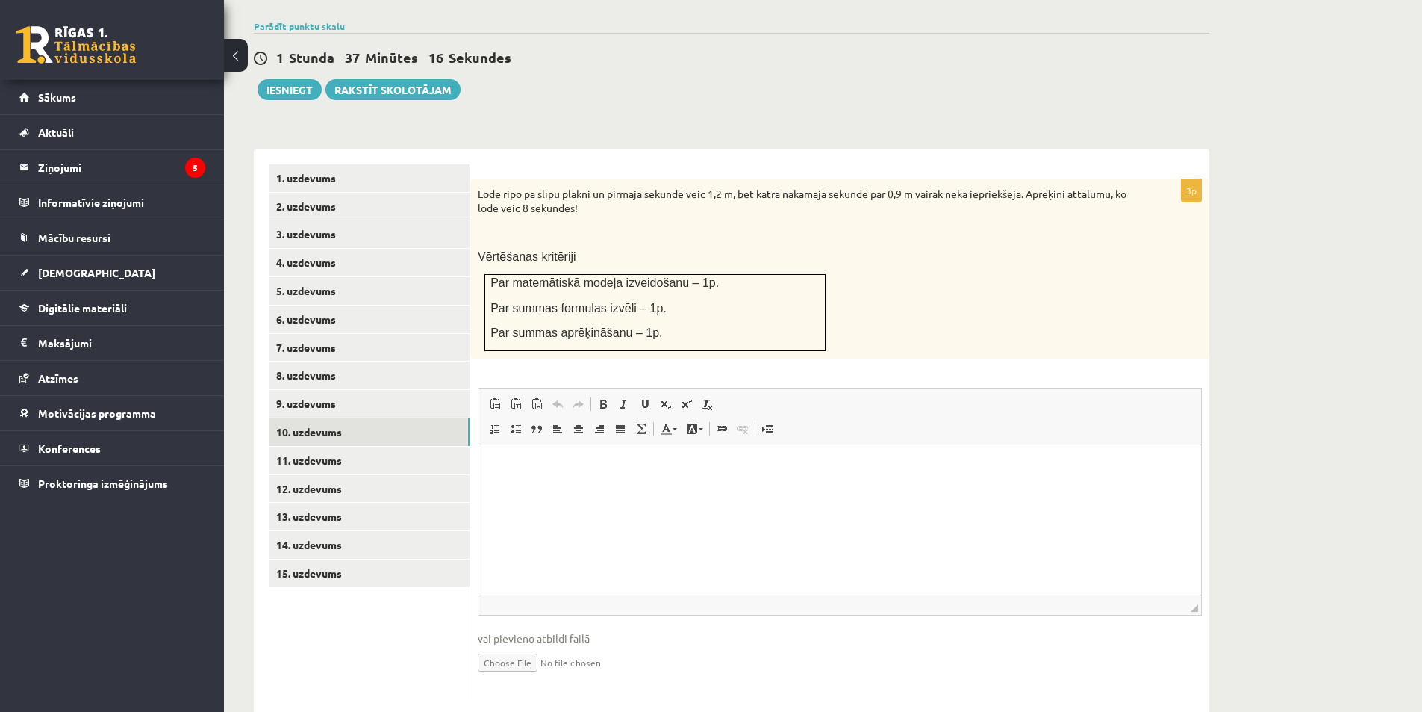
click at [901, 255] on div "Lode ripo pa slīpu plakni un pirmajā sekundē veic 1,2 m, bet katrā nākamajā sek…" at bounding box center [839, 268] width 739 height 179
click at [515, 225] on p at bounding box center [803, 232] width 650 height 15
click at [602, 225] on p at bounding box center [803, 232] width 650 height 15
click at [1264, 223] on div "Matemātika JK 12.b2 klase 1. ieskaite , Anete Kamaldiņa (12.b2 JK klase) Pārbau…" at bounding box center [823, 151] width 1198 height 1185
click at [649, 212] on div "Lode ripo pa slīpu plakni un pirmajā sekundē veic 1,2 m, bet katrā nākamajā sek…" at bounding box center [839, 268] width 739 height 179
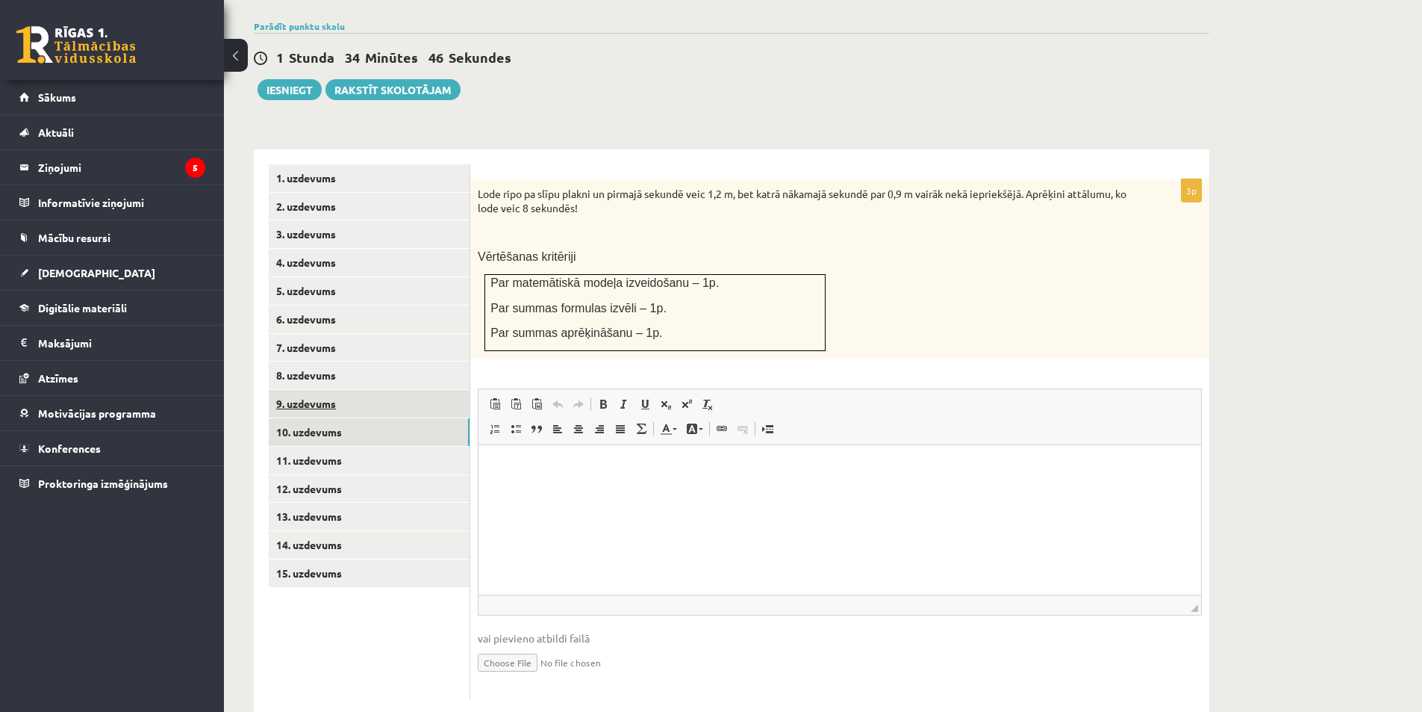
click at [335, 390] on link "9. uzdevums" at bounding box center [369, 404] width 201 height 28
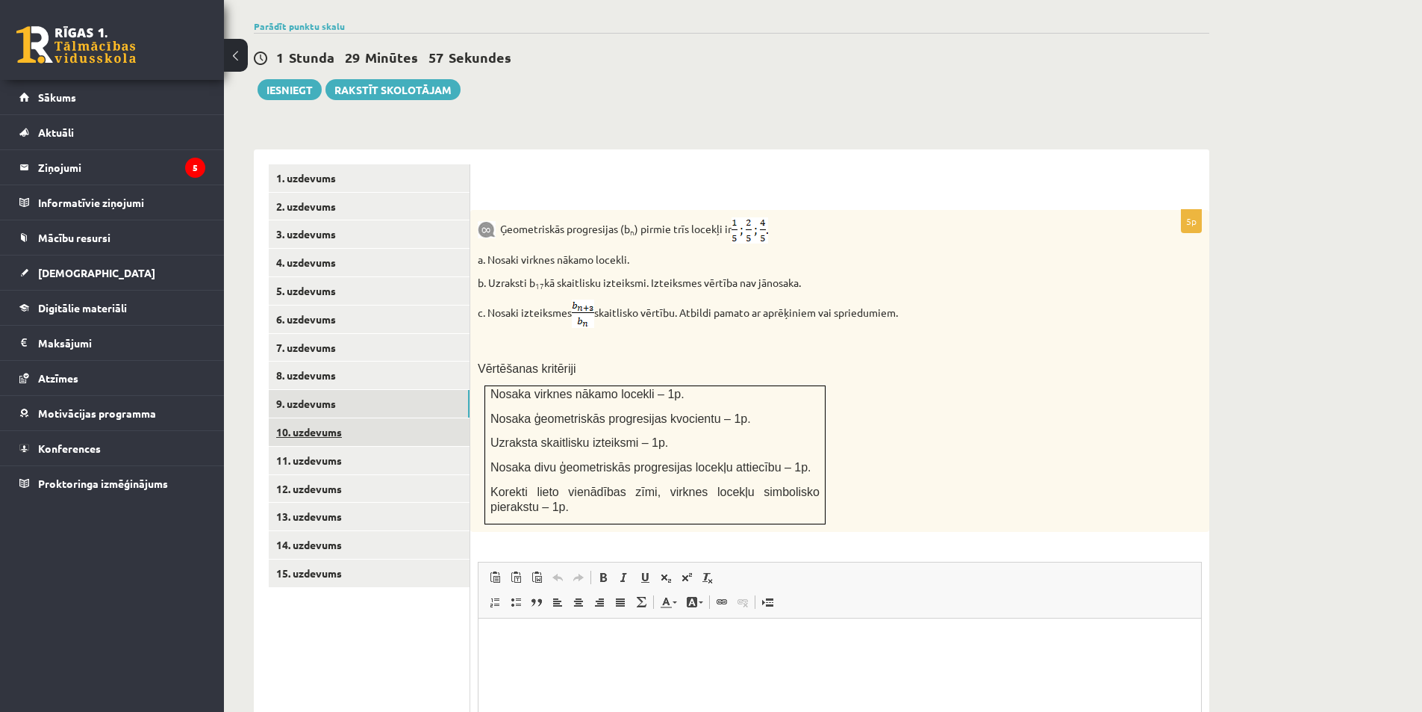
click at [346, 418] on link "10. uzdevums" at bounding box center [369, 432] width 201 height 28
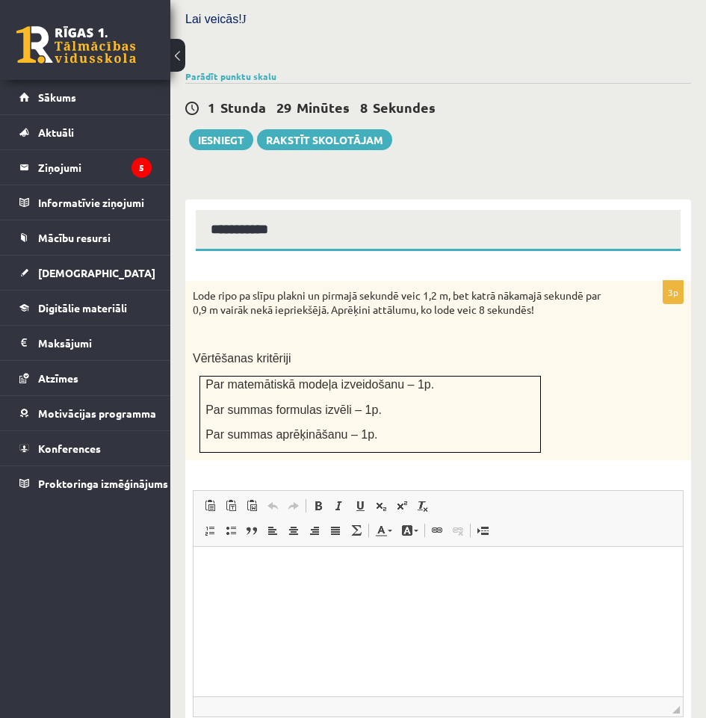
scroll to position [570, 0]
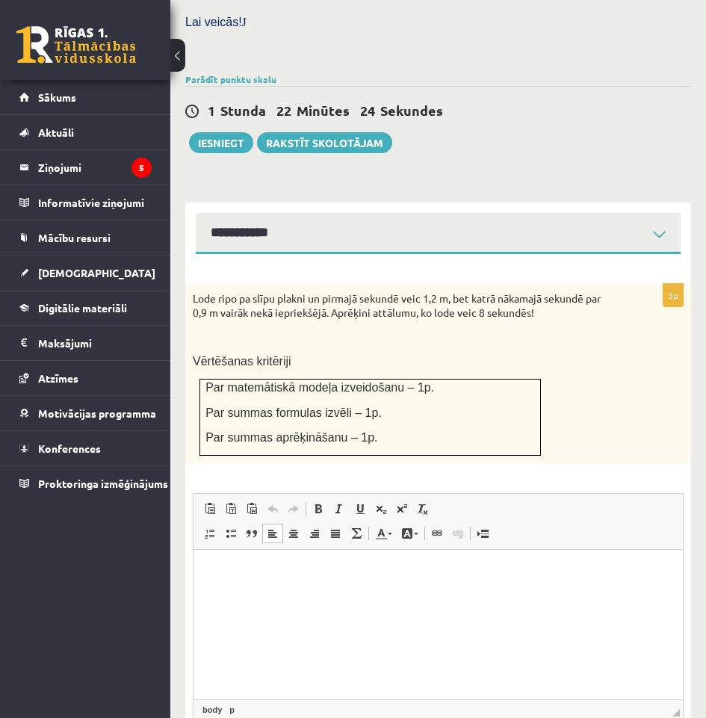
click at [318, 594] on html at bounding box center [437, 573] width 489 height 46
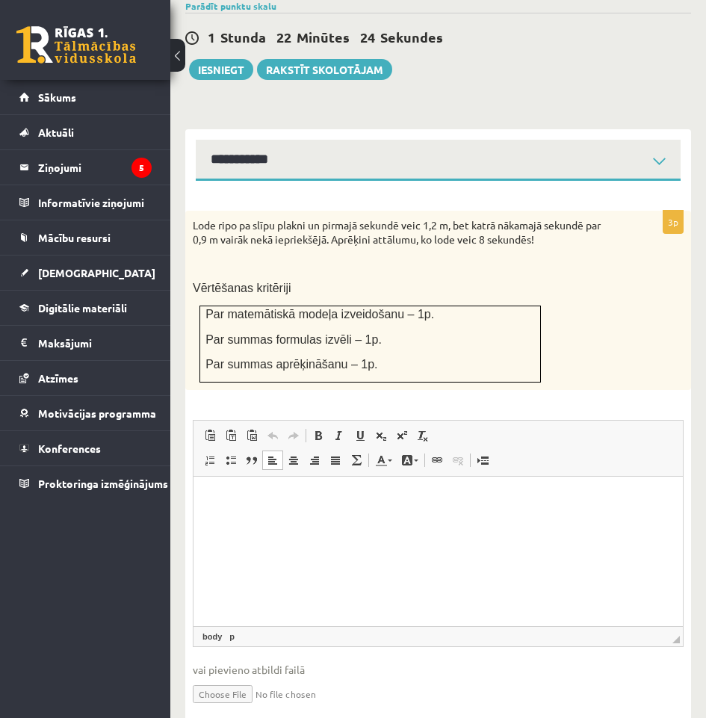
scroll to position [644, 0]
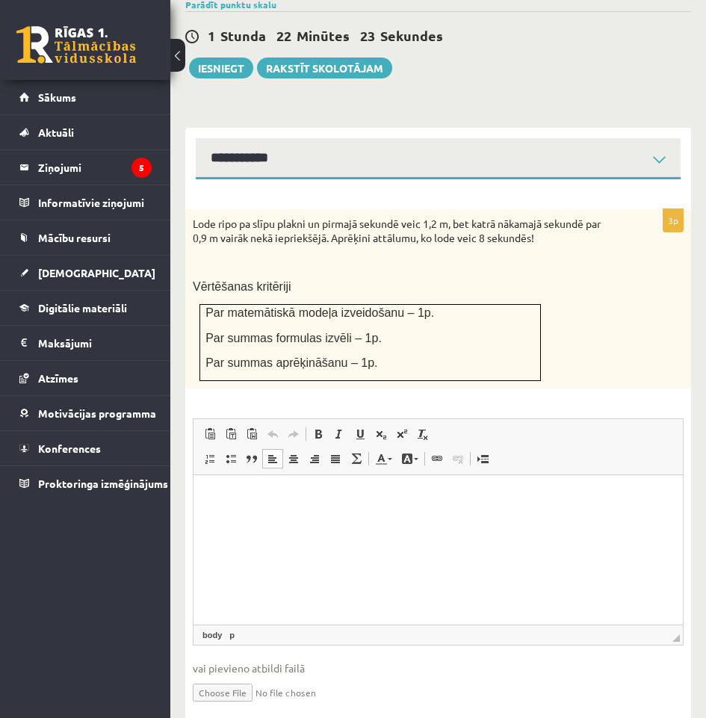
click at [231, 676] on input "file" at bounding box center [438, 691] width 491 height 31
type input "**********"
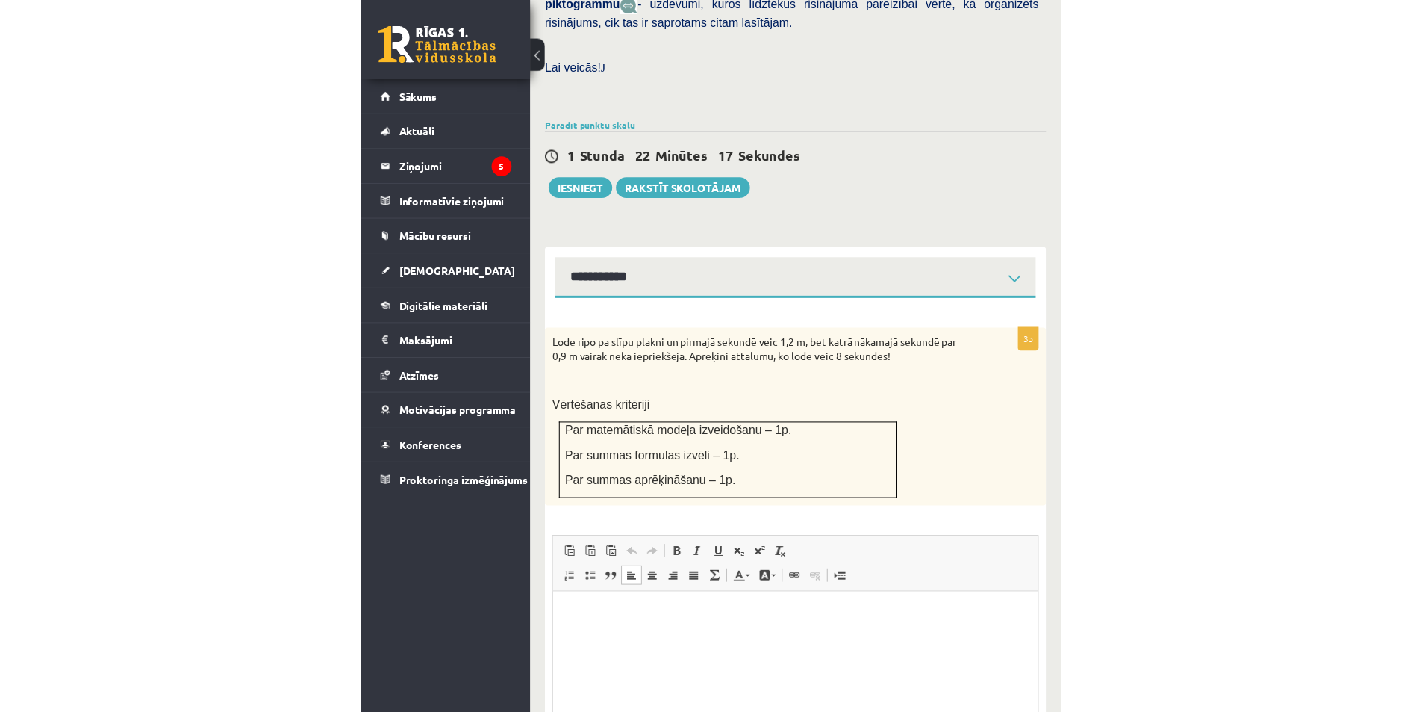
scroll to position [495, 0]
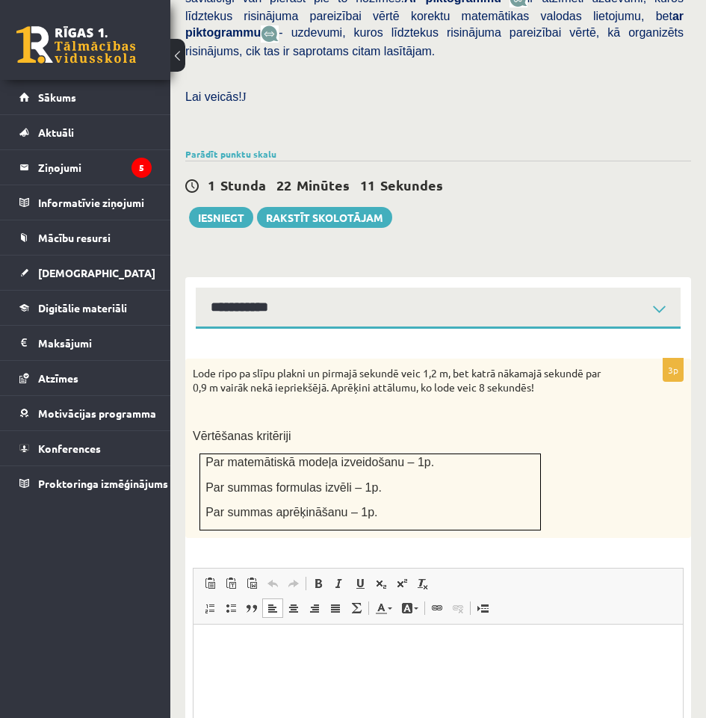
click at [176, 52] on button at bounding box center [177, 55] width 15 height 33
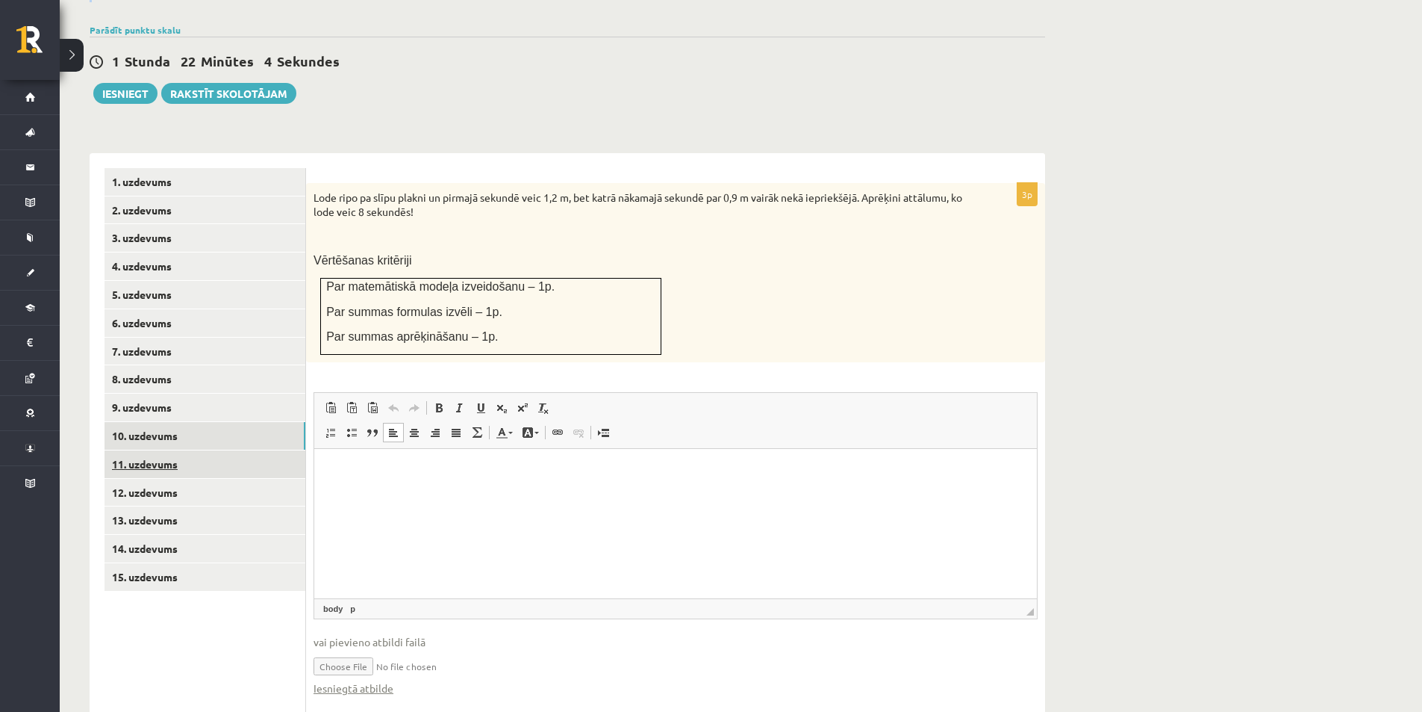
click at [160, 450] on link "11. uzdevums" at bounding box center [205, 464] width 201 height 28
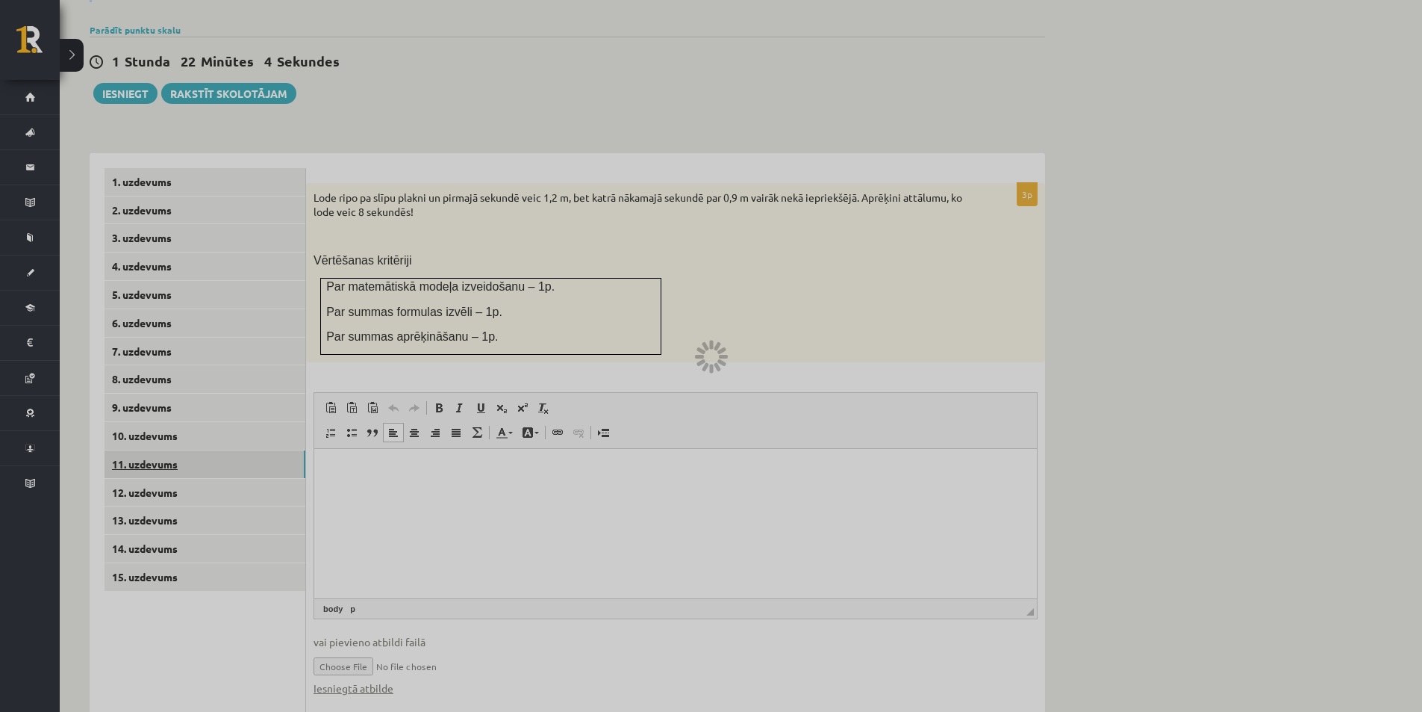
click at [160, 430] on div at bounding box center [711, 356] width 1422 height 712
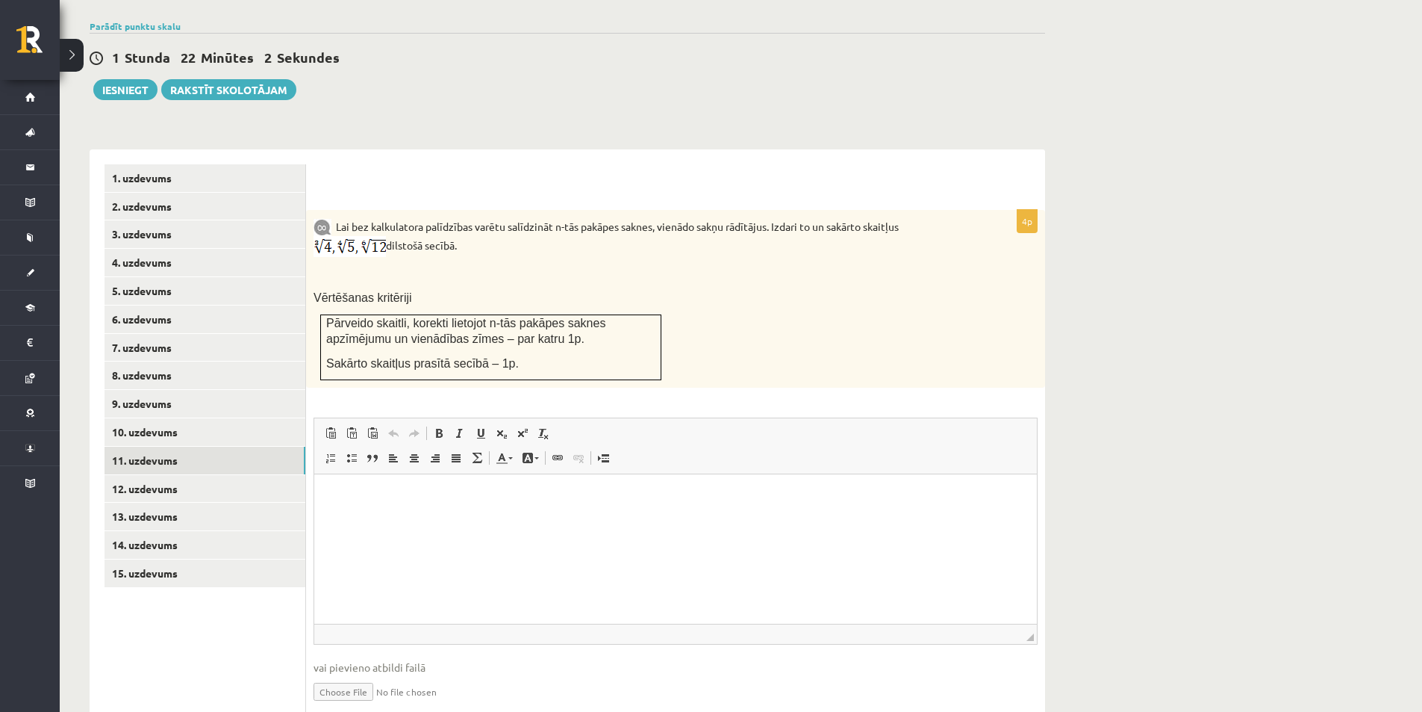
scroll to position [0, 0]
click at [498, 520] on html at bounding box center [675, 497] width 723 height 46
click at [980, 346] on div "Lai bez kalkulatora palīdzības varētu salīdzināt n-tās pakāpes saknes, vienādo …" at bounding box center [675, 299] width 739 height 178
click at [924, 311] on div "Lai bez kalkulatora palīdzības varētu salīdzināt n-tās pakāpes saknes, vienādo …" at bounding box center [675, 299] width 739 height 178
click at [824, 263] on div "Lai bez kalkulatora palīdzības varētu salīdzināt n-tās pakāpes saknes, vienādo …" at bounding box center [675, 299] width 739 height 178
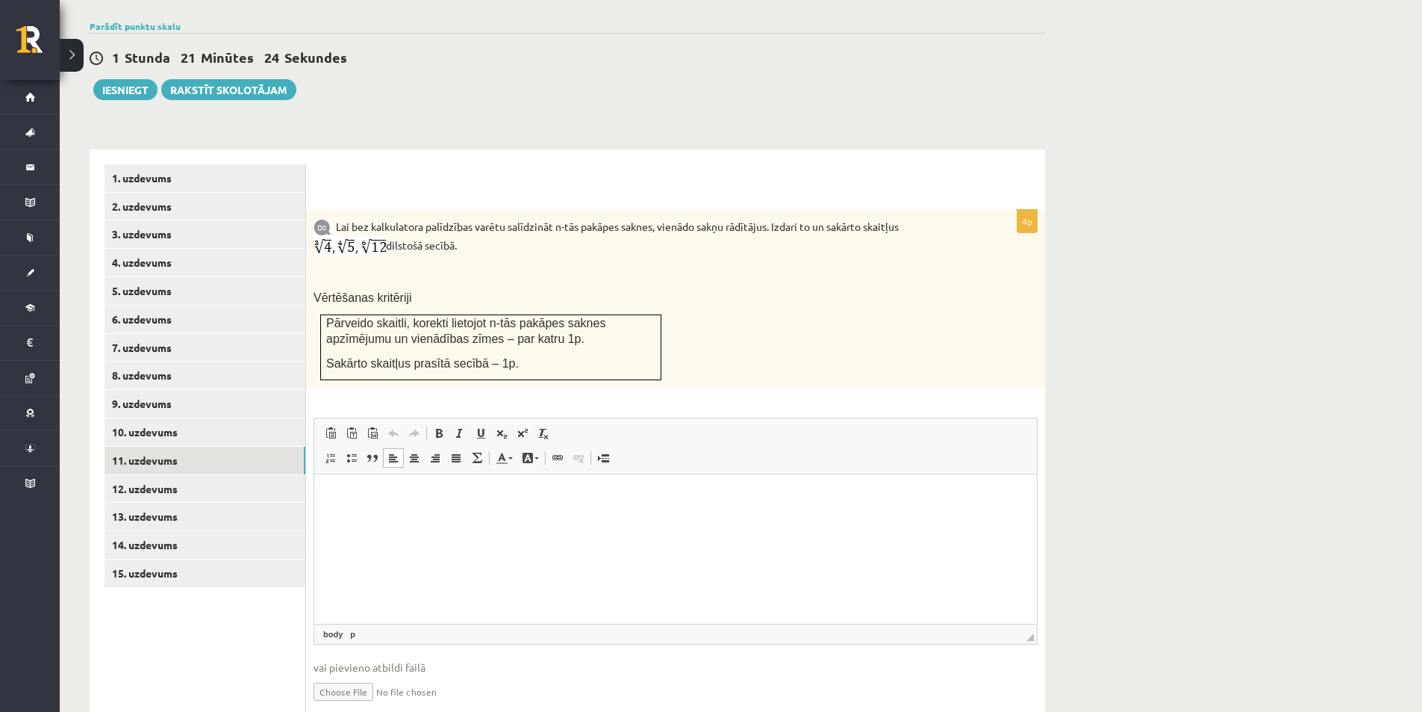
click at [525, 520] on html at bounding box center [675, 497] width 723 height 46
click at [120, 475] on link "12. uzdevums" at bounding box center [205, 489] width 201 height 28
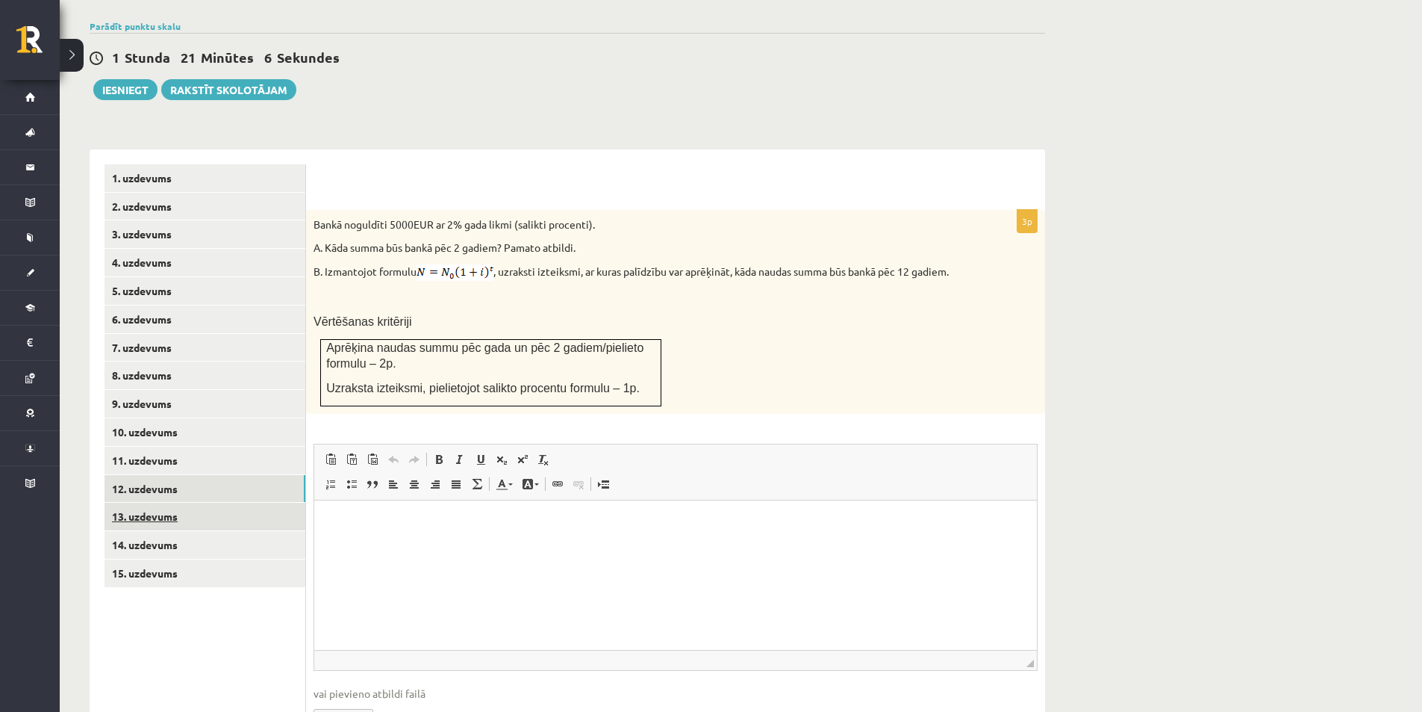
click at [147, 503] on link "13. uzdevums" at bounding box center [205, 517] width 201 height 28
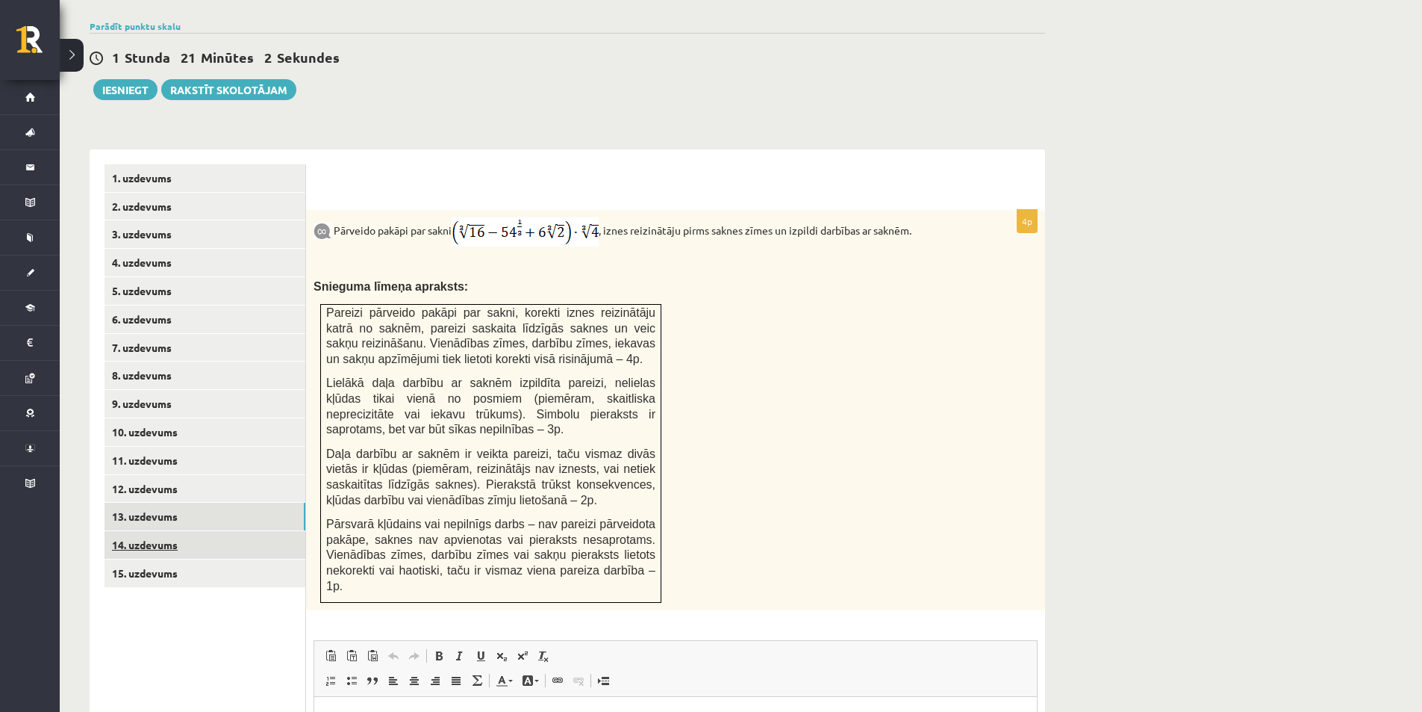
click at [149, 531] on link "14. uzdevums" at bounding box center [205, 545] width 201 height 28
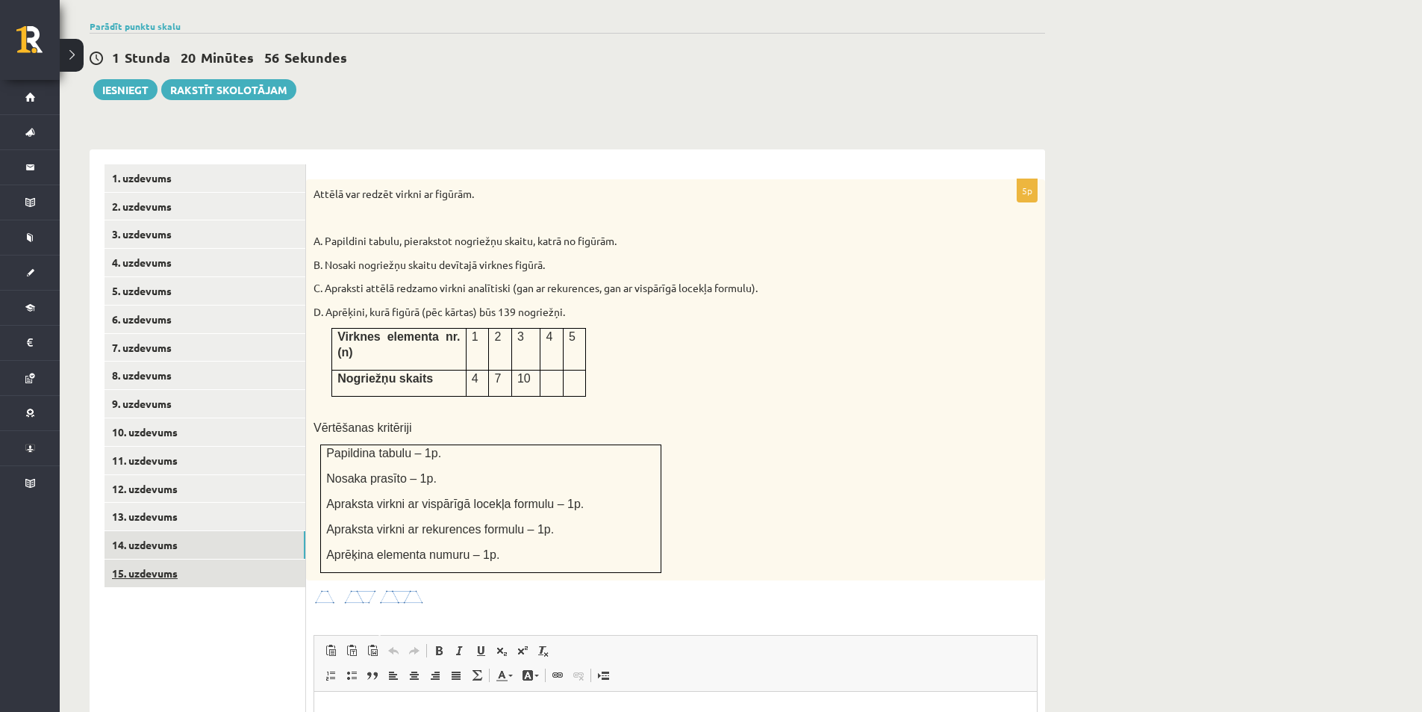
click at [149, 559] on link "15. uzdevums" at bounding box center [205, 573] width 201 height 28
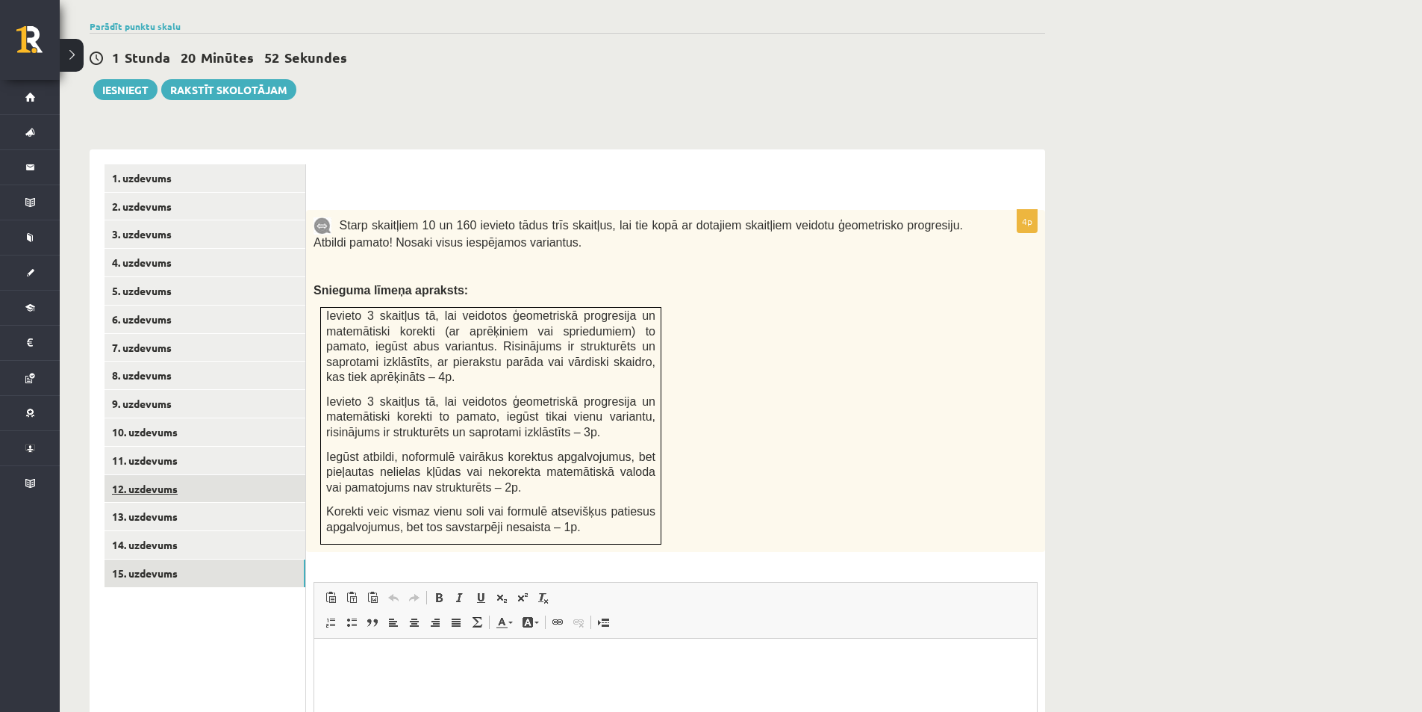
click at [167, 475] on link "12. uzdevums" at bounding box center [205, 489] width 201 height 28
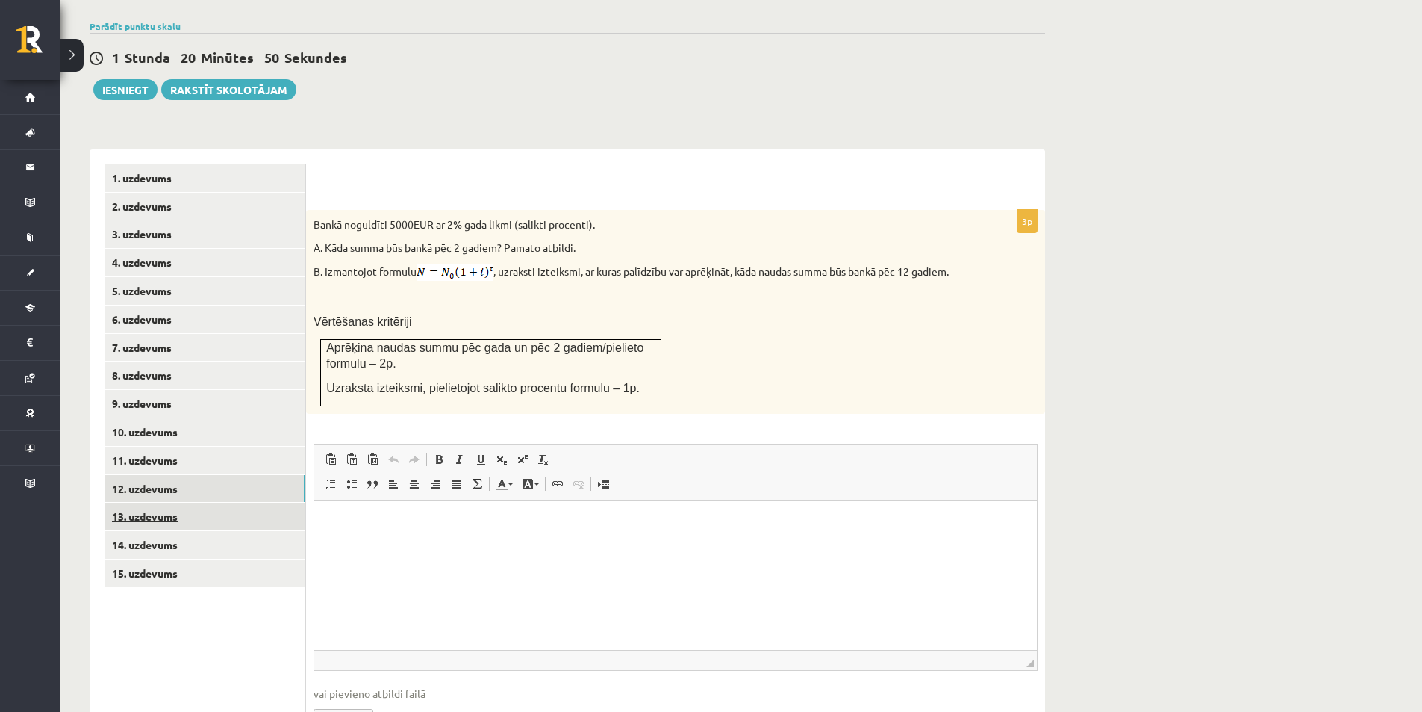
click at [164, 503] on link "13. uzdevums" at bounding box center [205, 517] width 201 height 28
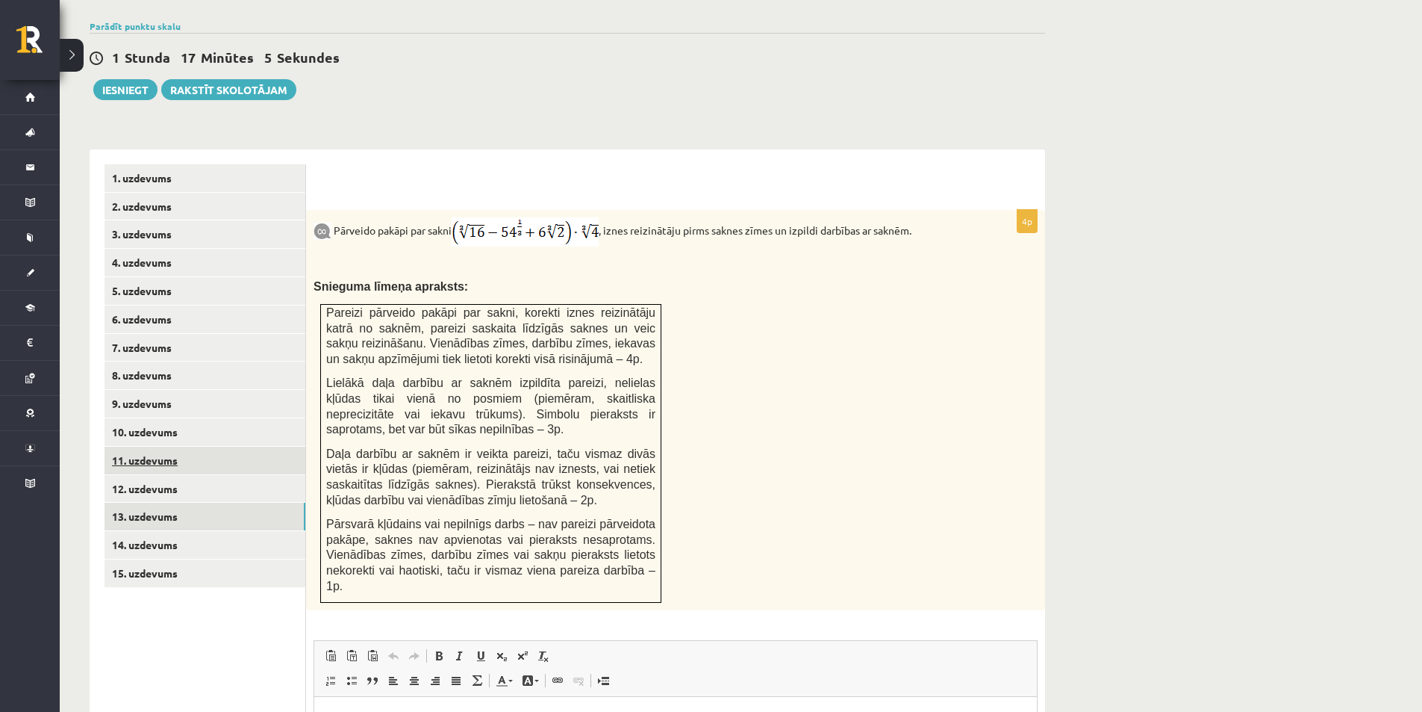
click at [152, 447] on link "11. uzdevums" at bounding box center [205, 461] width 201 height 28
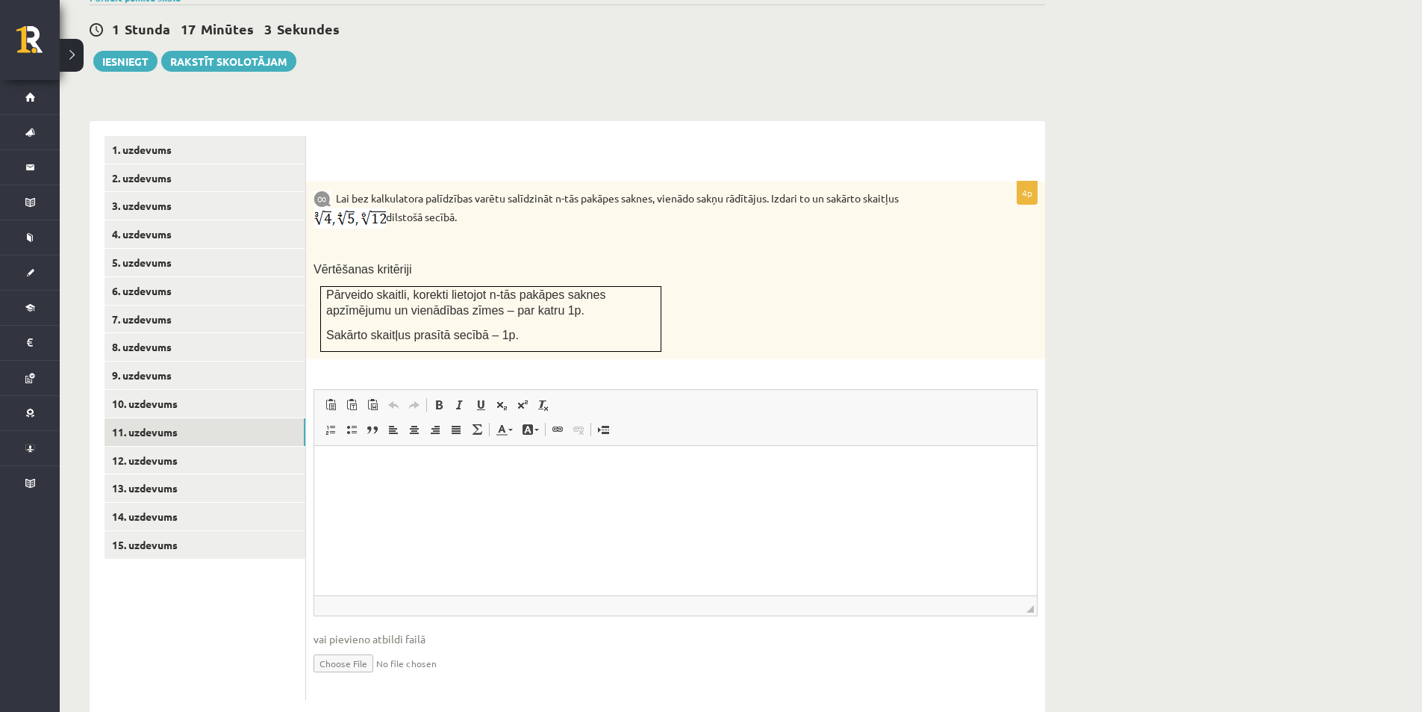
scroll to position [528, 0]
click at [322, 646] on input "file" at bounding box center [676, 661] width 724 height 31
type input "**********"
click at [136, 446] on link "12. uzdevums" at bounding box center [205, 460] width 201 height 28
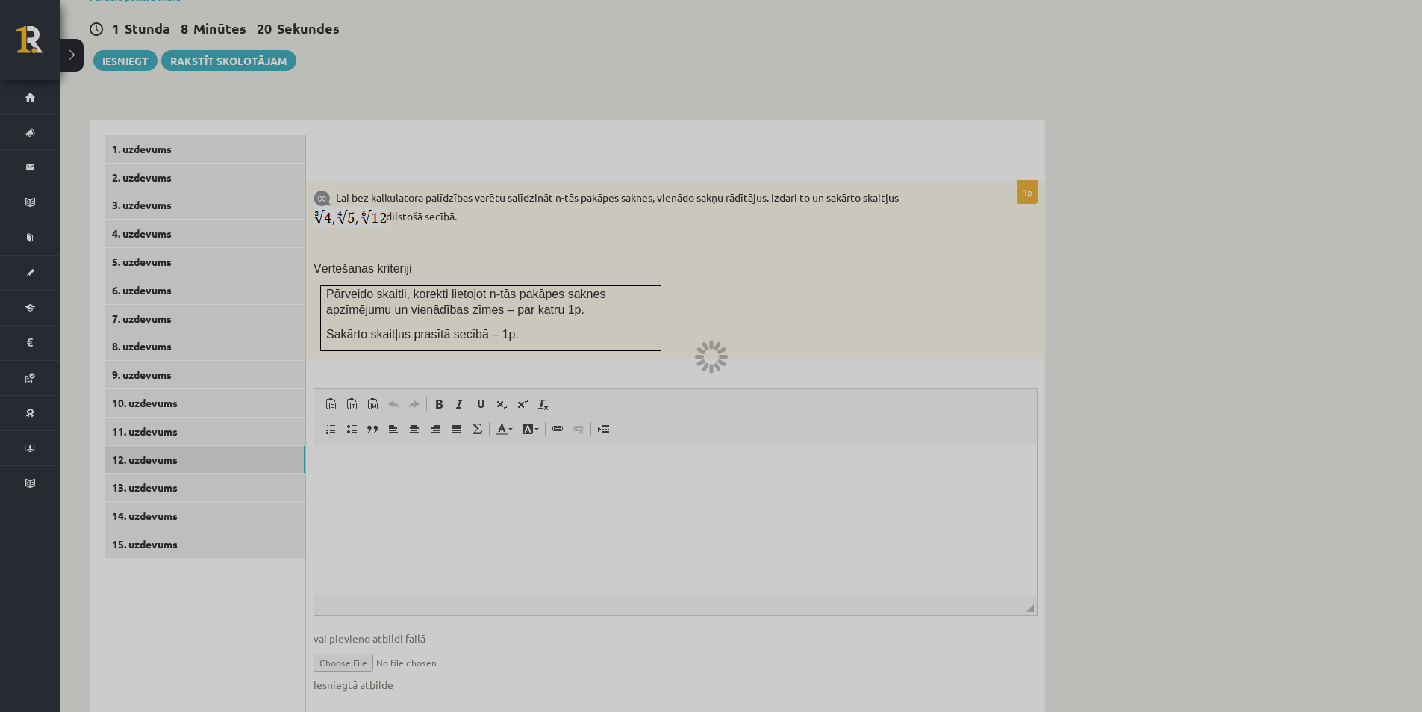
click at [136, 429] on div at bounding box center [711, 356] width 1422 height 712
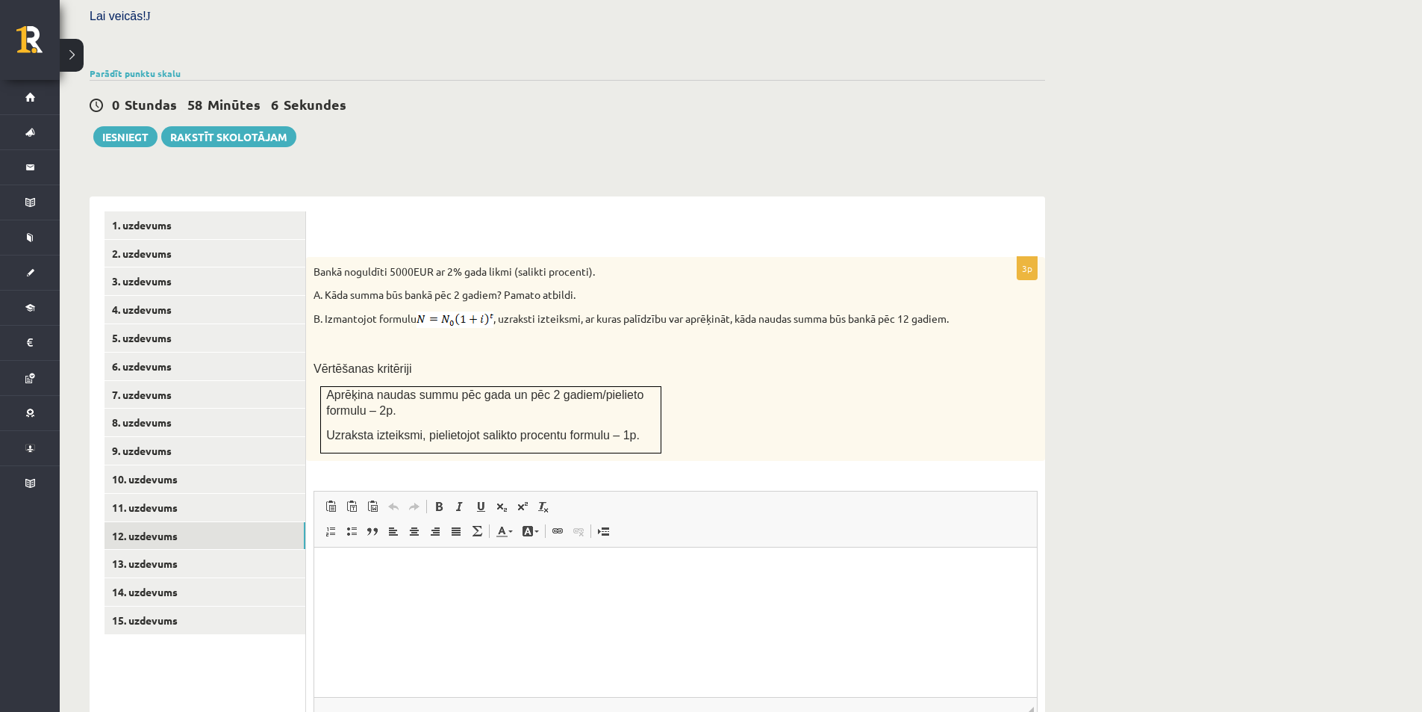
scroll to position [554, 0]
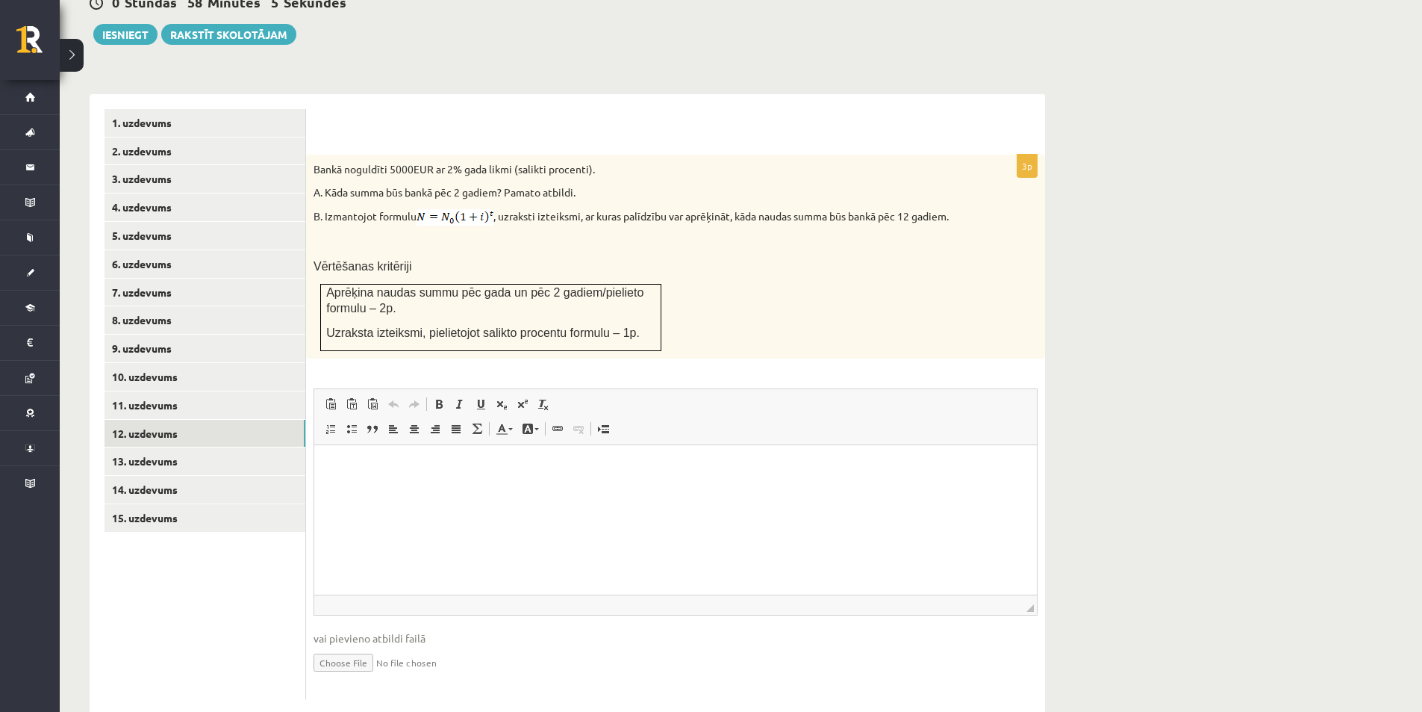
click at [356, 646] on input "file" at bounding box center [676, 661] width 724 height 31
type input "**********"
click at [166, 447] on link "13. uzdevums" at bounding box center [205, 461] width 201 height 28
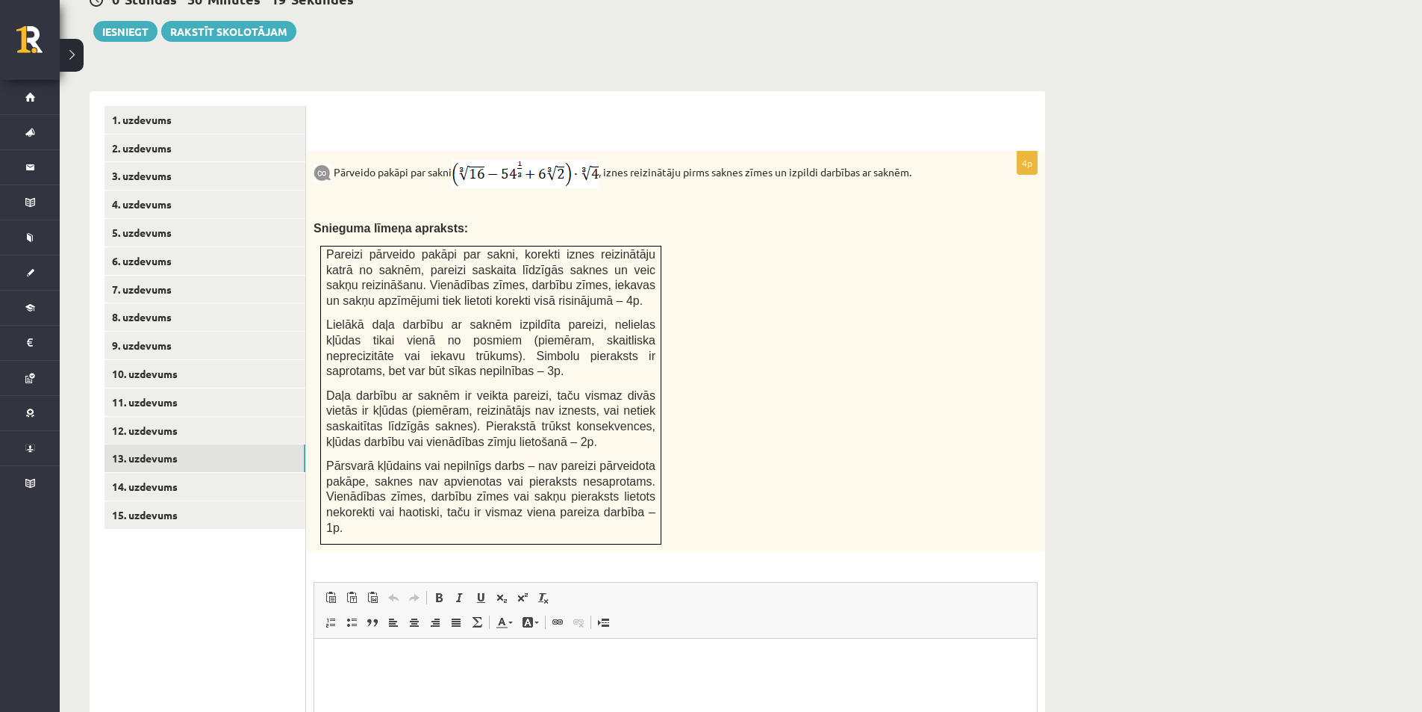
scroll to position [736, 0]
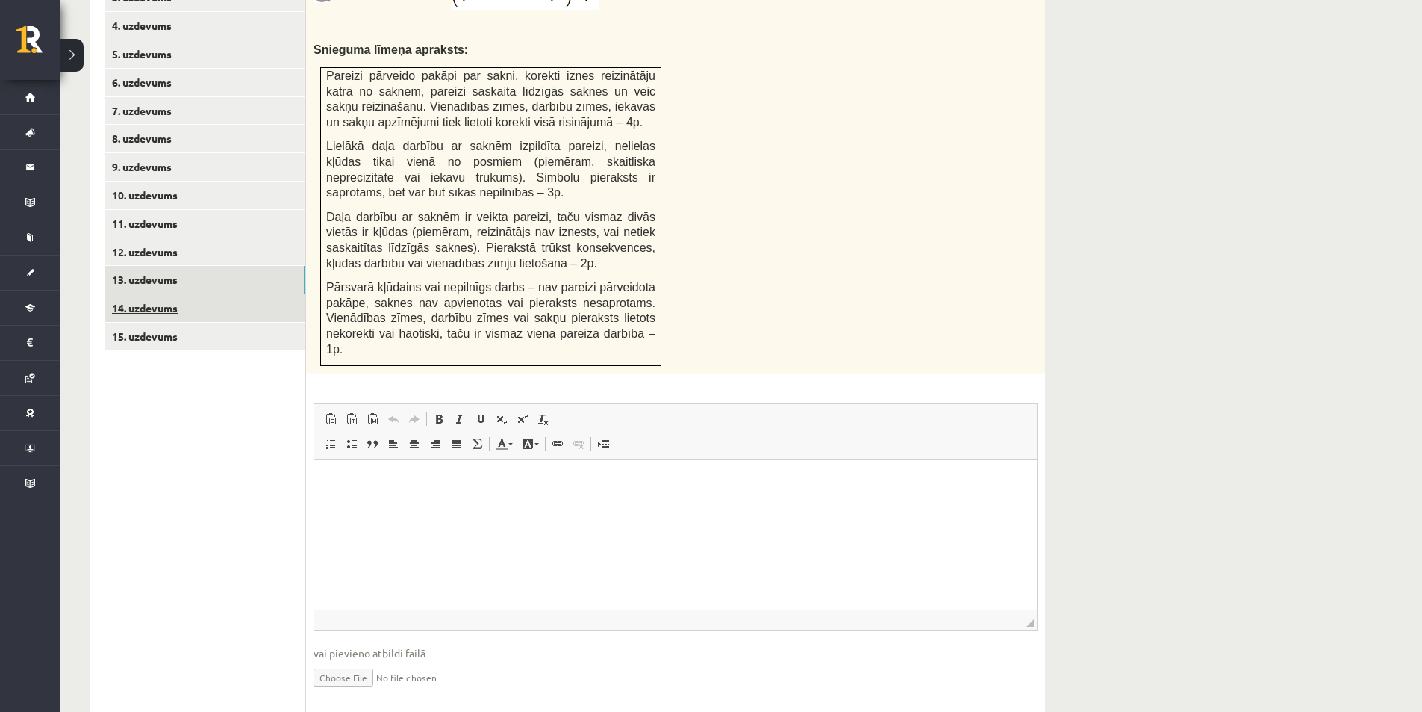
click at [167, 294] on link "14. uzdevums" at bounding box center [205, 308] width 201 height 28
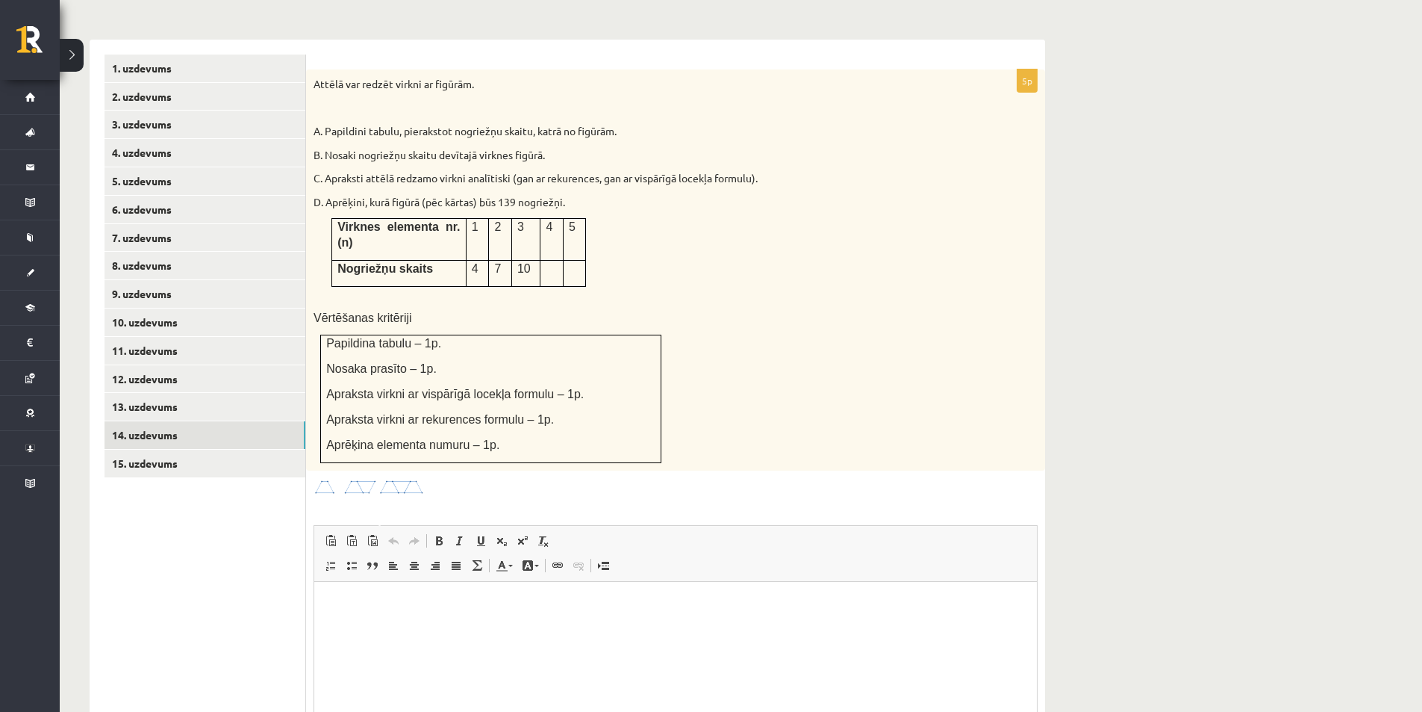
scroll to position [610, 0]
click at [199, 448] on link "15. uzdevums" at bounding box center [205, 462] width 201 height 28
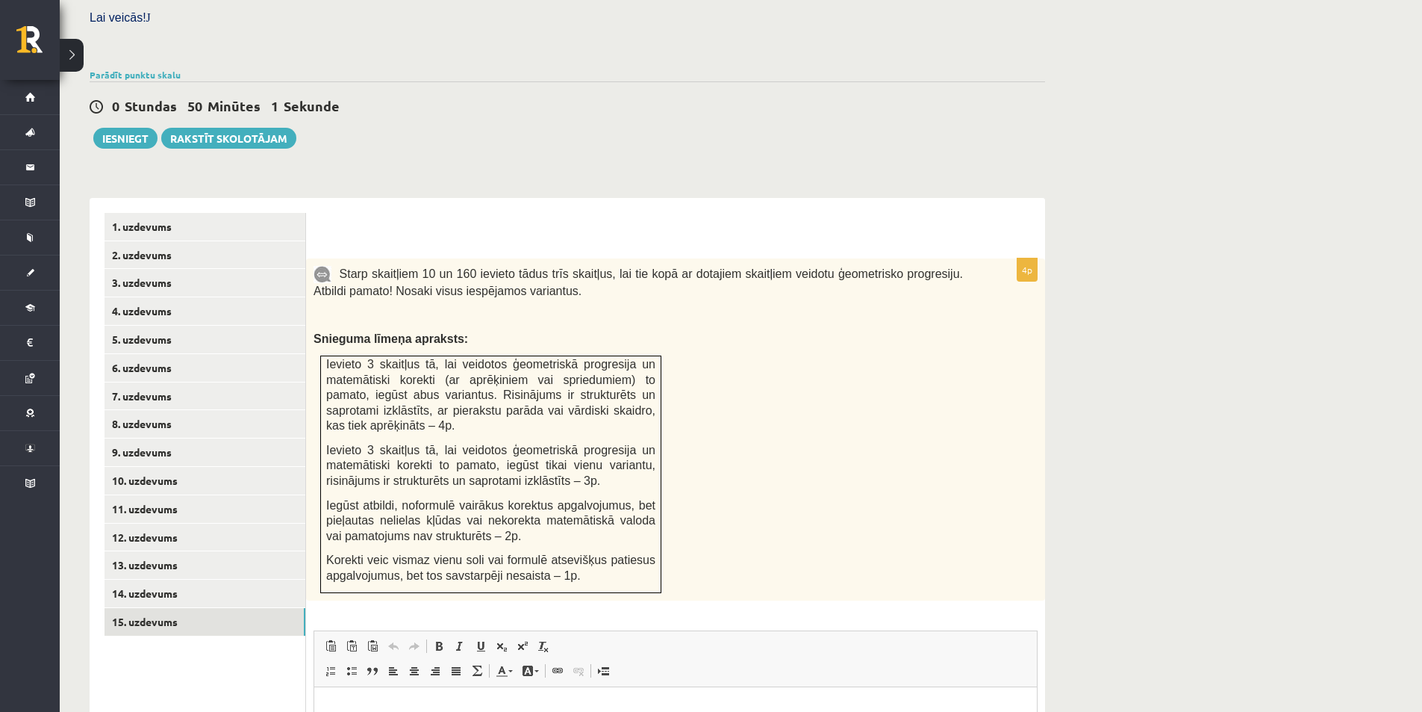
scroll to position [444, 0]
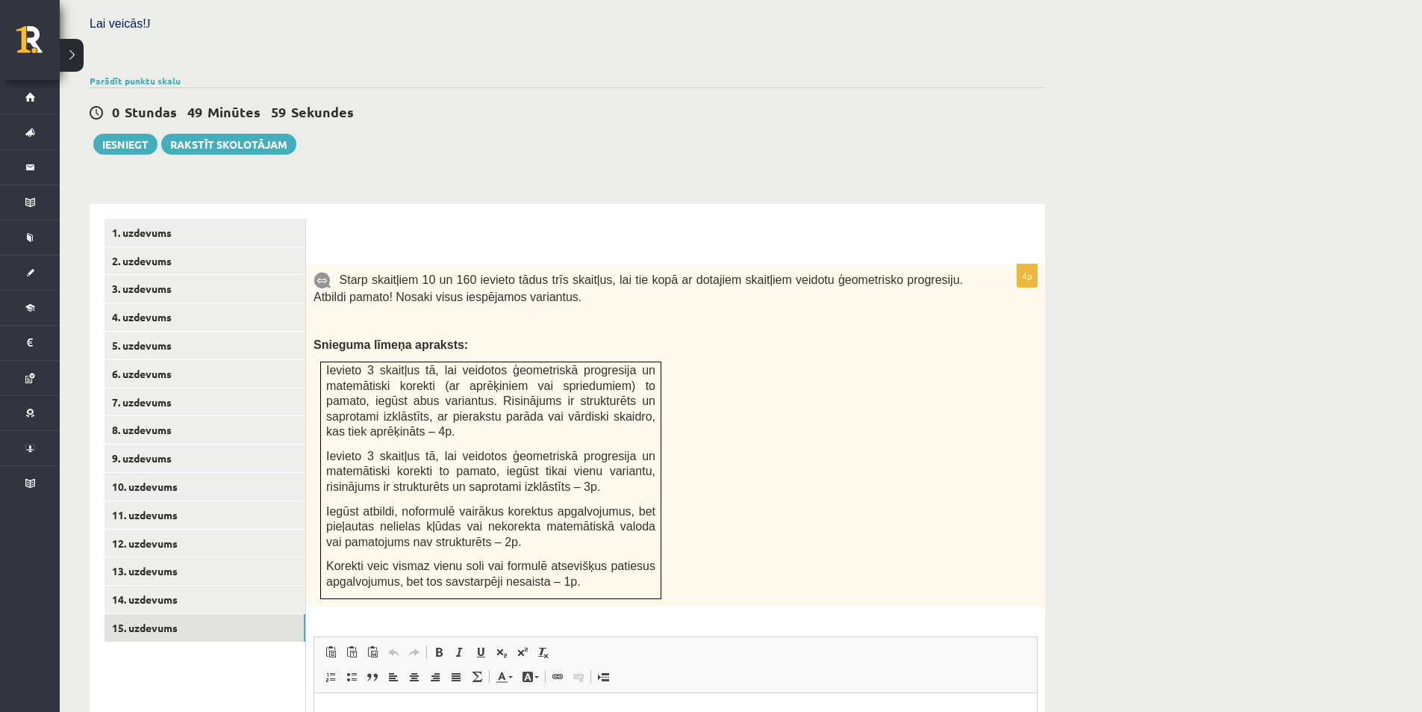
click at [1073, 406] on div "Matemātika JK 12.b2 klase 1. ieskaite , Anete Kamaldiņa (12.b2 JK klase) Pārbau…" at bounding box center [741, 302] width 1363 height 1378
click at [1072, 406] on div "Matemātika JK 12.b2 klase 1. ieskaite , Anete Kamaldiņa (12.b2 JK klase) Pārbau…" at bounding box center [568, 302] width 1016 height 1378
click at [1072, 405] on div "Matemātika JK 12.b2 klase 1. ieskaite , Anete Kamaldiņa (12.b2 JK klase) Pārbau…" at bounding box center [568, 302] width 1016 height 1378
click at [174, 585] on link "14. uzdevums" at bounding box center [205, 599] width 201 height 28
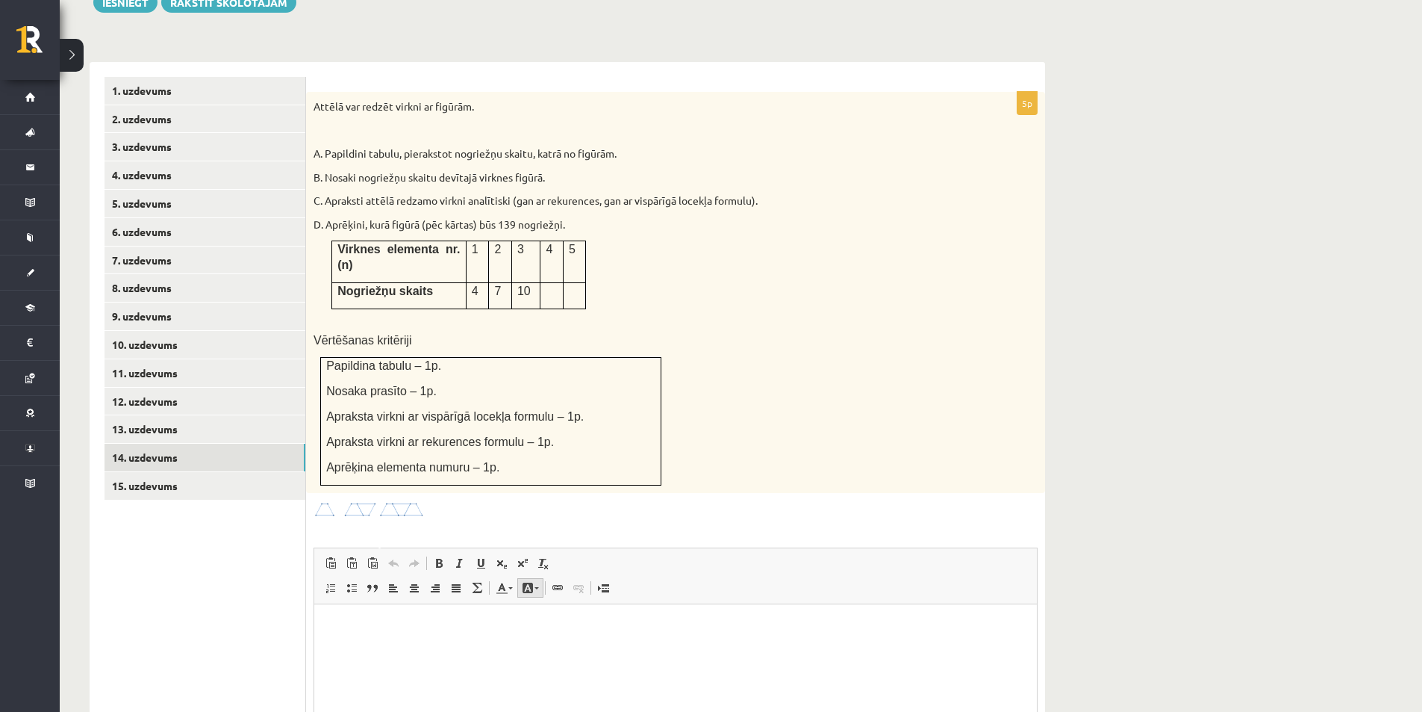
scroll to position [730, 0]
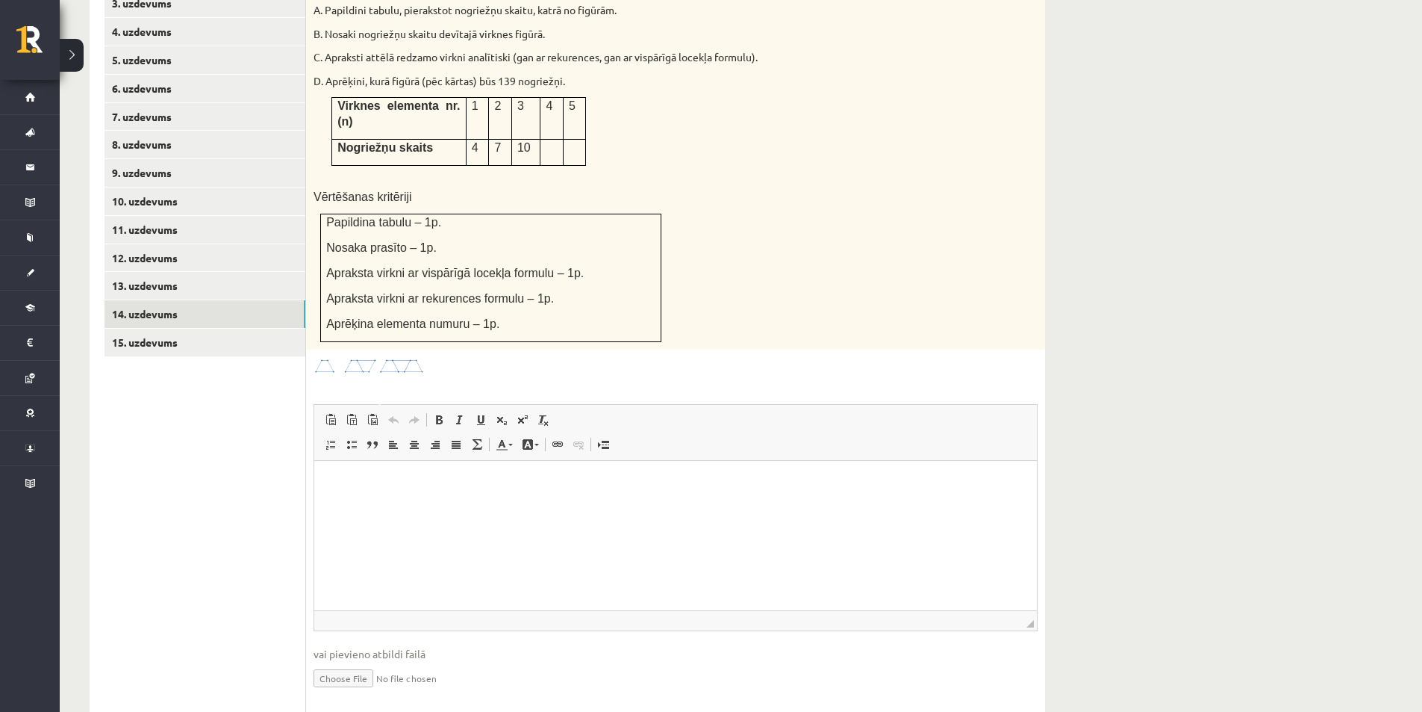
click at [345, 662] on input "file" at bounding box center [676, 677] width 724 height 31
type input "**********"
click at [382, 692] on link "Iesniegtā atbilde" at bounding box center [354, 700] width 80 height 16
click at [140, 329] on link "15. uzdevums" at bounding box center [205, 343] width 201 height 28
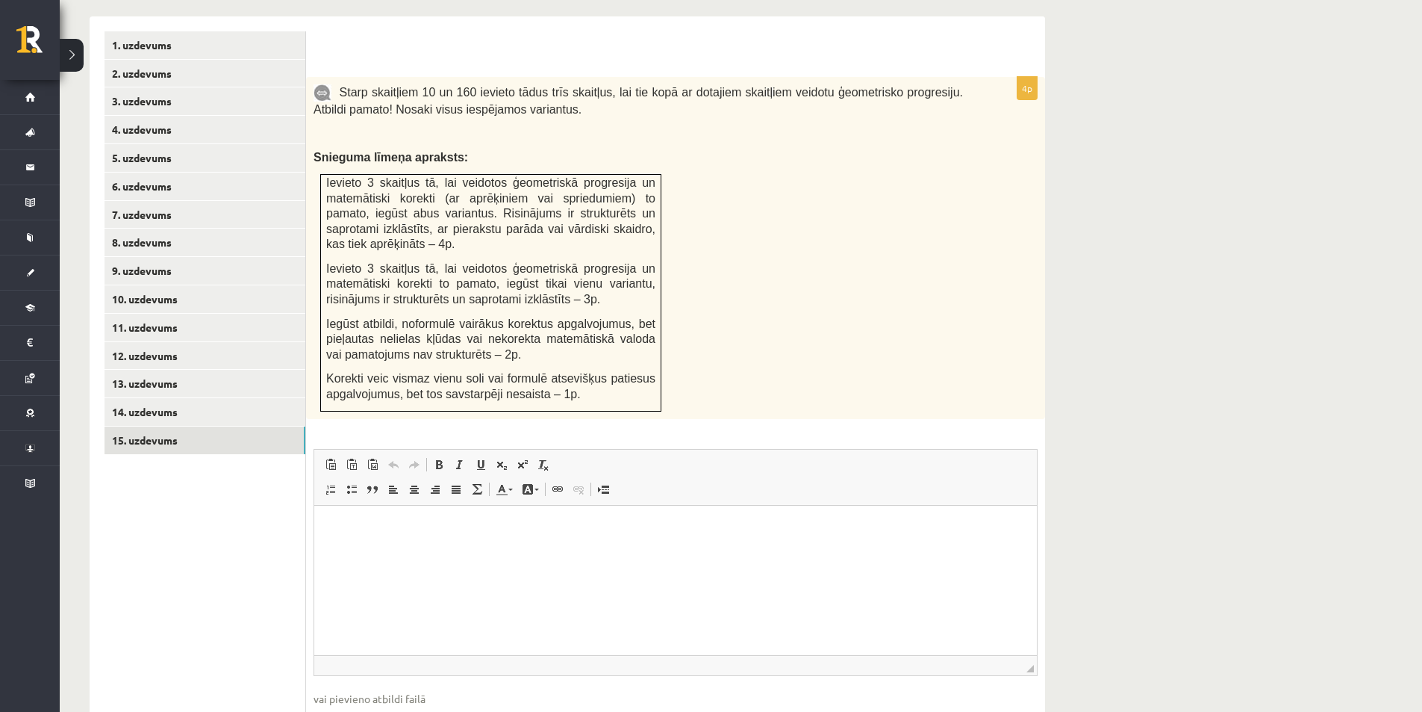
scroll to position [691, 0]
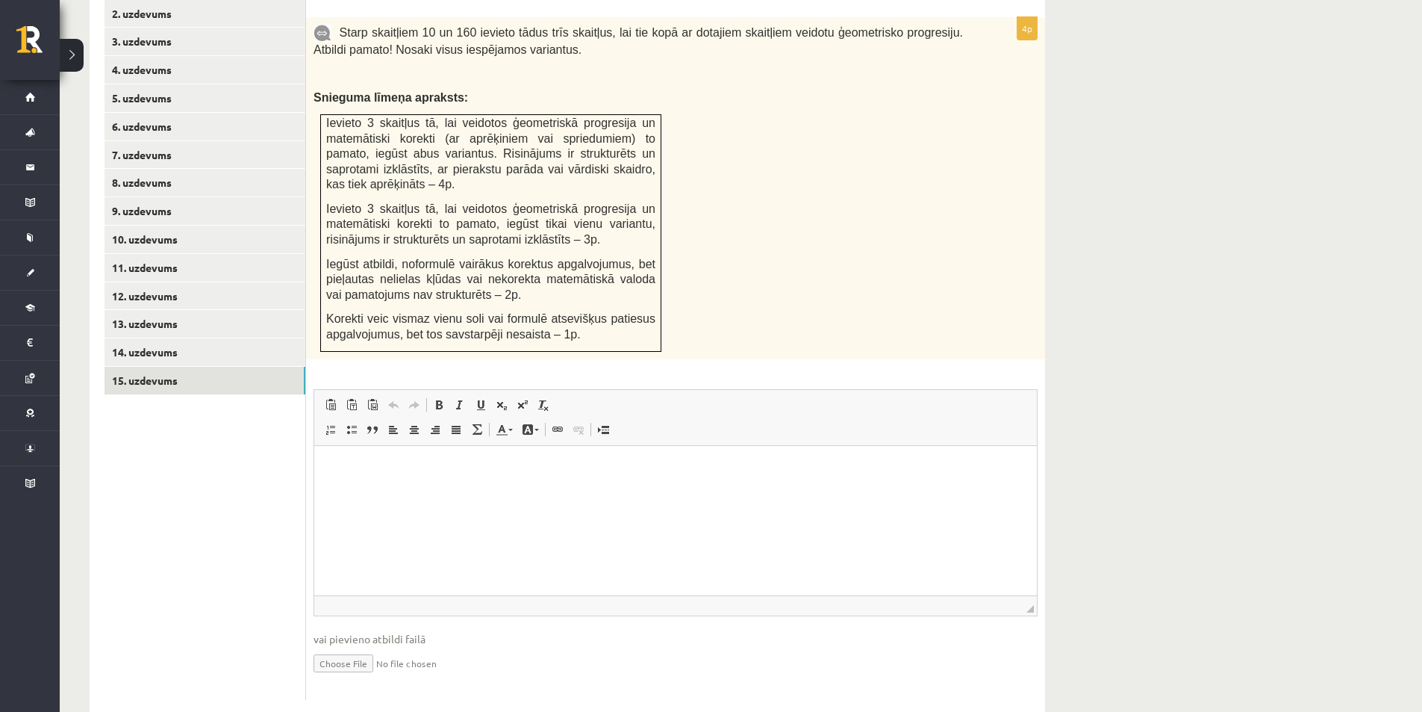
click at [338, 647] on input "file" at bounding box center [676, 662] width 724 height 31
type input "**********"
click at [329, 677] on link "Iesniegtā atbilde" at bounding box center [354, 685] width 80 height 16
click at [161, 338] on link "14. uzdevums" at bounding box center [205, 352] width 201 height 28
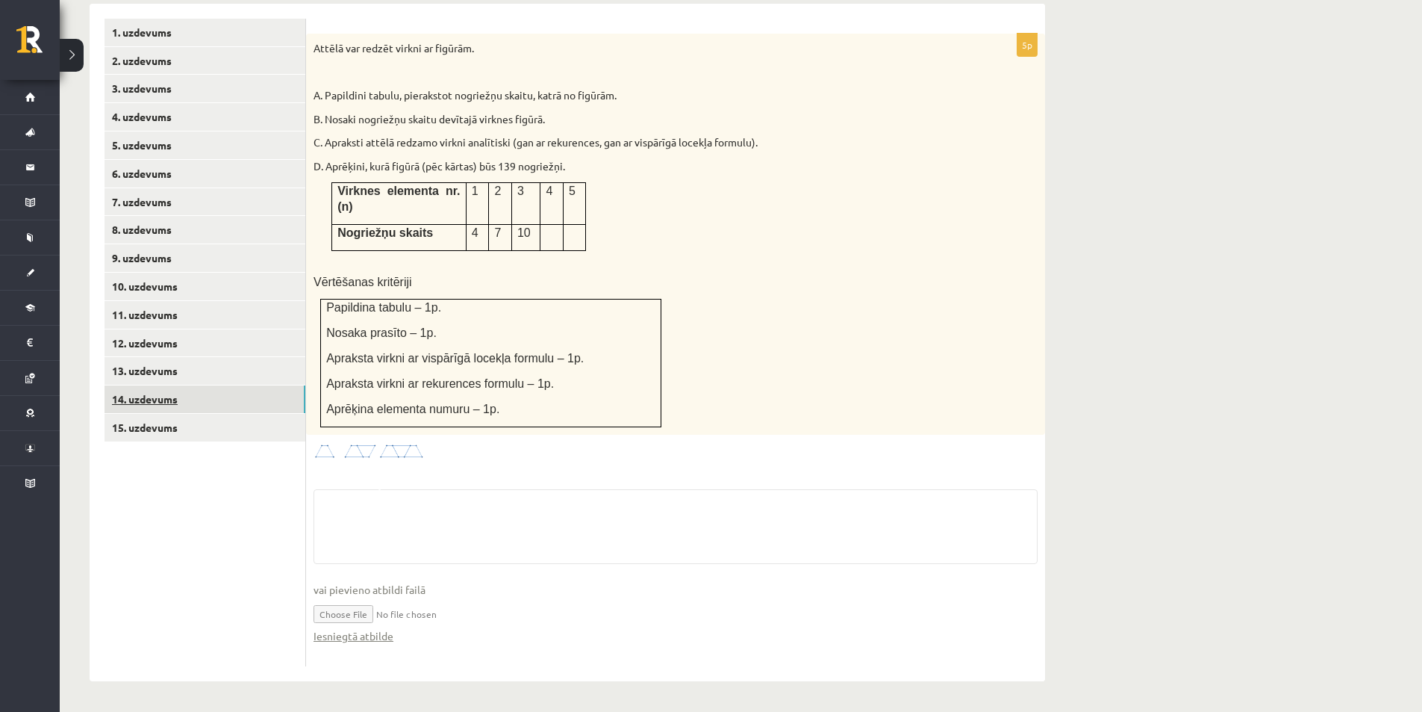
scroll to position [597, 0]
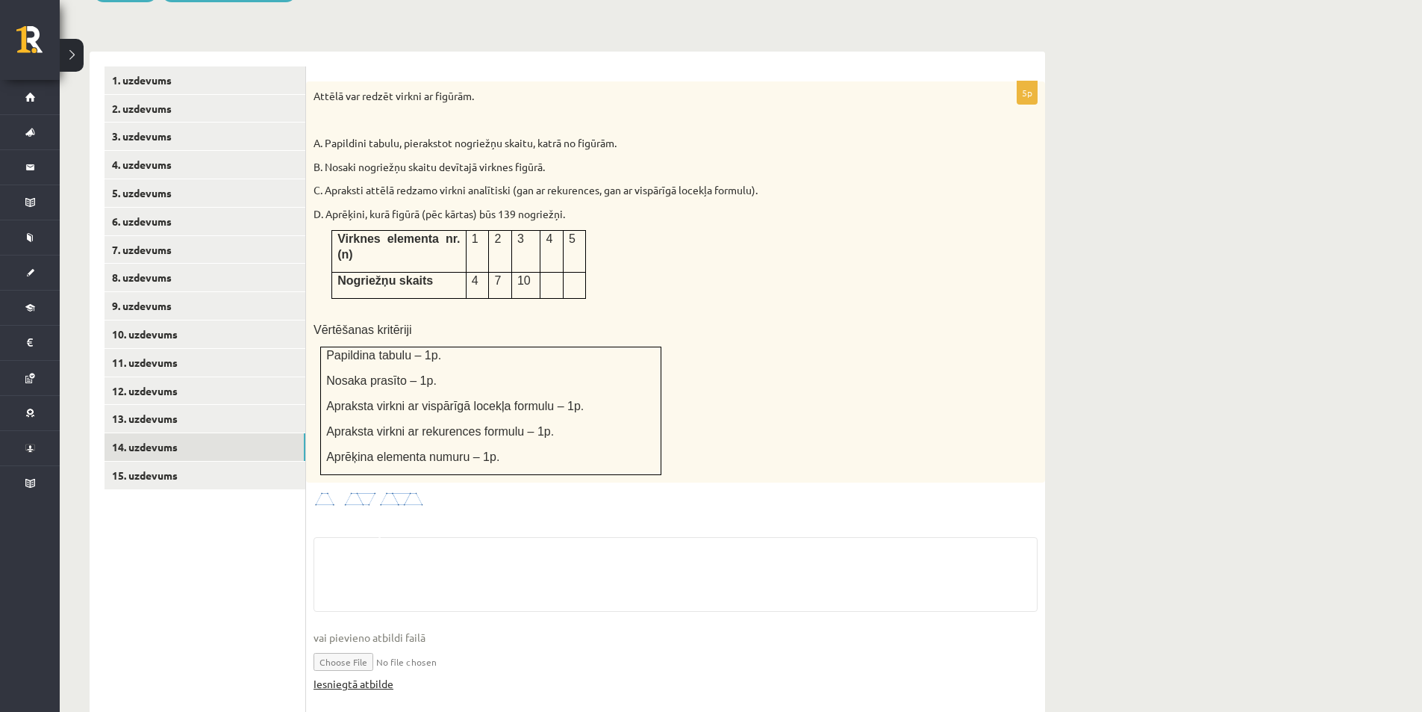
click at [332, 640] on span "vai pievieno atbildi failā" at bounding box center [676, 637] width 724 height 16
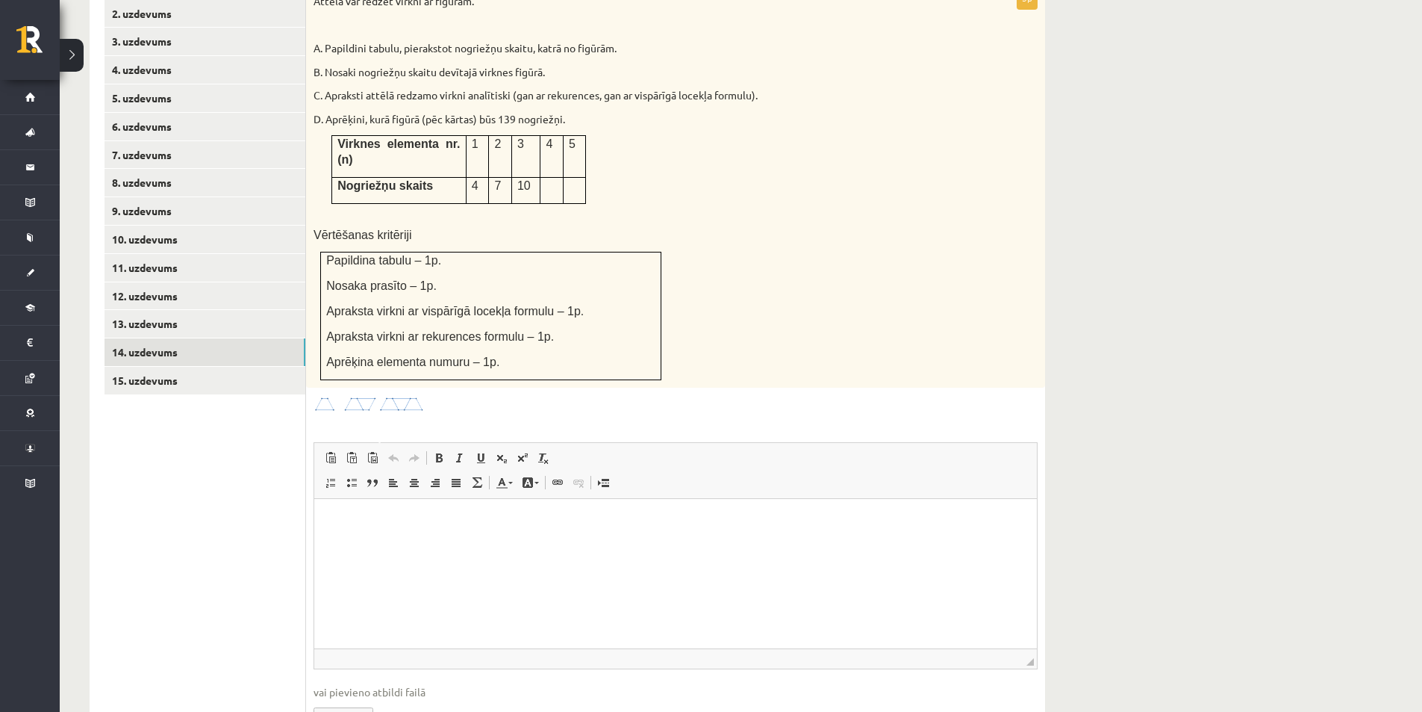
scroll to position [0, 0]
click at [157, 310] on link "13. uzdevums" at bounding box center [205, 324] width 201 height 28
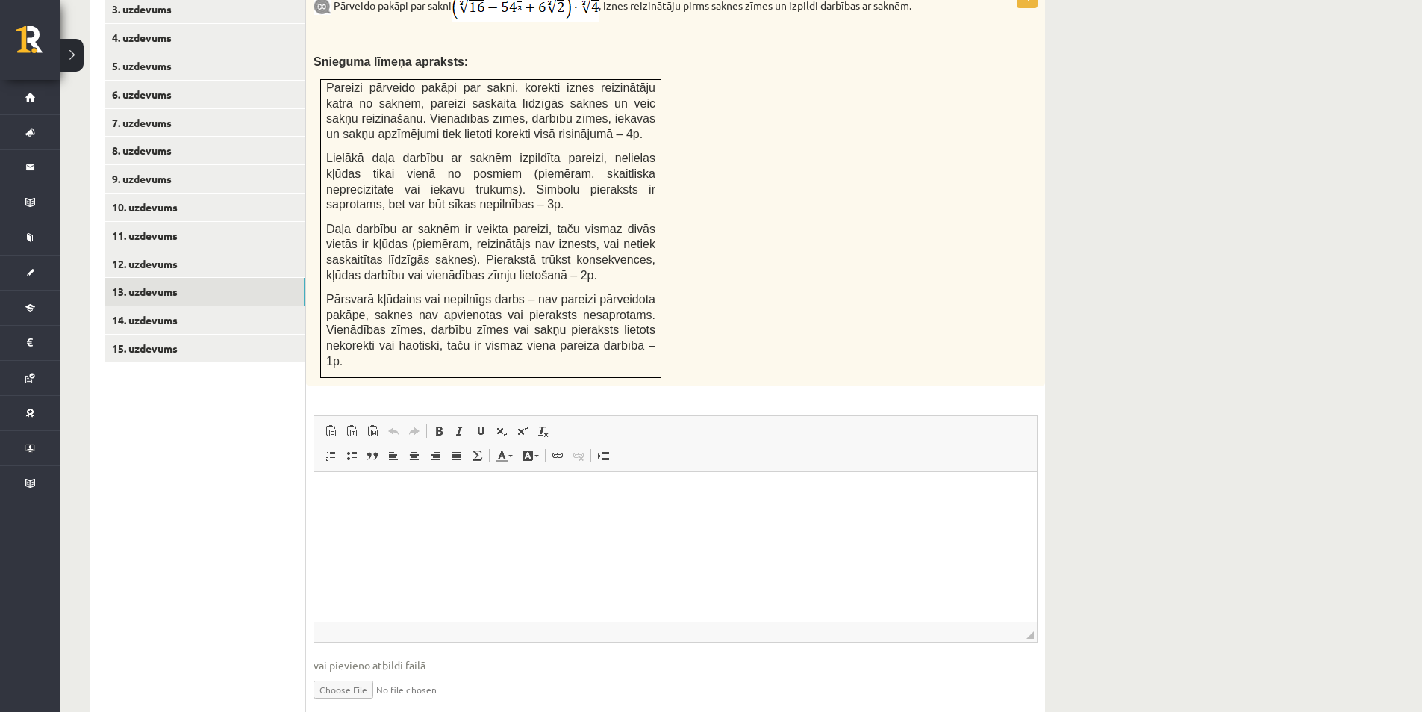
scroll to position [736, 0]
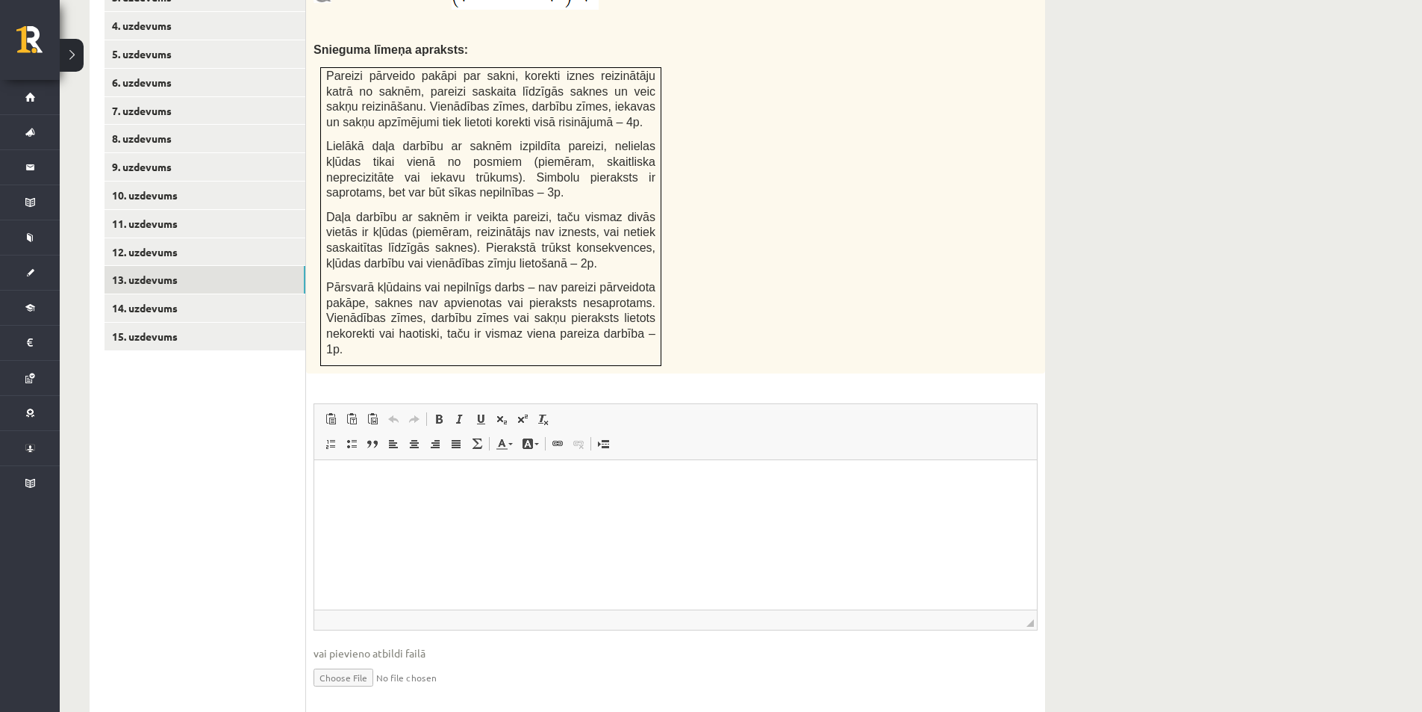
click at [362, 661] on input "file" at bounding box center [676, 676] width 724 height 31
type input "**********"
click at [367, 691] on link "Iesniegtā atbilde" at bounding box center [354, 699] width 80 height 16
click at [161, 238] on link "12. uzdevums" at bounding box center [205, 252] width 201 height 28
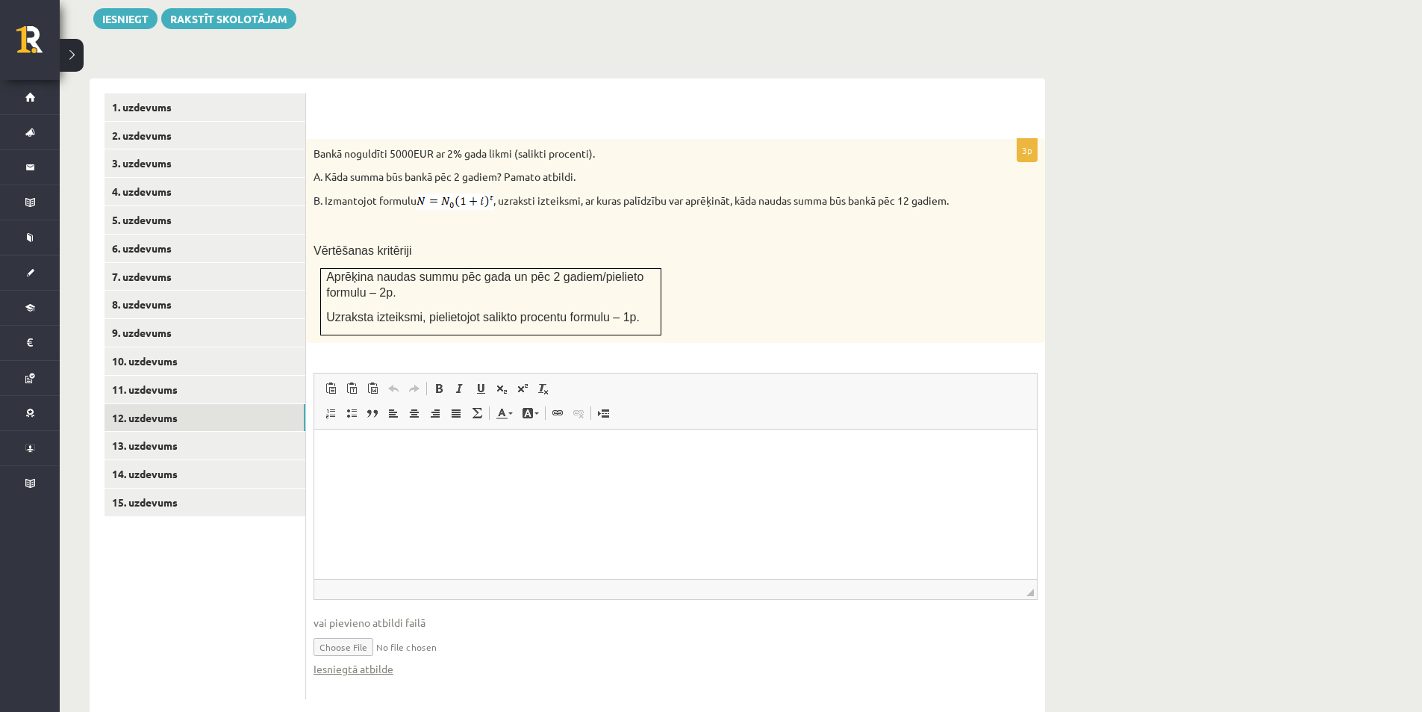
scroll to position [0, 0]
click at [343, 661] on link "Iesniegtā atbilde" at bounding box center [354, 669] width 80 height 16
click at [142, 376] on link "11. uzdevums" at bounding box center [205, 390] width 201 height 28
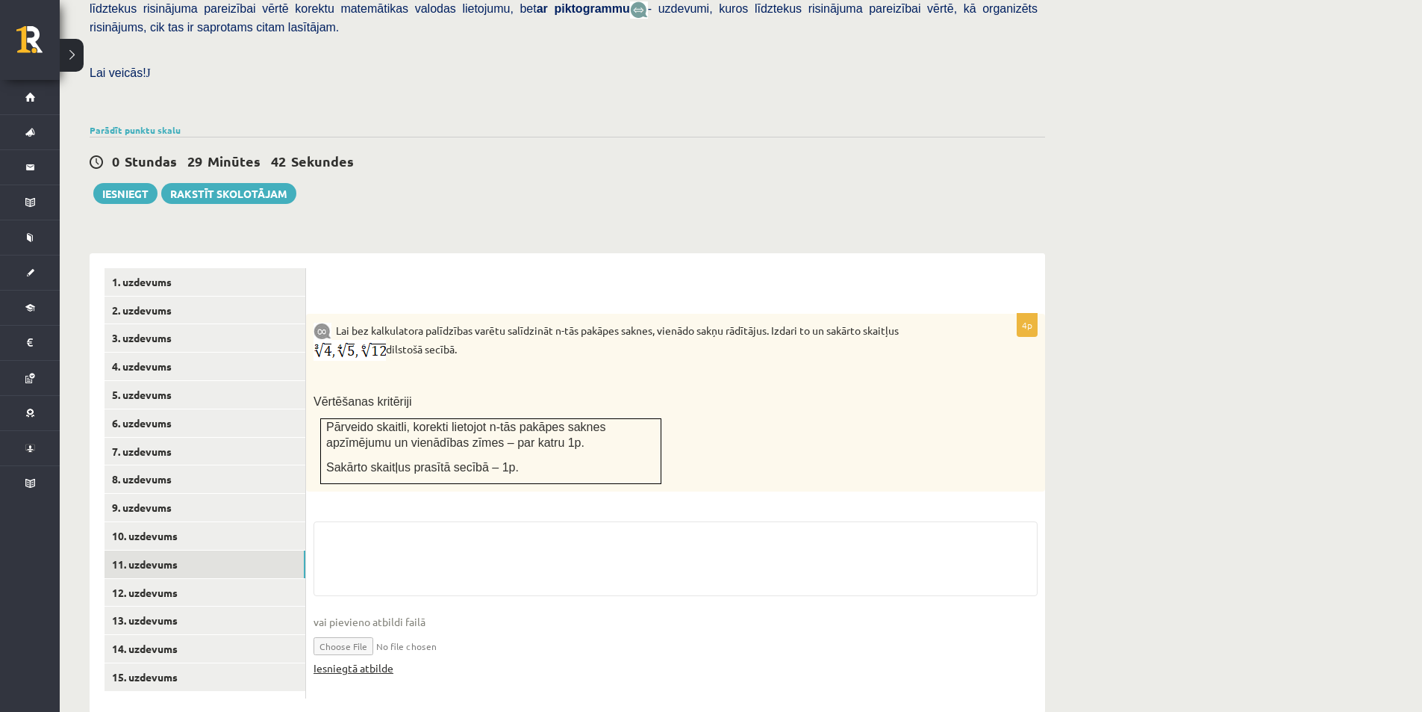
scroll to position [544, 0]
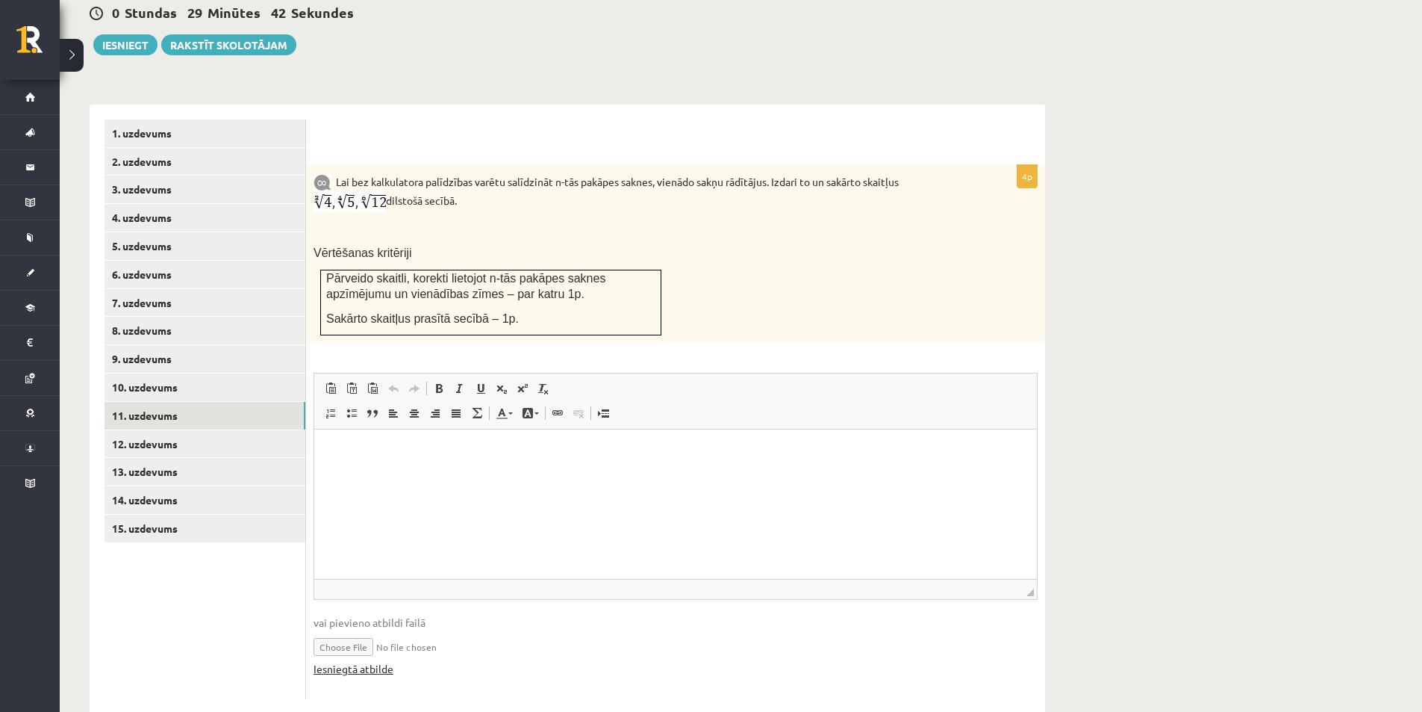
click at [365, 661] on link "Iesniegtā atbilde" at bounding box center [354, 669] width 80 height 16
click at [155, 373] on link "10. uzdevums" at bounding box center [205, 387] width 201 height 28
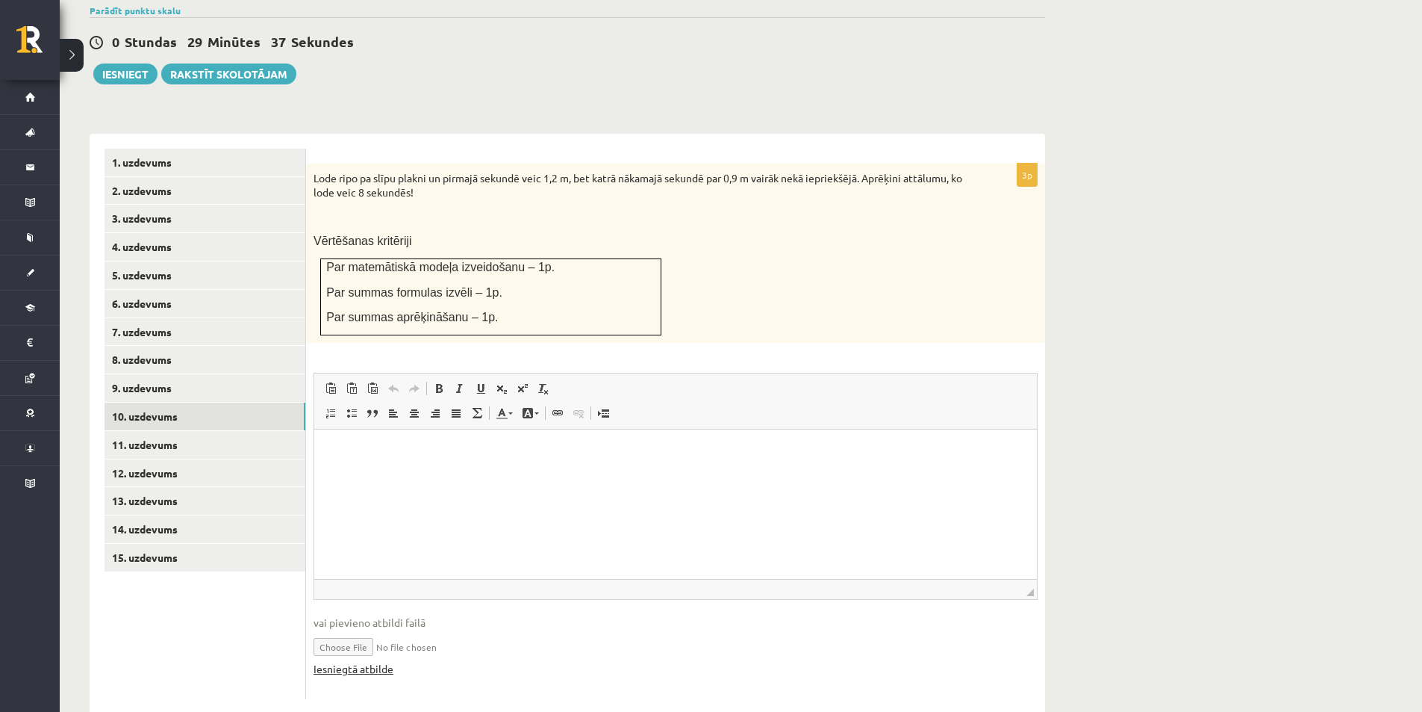
click at [367, 661] on link "Iesniegtā atbilde" at bounding box center [354, 669] width 80 height 16
click at [365, 67] on div "Matemātika JK 12.b2 klase 1. ieskaite , Anete Kamaldiņa (12.b2 JK klase) Pārbau…" at bounding box center [568, 143] width 1016 height 1201
click at [142, 374] on link "9. uzdevums" at bounding box center [205, 388] width 201 height 28
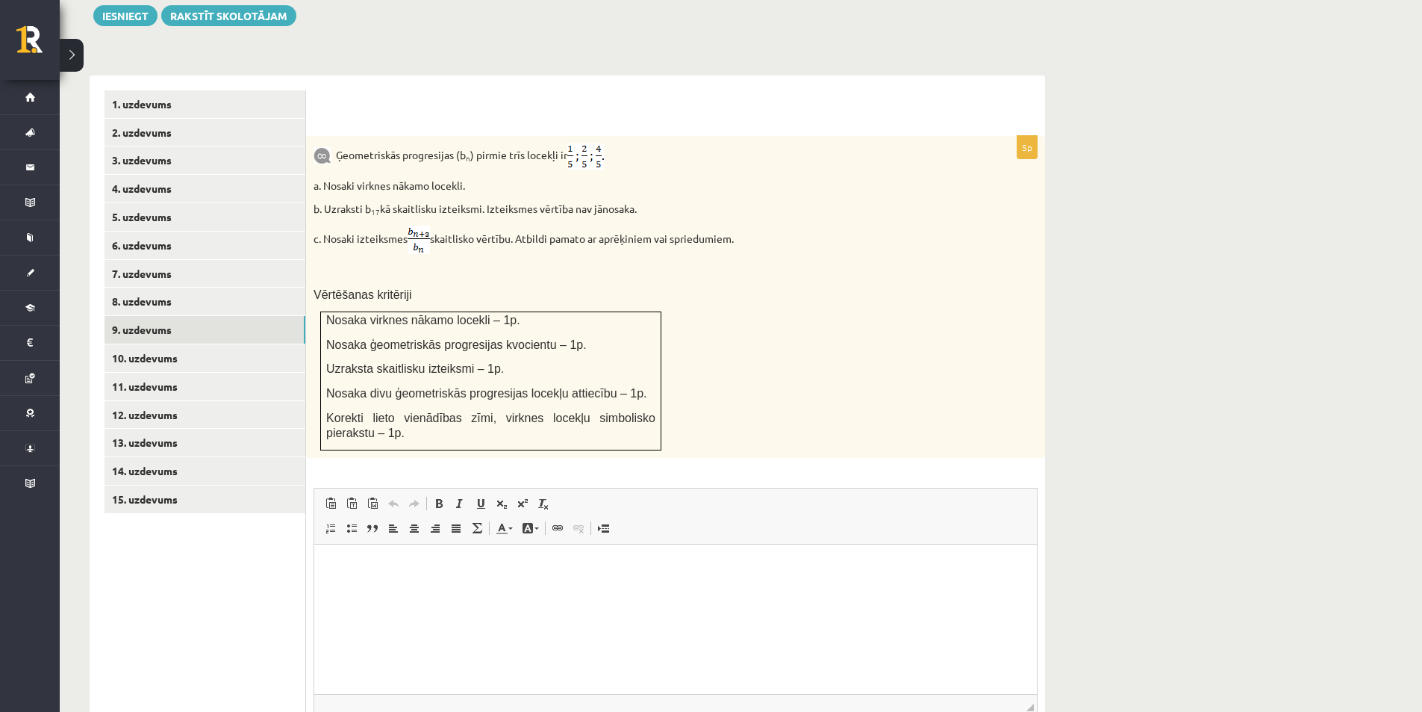
scroll to position [688, 0]
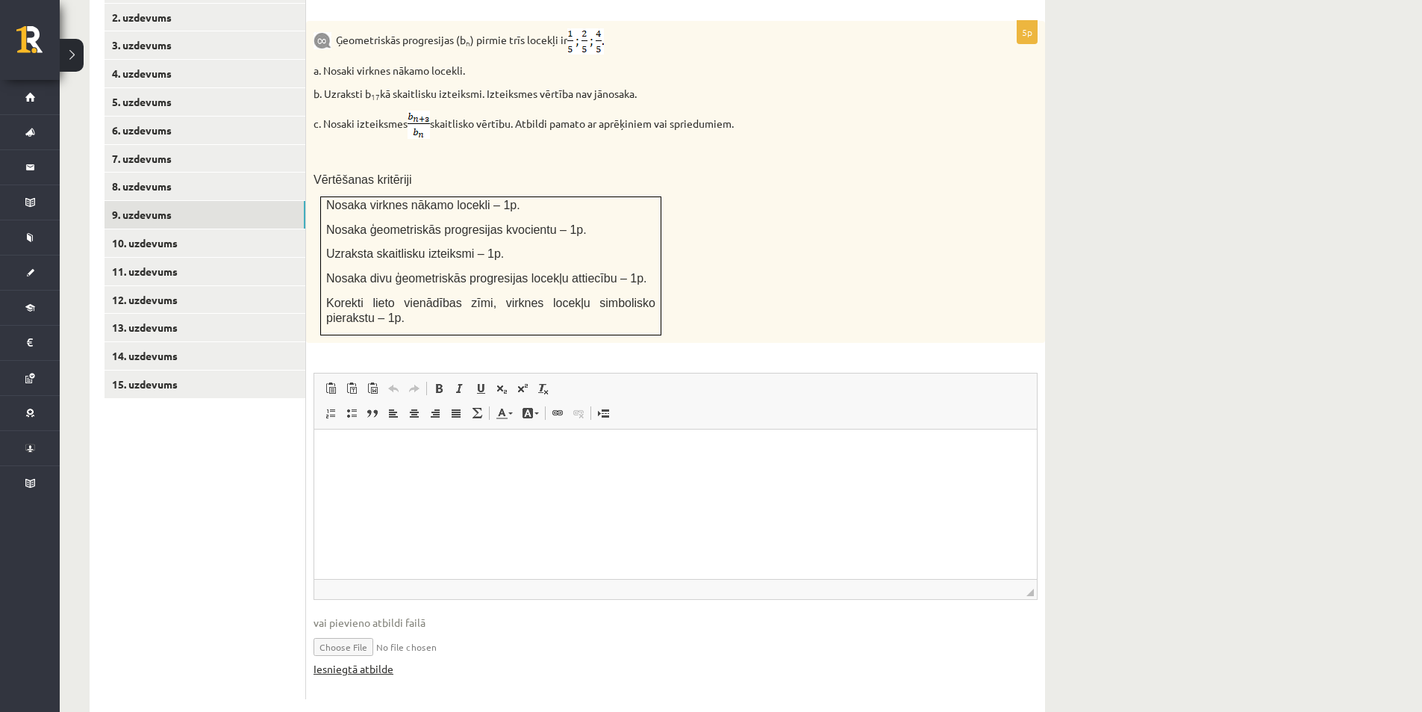
click at [372, 661] on link "Iesniegtā atbilde" at bounding box center [354, 669] width 80 height 16
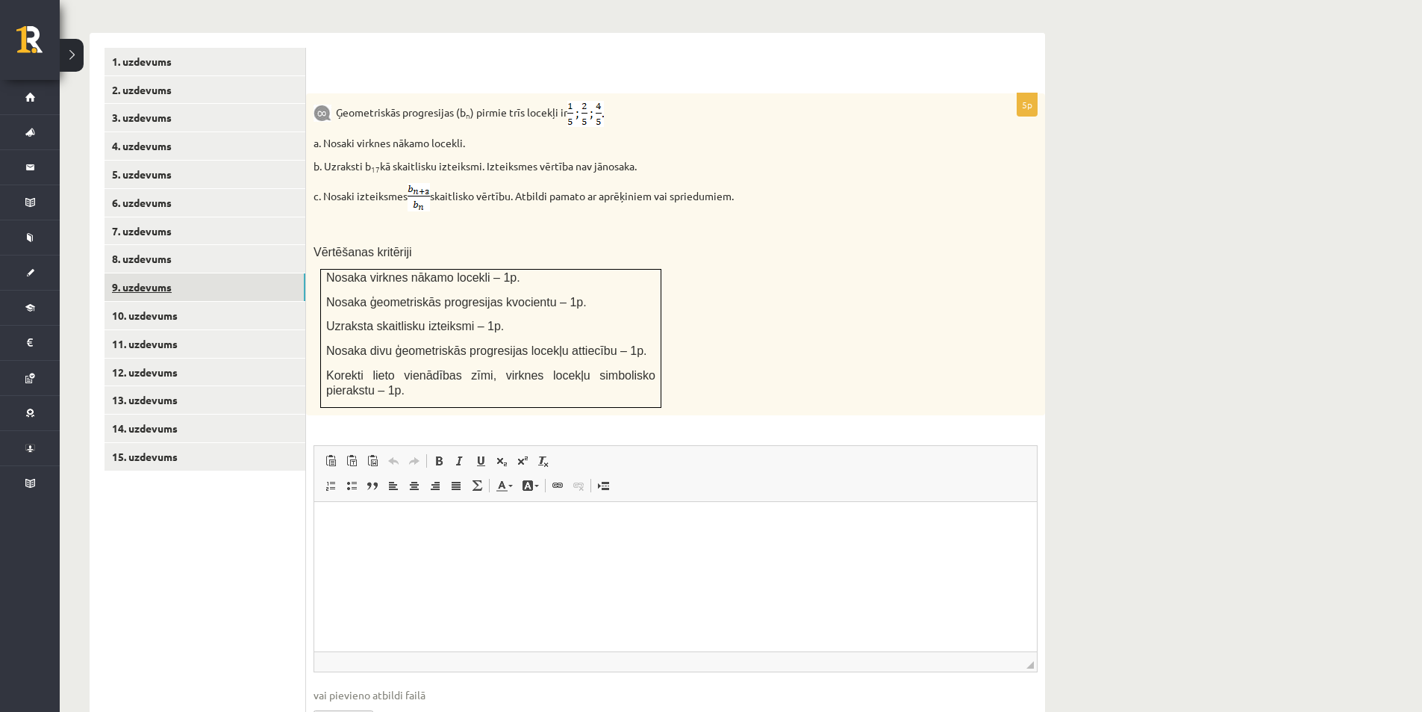
scroll to position [613, 0]
click at [129, 247] on link "8. uzdevums" at bounding box center [205, 261] width 201 height 28
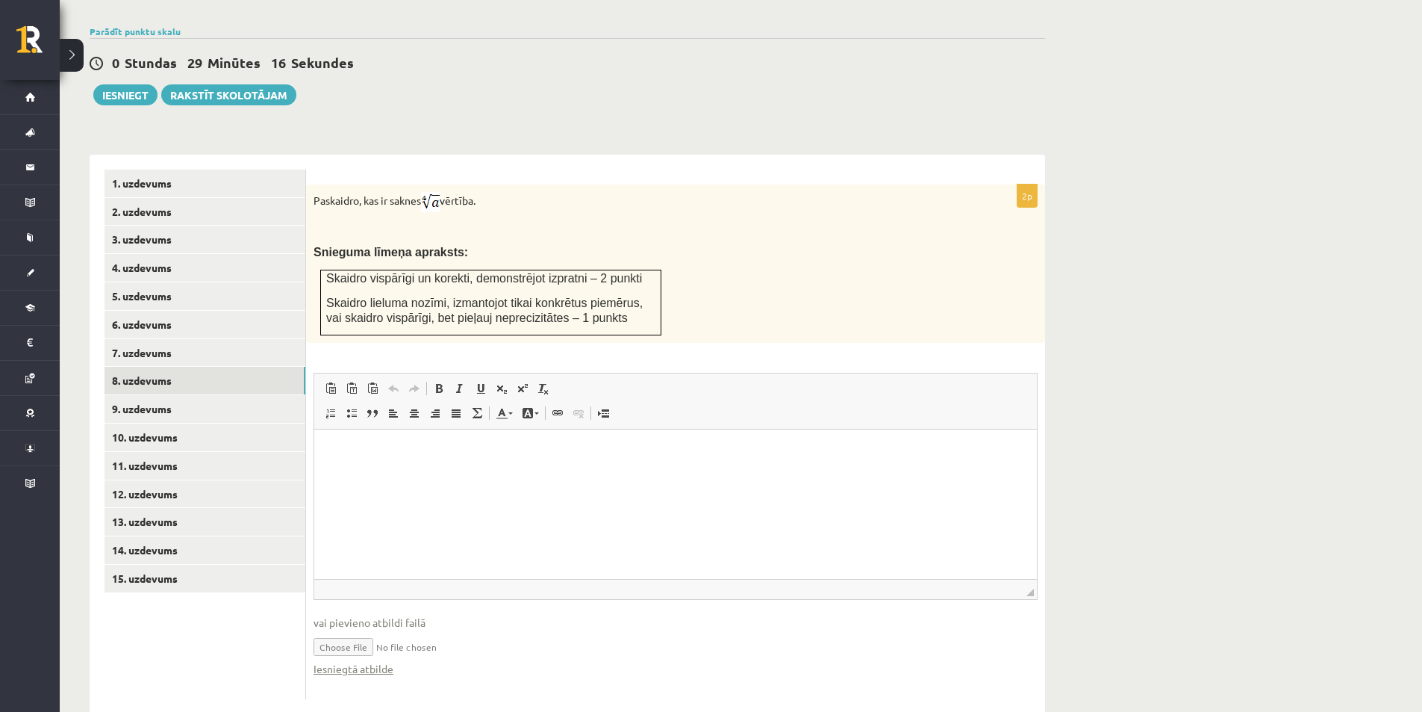
scroll to position [0, 0]
click at [351, 661] on link "Iesniegtā atbilde" at bounding box center [354, 669] width 80 height 16
click at [146, 339] on link "7. uzdevums" at bounding box center [205, 353] width 201 height 28
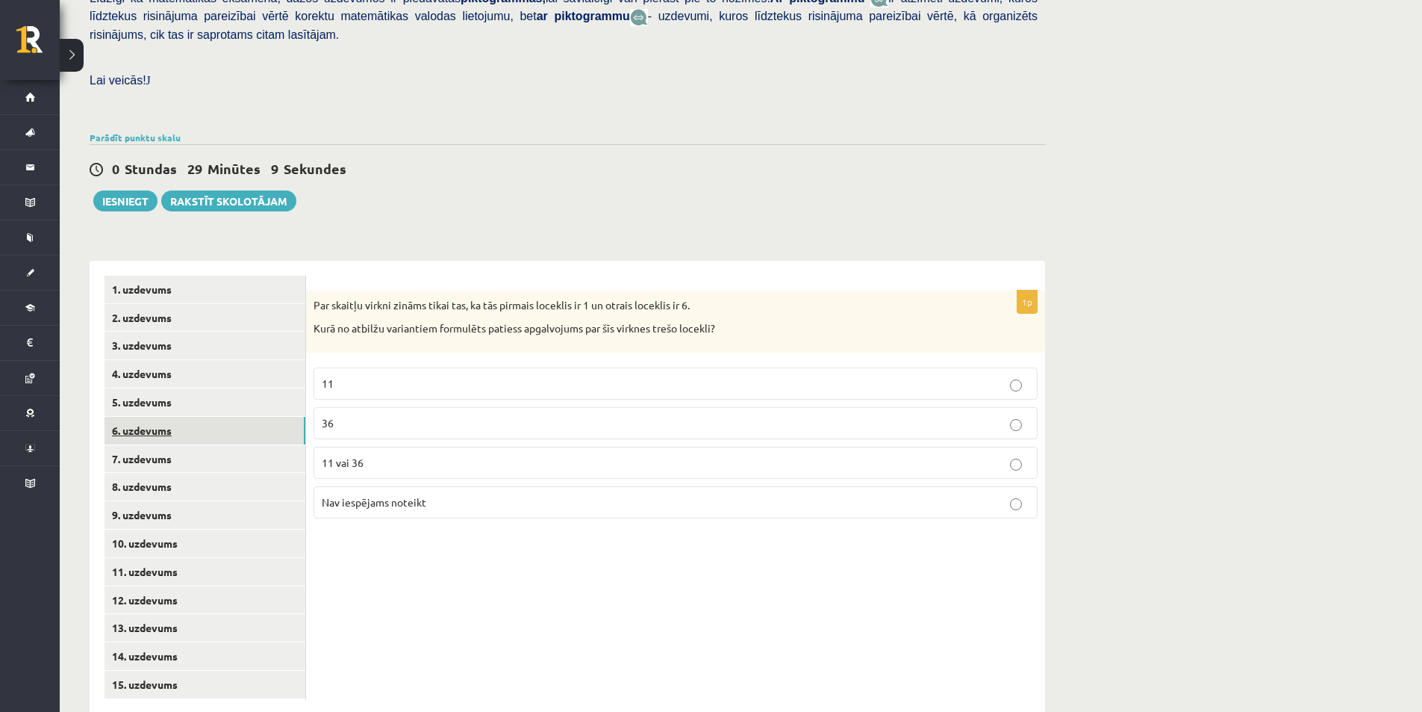
click at [140, 417] on link "6. uzdevums" at bounding box center [205, 431] width 201 height 28
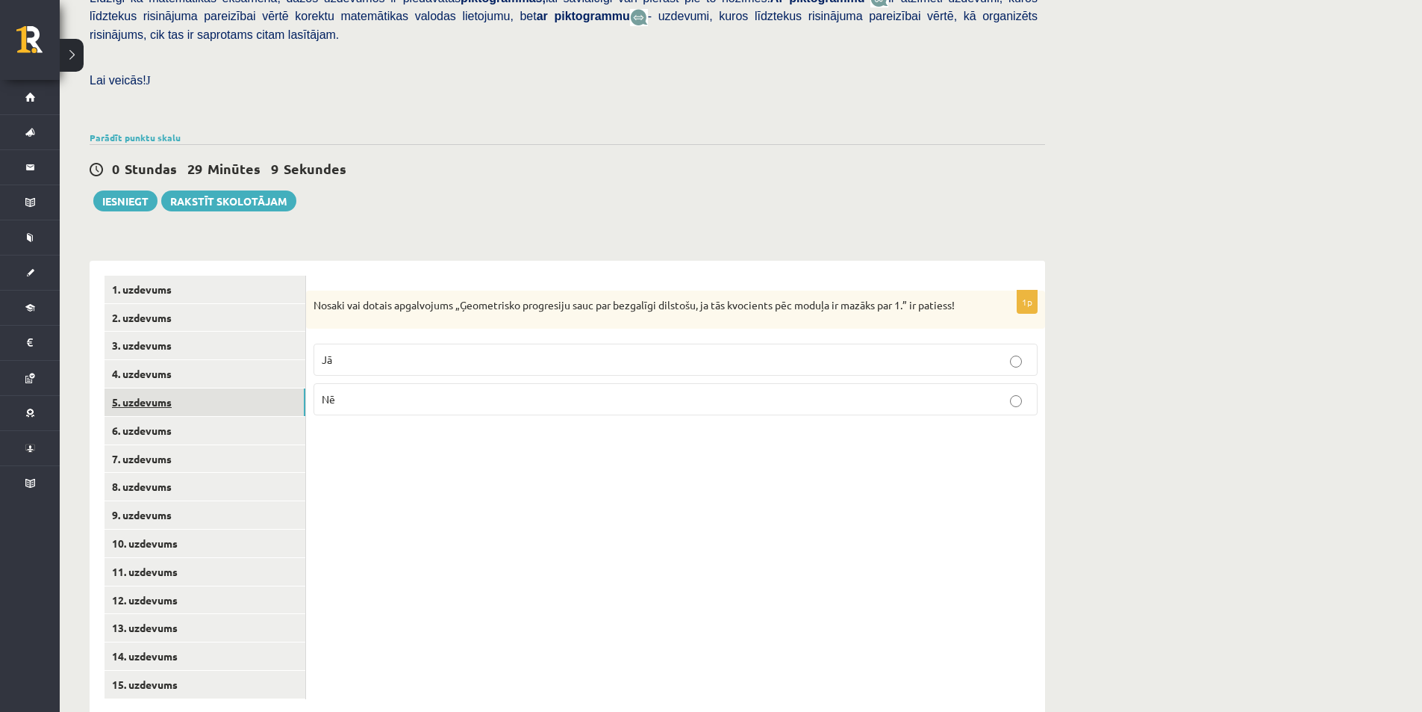
click at [137, 388] on link "5. uzdevums" at bounding box center [205, 402] width 201 height 28
click at [134, 360] on link "4. uzdevums" at bounding box center [205, 374] width 201 height 28
click at [141, 332] on link "3. uzdevums" at bounding box center [205, 346] width 201 height 28
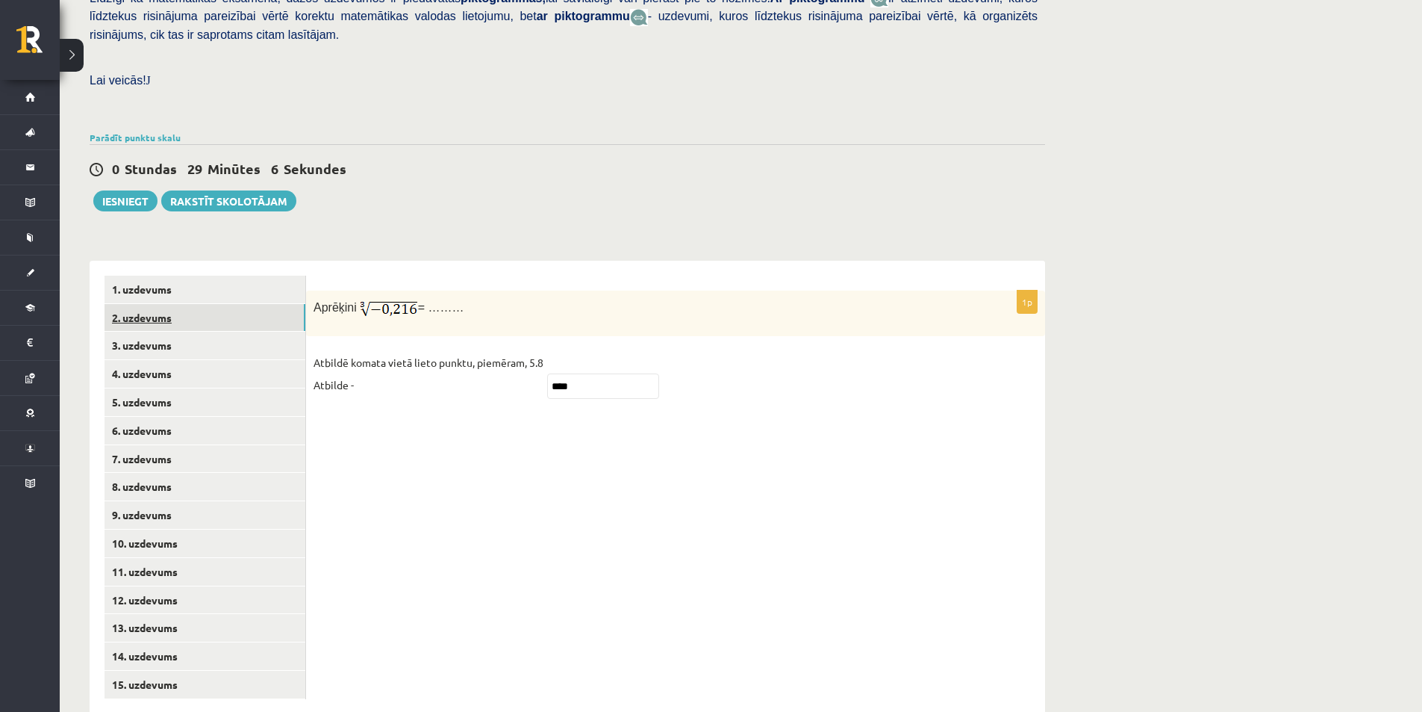
click at [139, 304] on link "2. uzdevums" at bounding box center [205, 318] width 201 height 28
click at [138, 276] on link "1. uzdevums" at bounding box center [205, 290] width 201 height 28
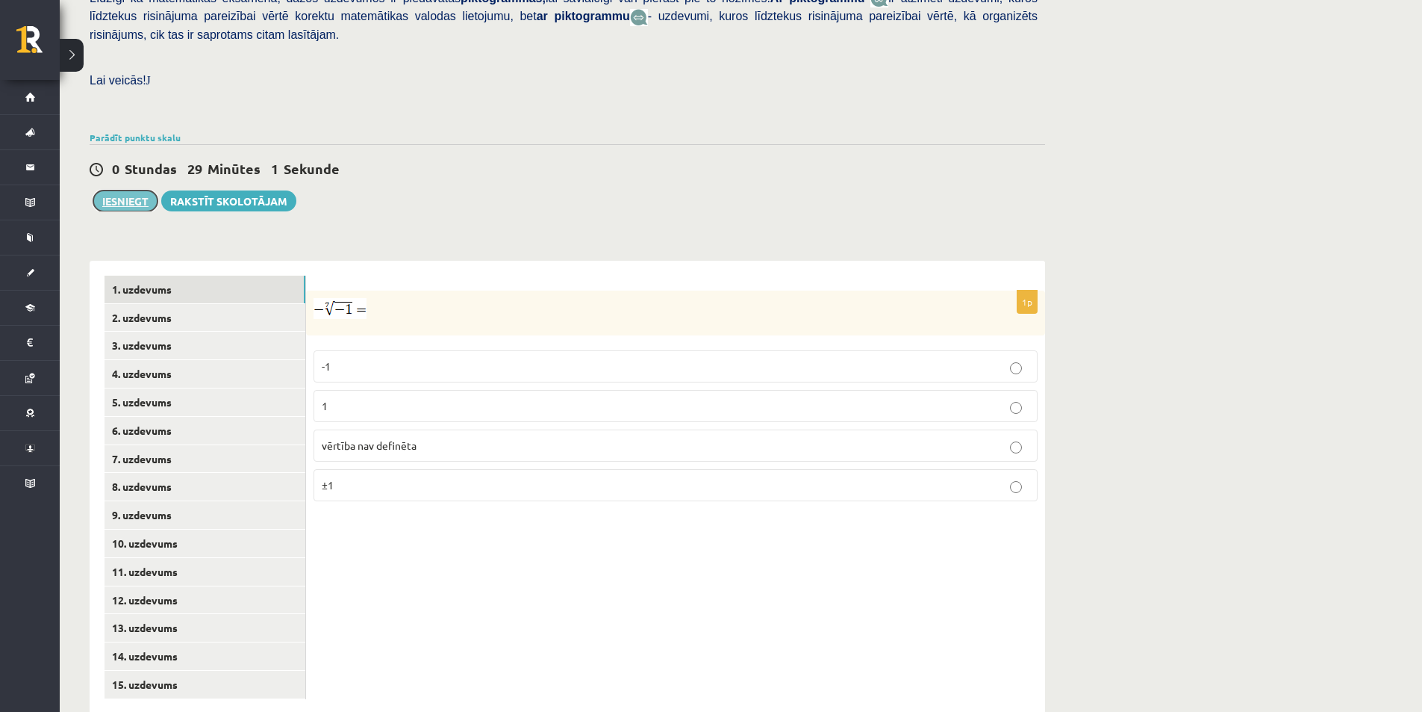
click at [128, 190] on button "Iesniegt" at bounding box center [125, 200] width 64 height 21
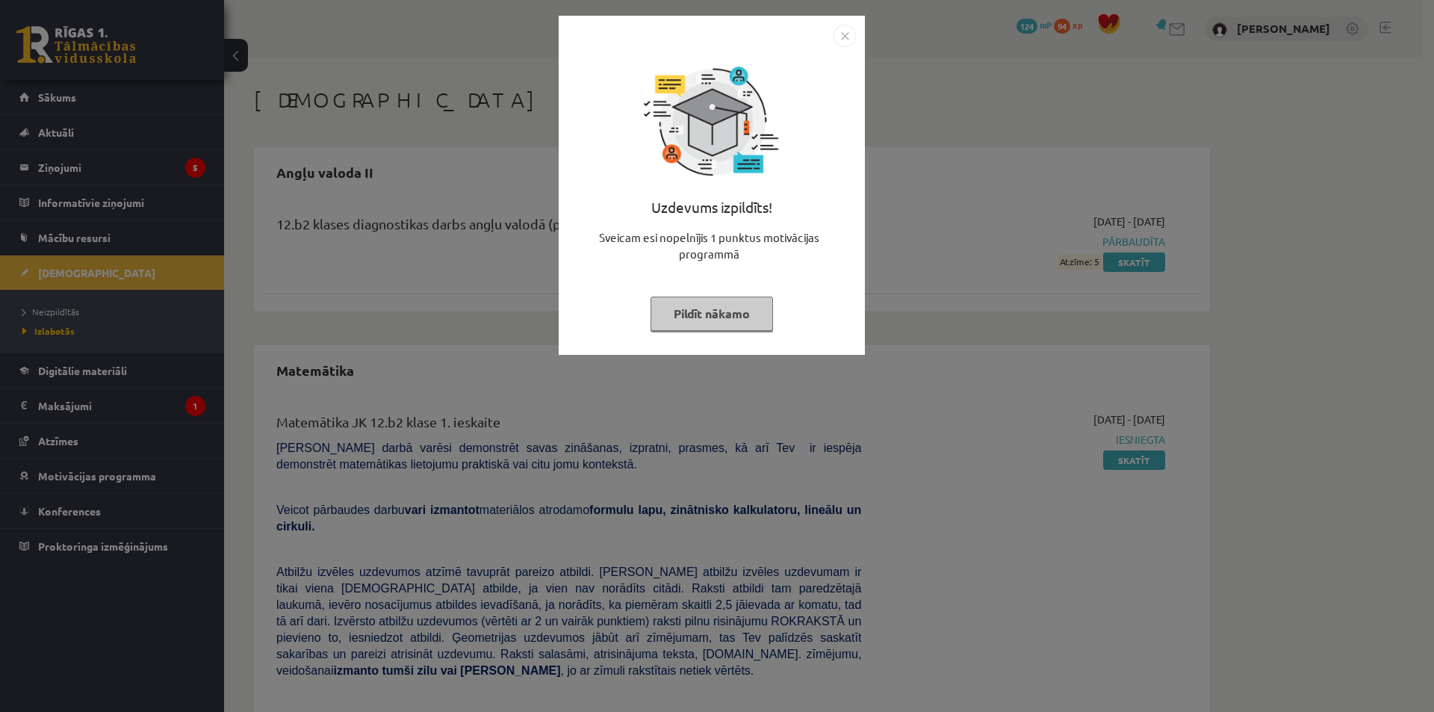
click at [703, 307] on button "Pildīt nākamo" at bounding box center [711, 313] width 122 height 34
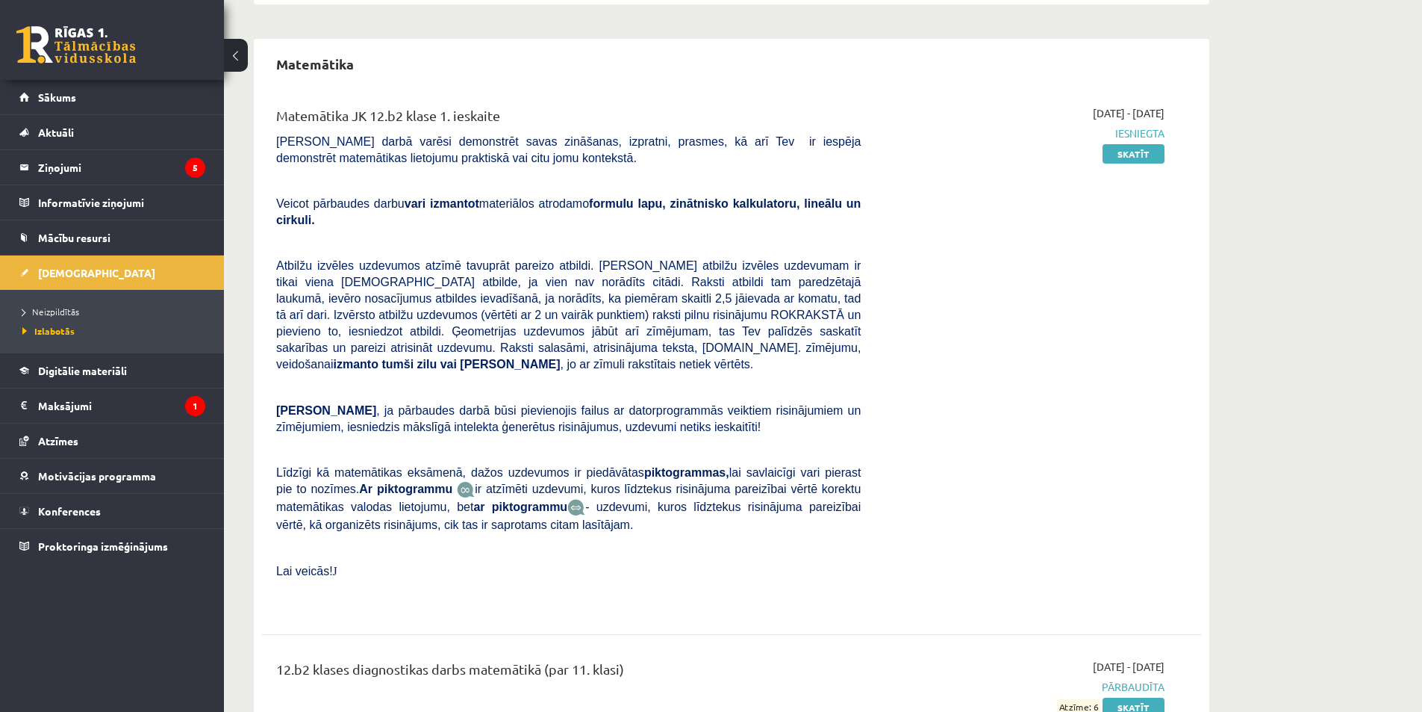
scroll to position [316, 0]
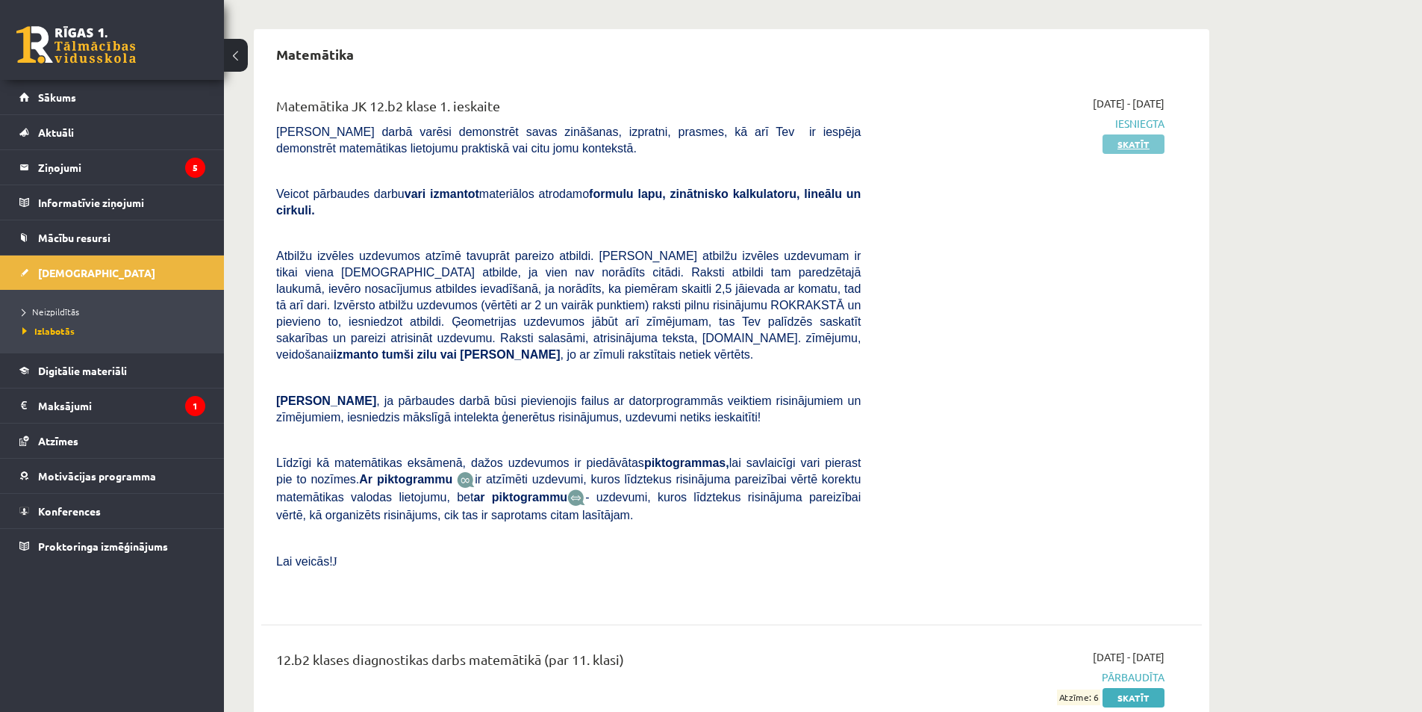
click at [1128, 144] on link "Skatīt" at bounding box center [1134, 143] width 62 height 19
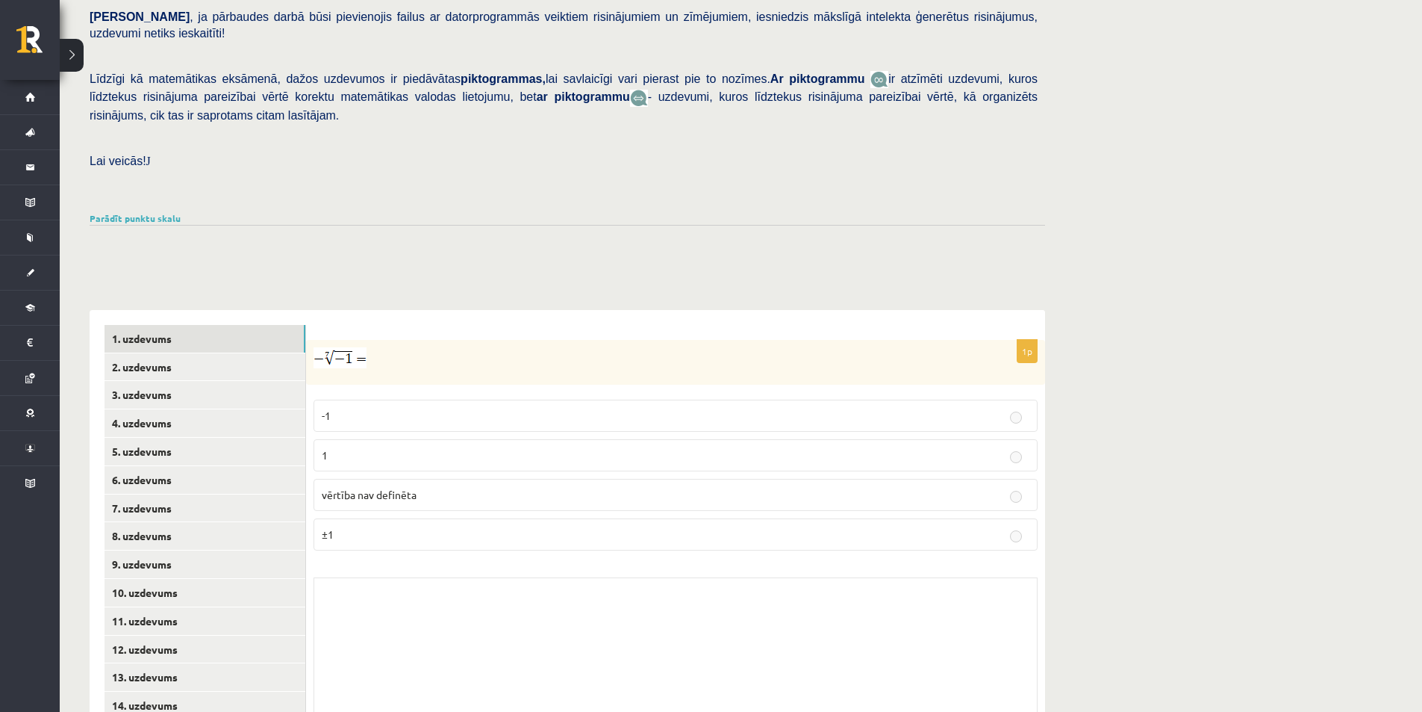
scroll to position [355, 0]
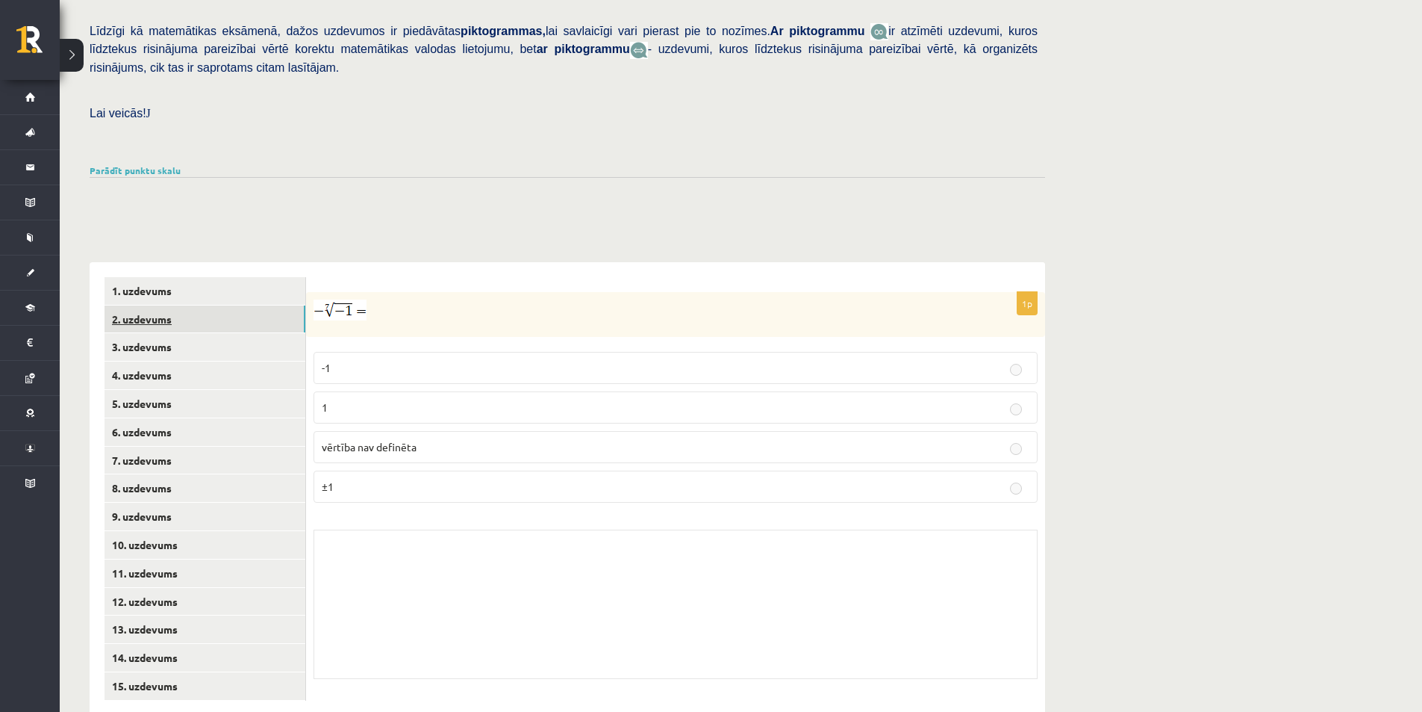
click at [147, 305] on link "2. uzdevums" at bounding box center [205, 319] width 201 height 28
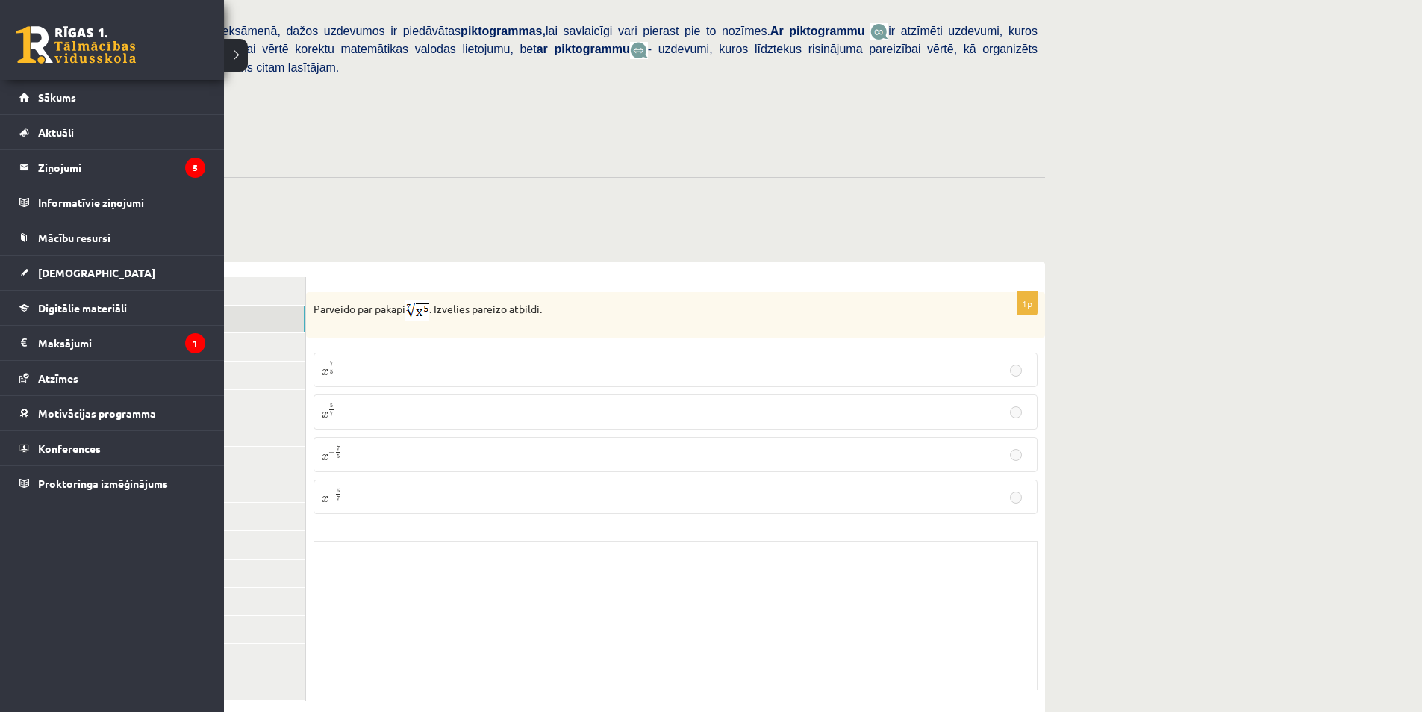
click at [34, 53] on link at bounding box center [75, 44] width 119 height 37
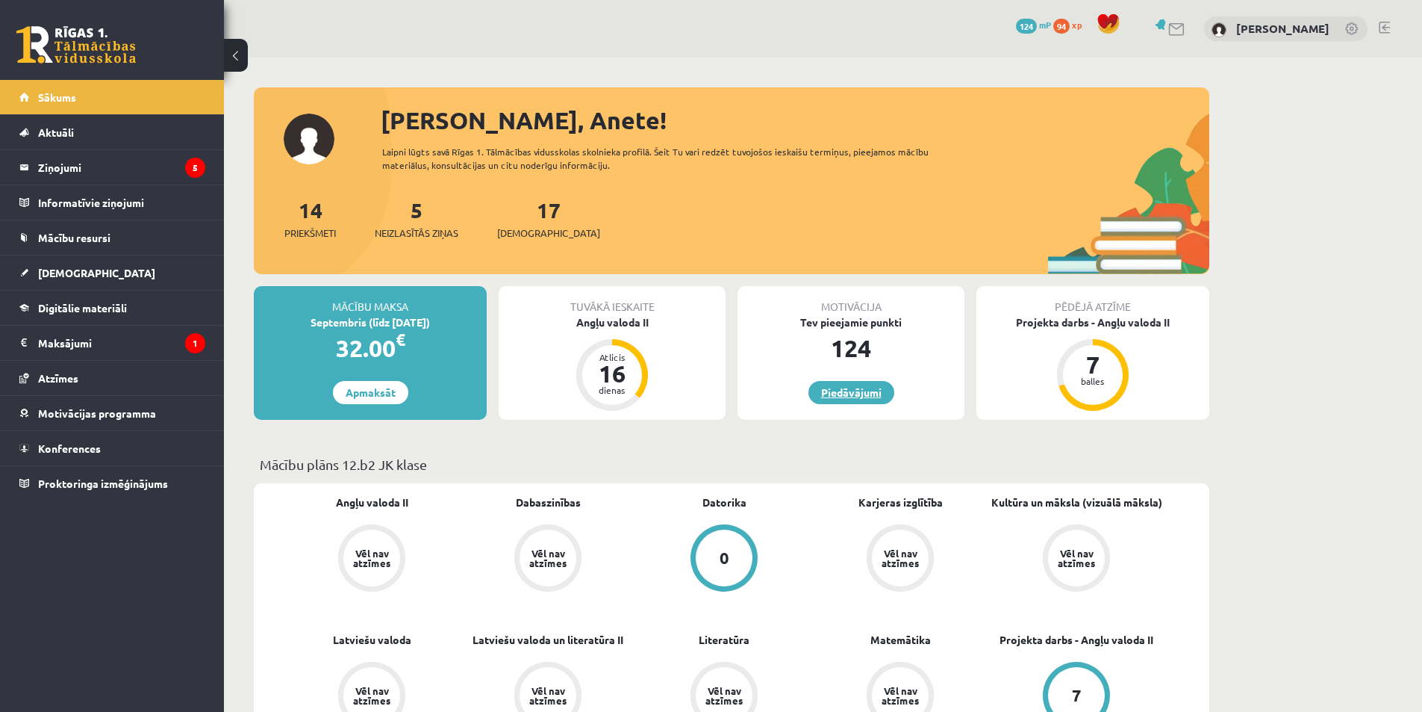
click at [848, 393] on link "Piedāvājumi" at bounding box center [852, 392] width 86 height 23
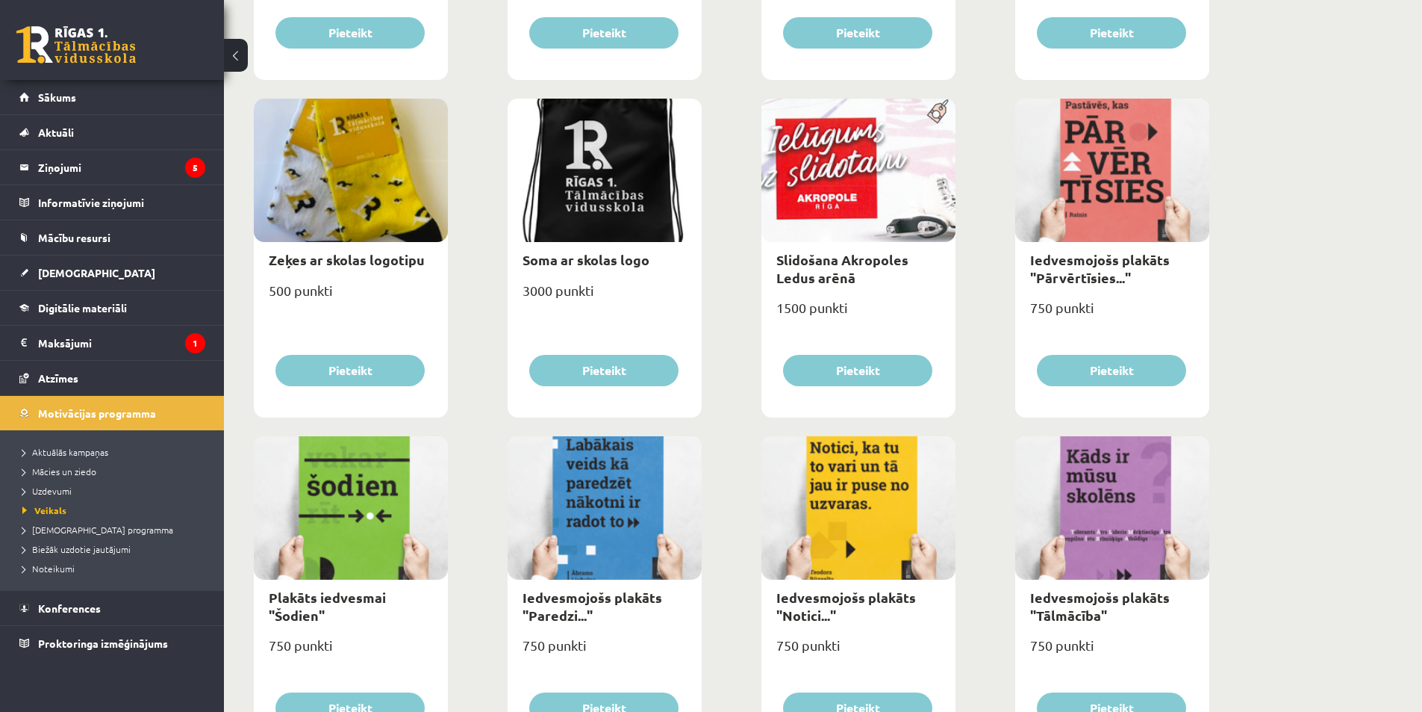
scroll to position [1168, 0]
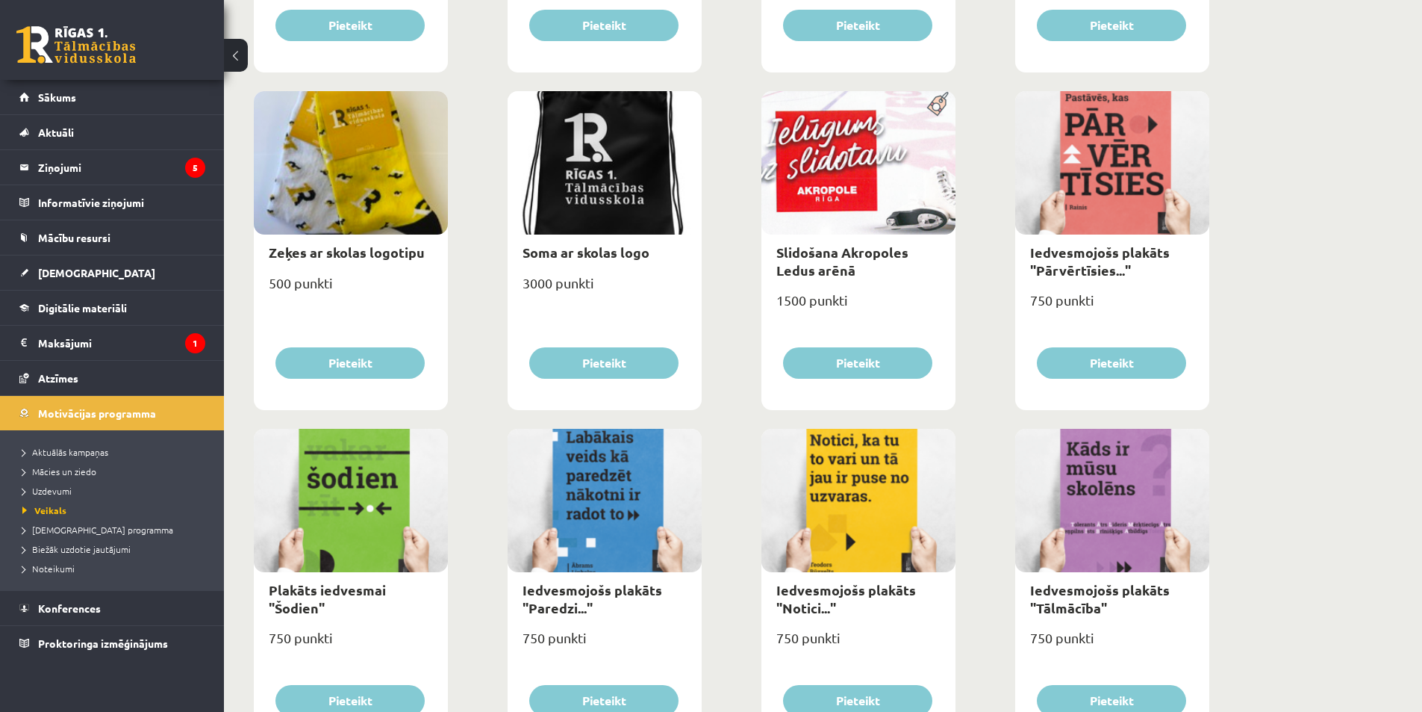
drag, startPoint x: 76, startPoint y: 20, endPoint x: 74, endPoint y: 56, distance: 35.9
click at [76, 21] on div "0 Dāvanas 124 mP 94 xp" at bounding box center [112, 40] width 224 height 80
click at [73, 56] on link at bounding box center [75, 44] width 119 height 37
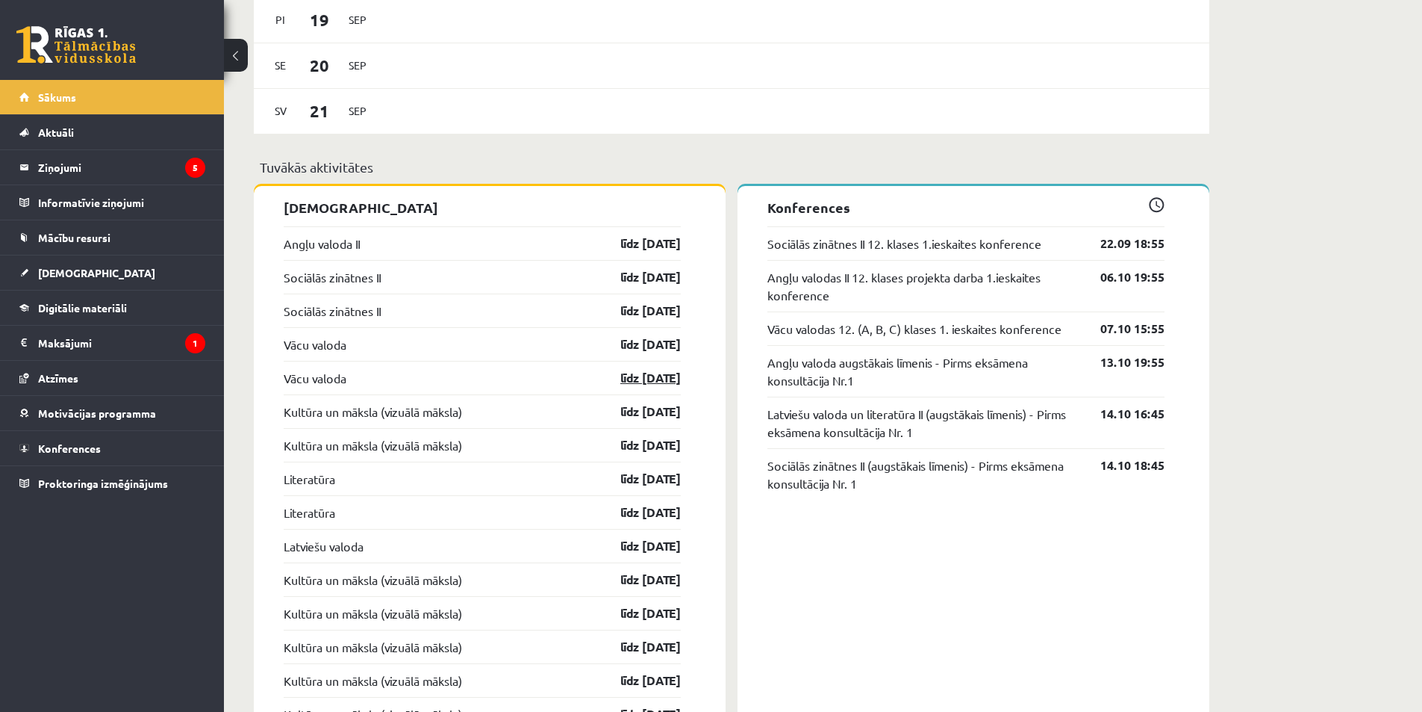
scroll to position [1191, 0]
click at [531, 248] on div "Angļu valoda II līdz [DATE]" at bounding box center [482, 245] width 397 height 34
click at [638, 252] on link "līdz [DATE]" at bounding box center [637, 245] width 87 height 18
click at [638, 252] on link "līdz 30.09.25" at bounding box center [637, 245] width 87 height 18
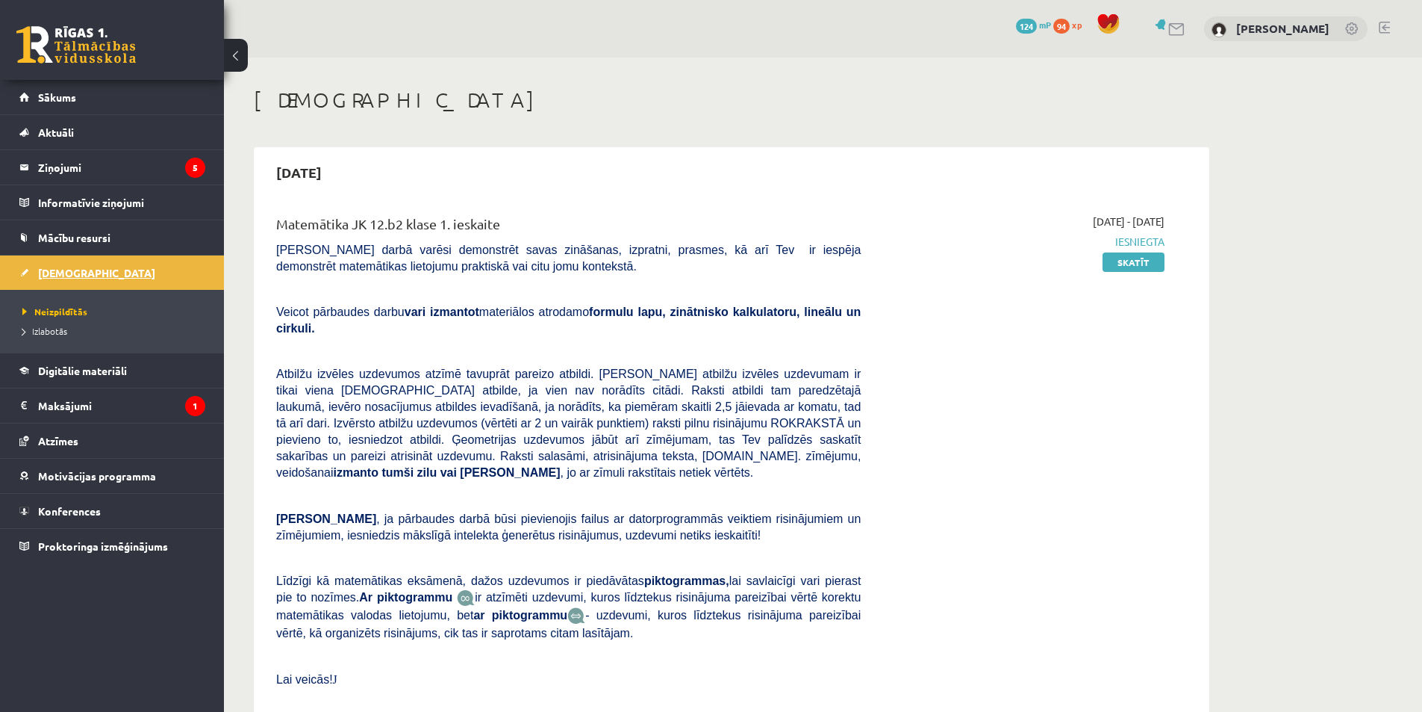
click at [52, 276] on span "[DEMOGRAPHIC_DATA]" at bounding box center [96, 272] width 117 height 13
click at [240, 55] on button at bounding box center [236, 55] width 24 height 33
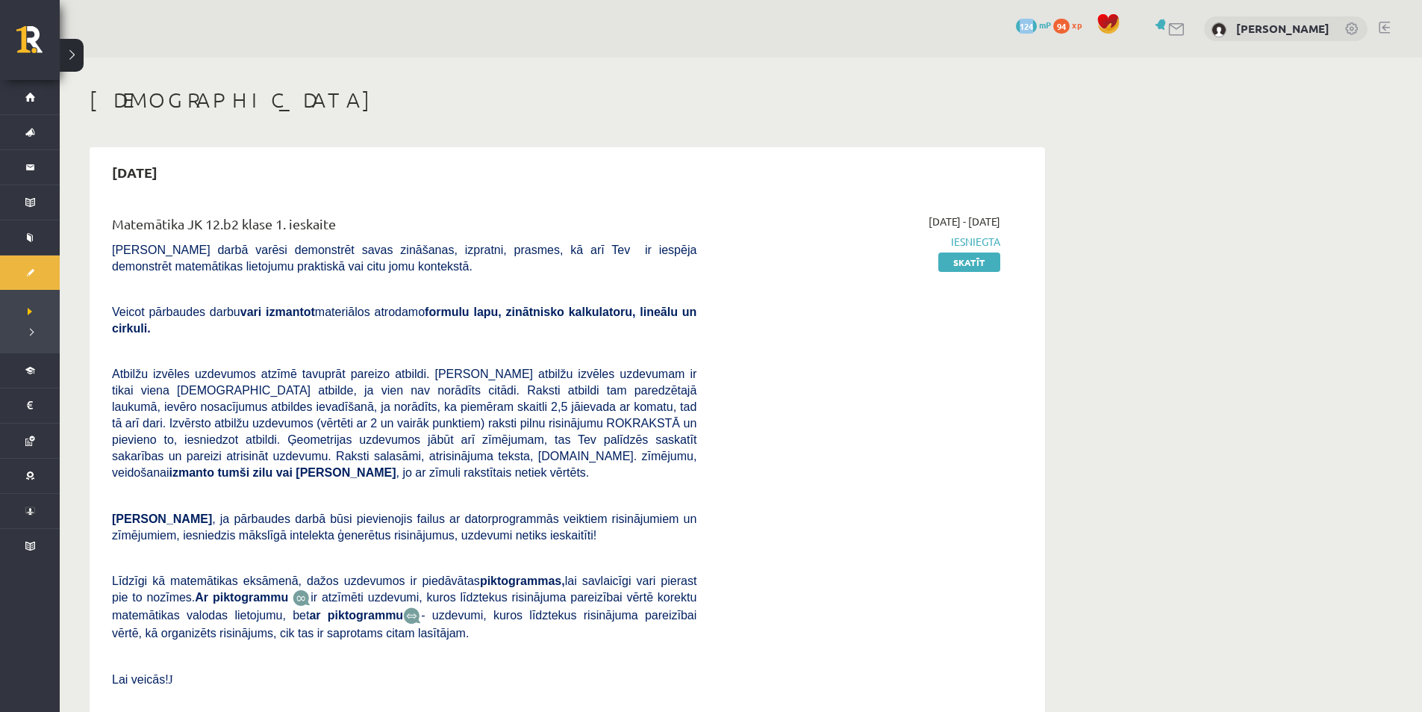
drag, startPoint x: 240, startPoint y: 55, endPoint x: 243, endPoint y: 75, distance: 19.5
click at [240, 56] on div "0 Dāvanas 124 mP 94 xp [PERSON_NAME]" at bounding box center [741, 28] width 1363 height 57
click at [1027, 30] on span "124" at bounding box center [1026, 26] width 21 height 15
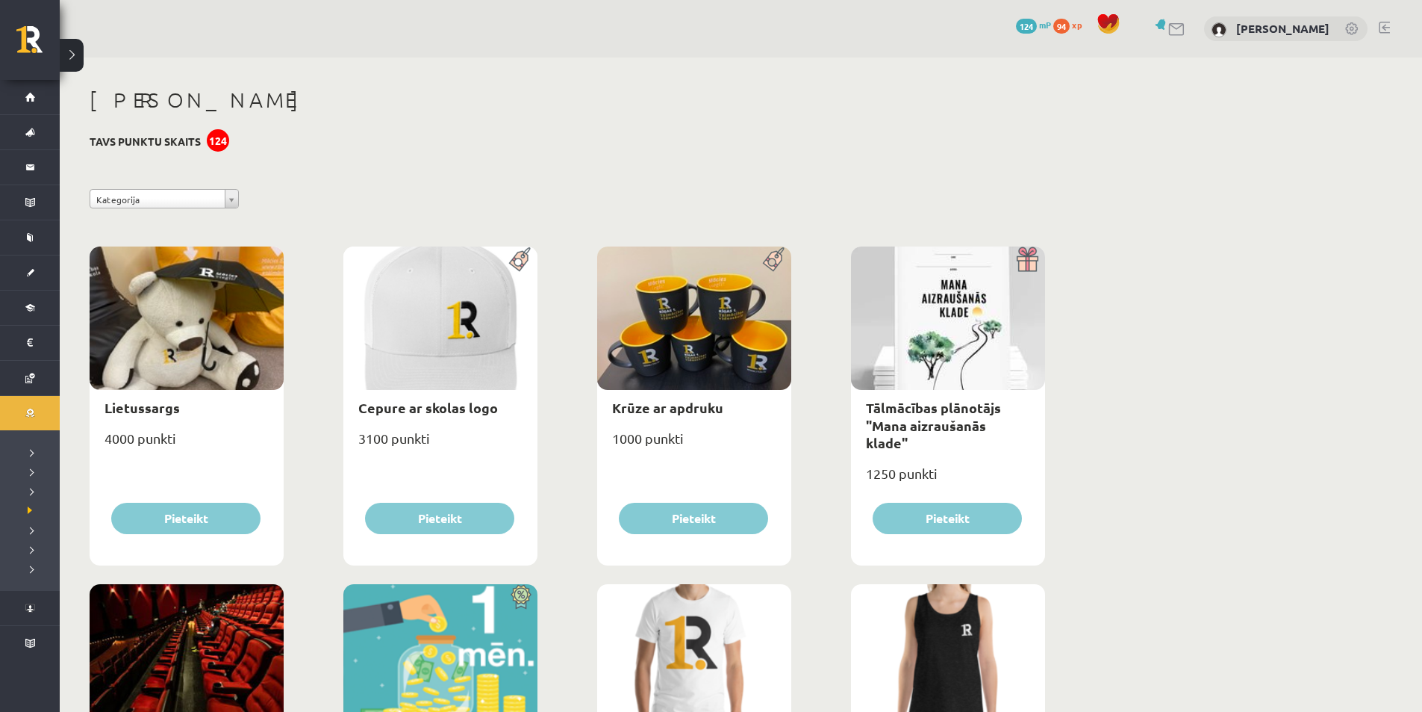
click at [1076, 22] on span "xp" at bounding box center [1077, 25] width 10 height 12
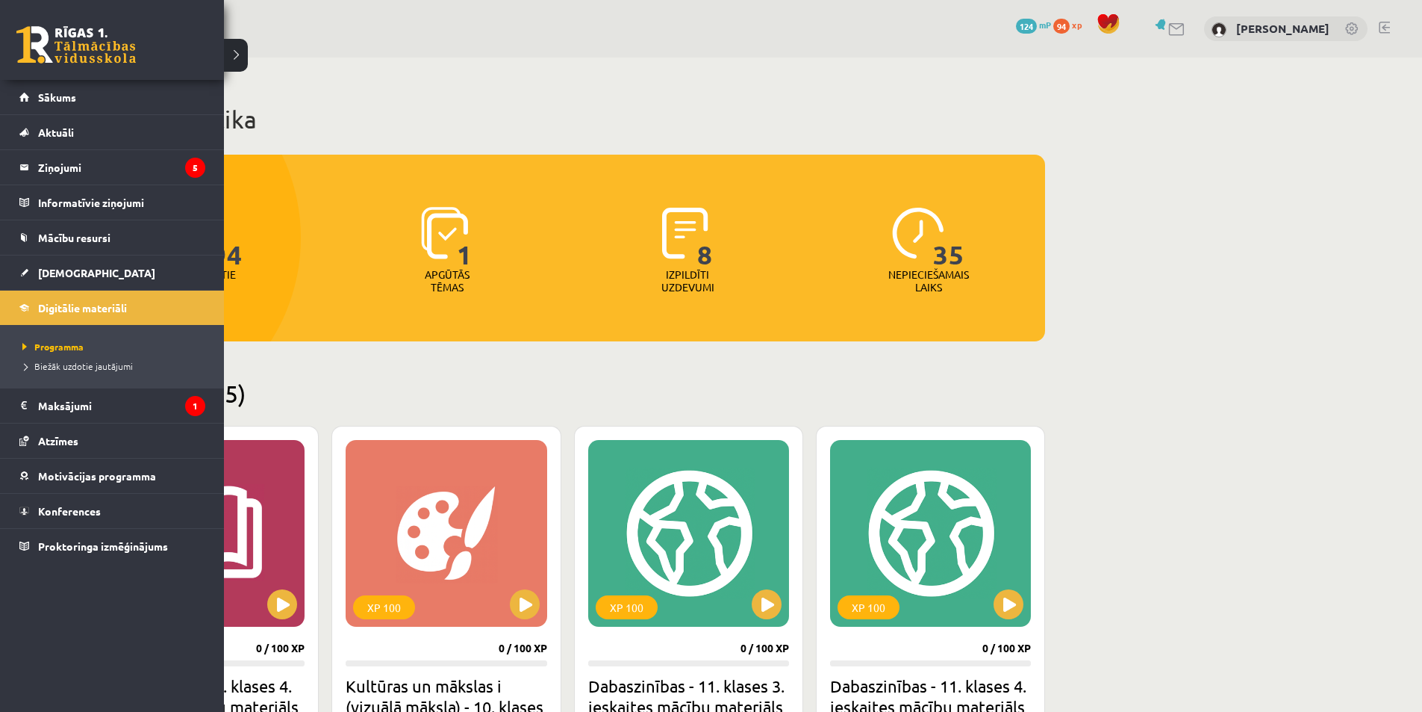
click at [45, 34] on link at bounding box center [75, 44] width 119 height 37
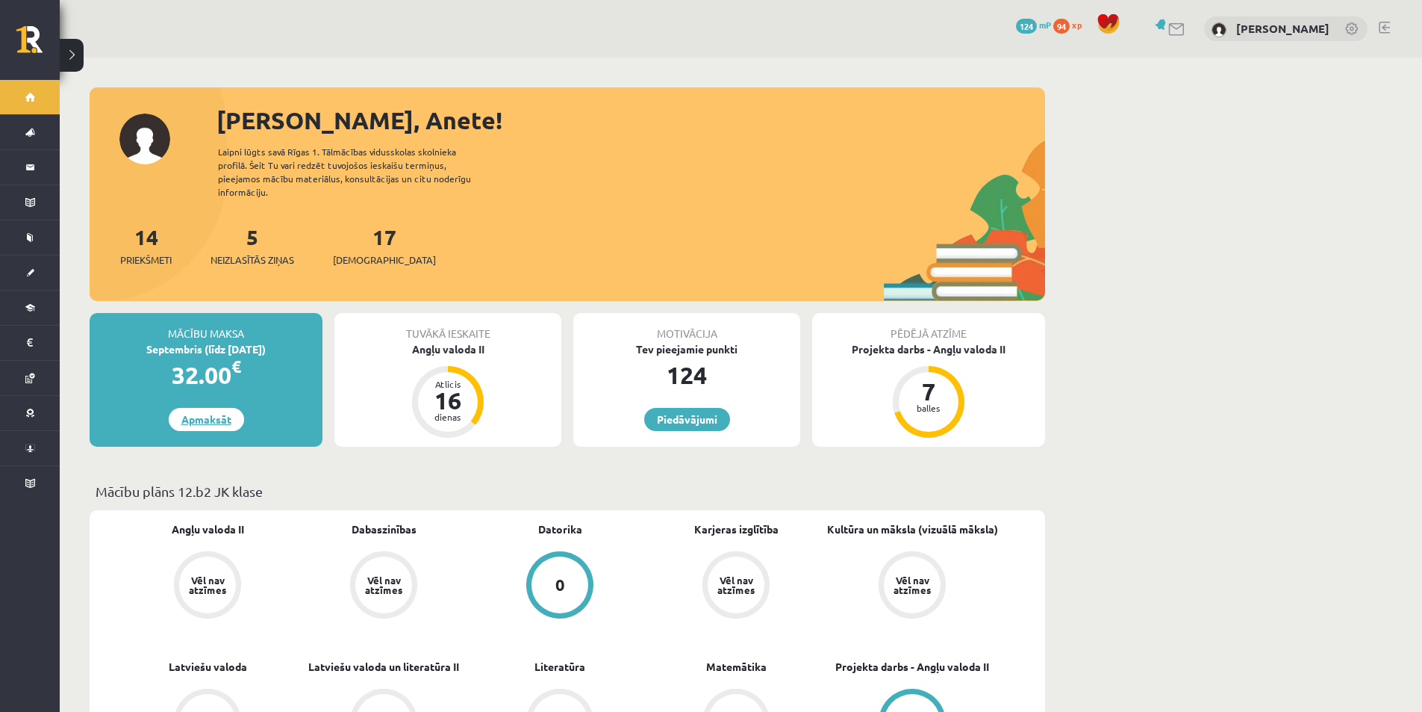
click at [208, 408] on link "Apmaksāt" at bounding box center [206, 419] width 75 height 23
